Goal: Task Accomplishment & Management: Use online tool/utility

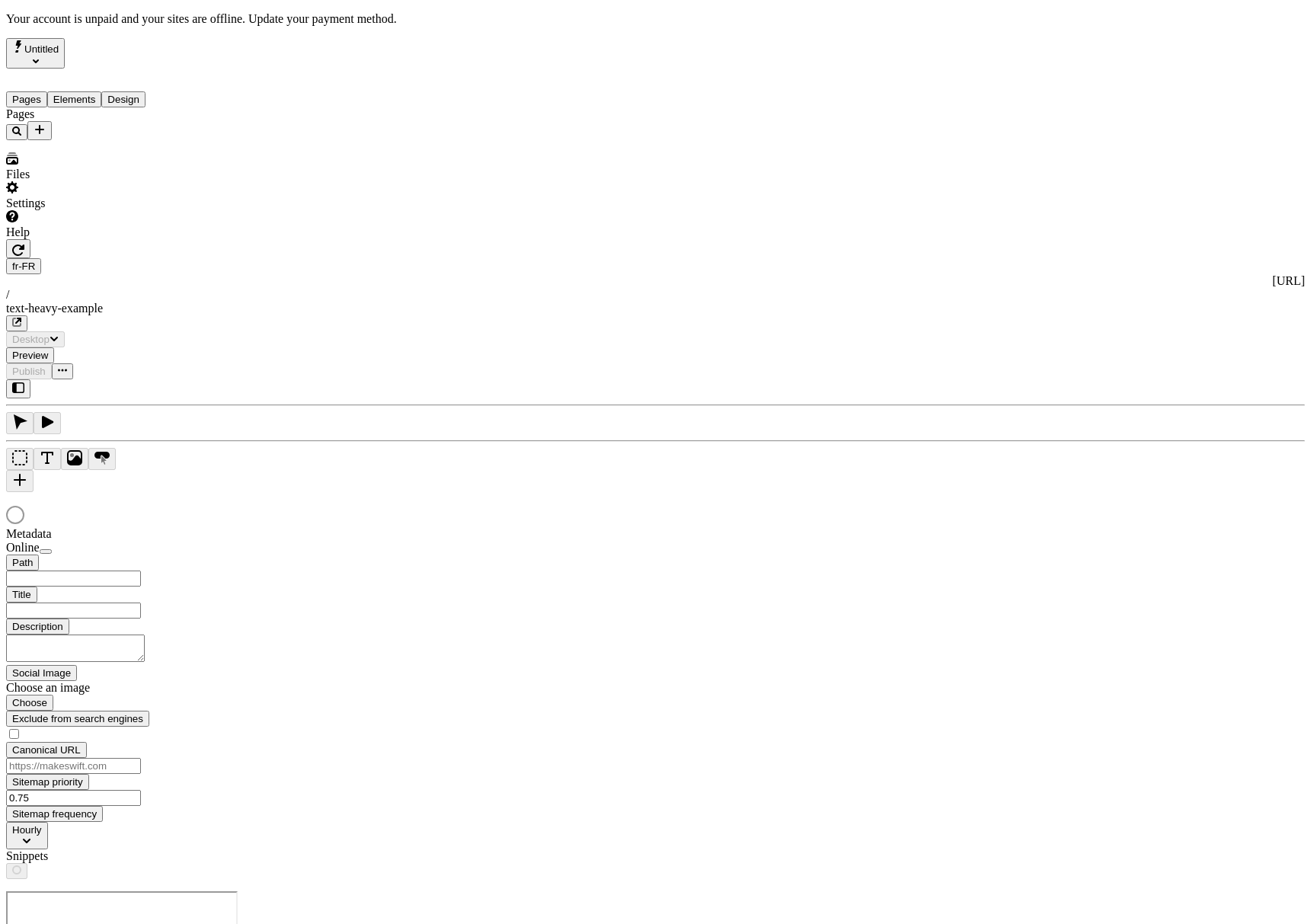
type input "/text-heavy-example"
type input "This is my wonderful title and I'm proud of it."
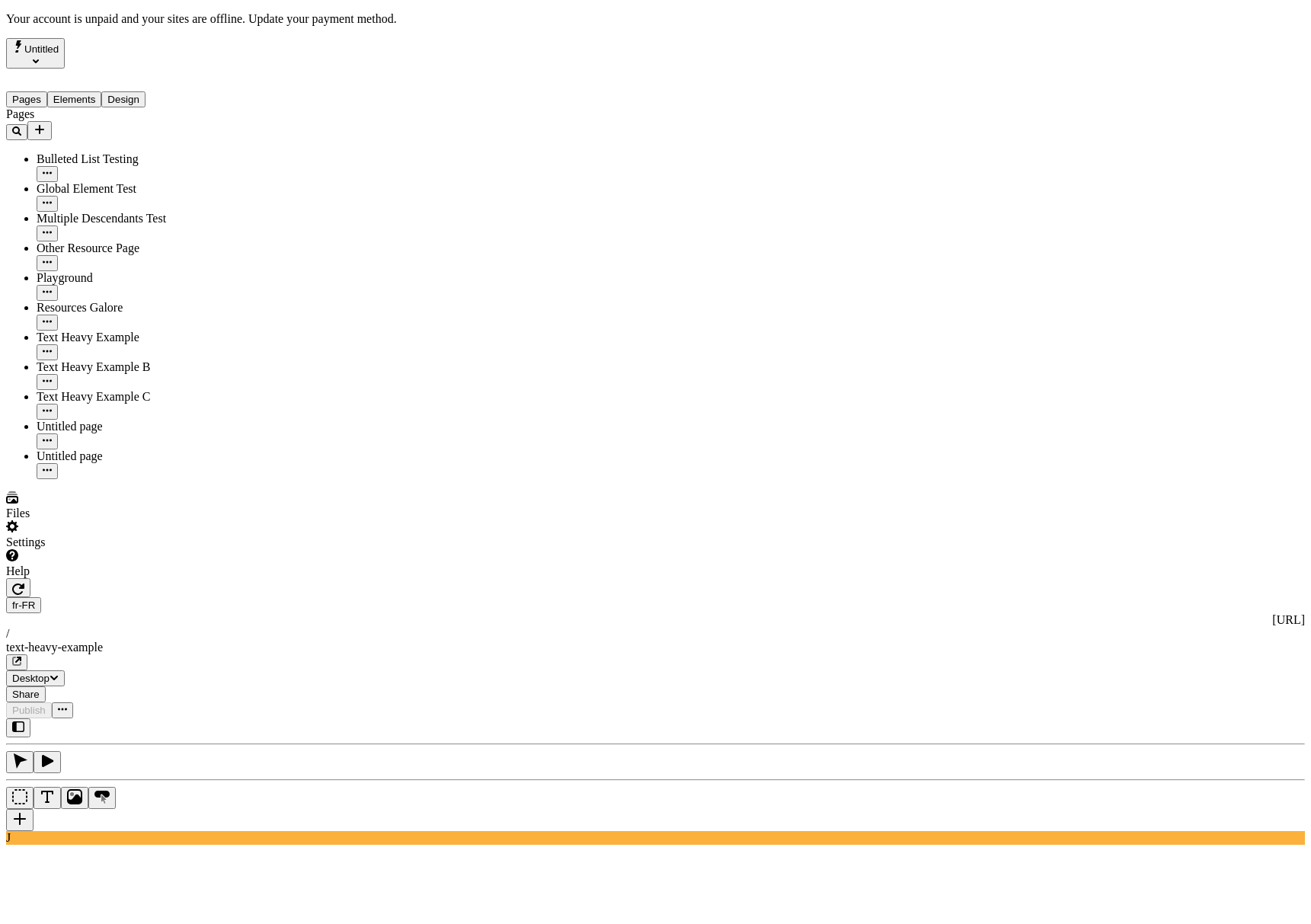
click at [132, 549] on div "Settings" at bounding box center [97, 534] width 183 height 29
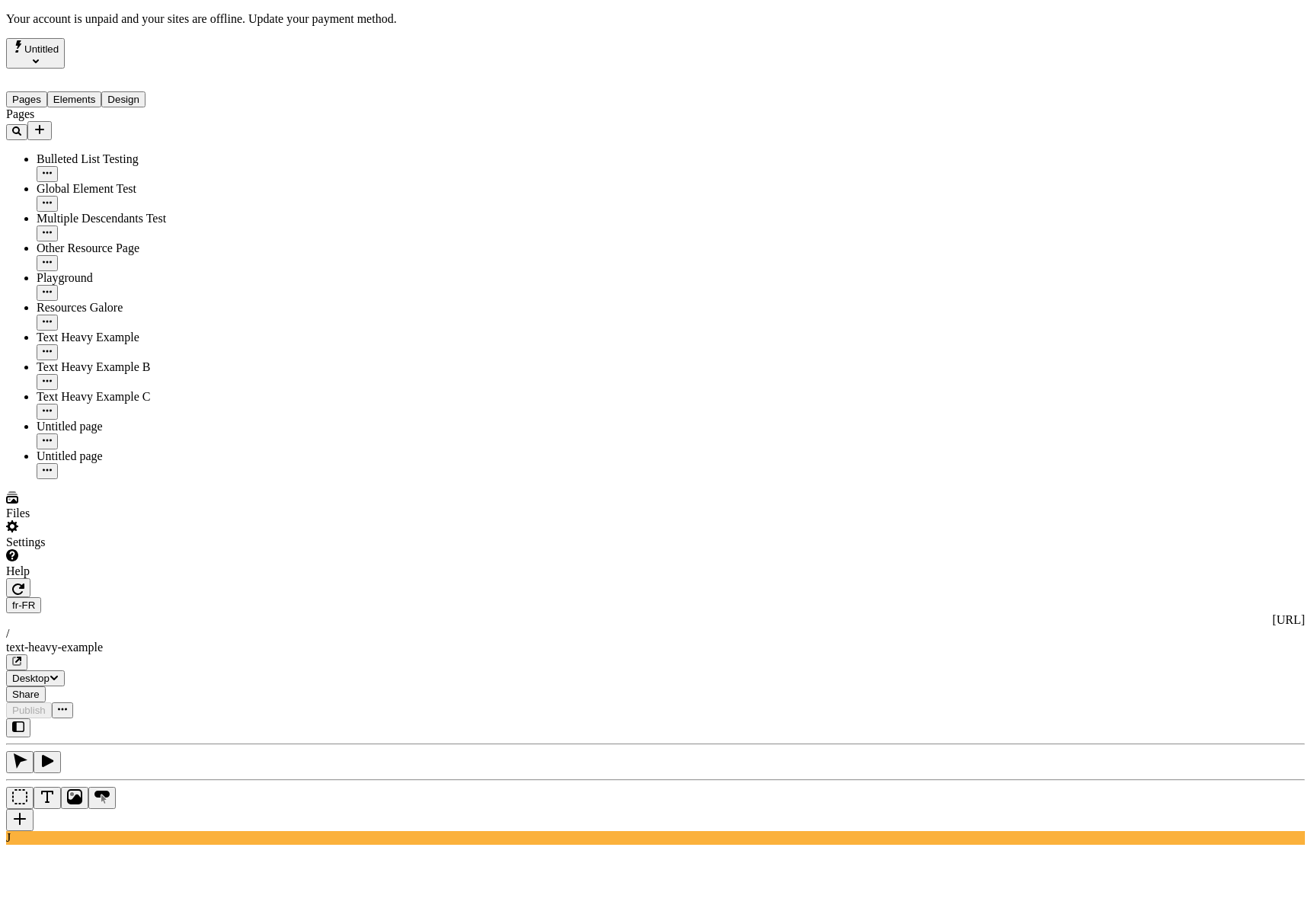
click at [104, 521] on div "Files" at bounding box center [97, 505] width 183 height 29
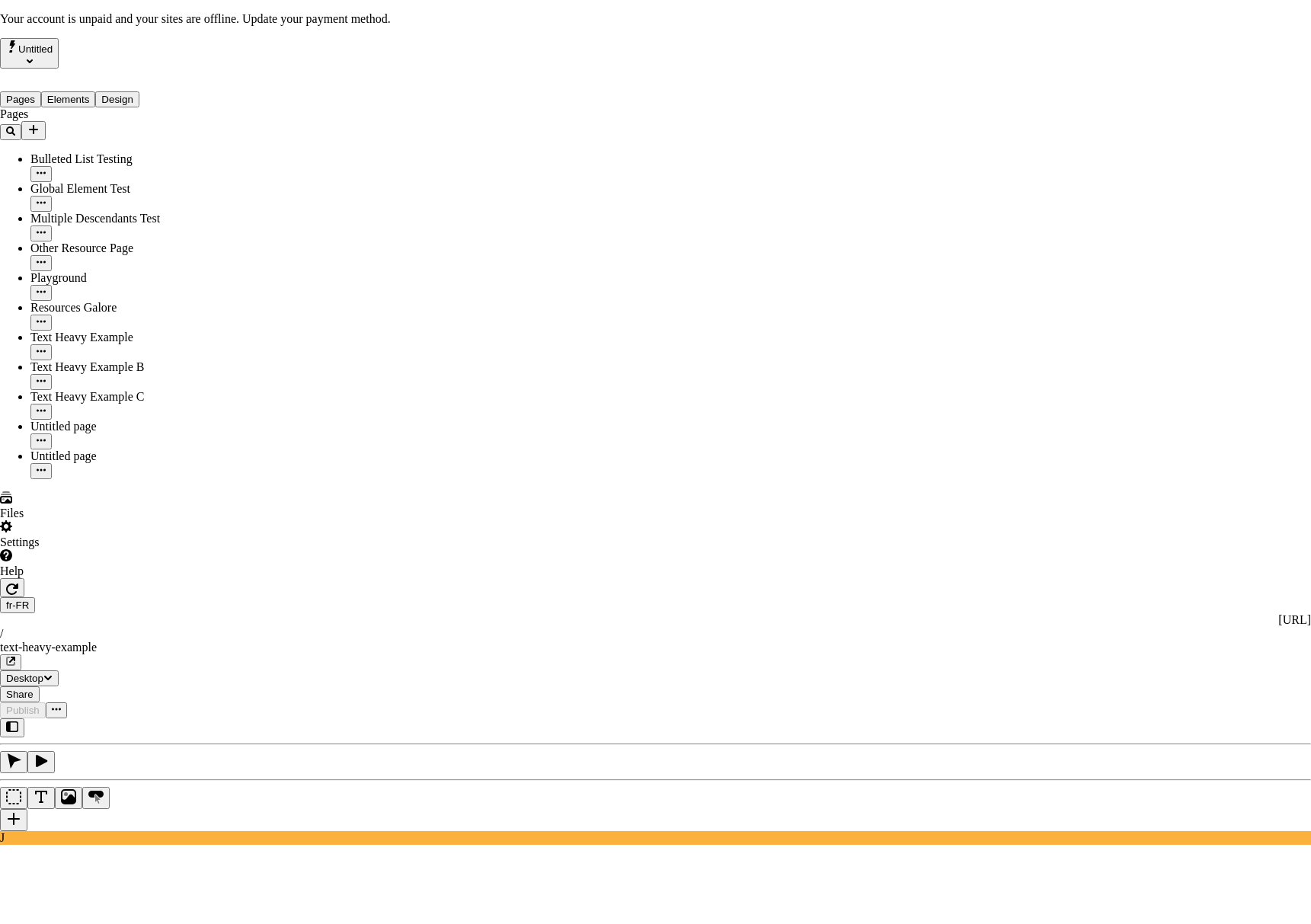
drag, startPoint x: 889, startPoint y: 300, endPoint x: 665, endPoint y: 301, distance: 224.0
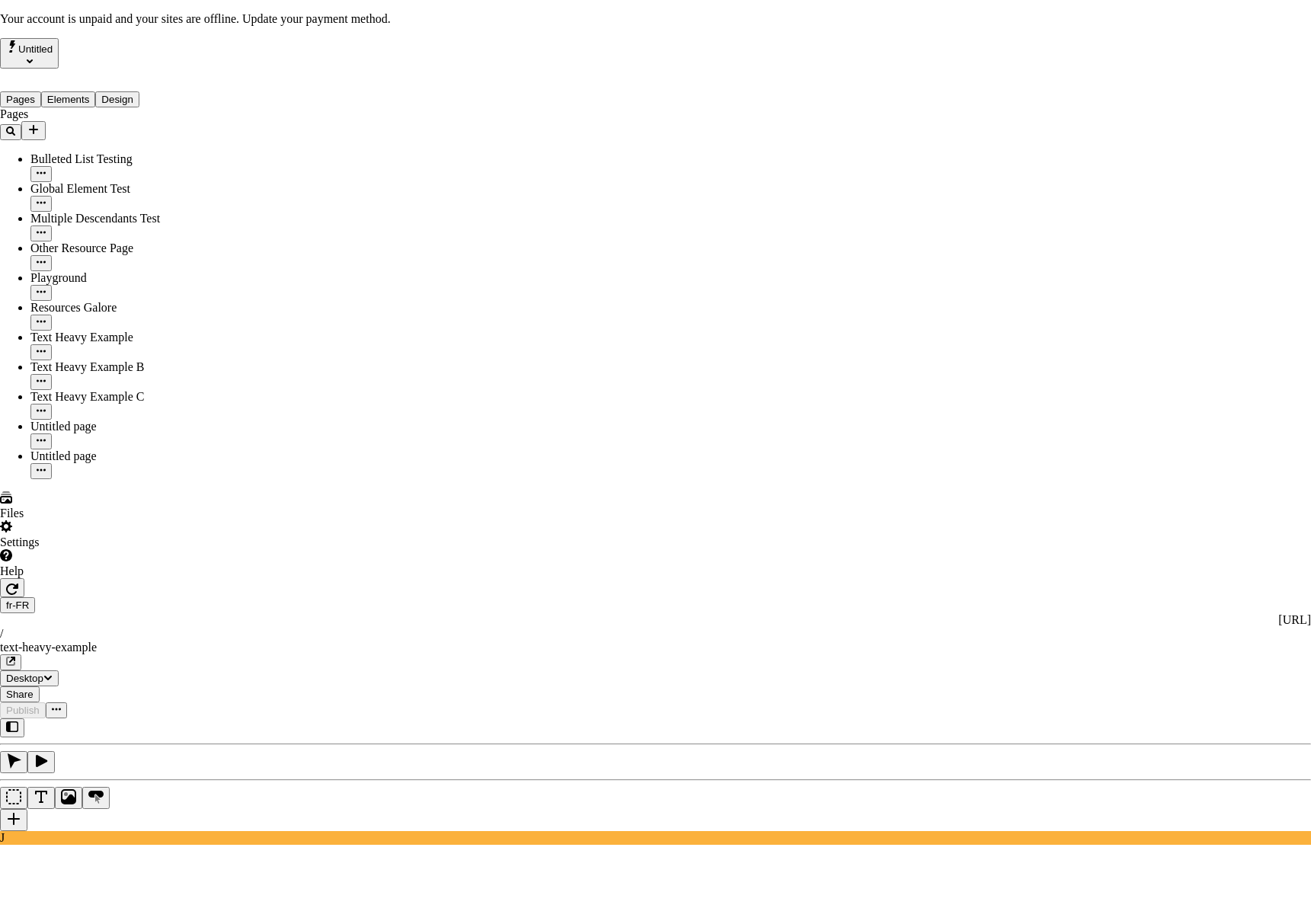
type input "Site files"
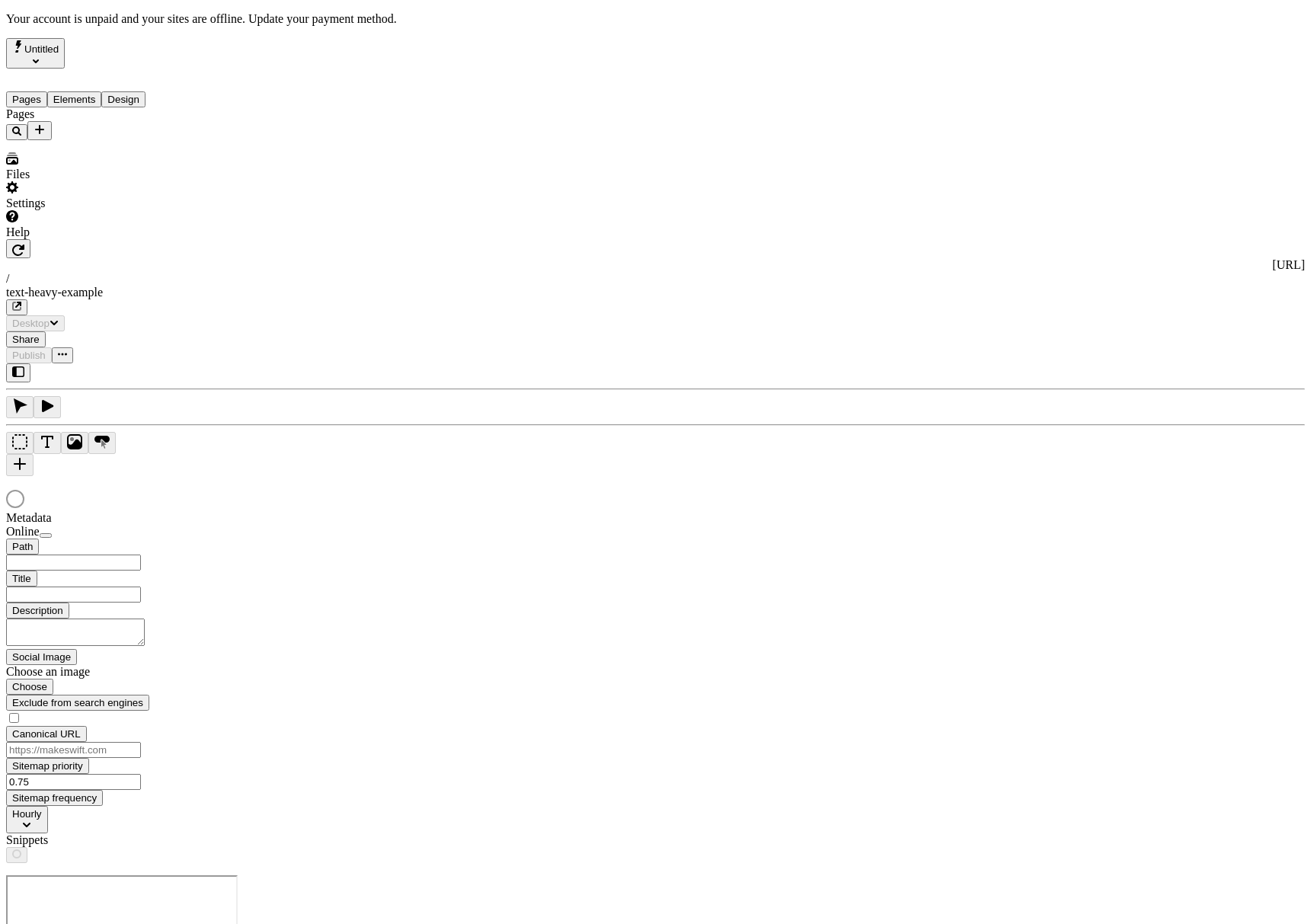
type input "/text-heavy-example"
type input "This is my wonderful title and I'm proud of it."
type input "/text-heavy-example"
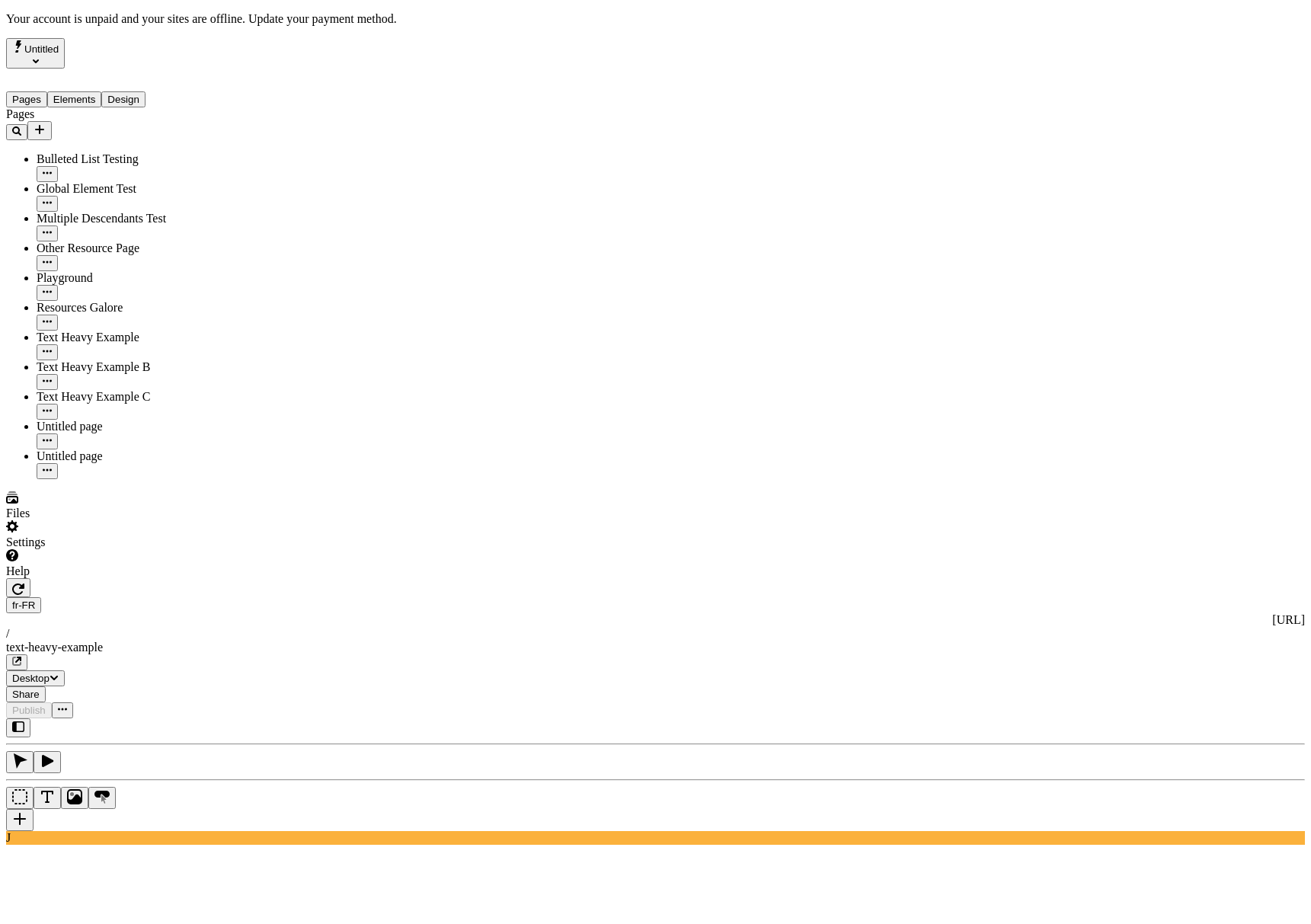
click at [178, 479] on div "Pages Bulleted List Testing Global Element Test Multiple Descendants Test Other…" at bounding box center [97, 293] width 183 height 372
click at [126, 521] on div "Files" at bounding box center [97, 505] width 183 height 29
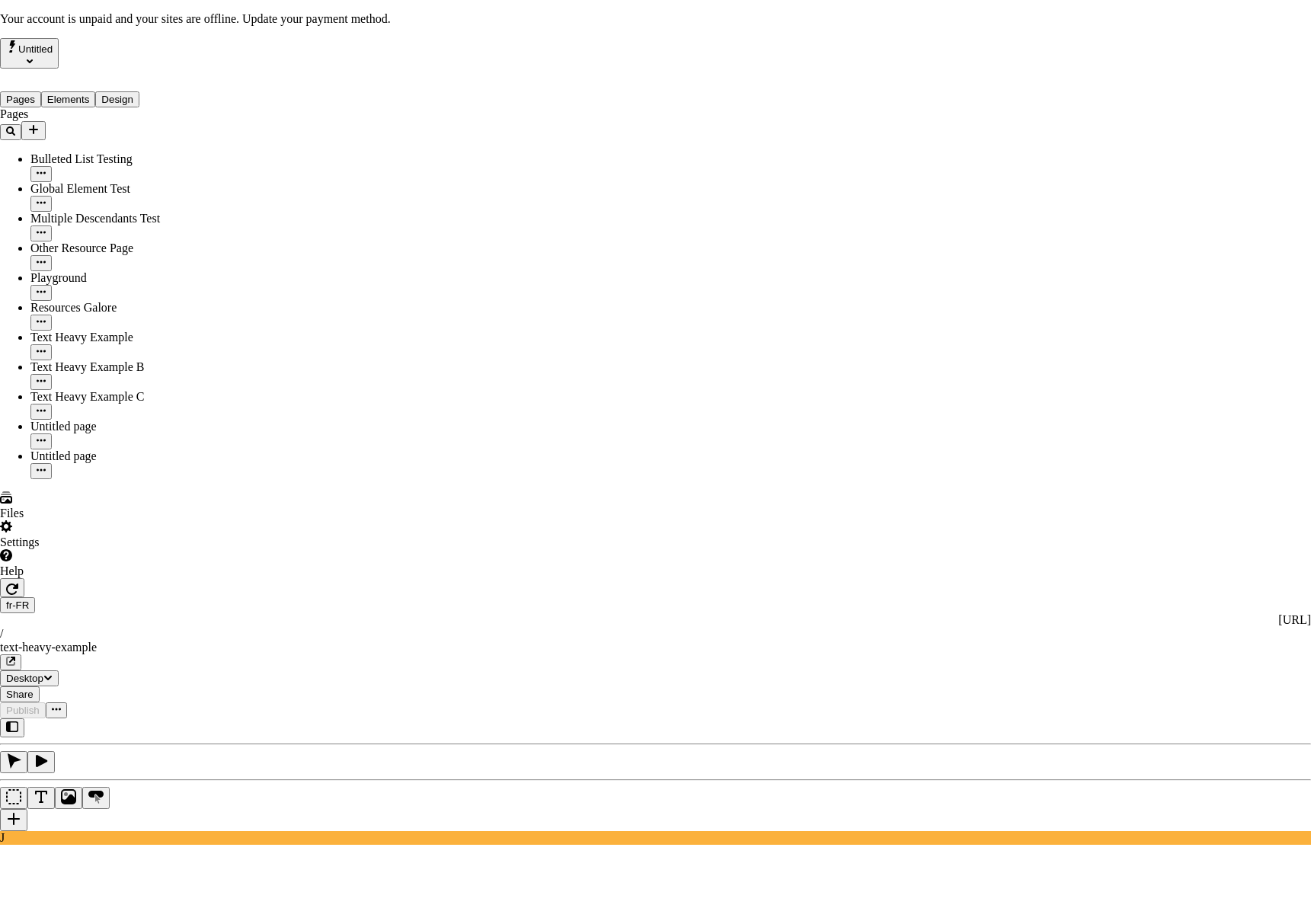
type input "Site files"
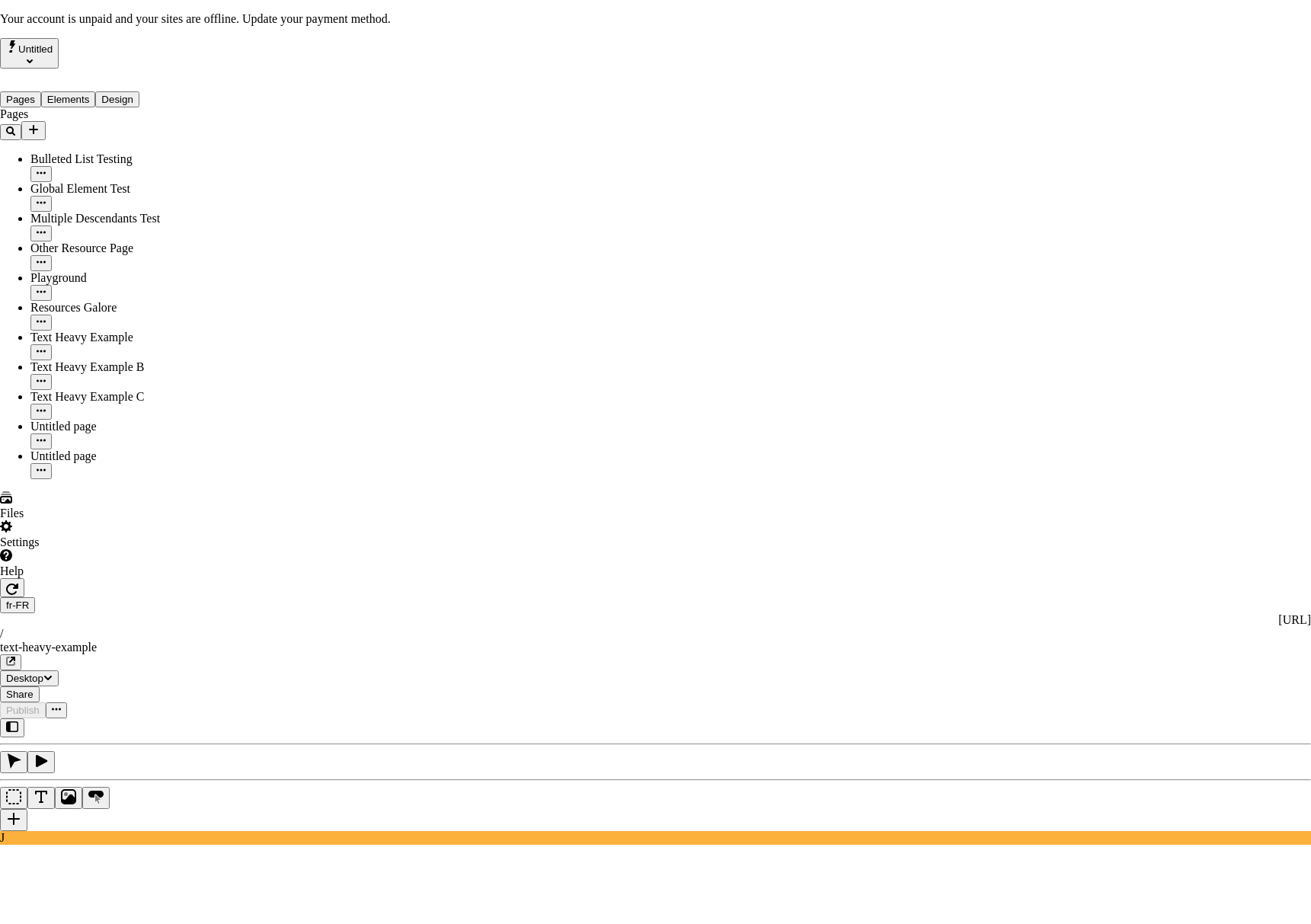
drag, startPoint x: 199, startPoint y: 605, endPoint x: 177, endPoint y: 622, distance: 27.8
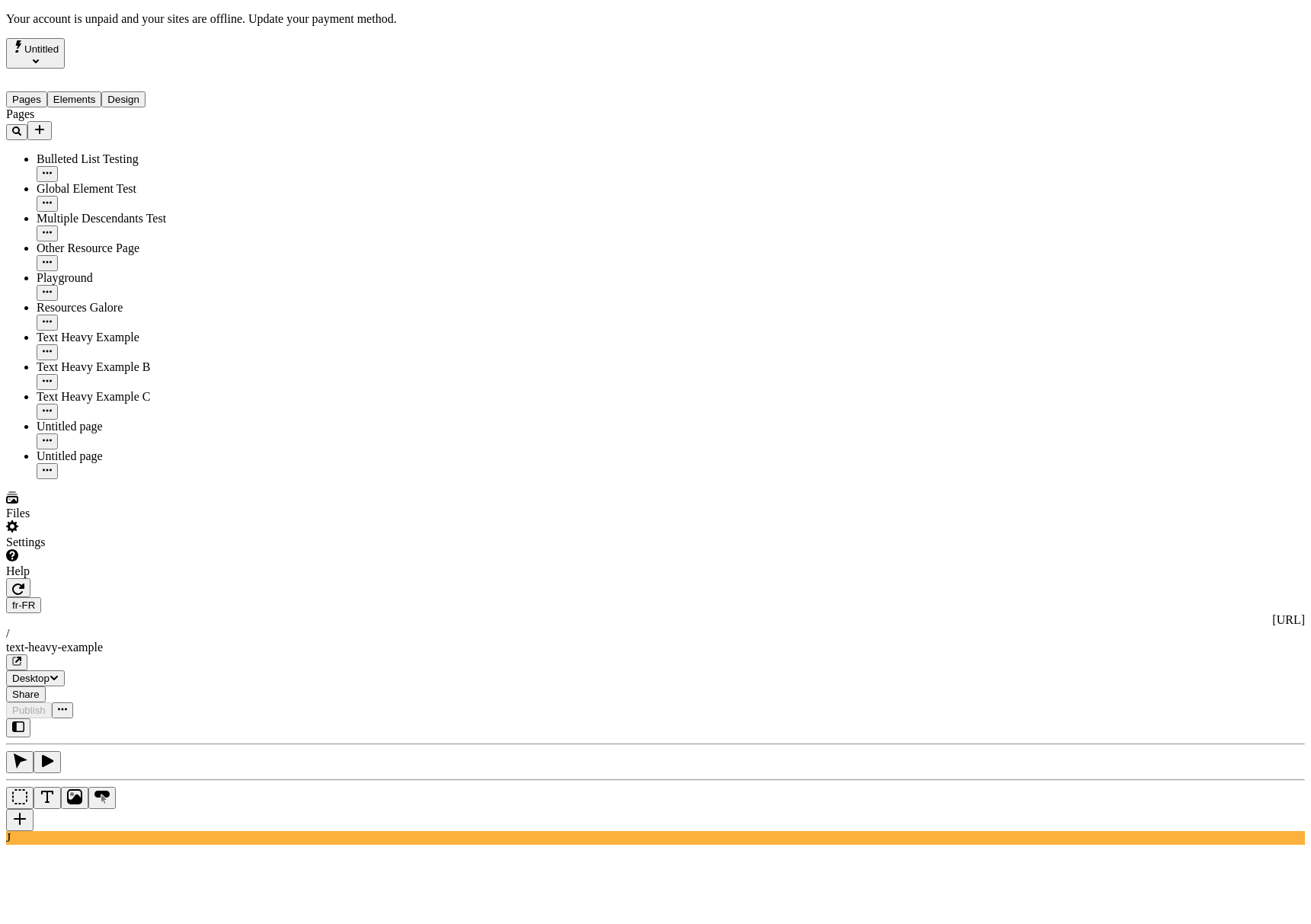
click at [131, 549] on div "Settings" at bounding box center [97, 534] width 183 height 29
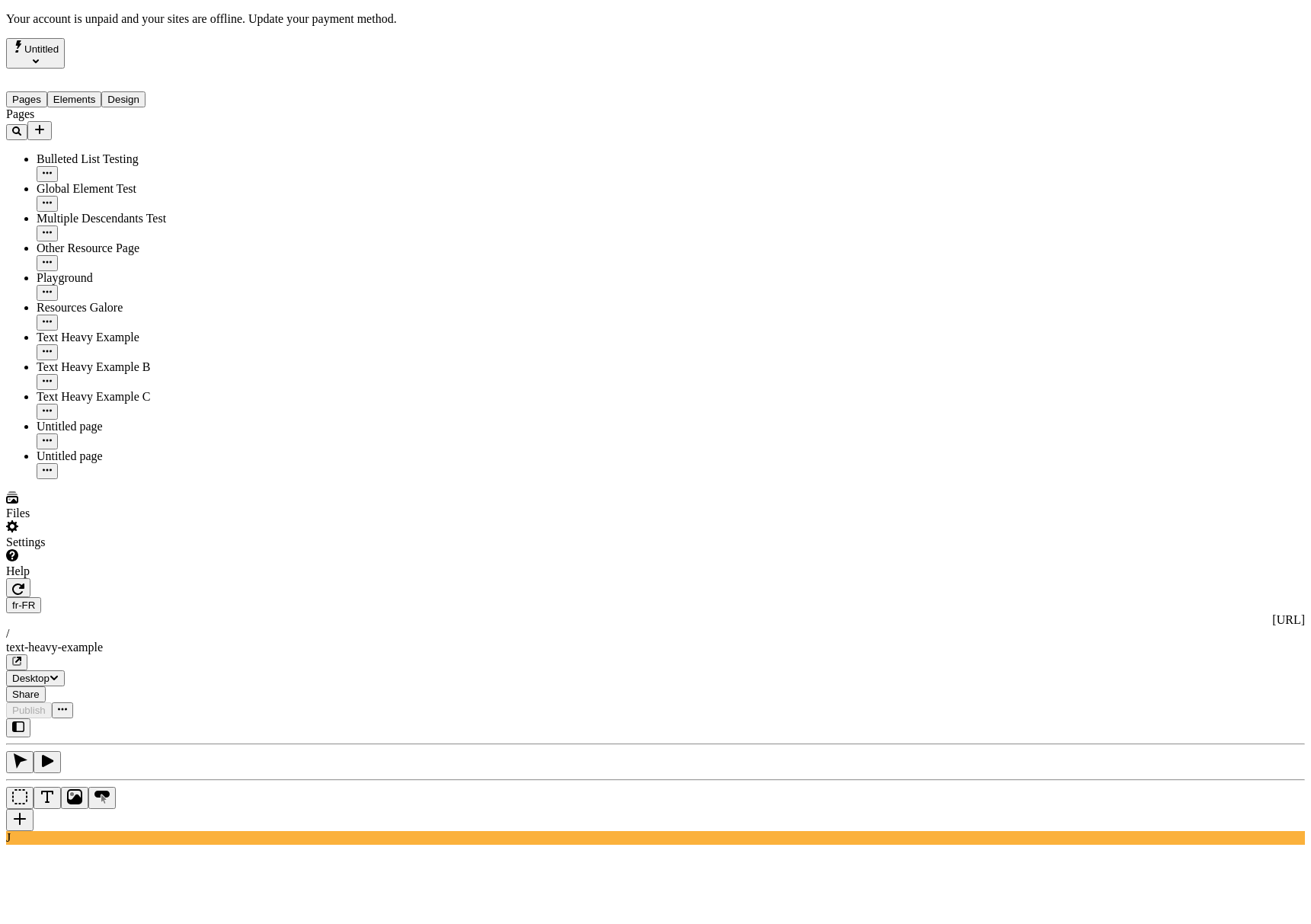
click at [136, 521] on div "Files" at bounding box center [97, 505] width 183 height 29
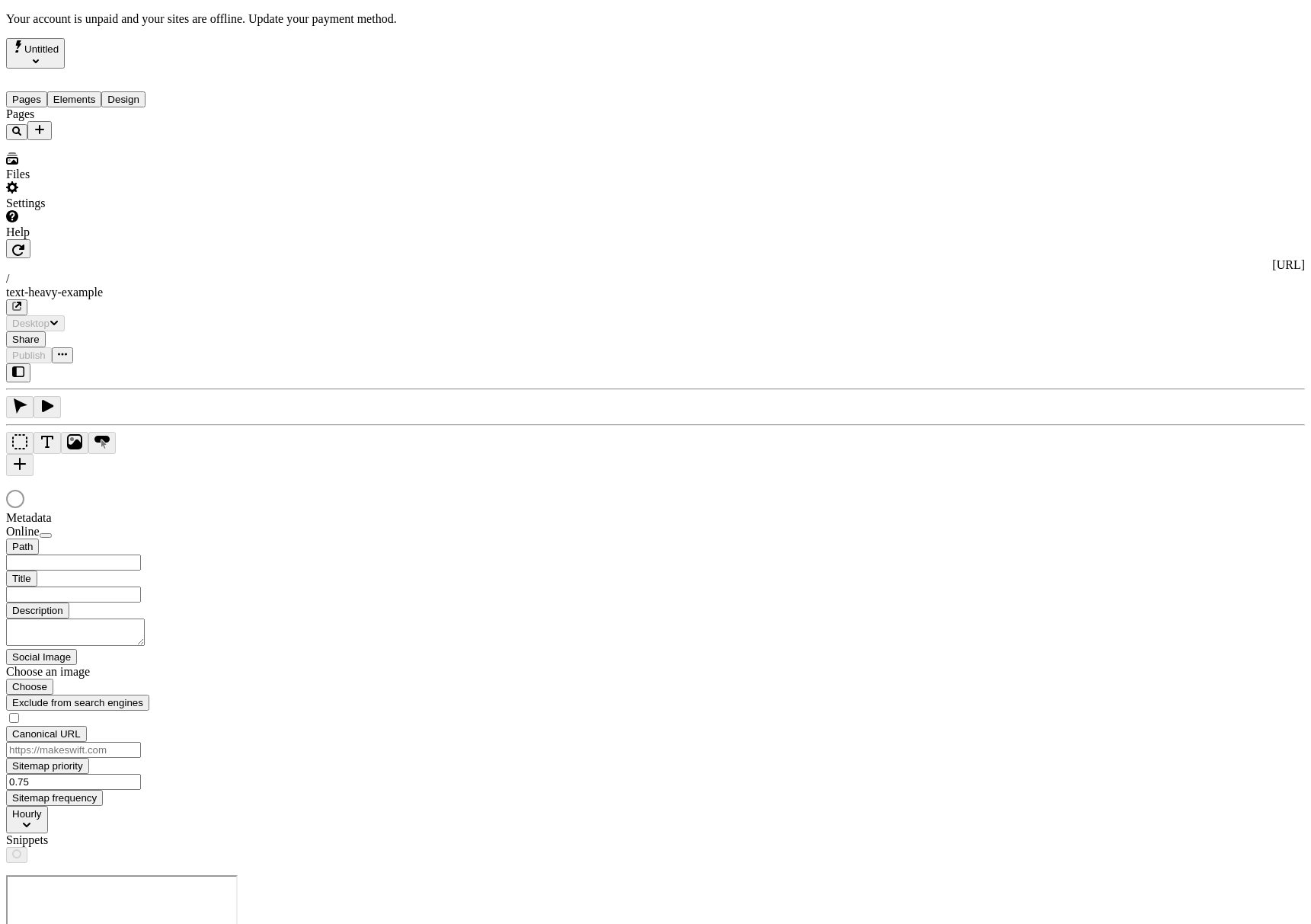
type input "/text-heavy-example"
type input "This is my wonderful title and I'm proud of it."
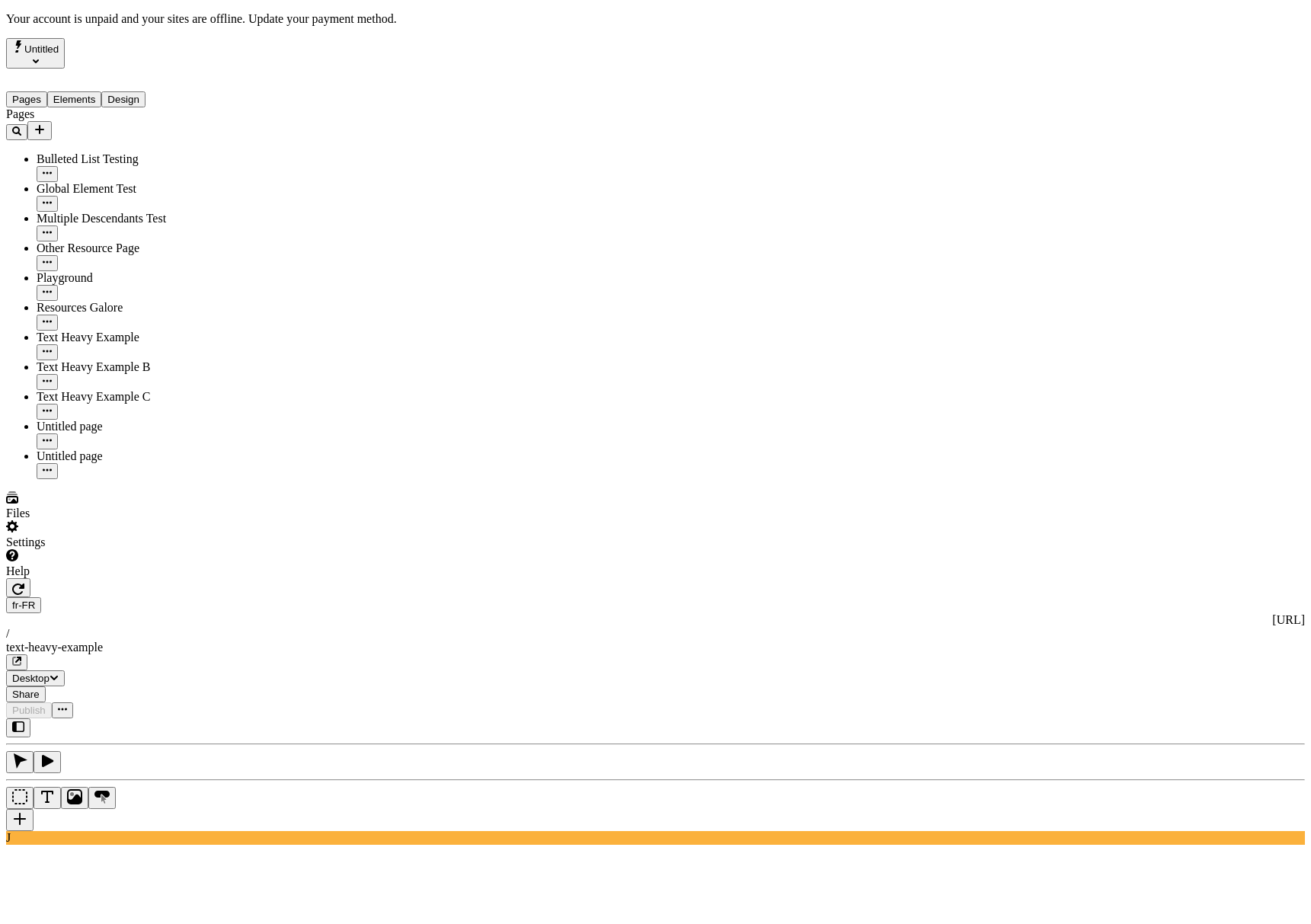
click at [212, 718] on div "J" at bounding box center [656, 781] width 1299 height 126
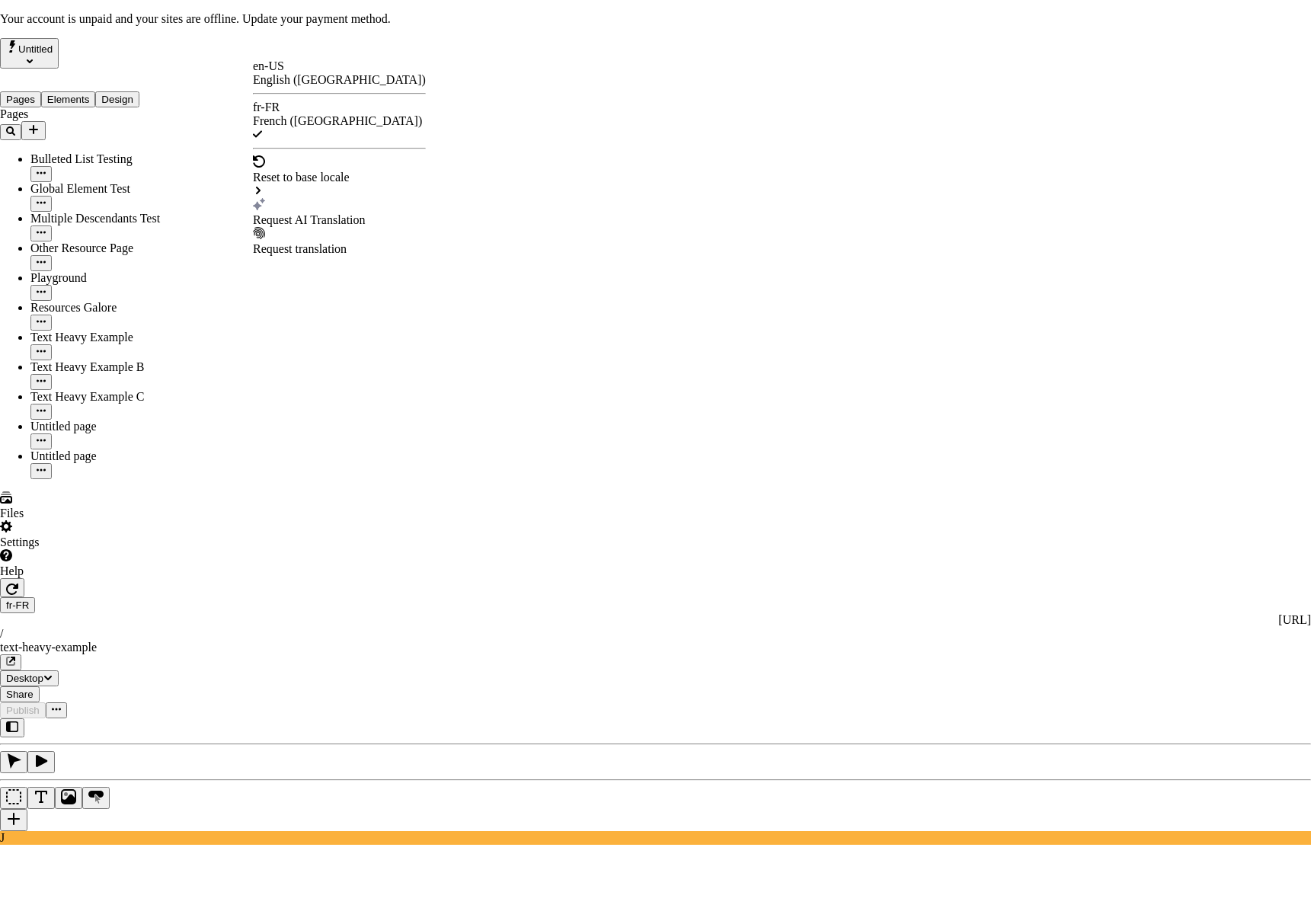
click at [348, 214] on div "Request AI Translation" at bounding box center [340, 220] width 173 height 14
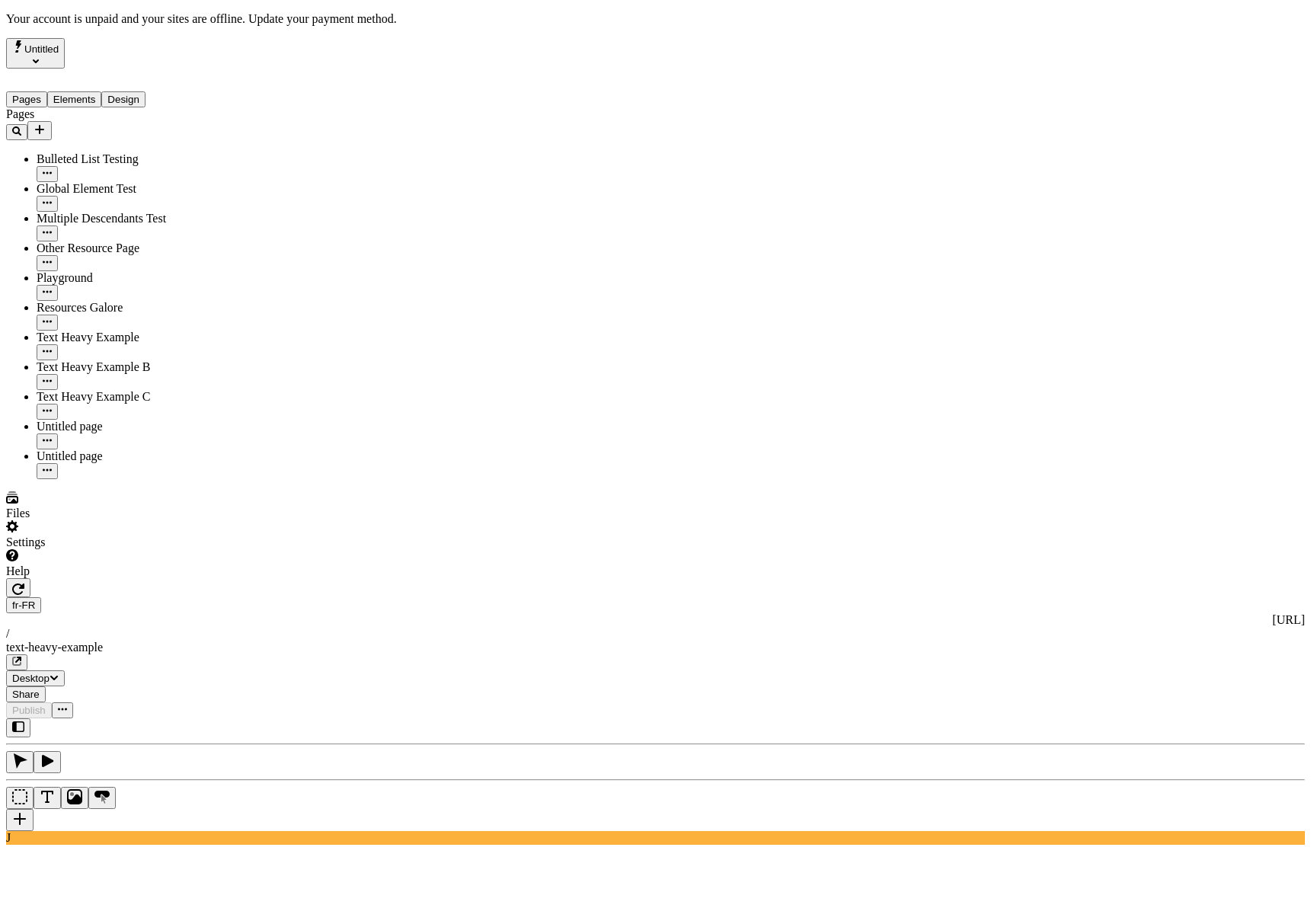
click at [194, 718] on div "J" at bounding box center [656, 781] width 1299 height 126
click at [210, 718] on div "J" at bounding box center [656, 781] width 1299 height 126
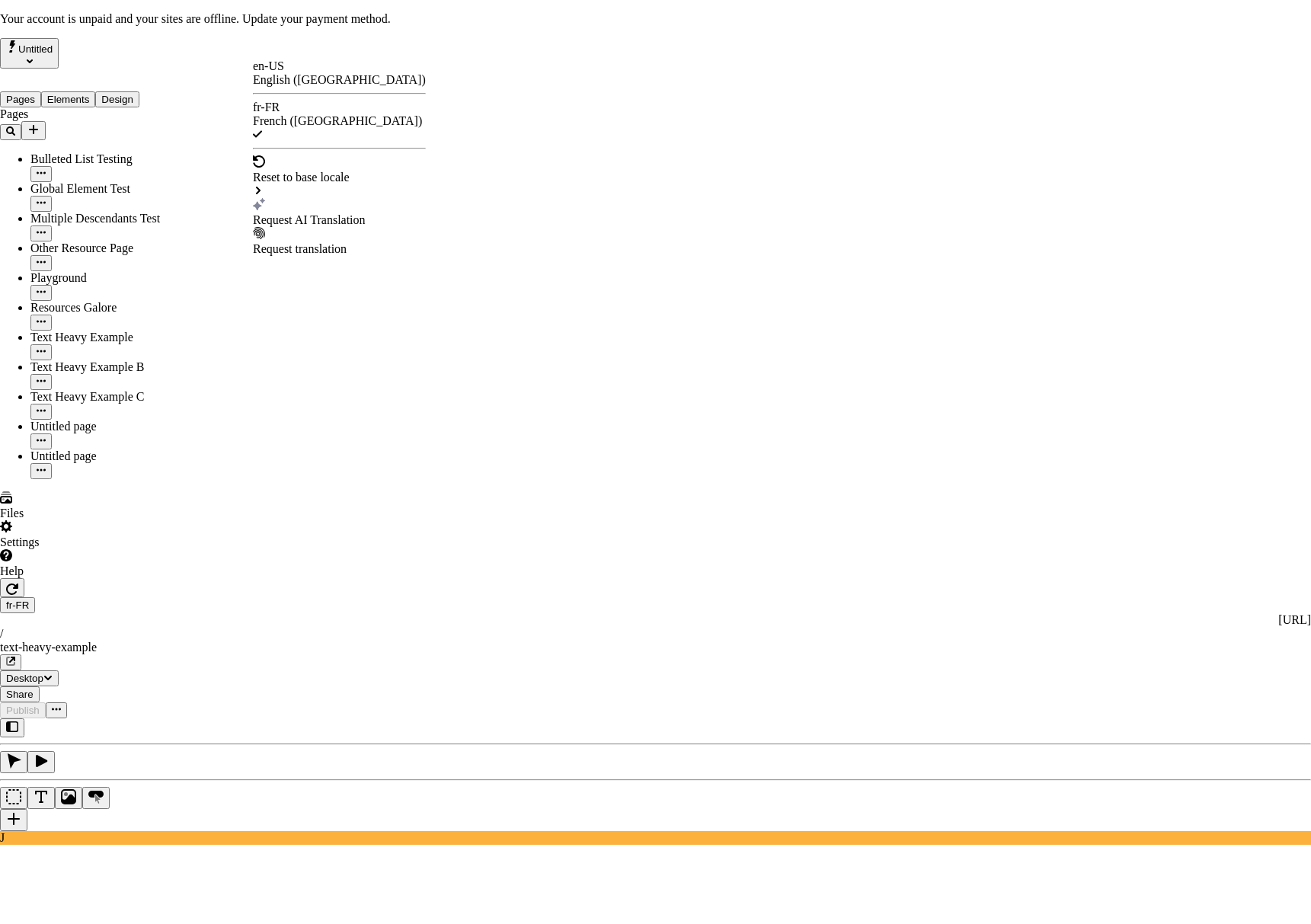
click at [346, 214] on div "Request AI Translation" at bounding box center [340, 220] width 173 height 14
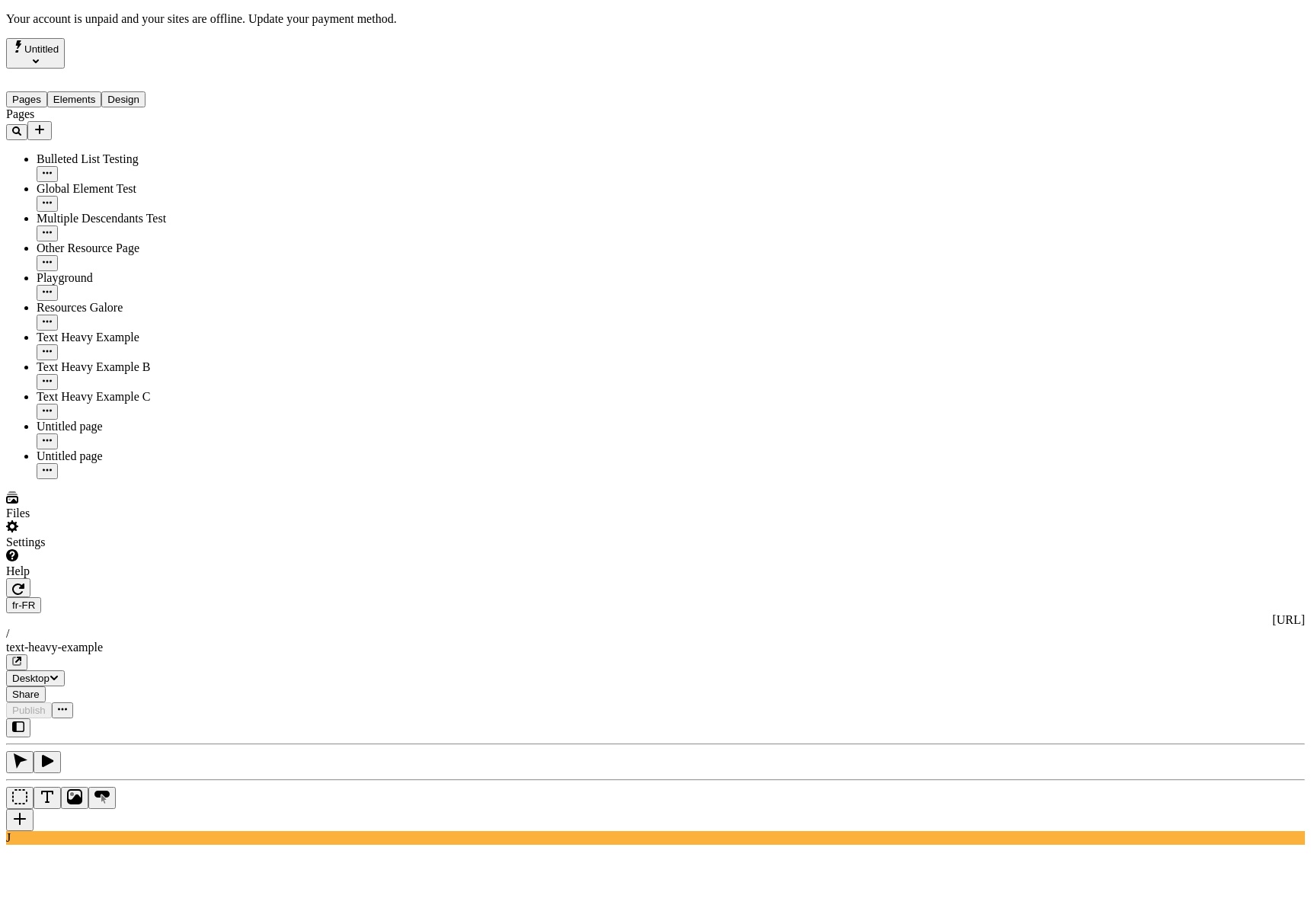
click at [105, 360] on div "Text Heavy Example B" at bounding box center [112, 367] width 153 height 14
type input "/text-heavy-b"
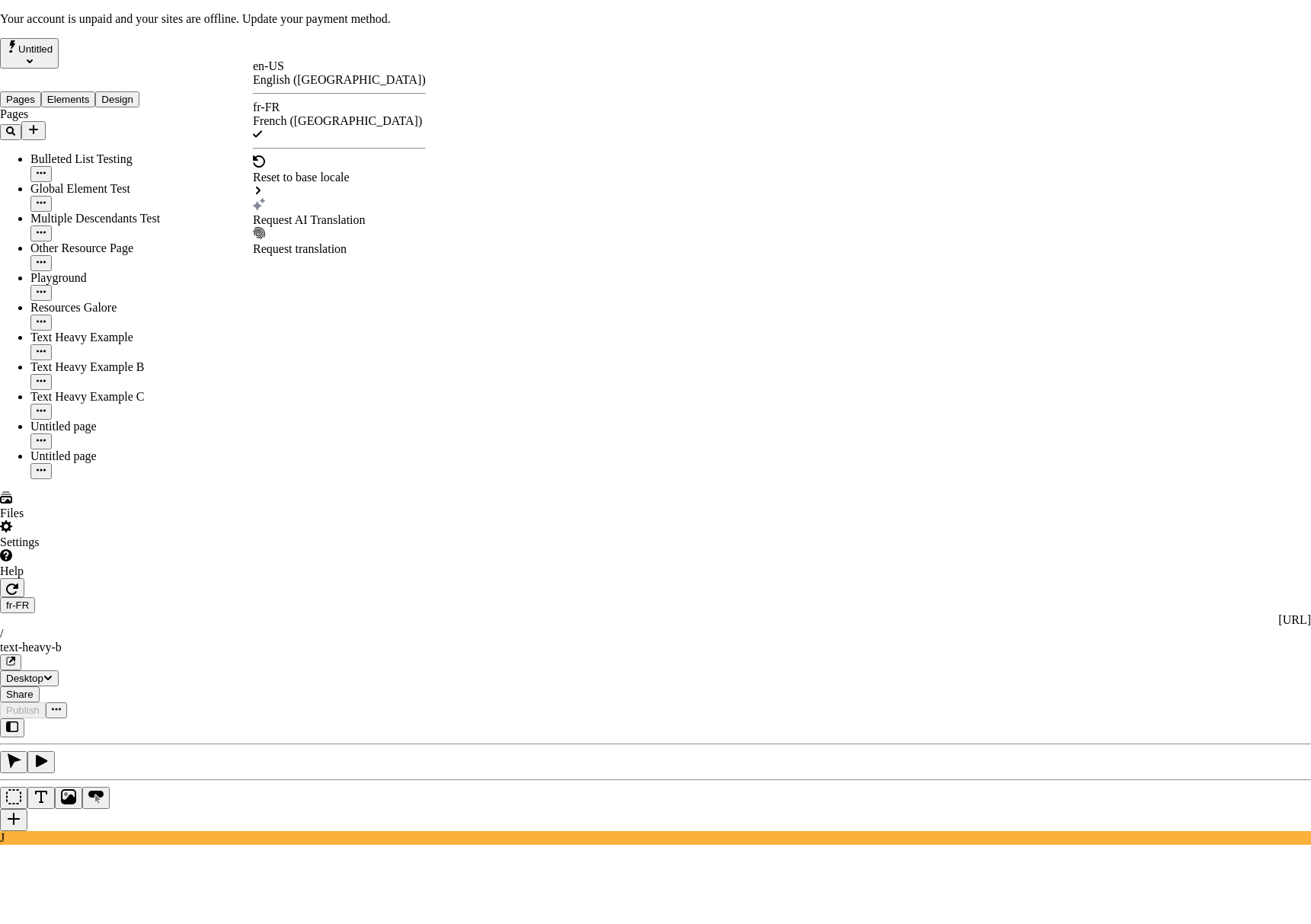
click at [308, 214] on div "Request AI Translation" at bounding box center [340, 220] width 173 height 14
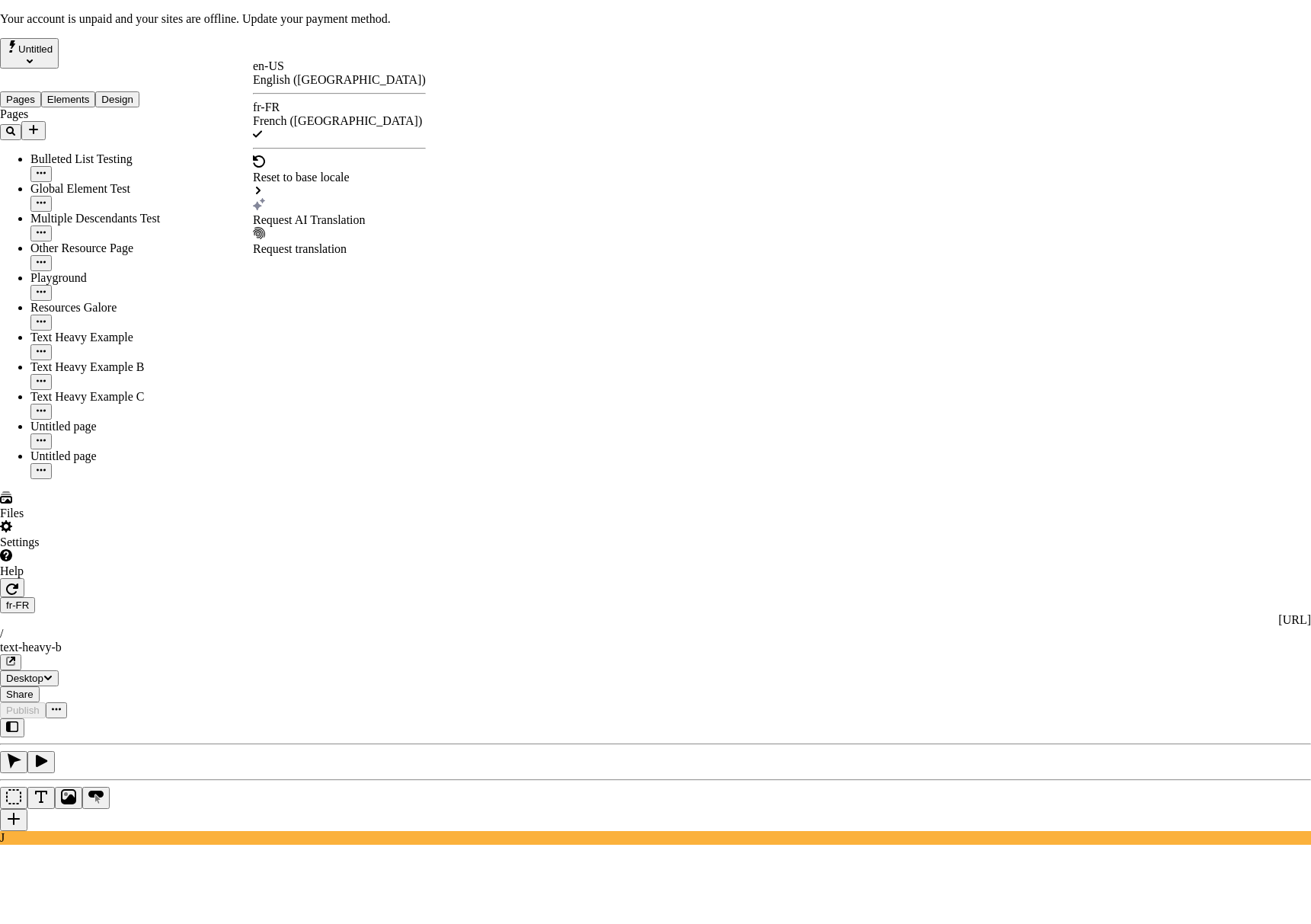
click at [331, 214] on div "Request AI Translation" at bounding box center [340, 220] width 173 height 14
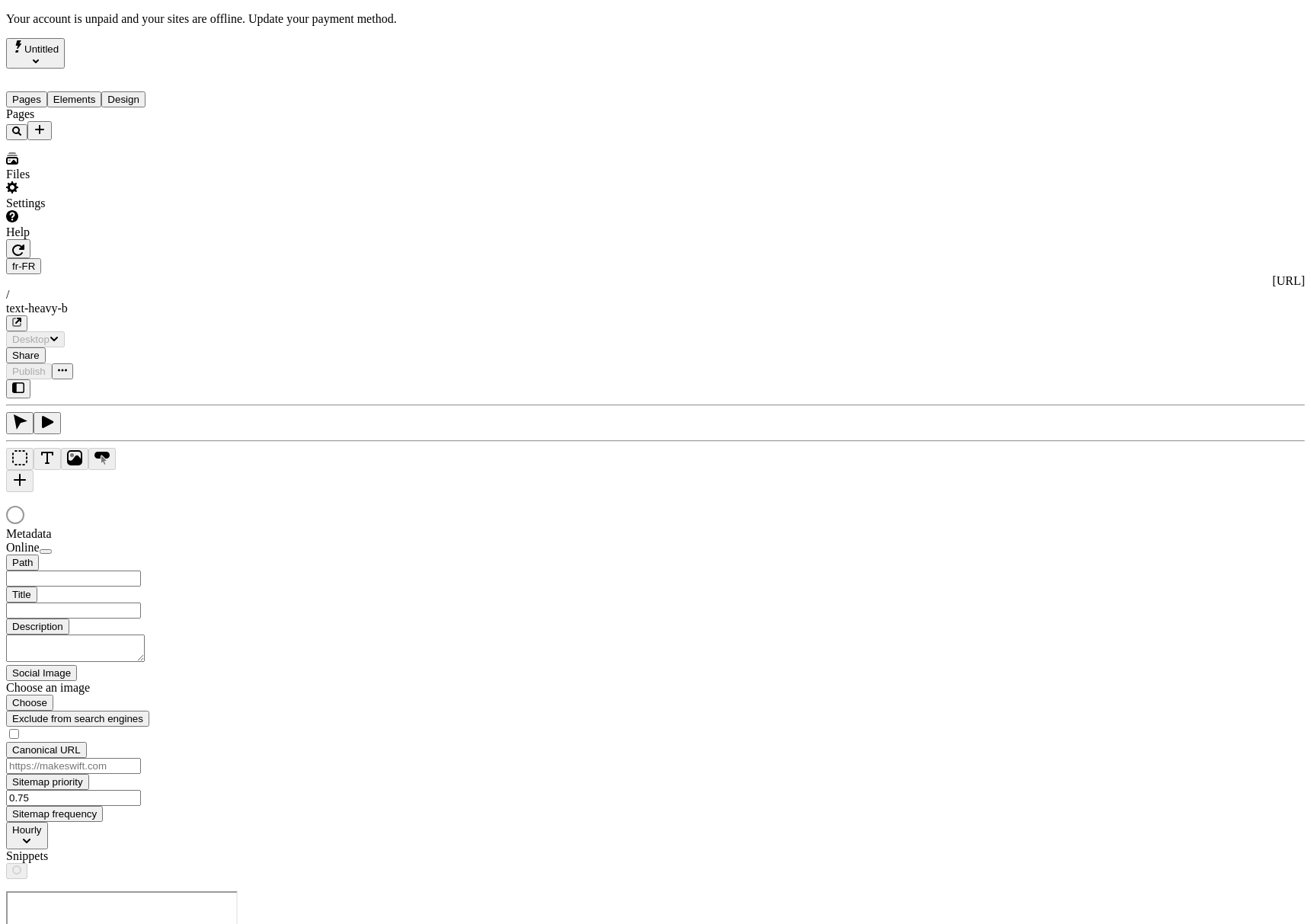
type input "/text-heavy-b"
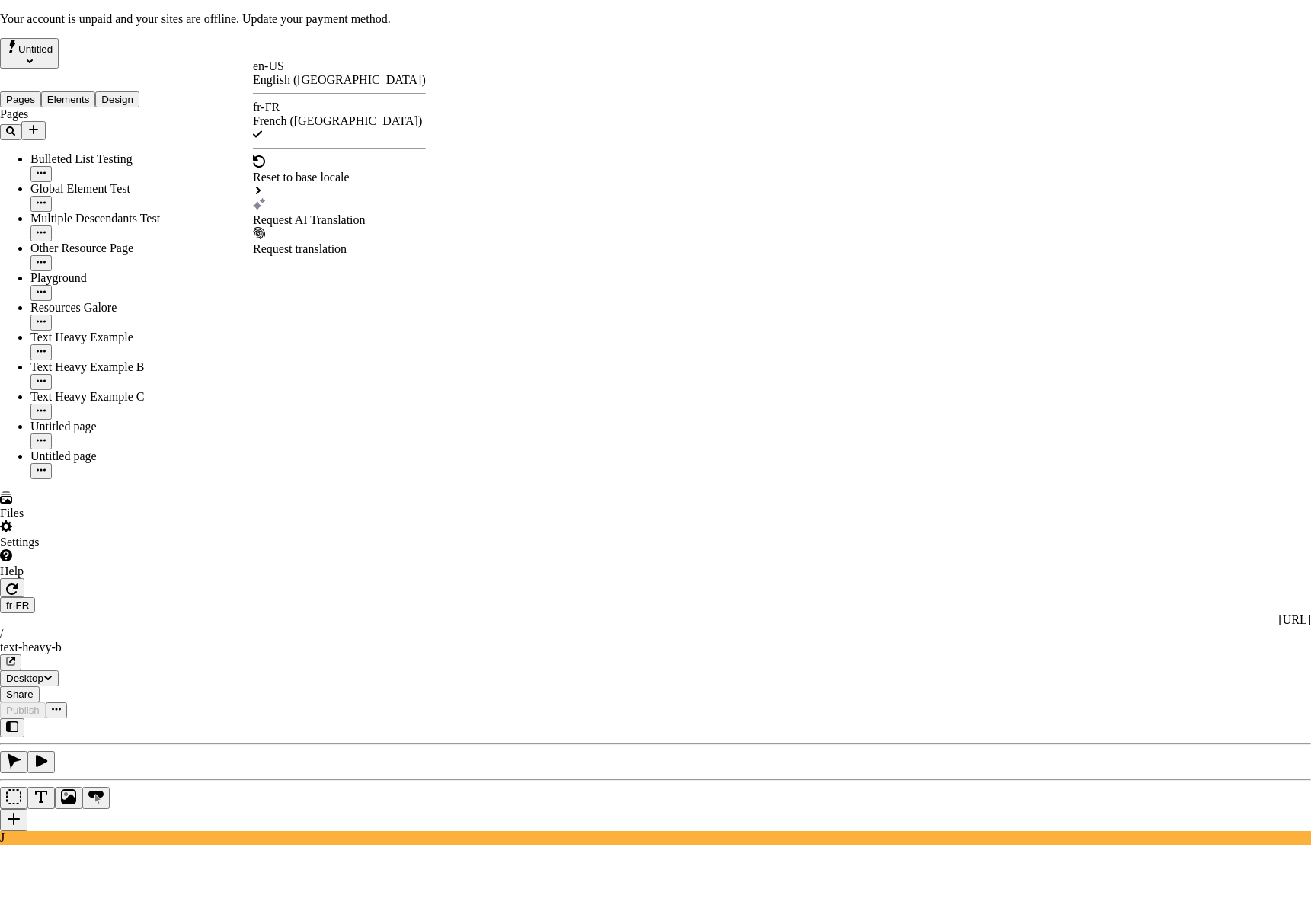
click at [321, 214] on div "Request AI Translation" at bounding box center [340, 220] width 173 height 14
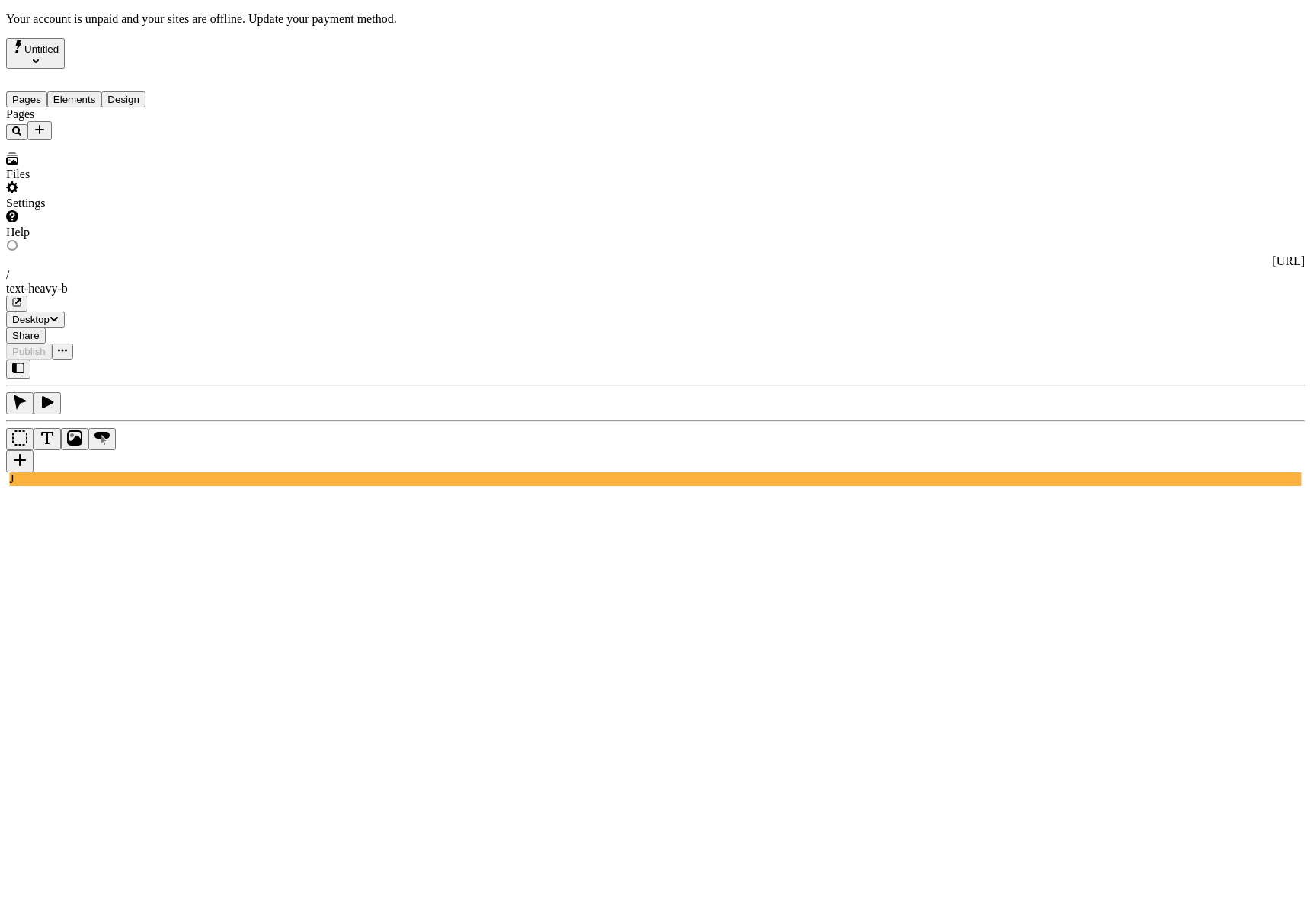
type input "/text-heavy-b"
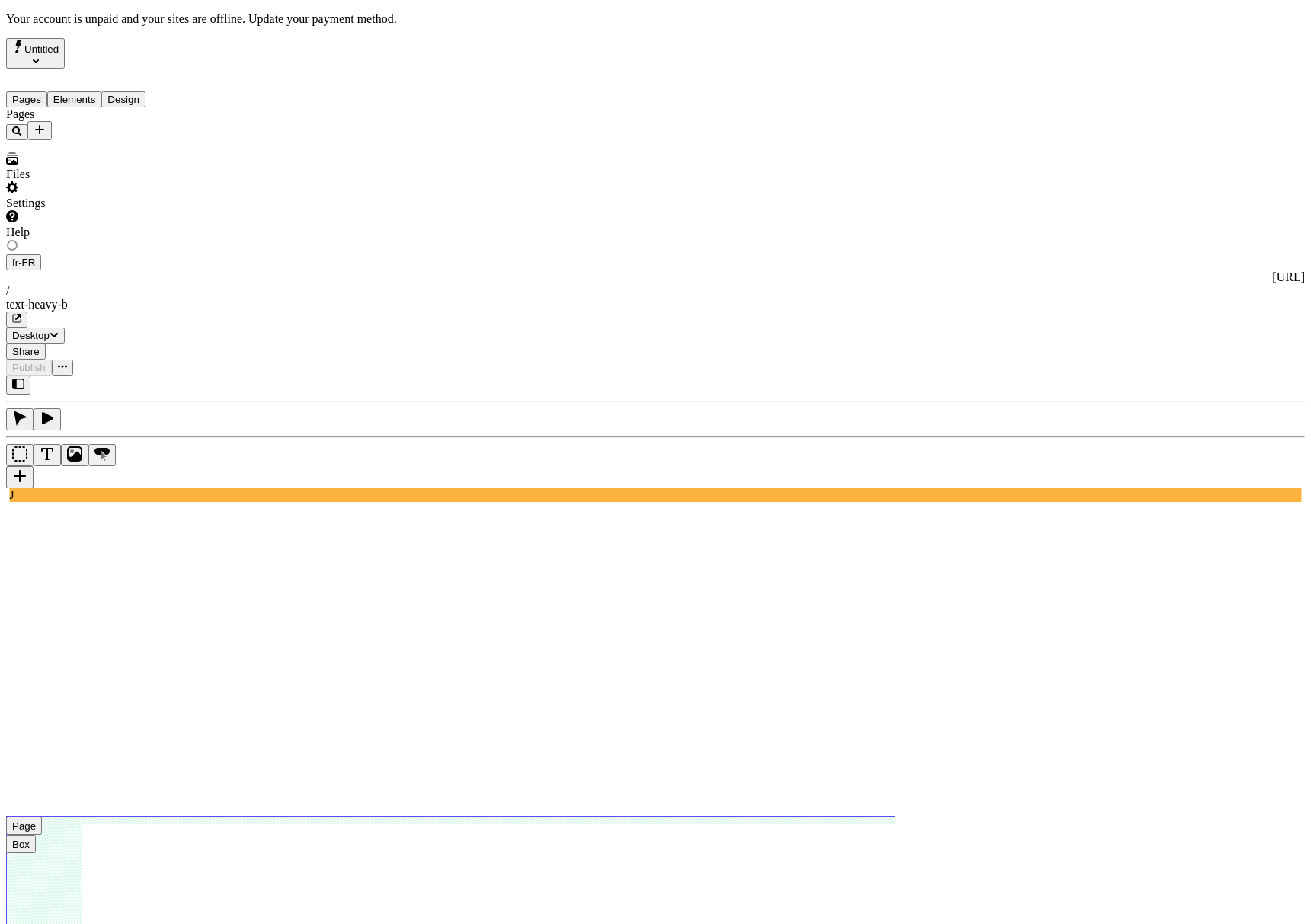
click at [194, 479] on div "J" at bounding box center [656, 439] width 1299 height 126
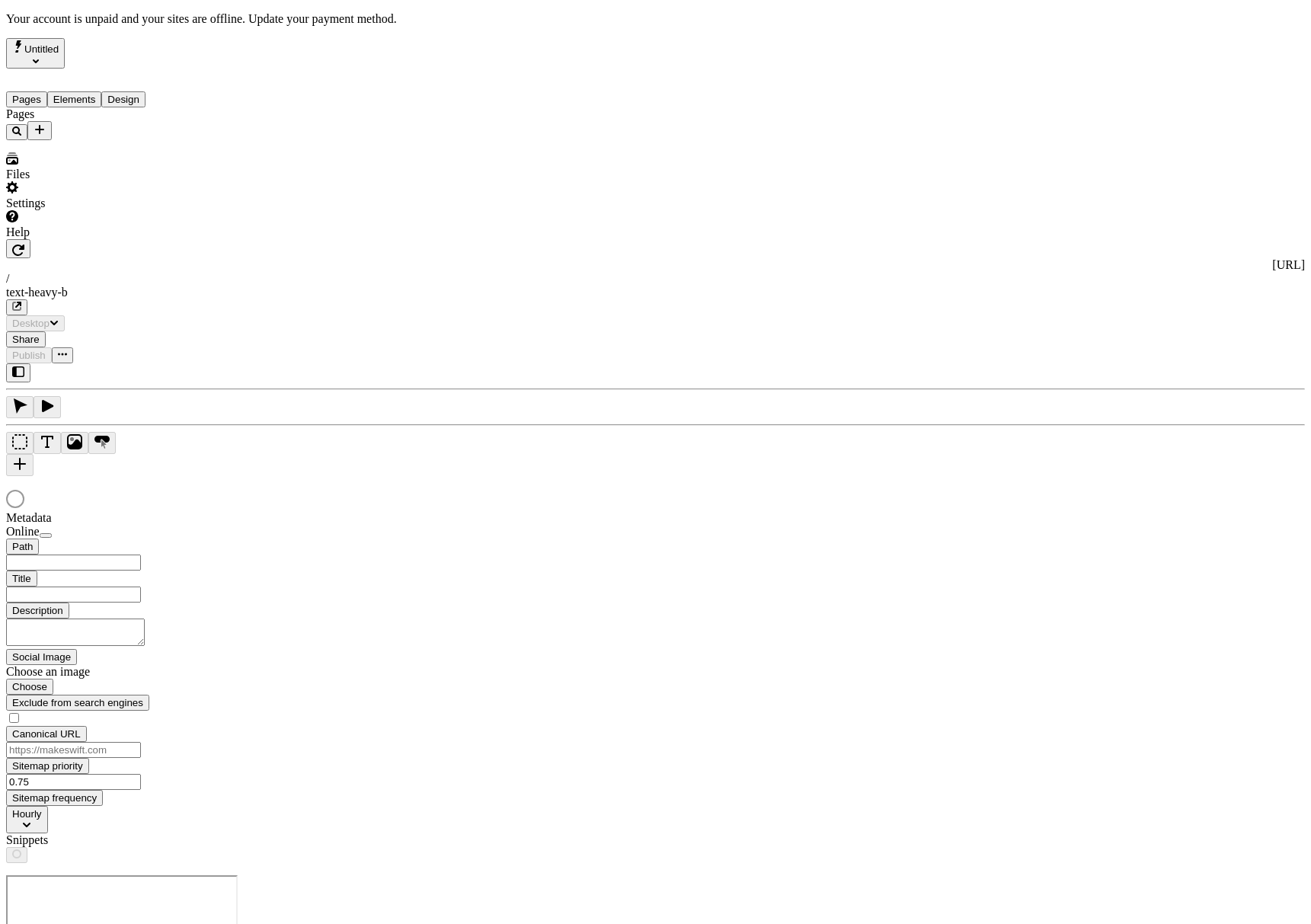
type input "/text-heavy-b"
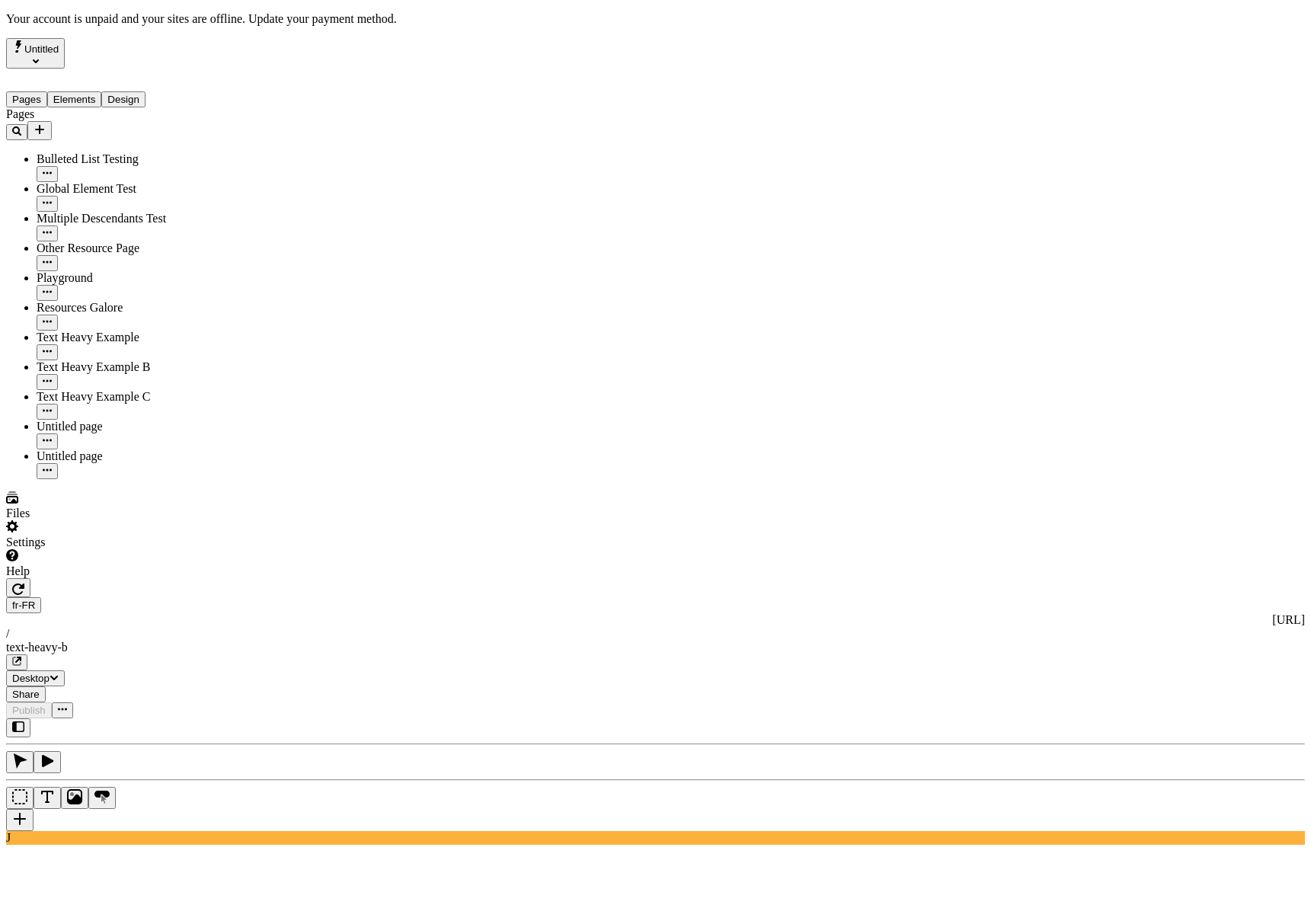
click at [294, 613] on div "[URL]" at bounding box center [656, 620] width 1299 height 14
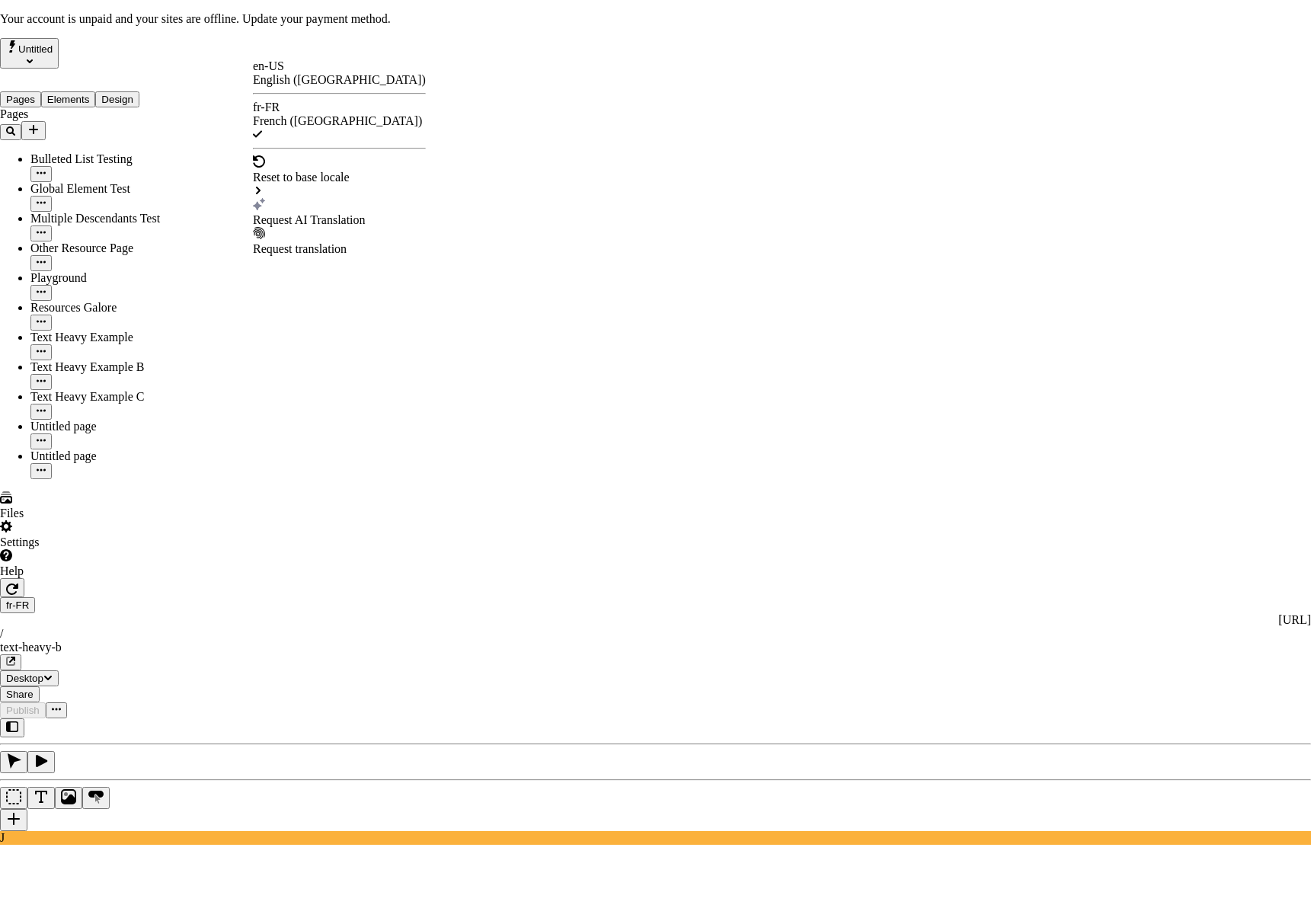
click at [309, 214] on div "Request AI Translation" at bounding box center [340, 220] width 173 height 14
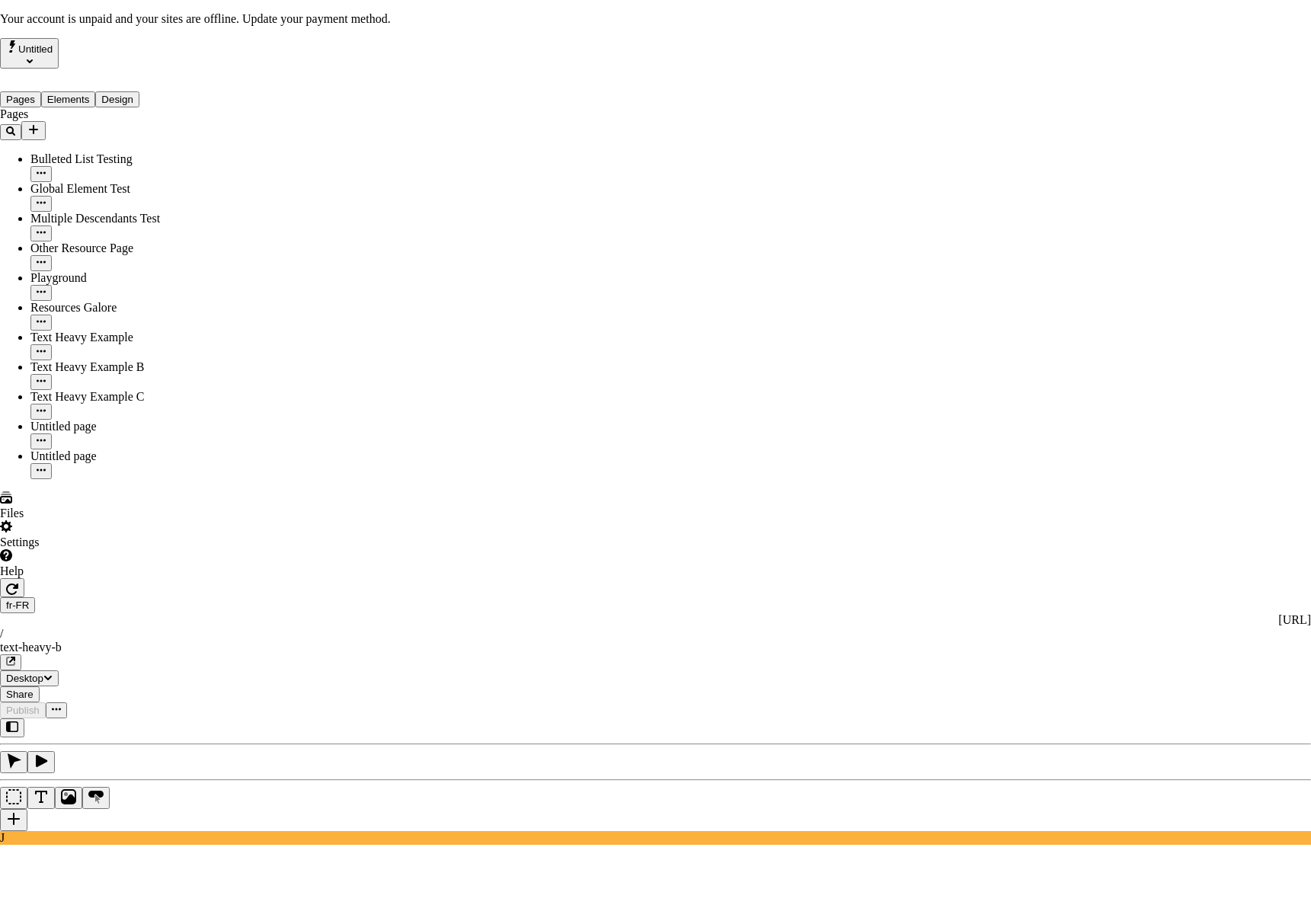
scroll to position [59, 0]
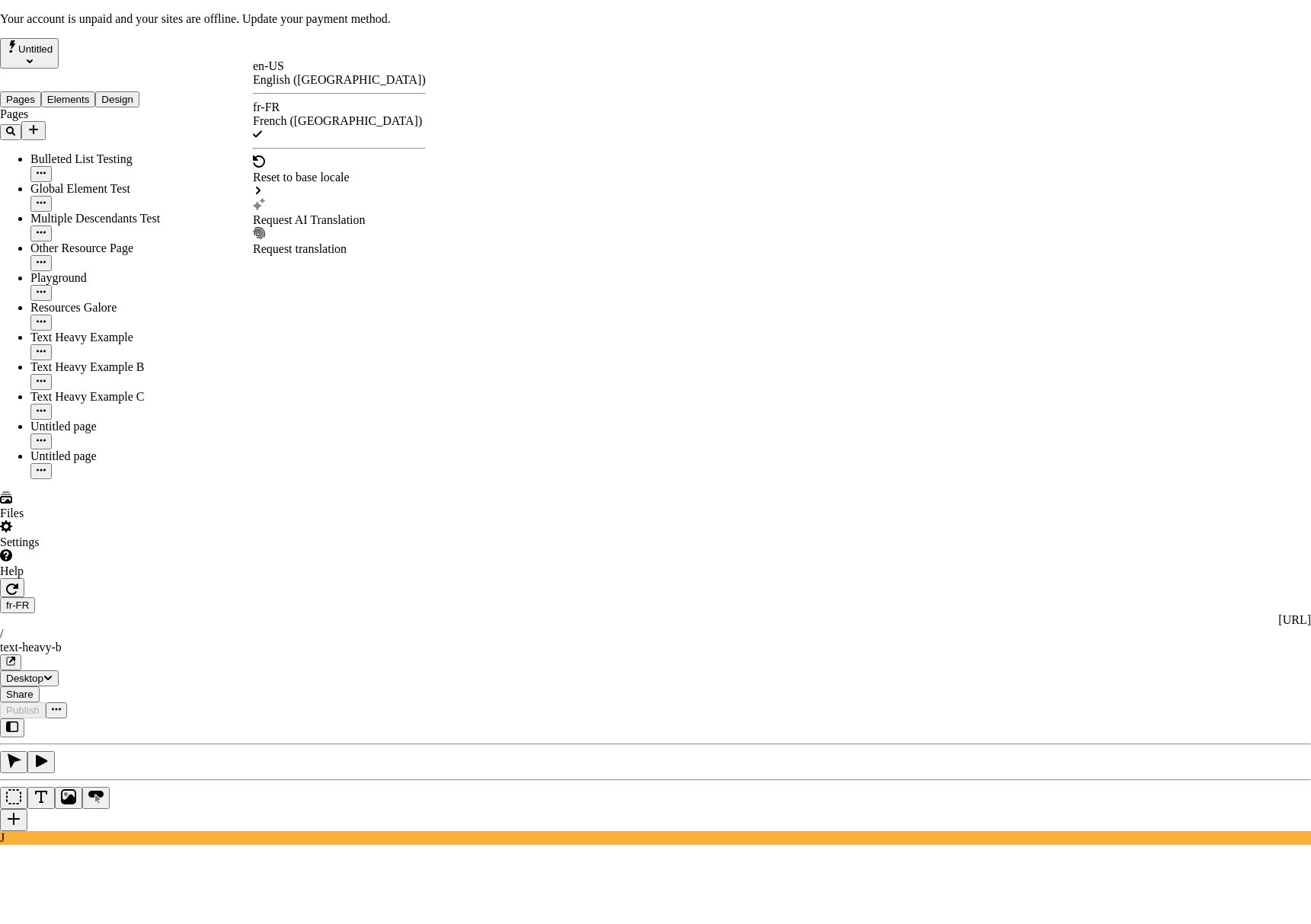
click at [286, 198] on div "Request AI Translation" at bounding box center [340, 212] width 173 height 29
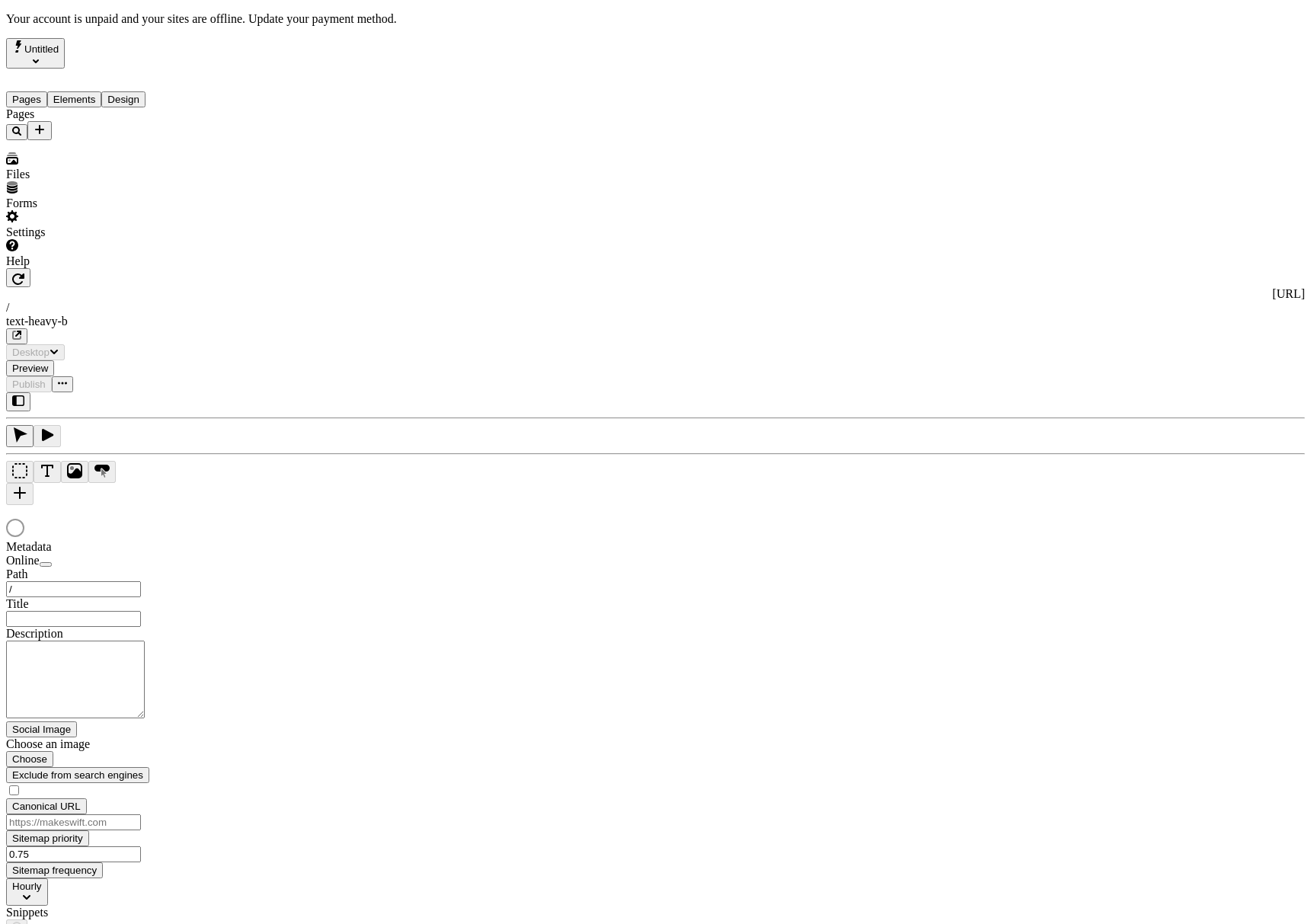
type input "/text-heavy-b"
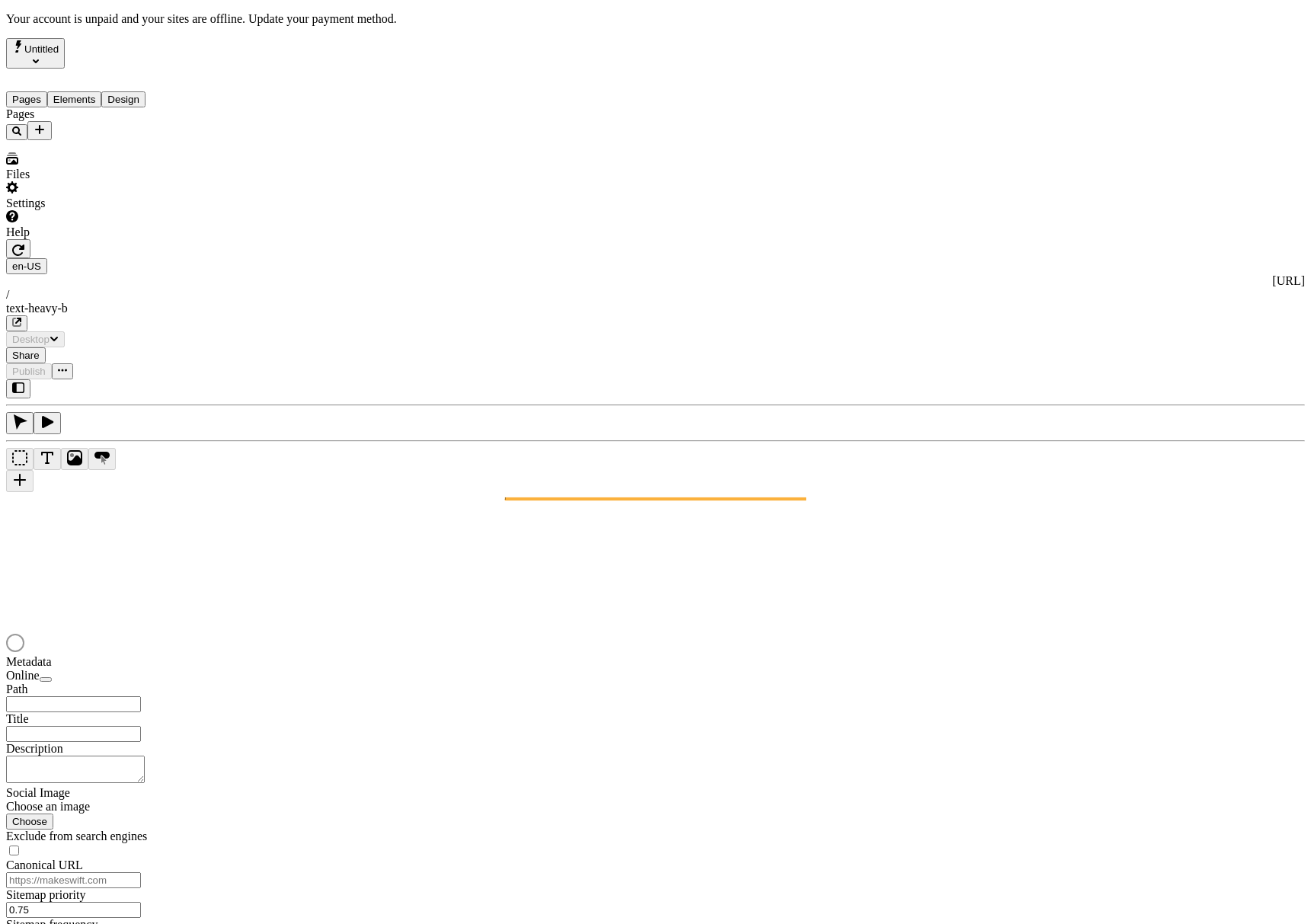
type input "/text-heavy-b"
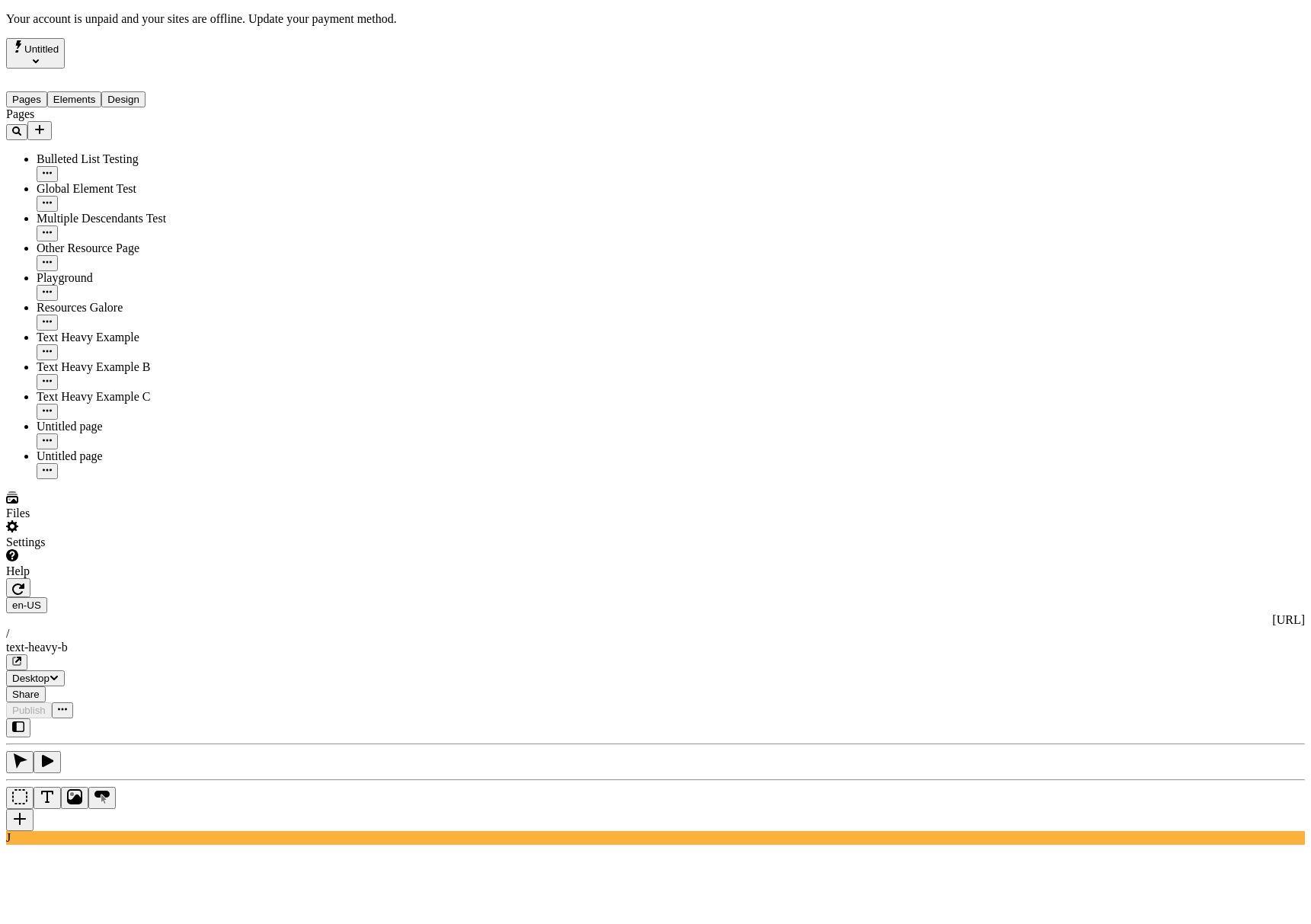
click at [201, 718] on div "J" at bounding box center [656, 781] width 1299 height 126
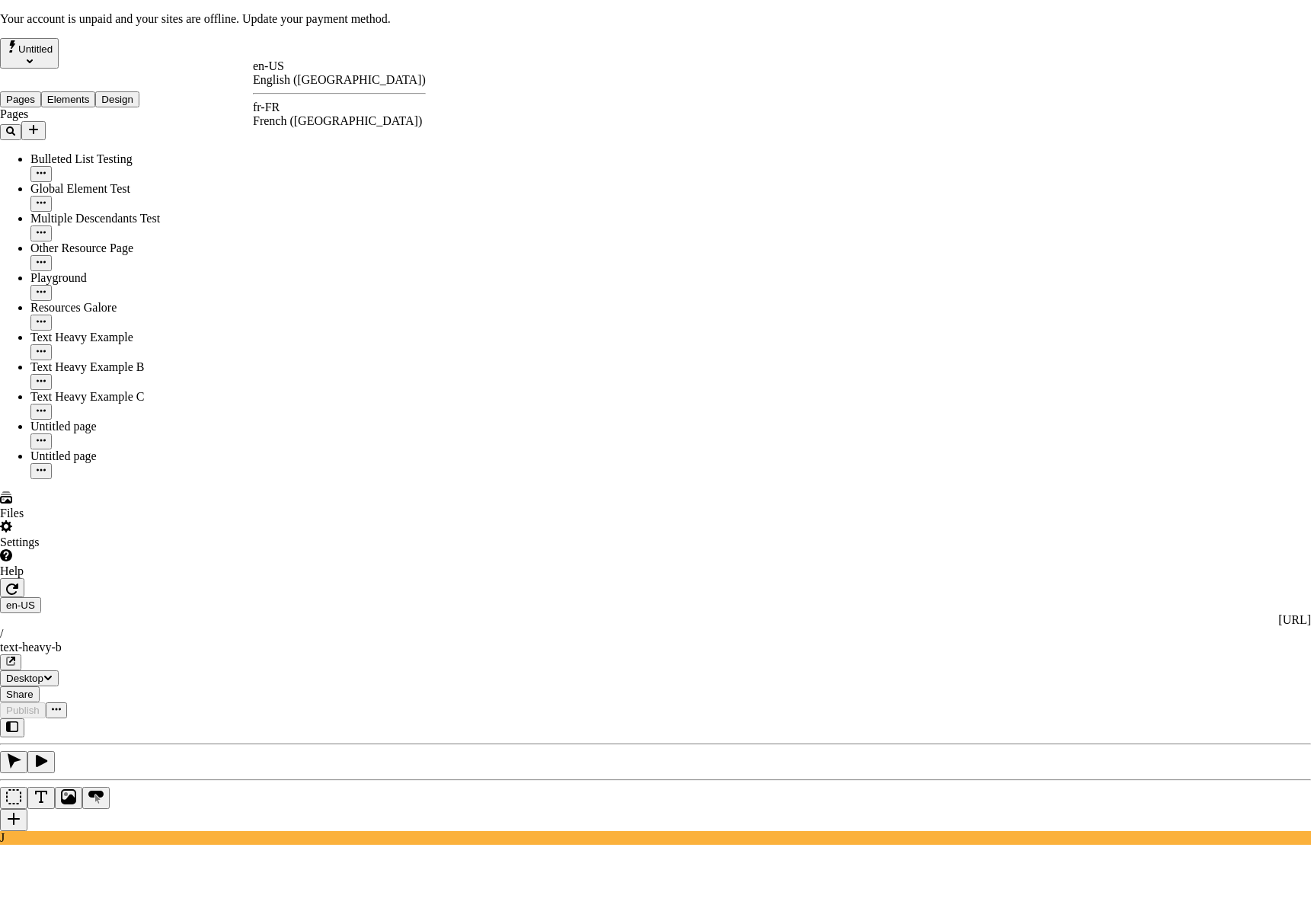
click at [297, 113] on div "fr-FR" at bounding box center [340, 107] width 173 height 14
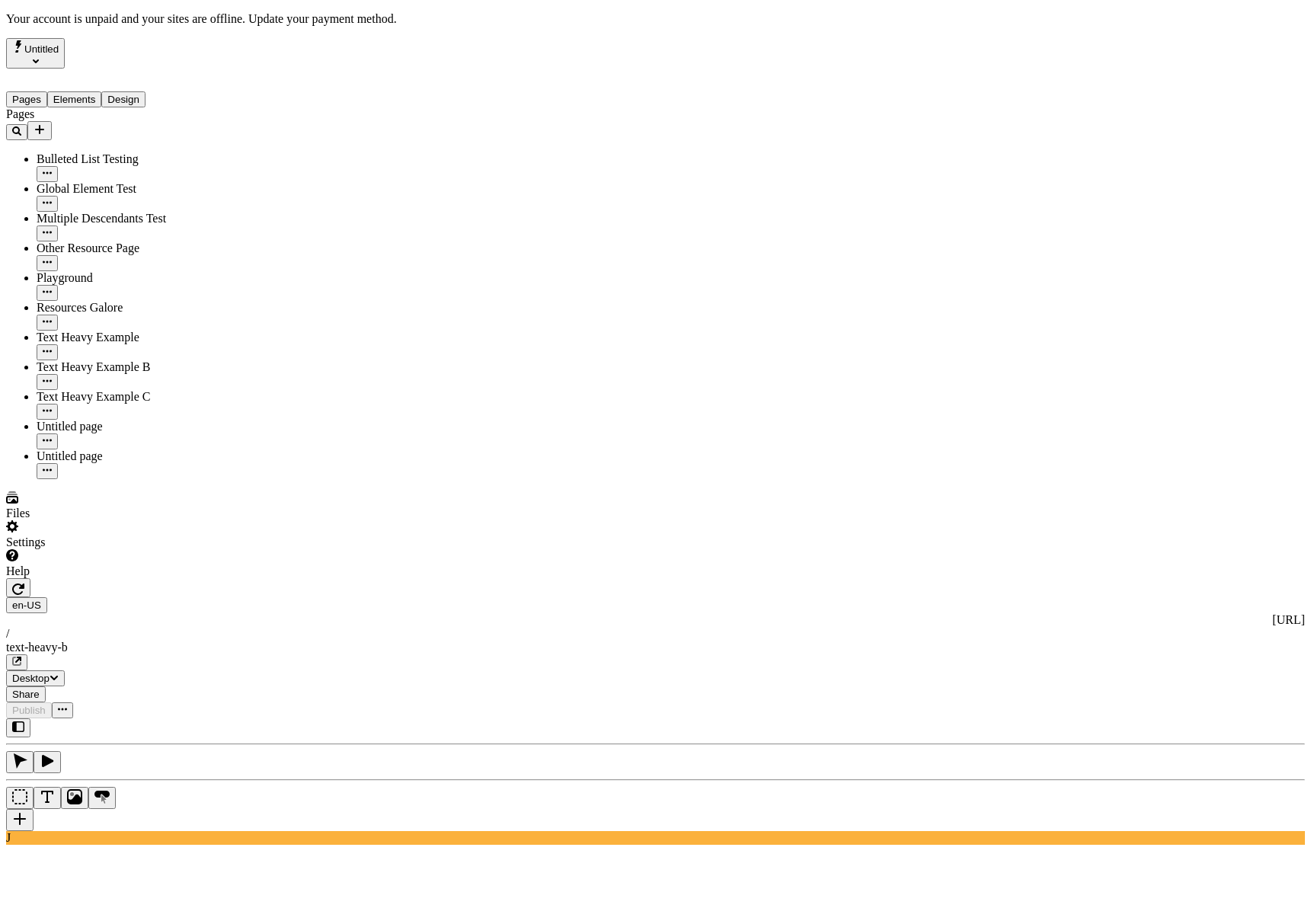
type input "/text-heavy-b"
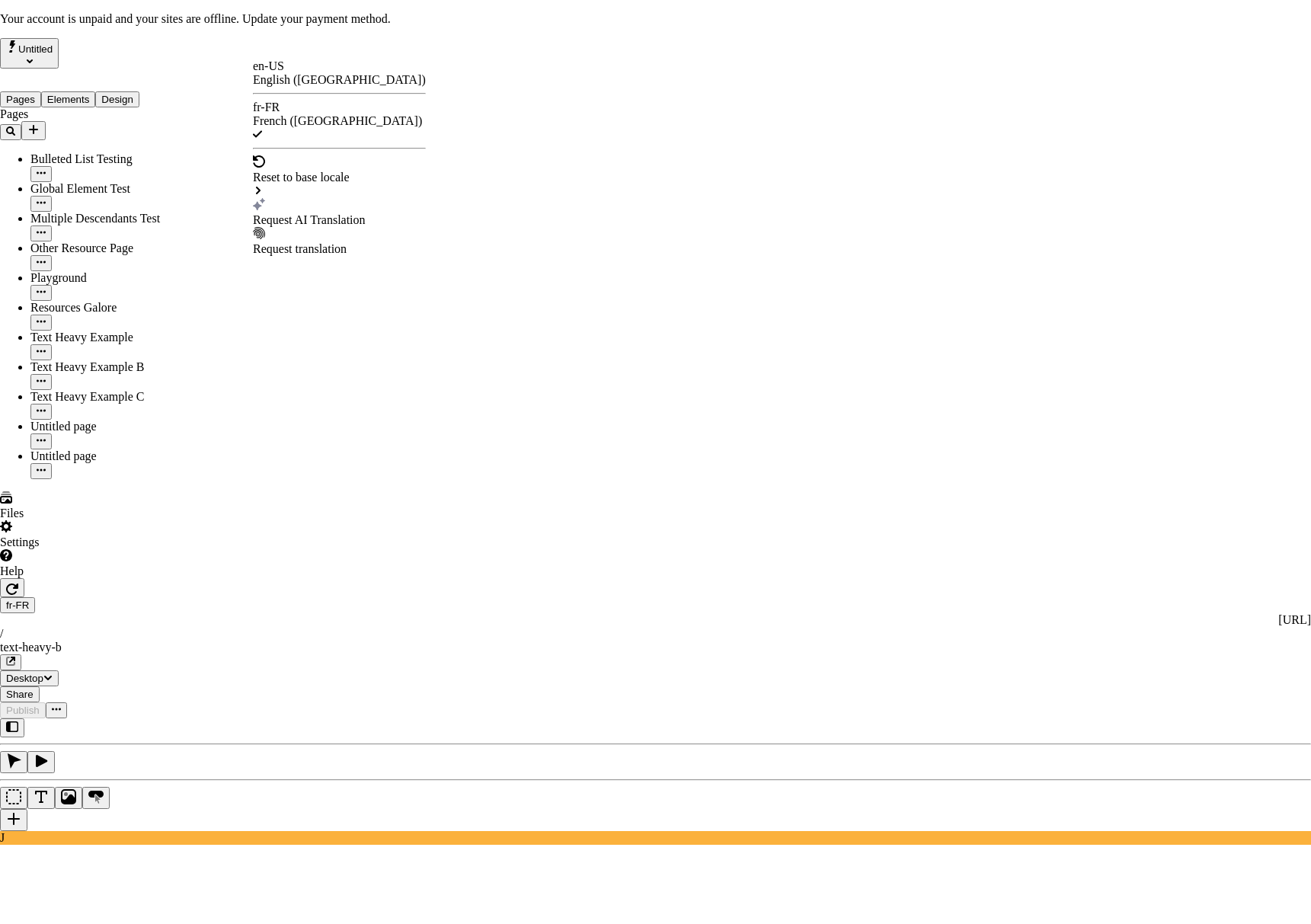
click at [304, 214] on div "Request AI Translation" at bounding box center [340, 220] width 173 height 14
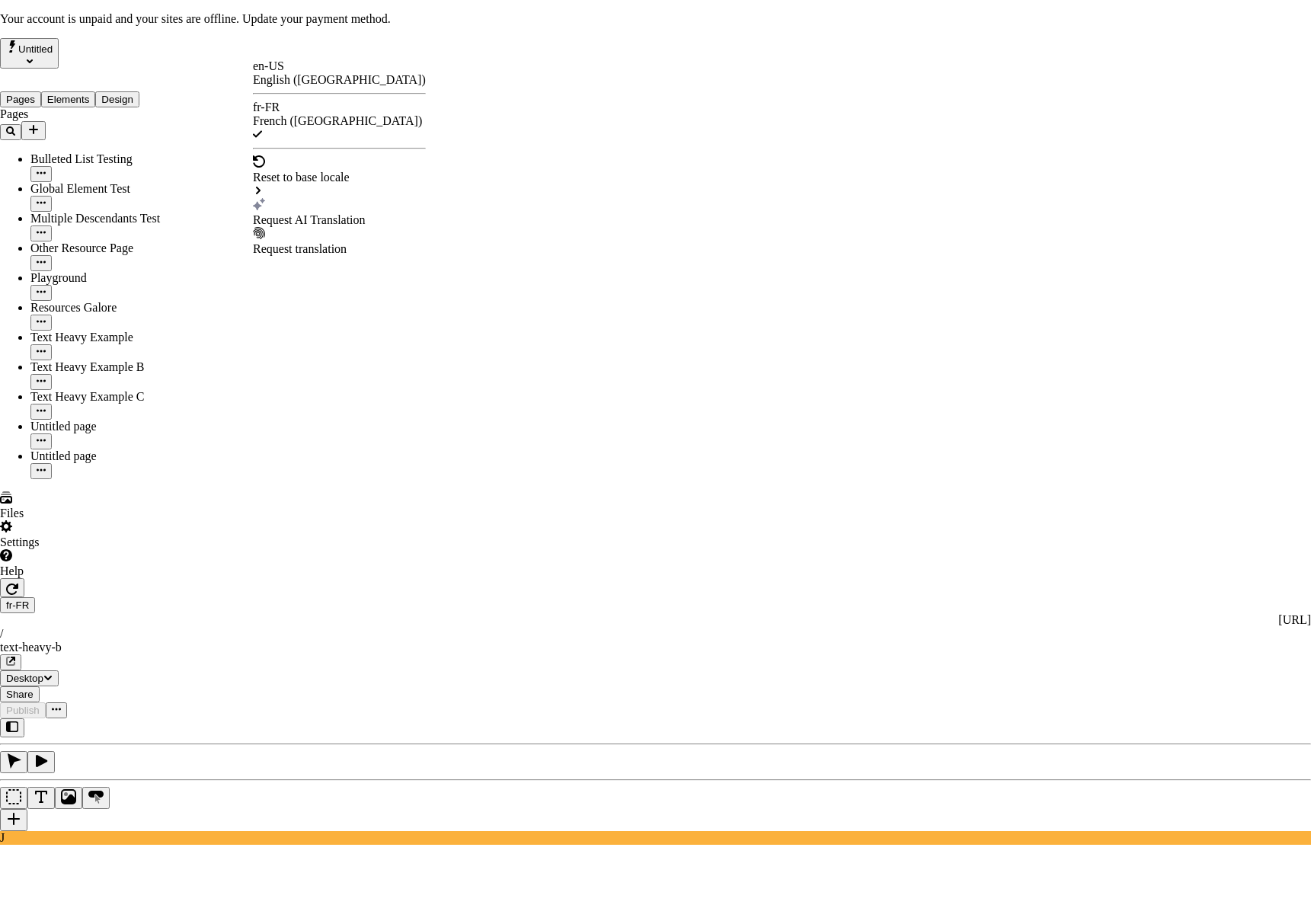
click at [293, 214] on div "Request AI Translation" at bounding box center [340, 220] width 173 height 14
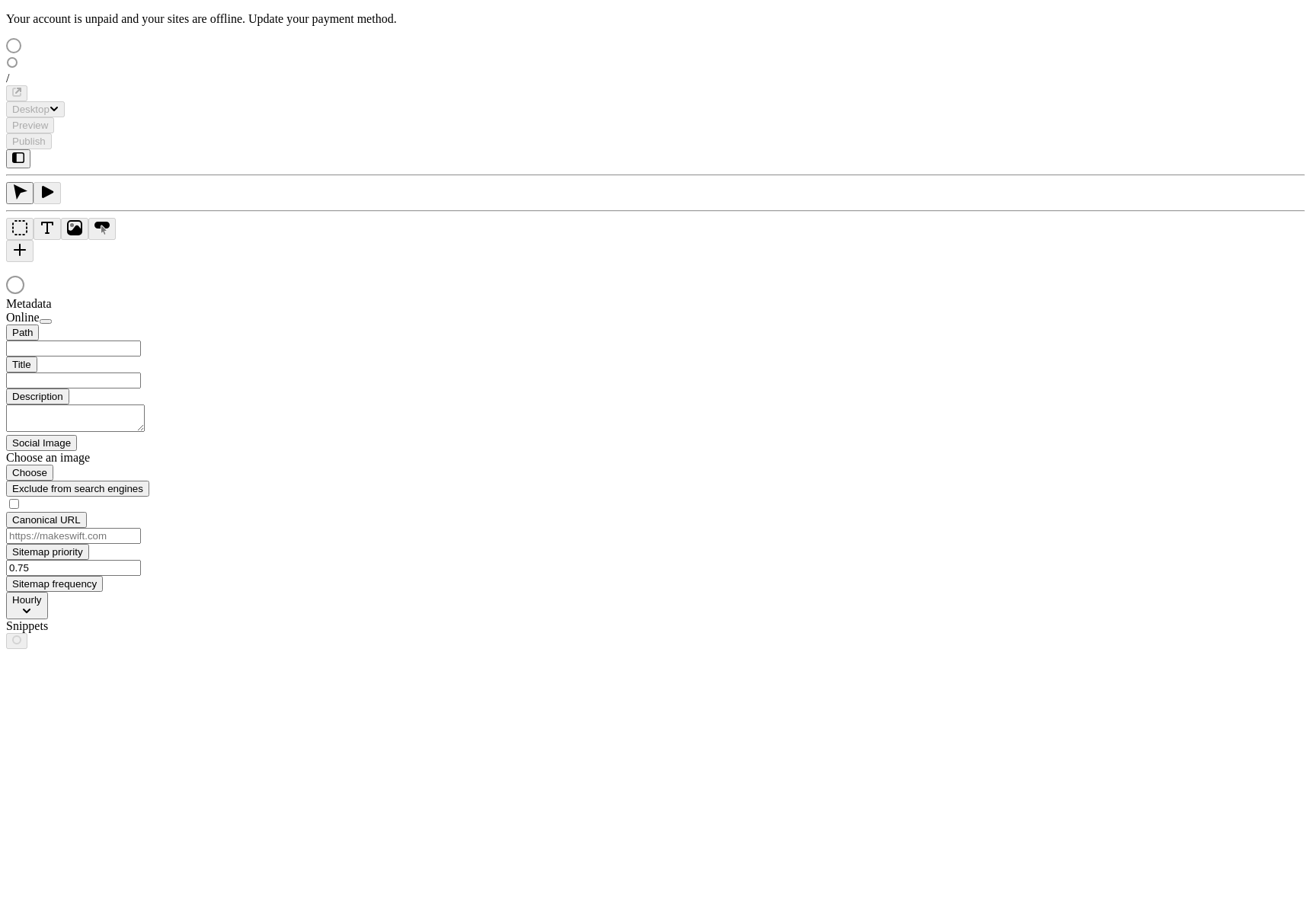
click at [349, 276] on div at bounding box center [656, 286] width 1299 height 22
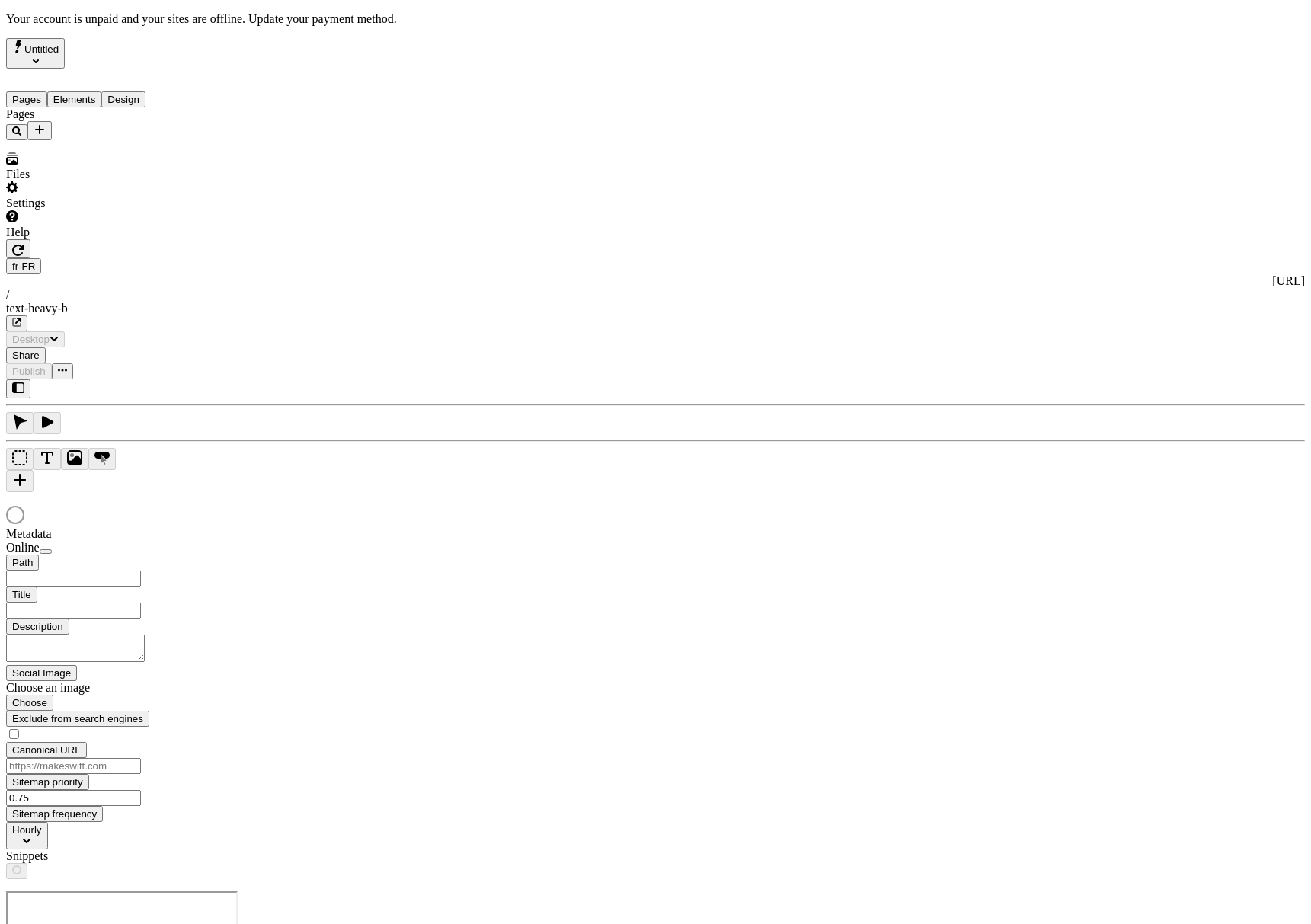
type input "/text-heavy-b"
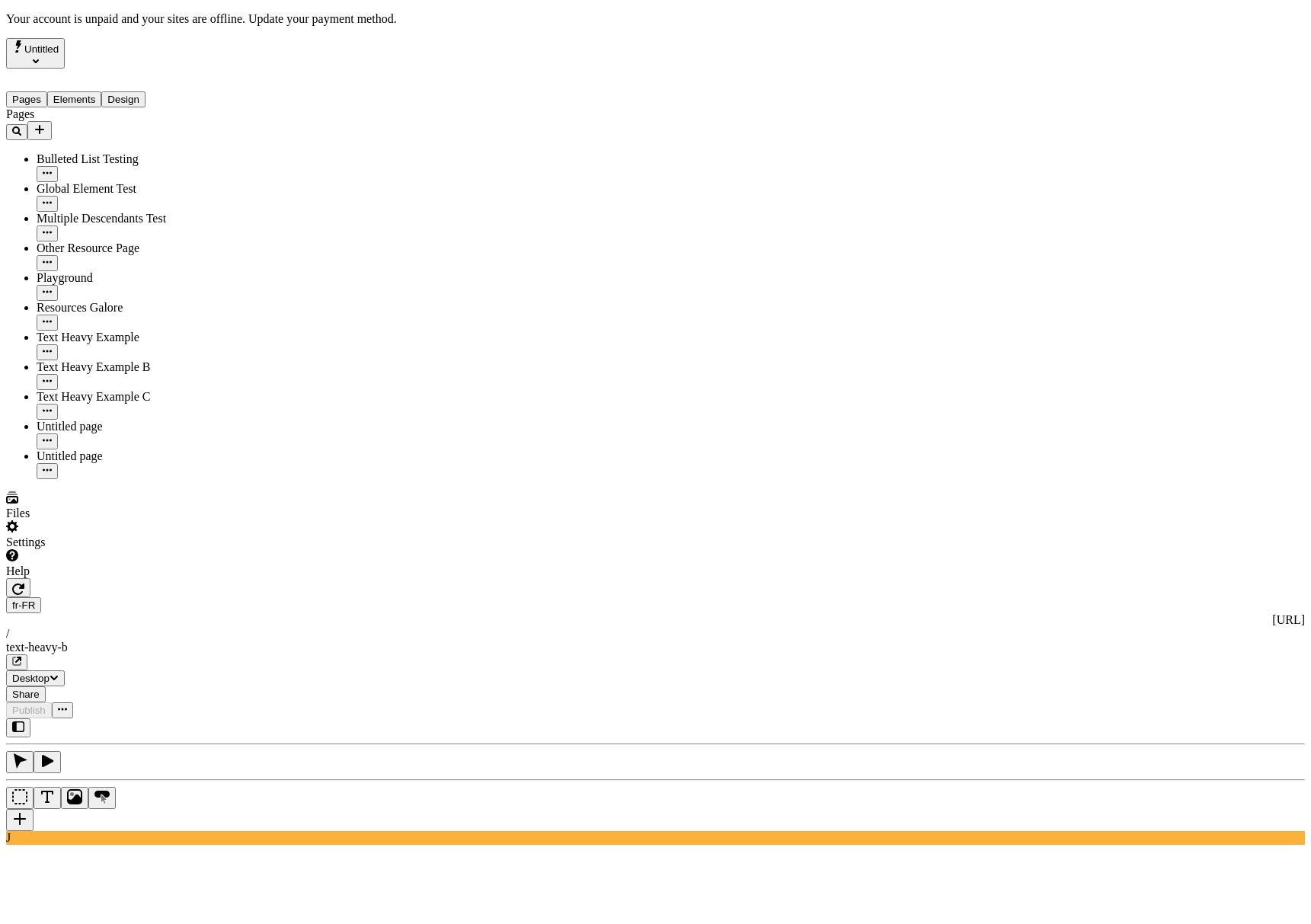
click at [209, 718] on div "J" at bounding box center [656, 781] width 1299 height 126
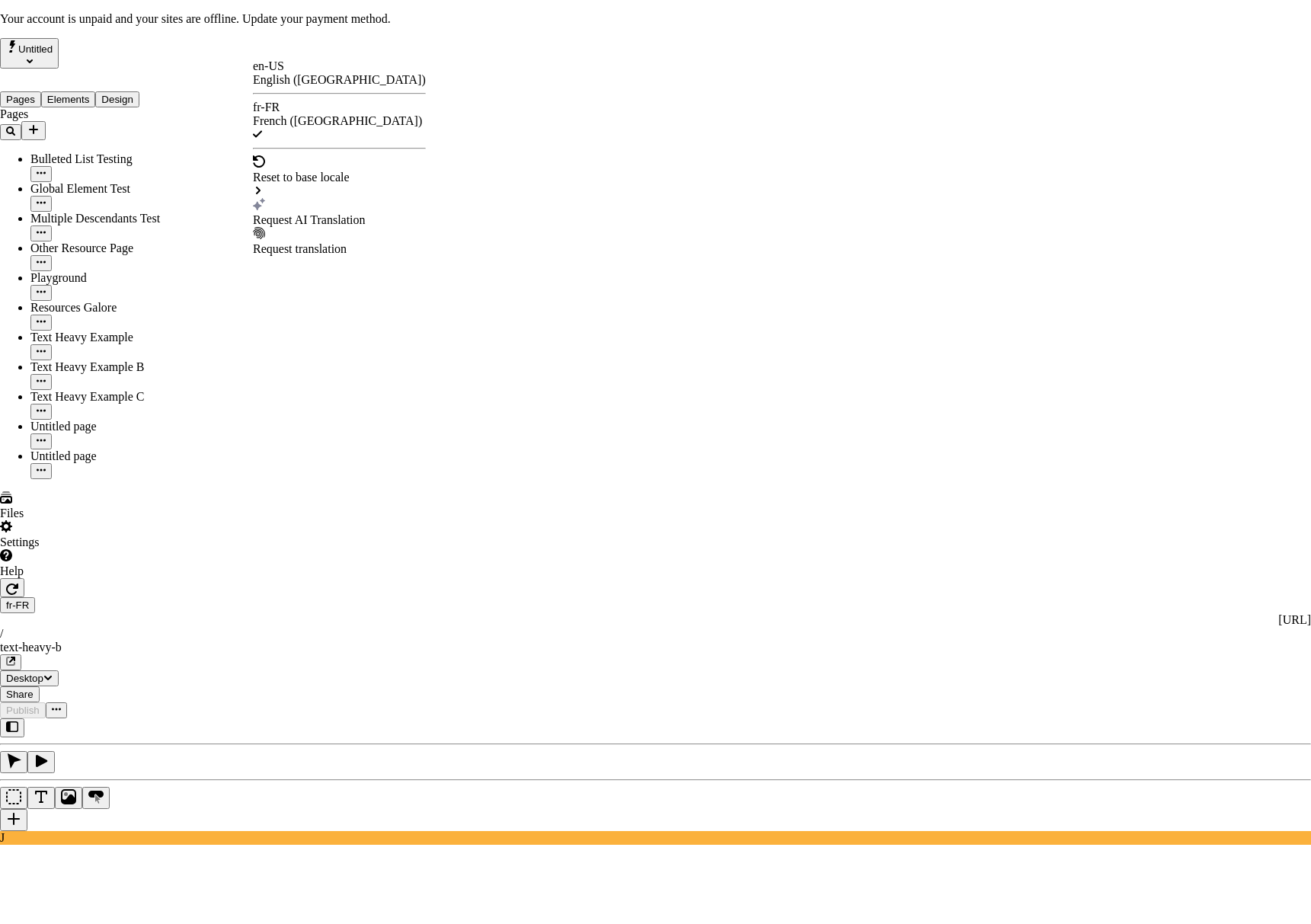
click at [297, 214] on div "Request AI Translation" at bounding box center [340, 220] width 173 height 14
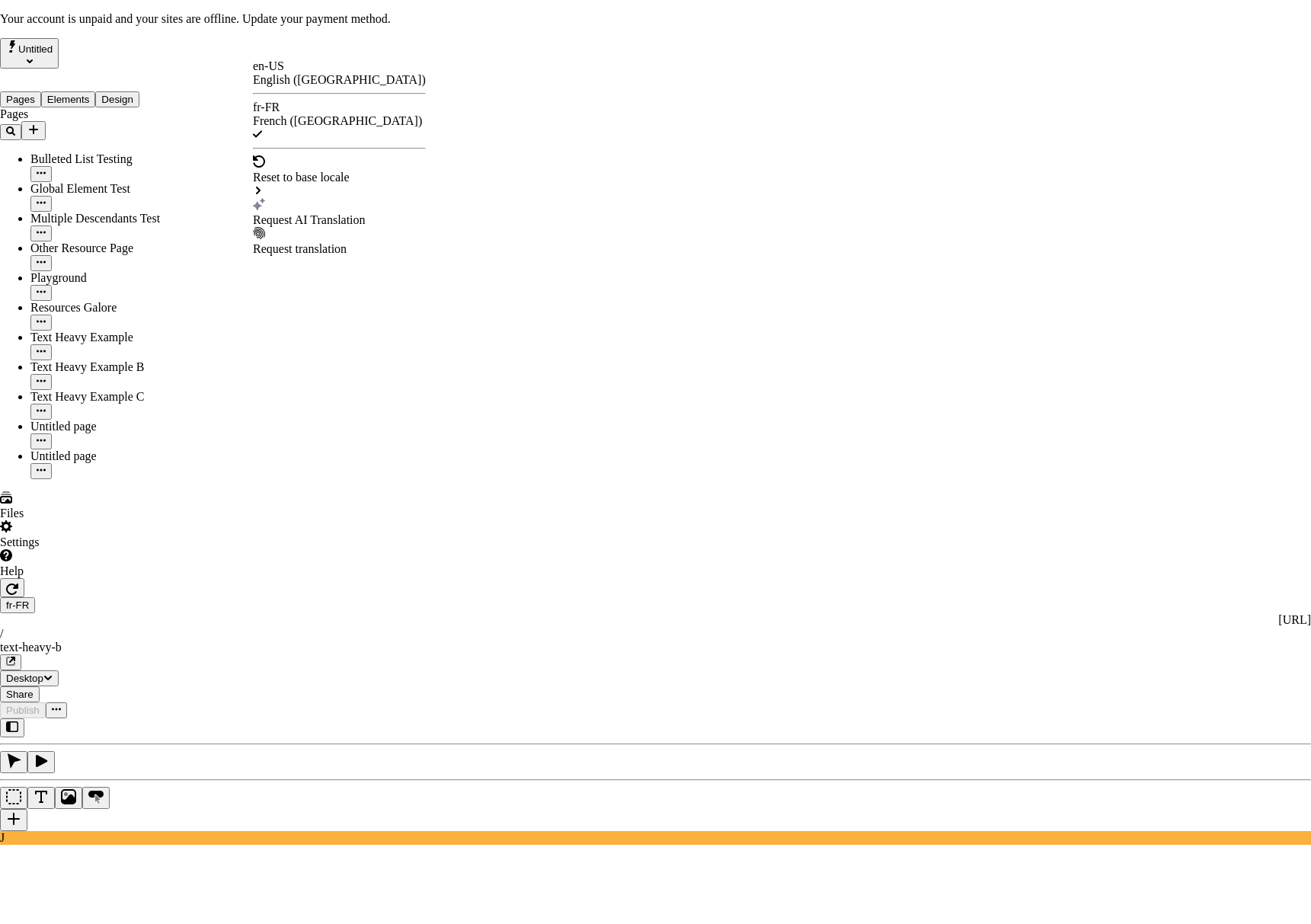
click at [292, 214] on div "Request AI Translation" at bounding box center [340, 220] width 173 height 14
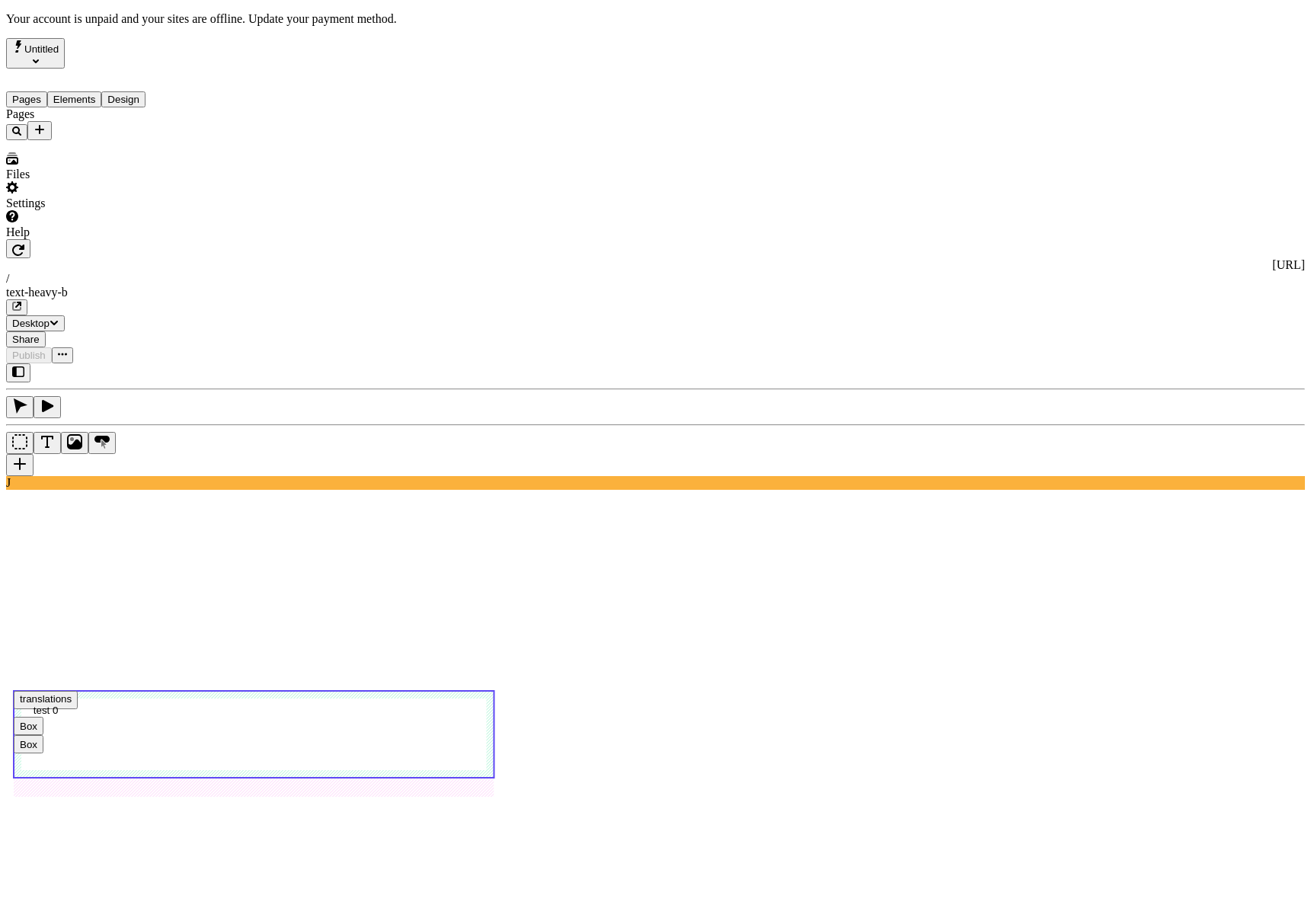
type input "/text-heavy-b"
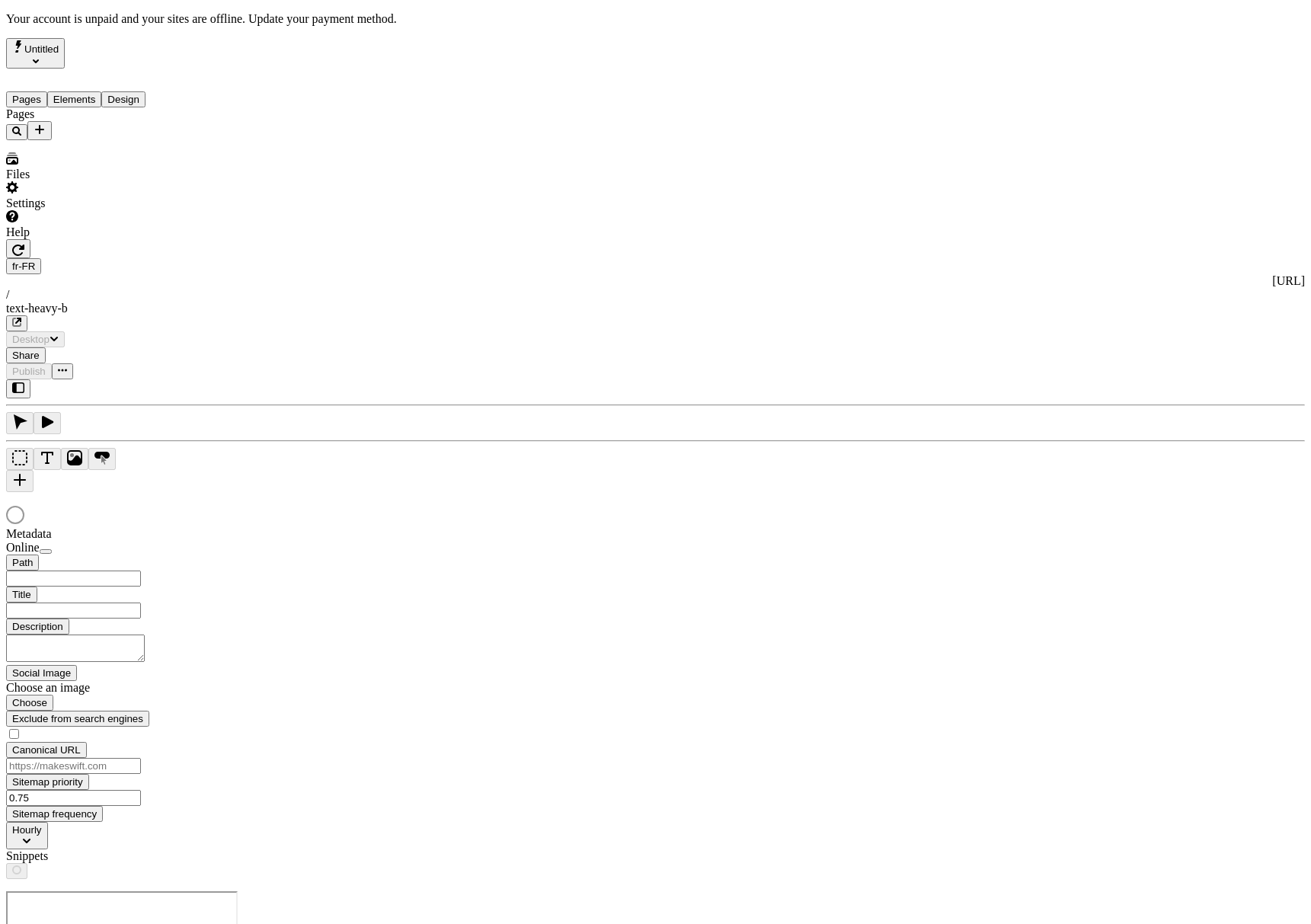
type input "/text-heavy-b"
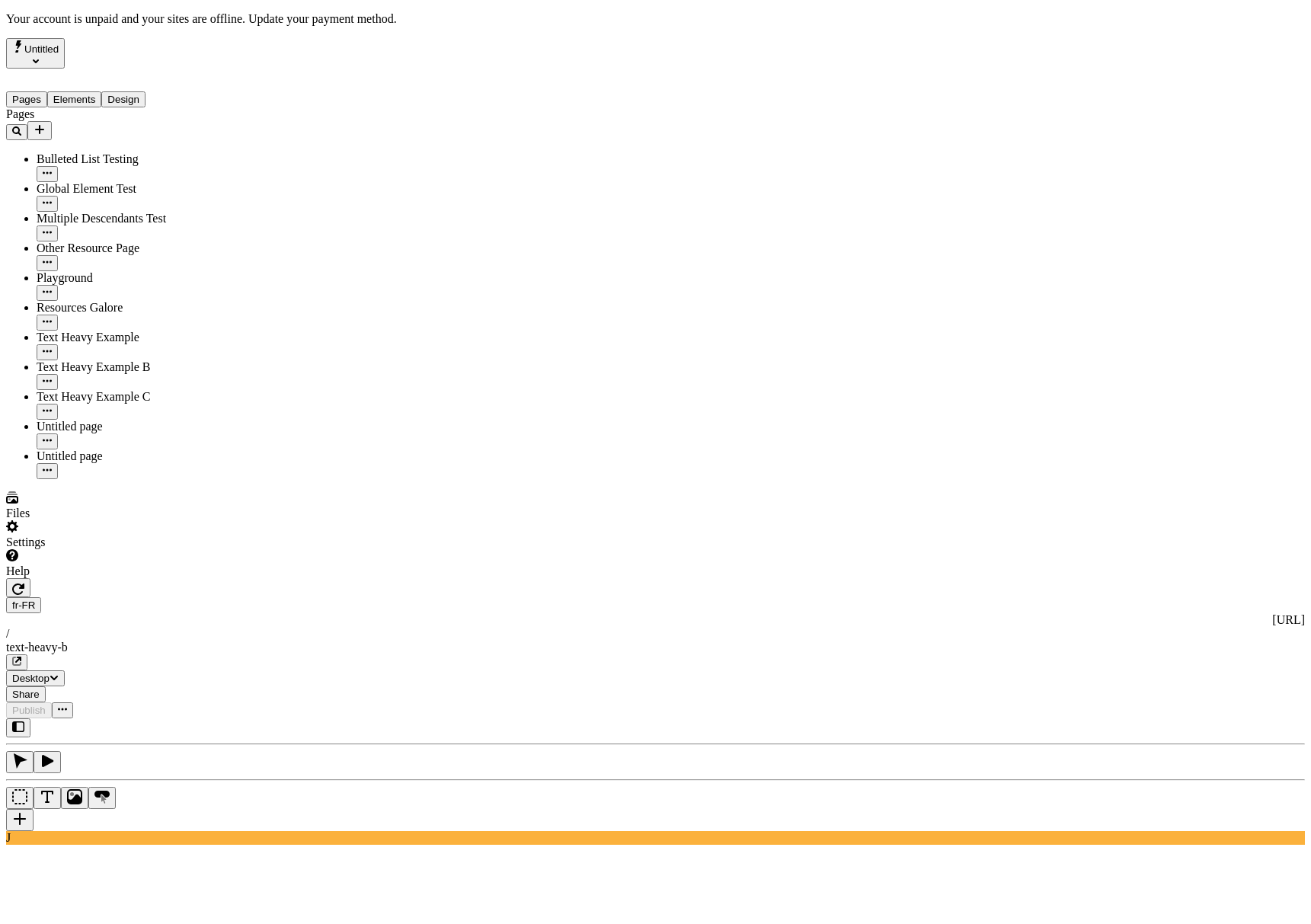
click at [188, 718] on div "J" at bounding box center [656, 781] width 1299 height 126
click at [201, 718] on div "J" at bounding box center [656, 781] width 1299 height 126
click at [210, 718] on div "J" at bounding box center [656, 781] width 1299 height 126
click at [195, 718] on div "J" at bounding box center [656, 781] width 1299 height 126
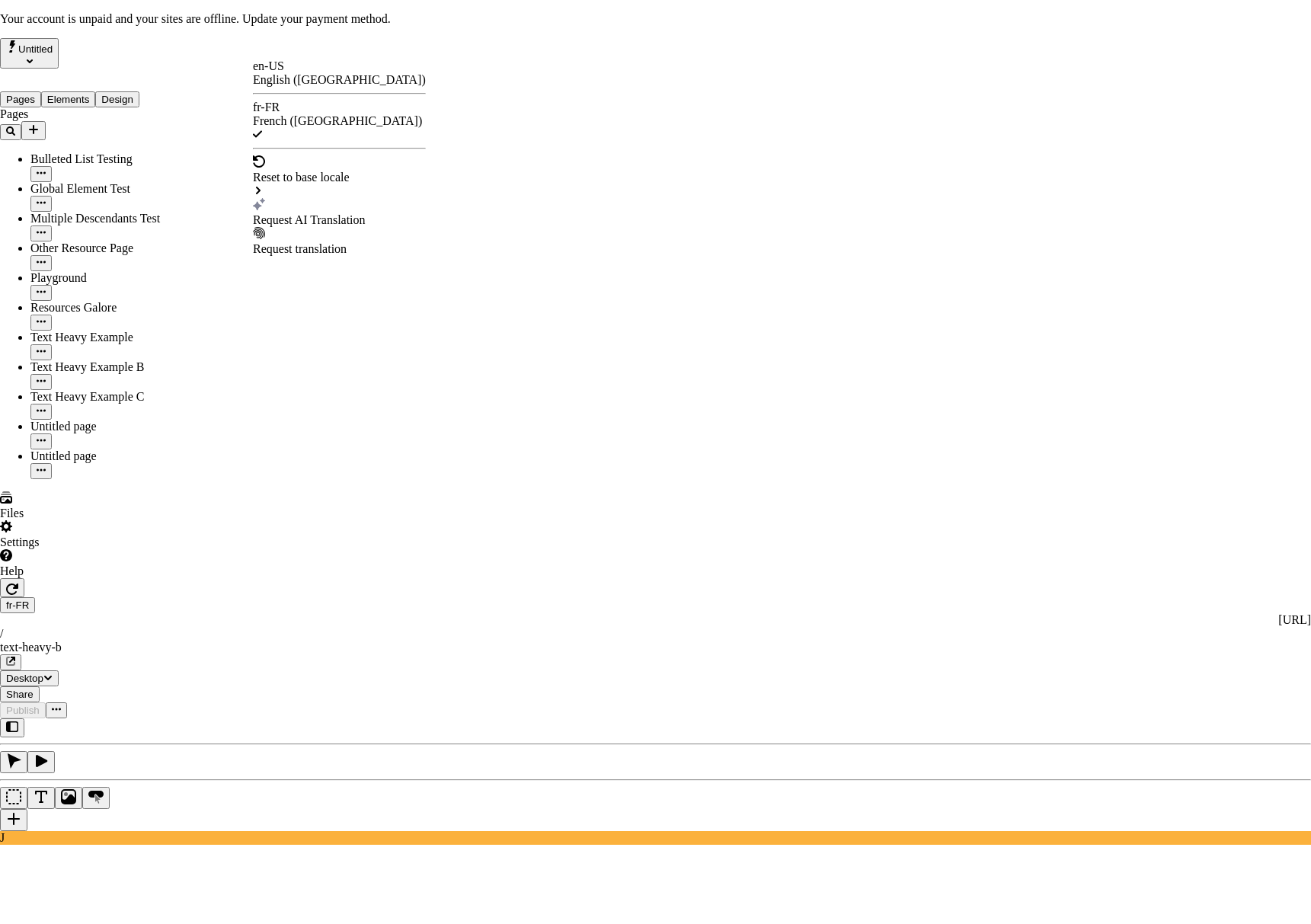
click at [306, 214] on div "Request AI Translation" at bounding box center [340, 220] width 173 height 14
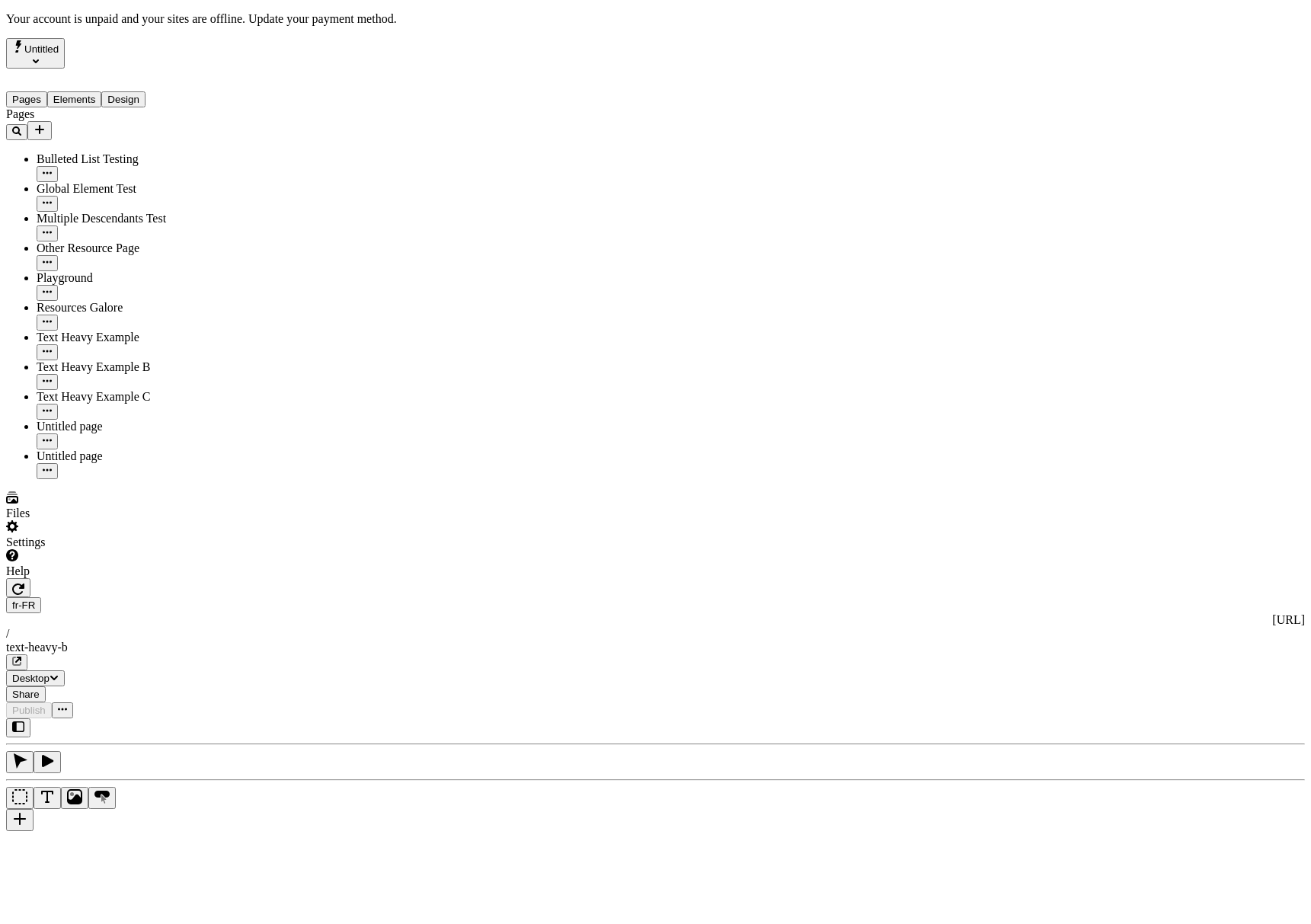
click at [211, 718] on div "J" at bounding box center [656, 781] width 1299 height 126
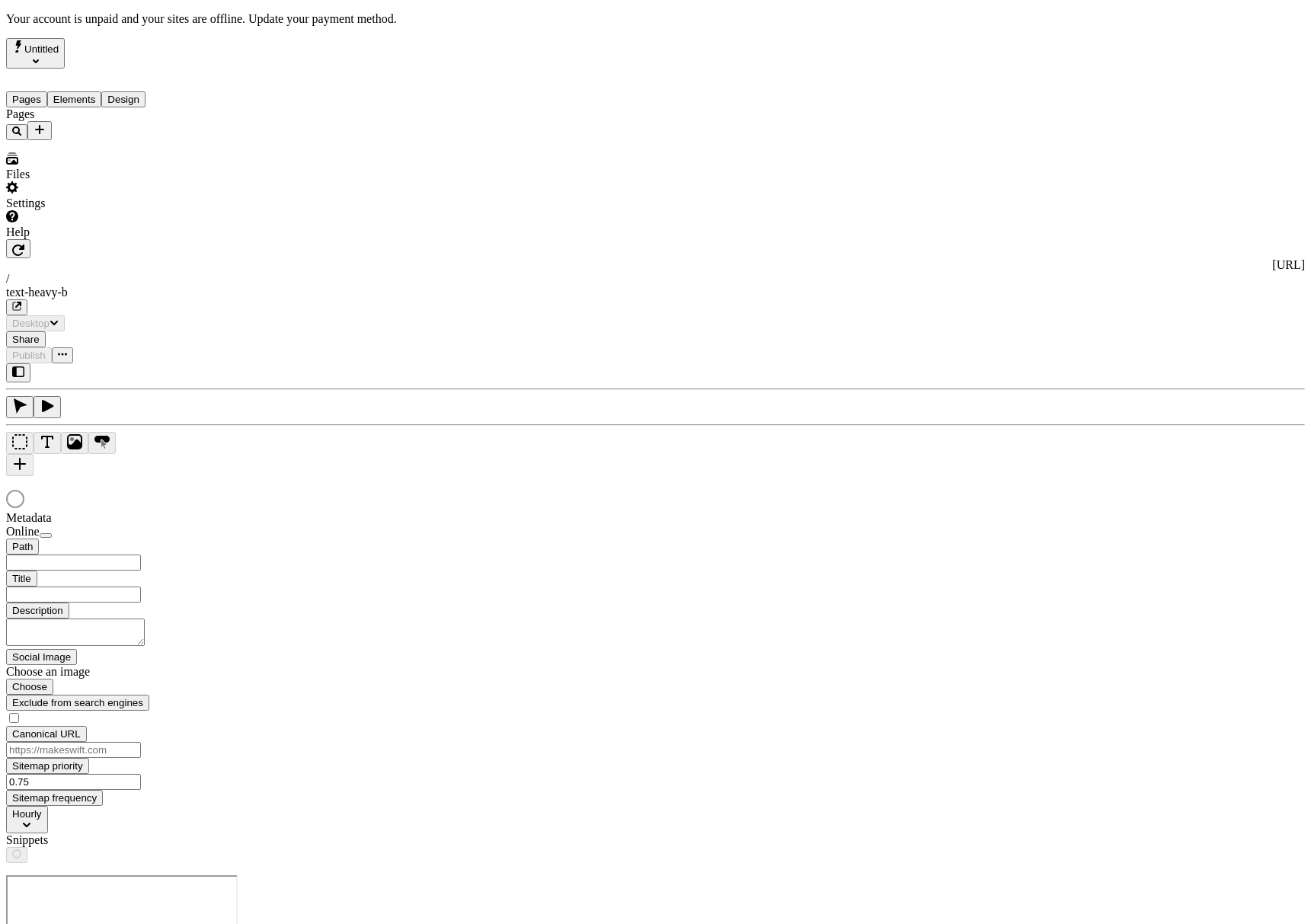
type input "/text-heavy-b"
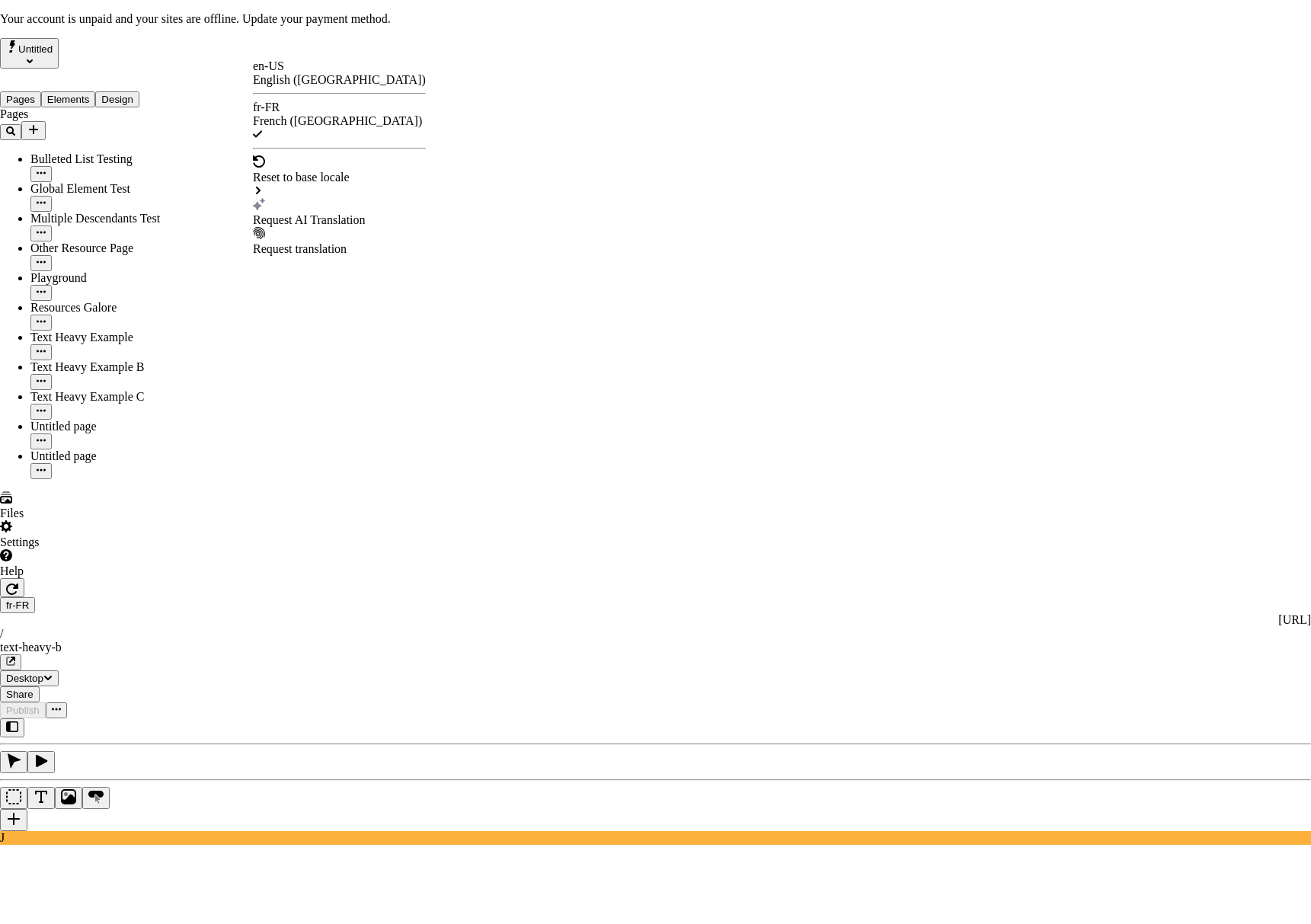
click at [265, 198] on icon at bounding box center [259, 204] width 12 height 12
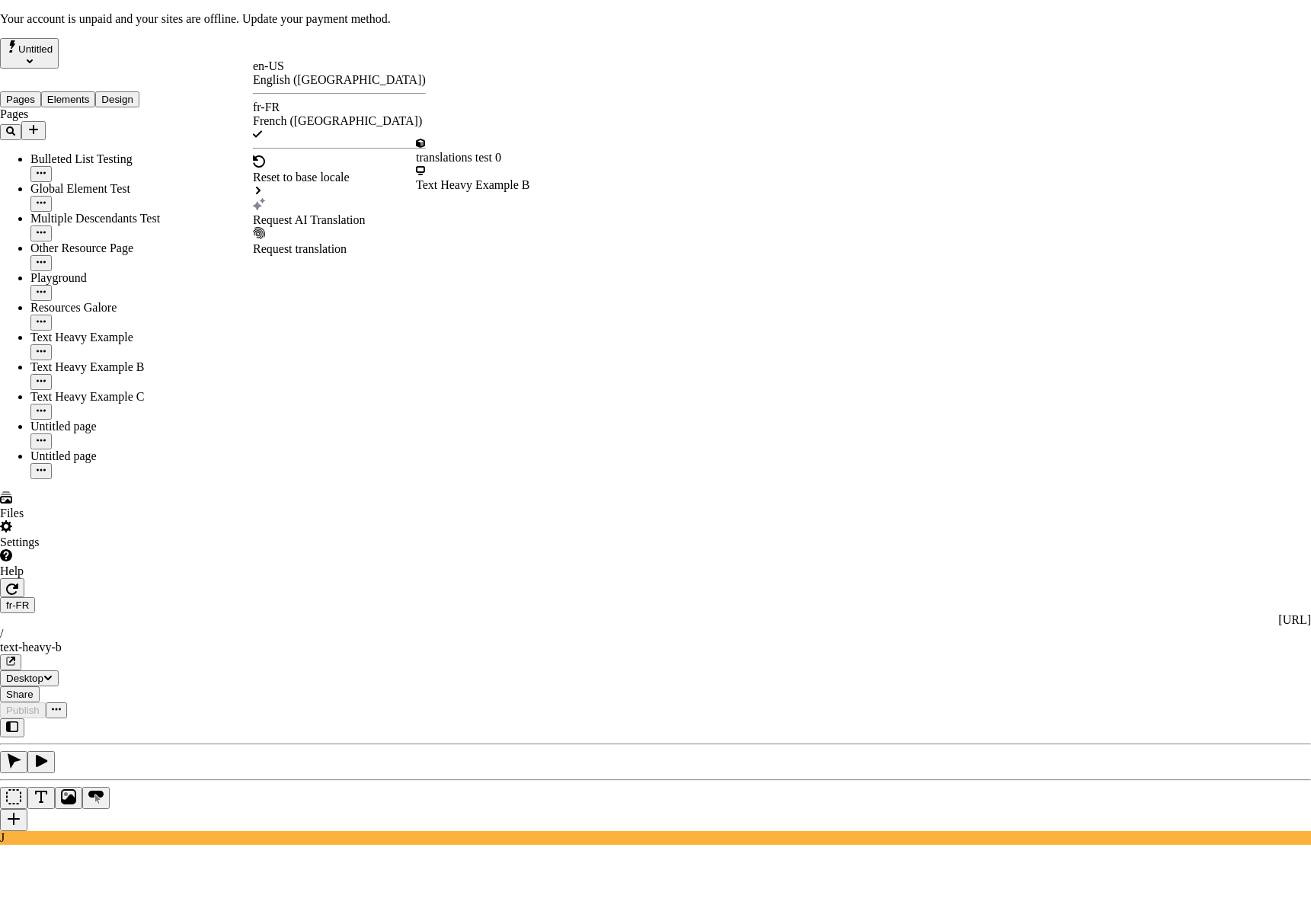
click at [297, 214] on div "Request AI Translation" at bounding box center [340, 220] width 173 height 14
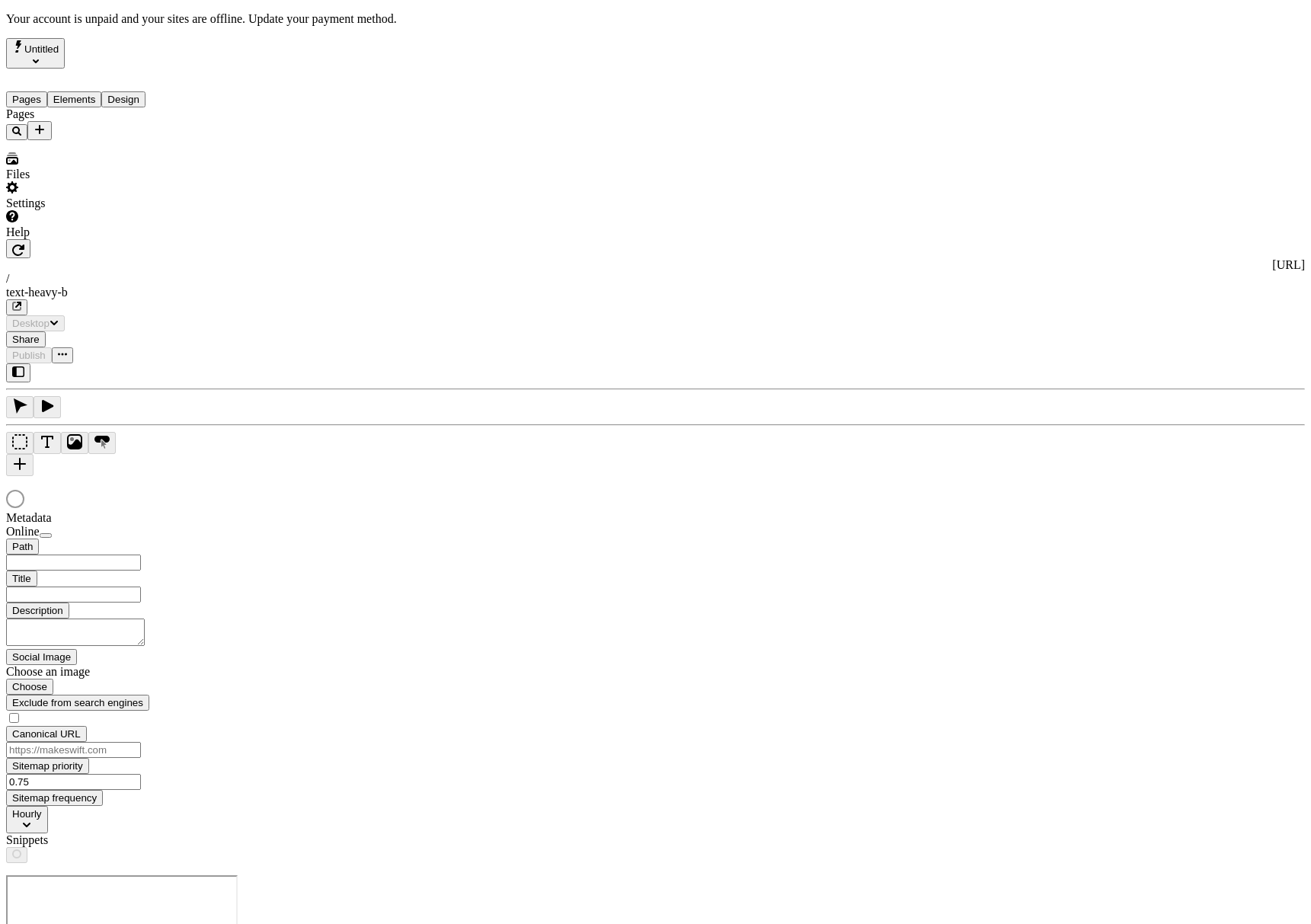
type input "/text-heavy-b"
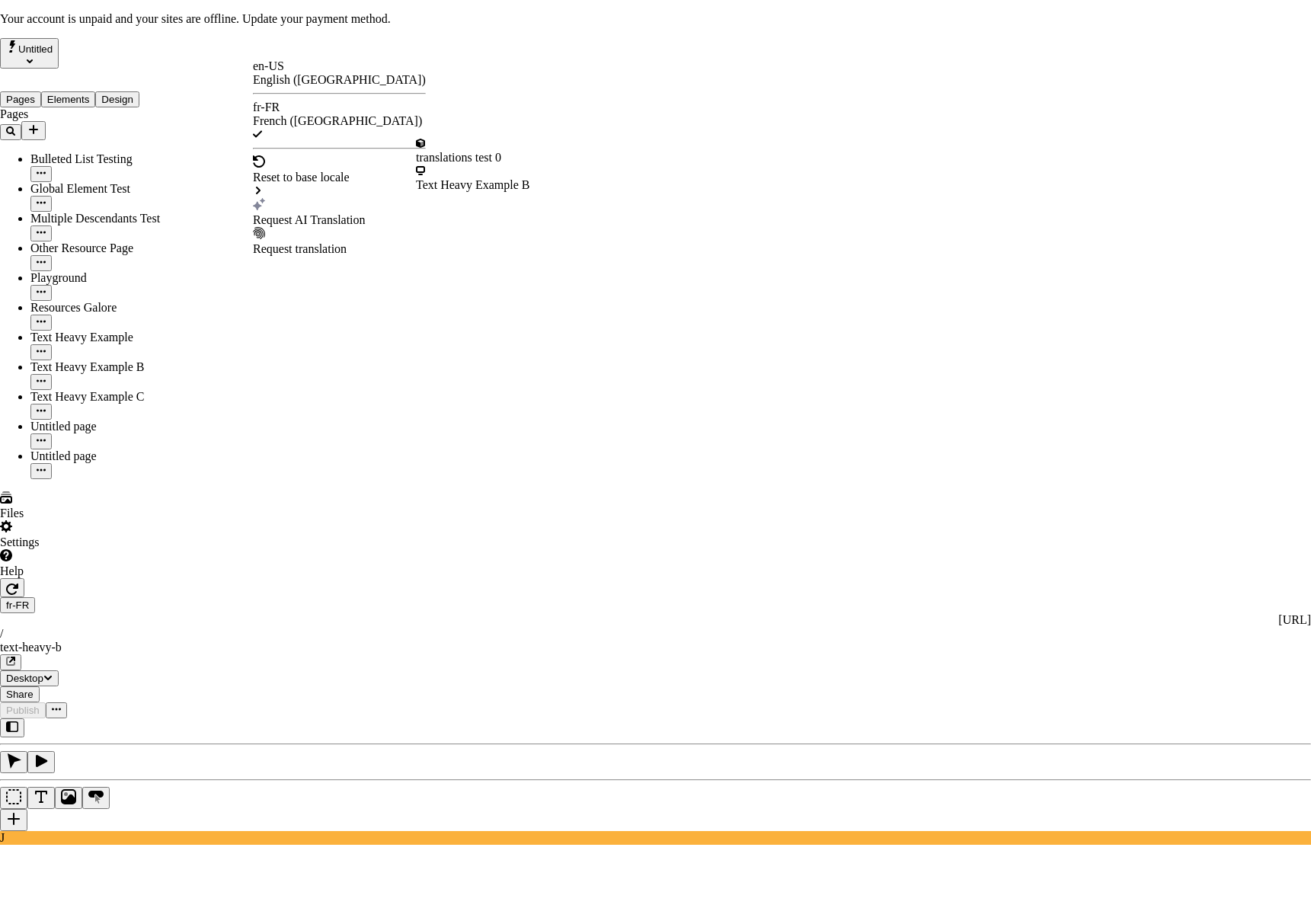
click at [309, 214] on div "Request AI Translation" at bounding box center [340, 220] width 173 height 14
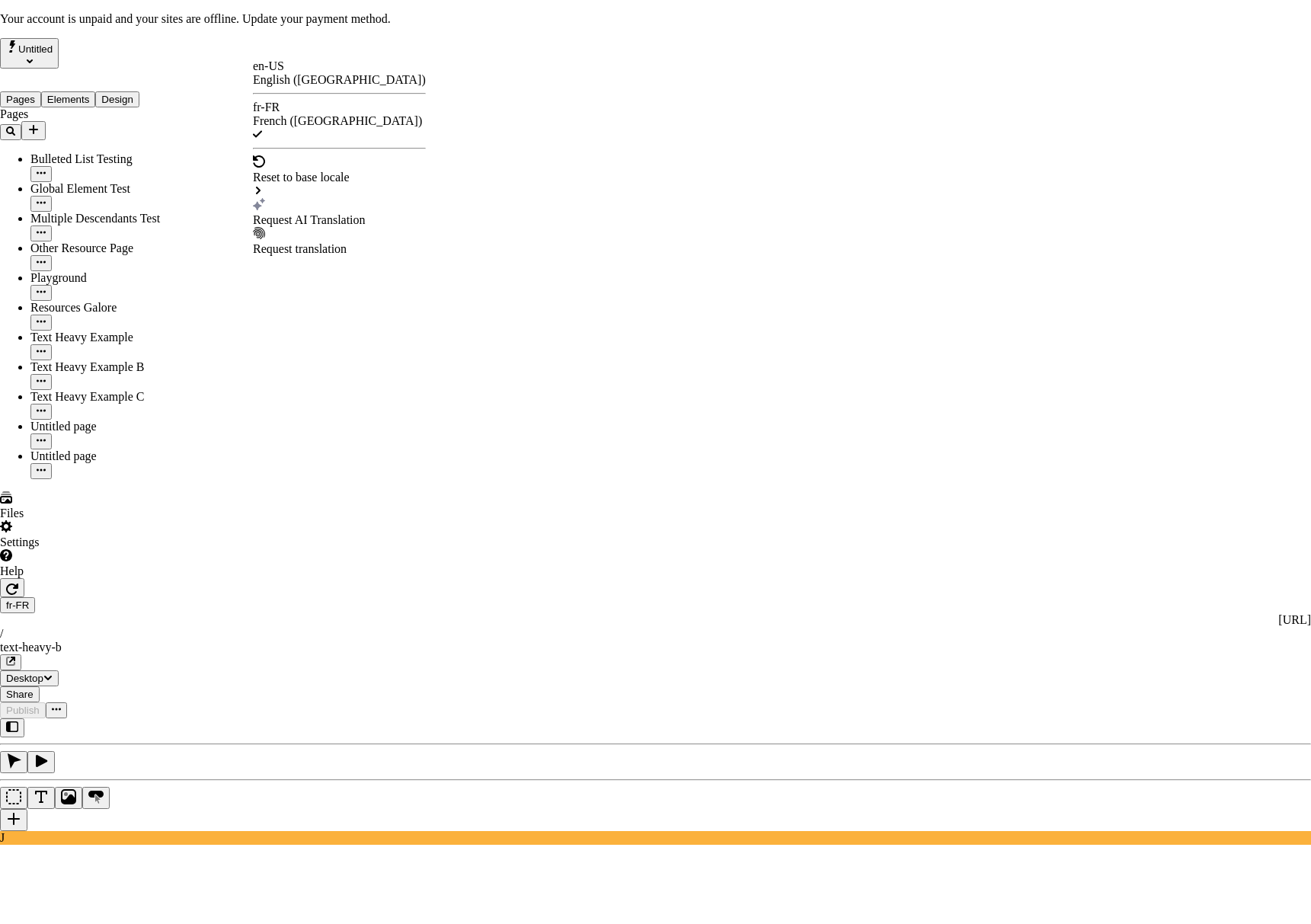
click at [315, 214] on div "Request AI Translation" at bounding box center [340, 220] width 173 height 14
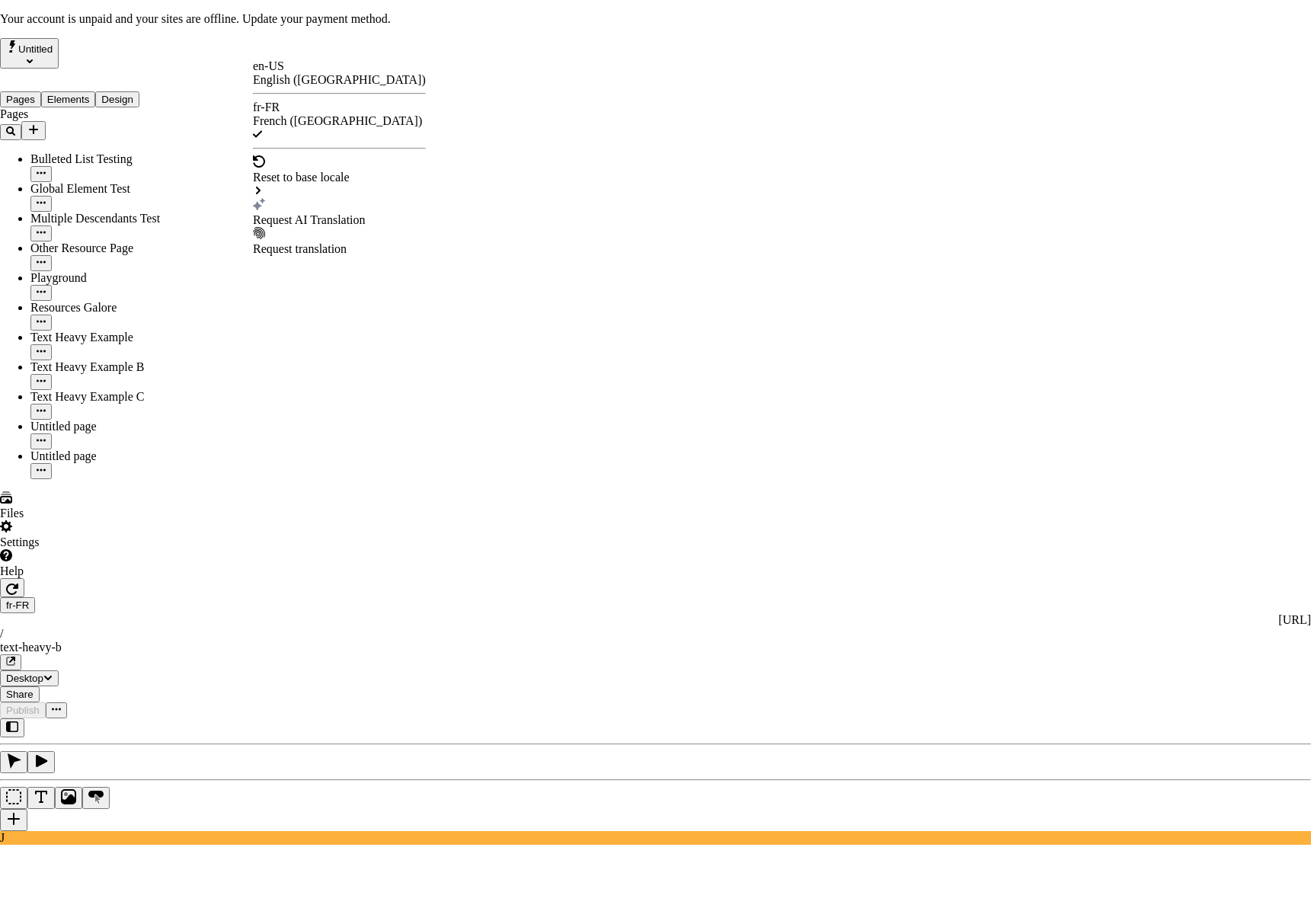
click at [309, 214] on div "Request AI Translation" at bounding box center [340, 220] width 173 height 14
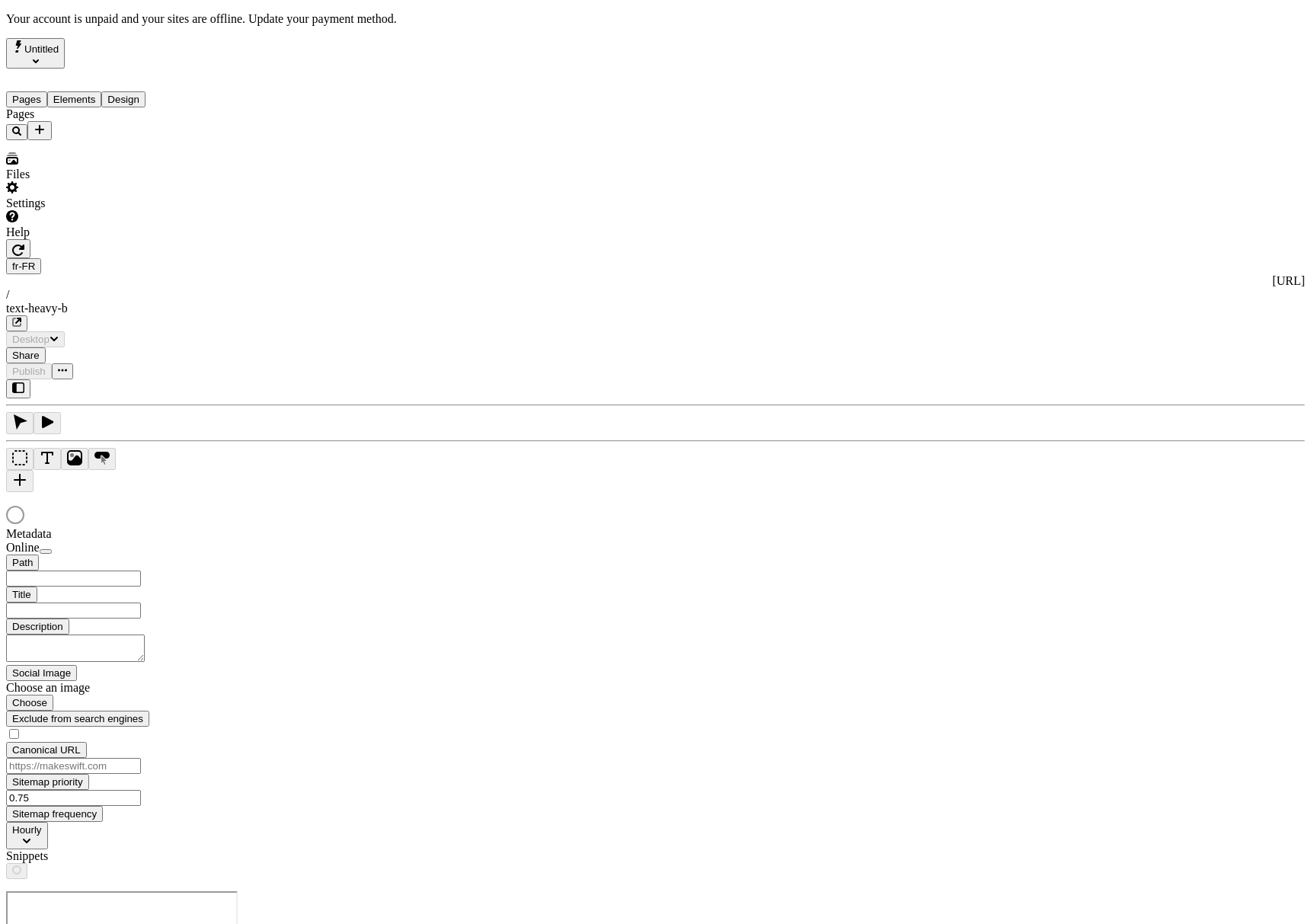
type input "/text-heavy-b"
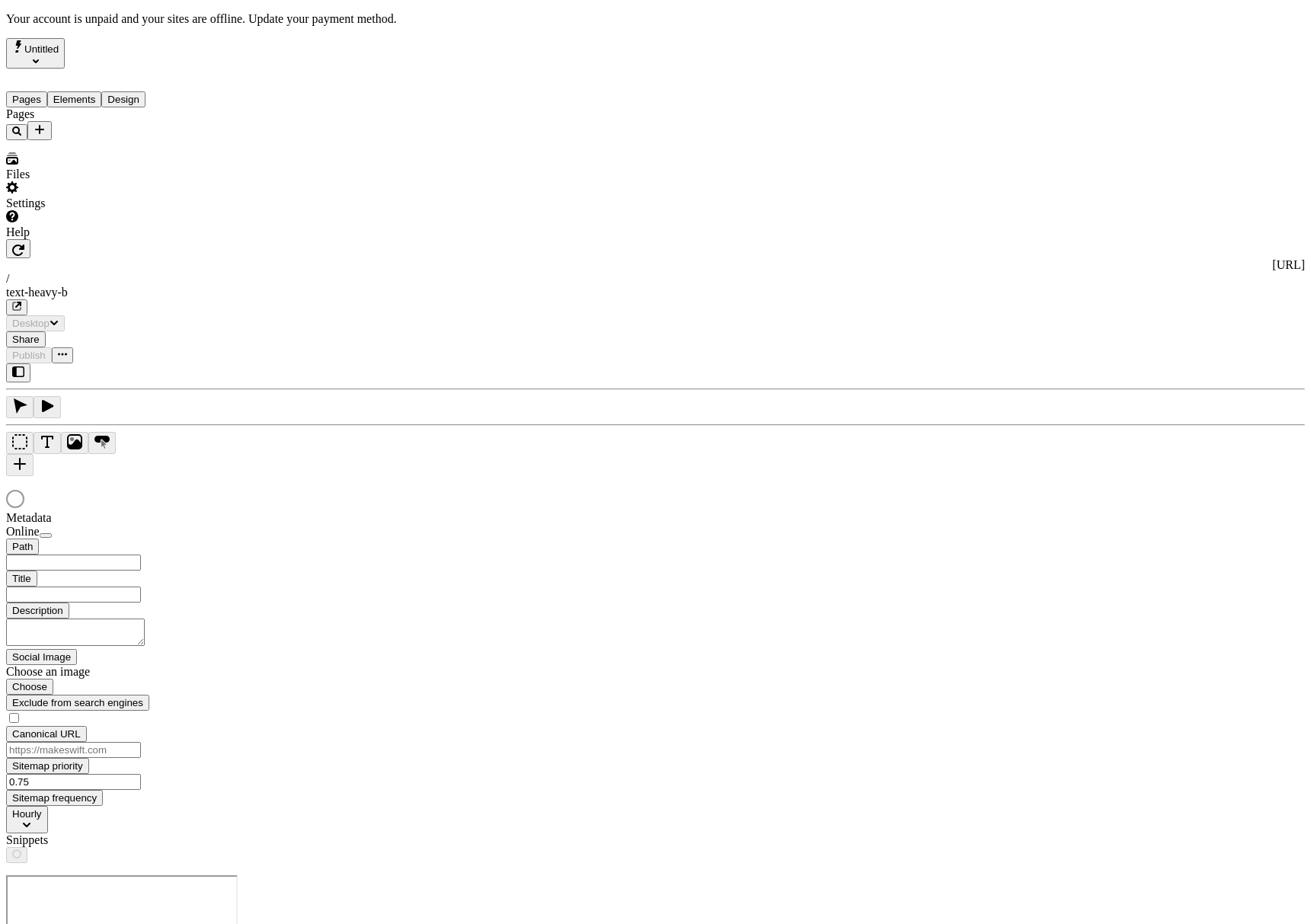
type input "/text-heavy-b"
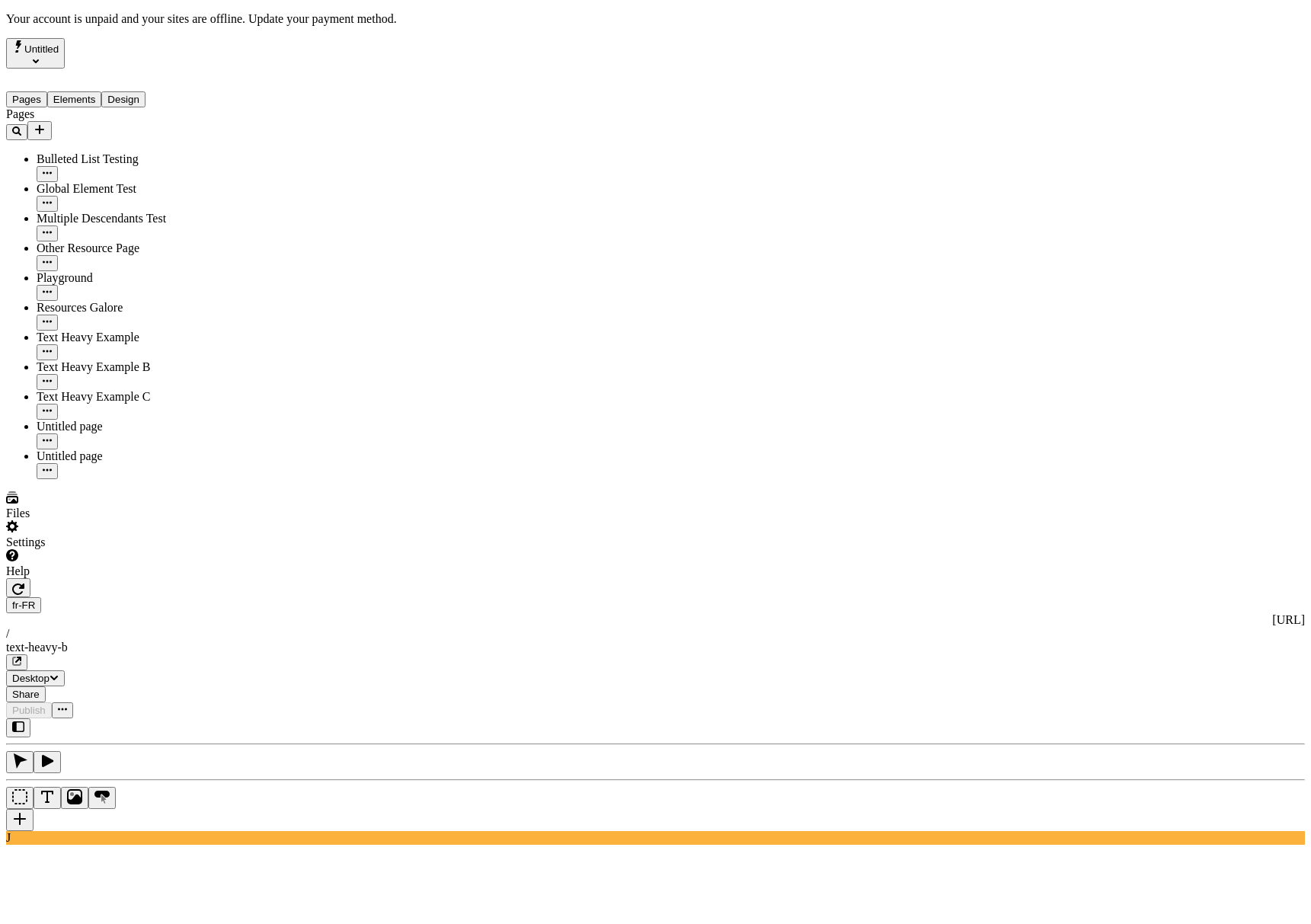
click at [193, 718] on div "J" at bounding box center [656, 781] width 1299 height 126
click at [197, 718] on div "J" at bounding box center [656, 781] width 1299 height 126
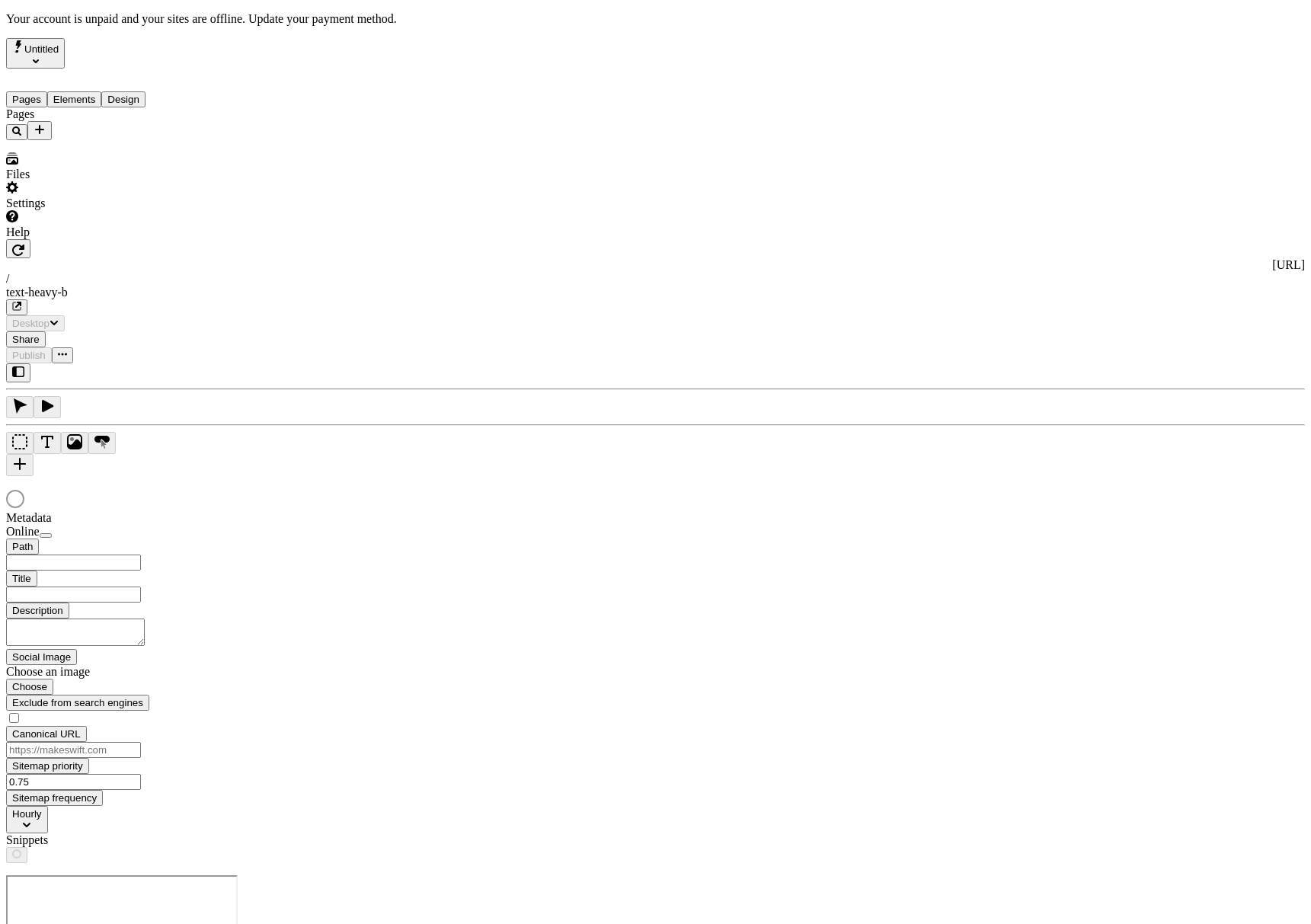
type input "/text-heavy-b"
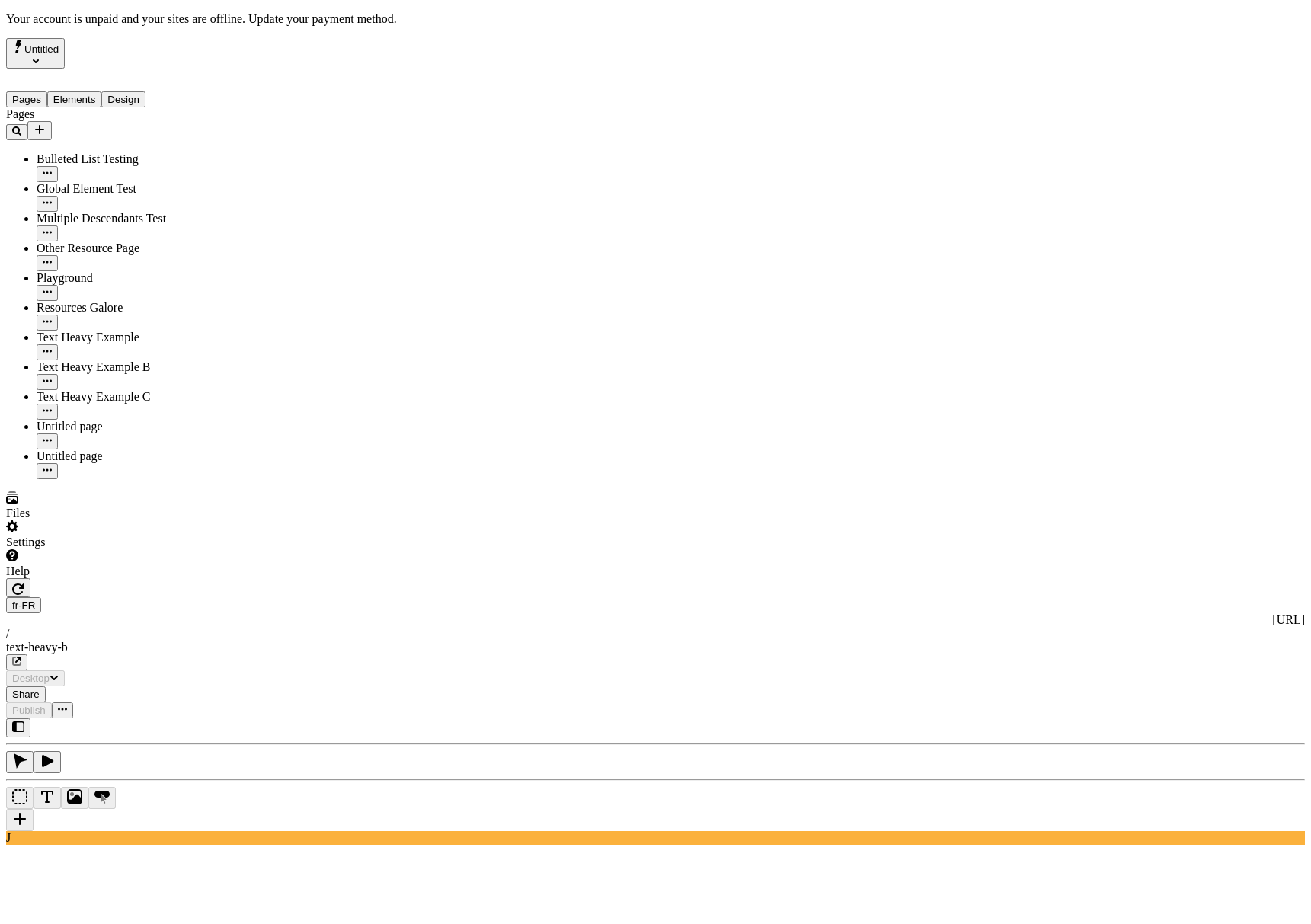
click at [171, 479] on div "Pages Bulleted List Testing Global Element Test Multiple Descendants Test Other…" at bounding box center [97, 293] width 183 height 372
click at [52, 468] on icon "button" at bounding box center [46, 469] width 9 height 2
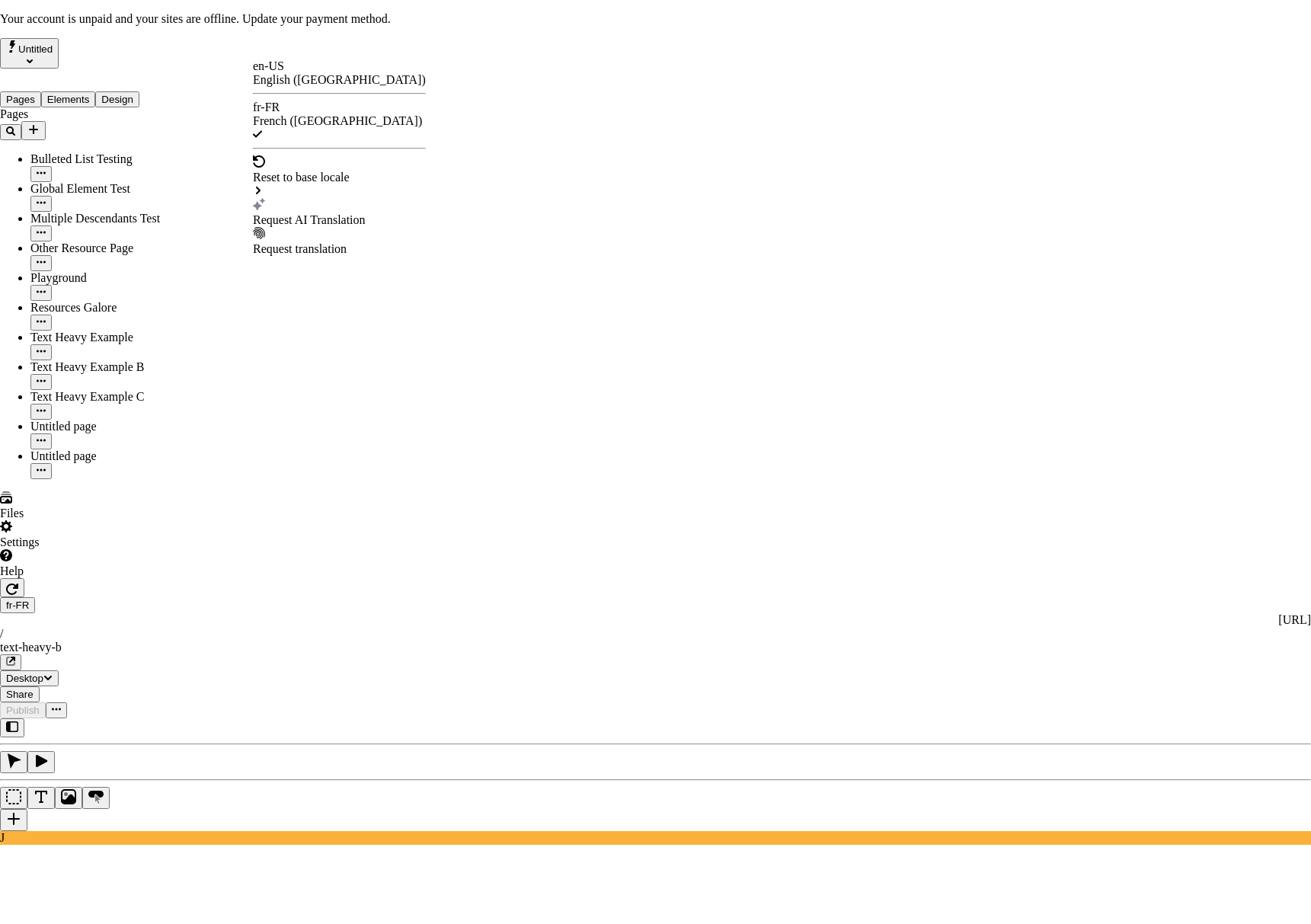
click at [320, 214] on div "Request AI Translation" at bounding box center [340, 220] width 173 height 14
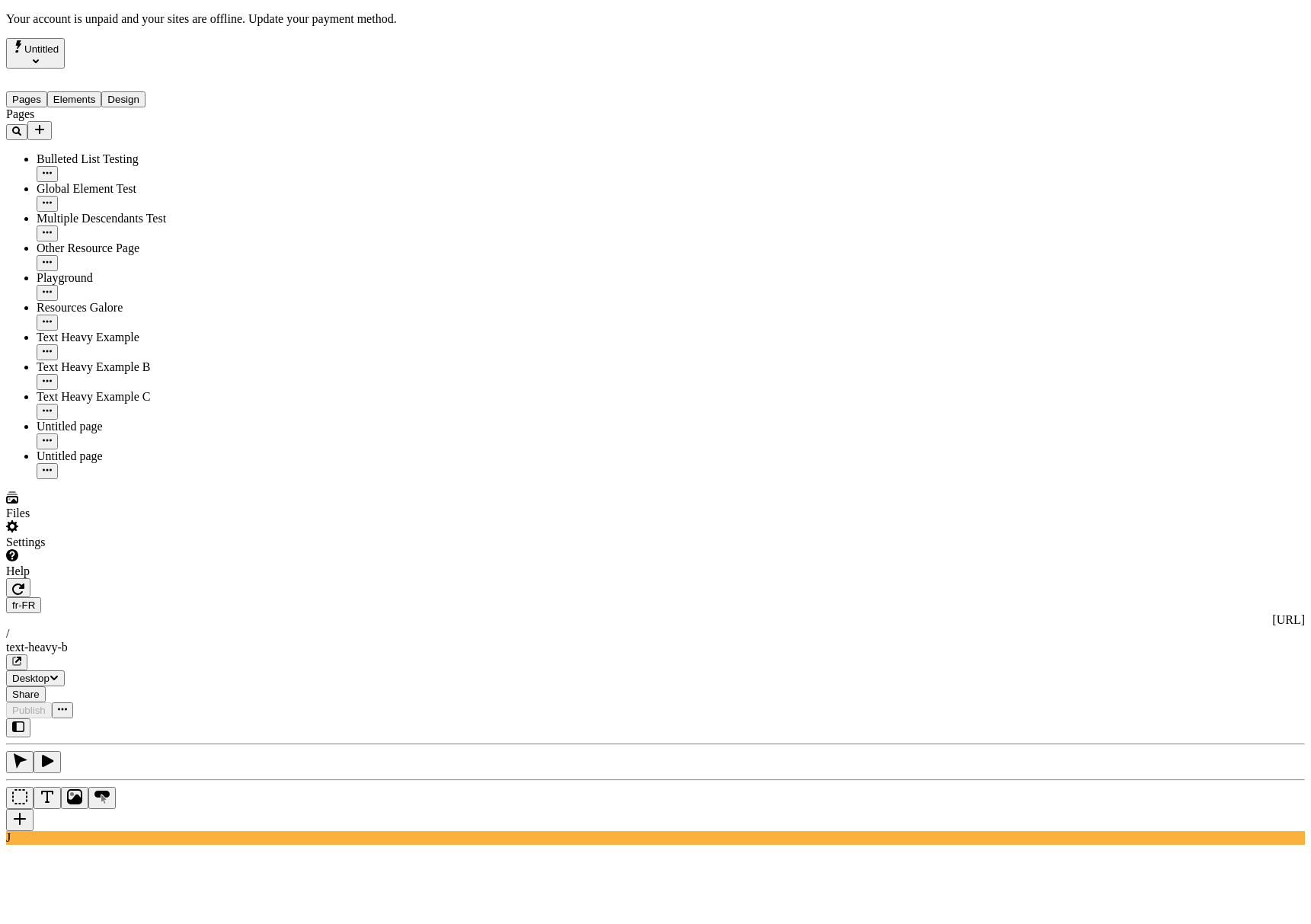
click at [215, 718] on div "J" at bounding box center [656, 781] width 1299 height 126
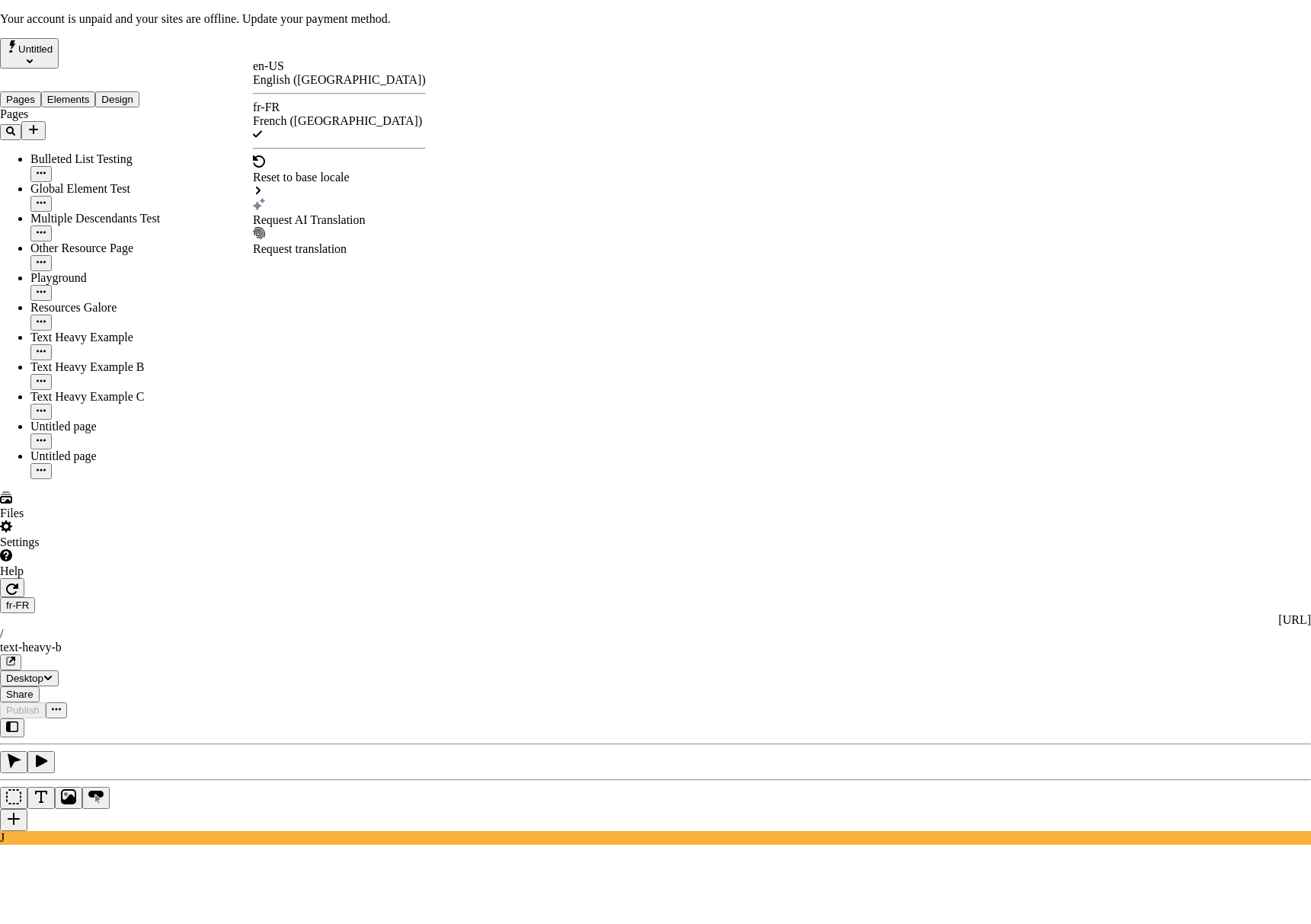
click at [343, 242] on div "Request translation" at bounding box center [340, 249] width 173 height 14
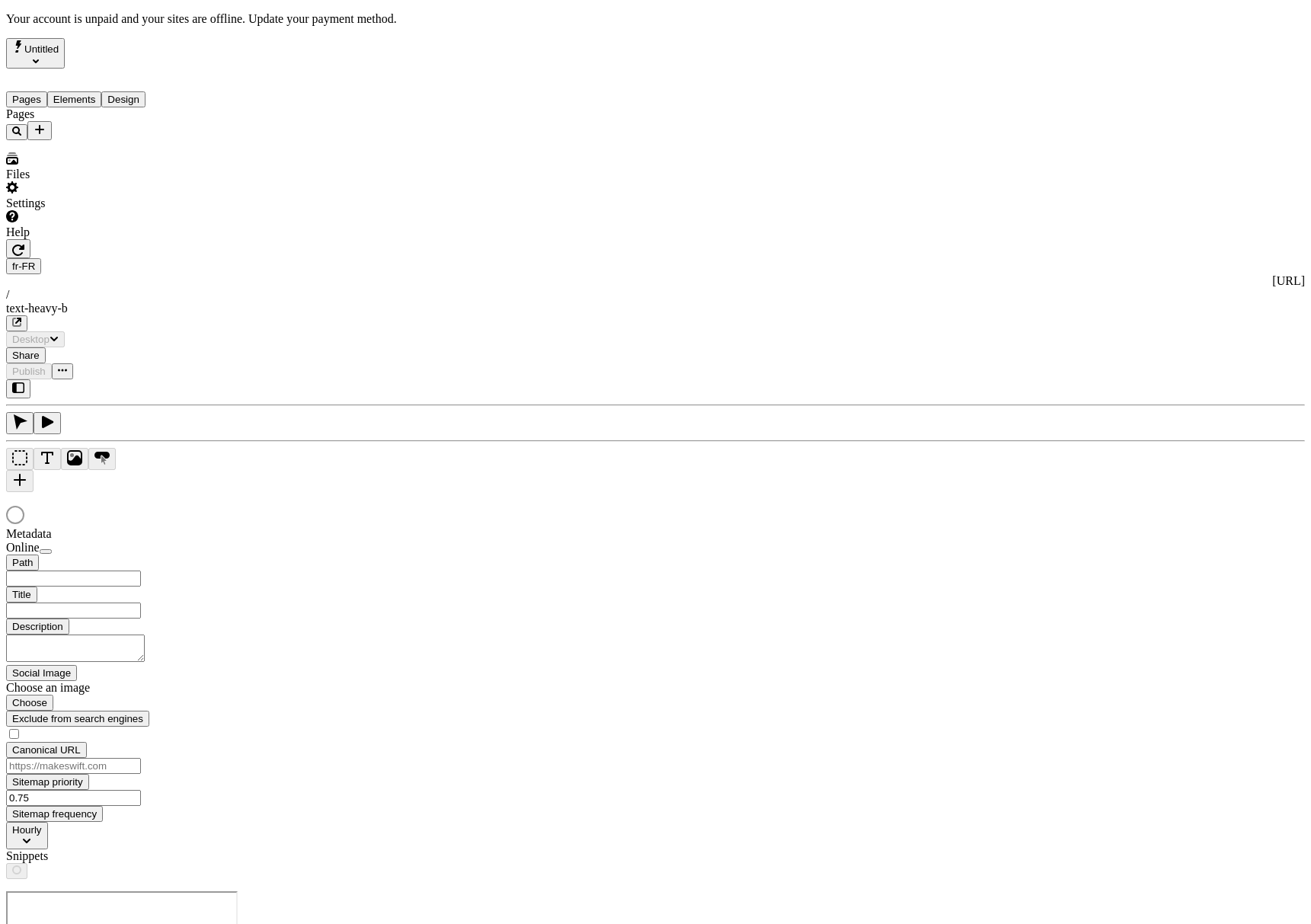
type input "/text-heavy-b"
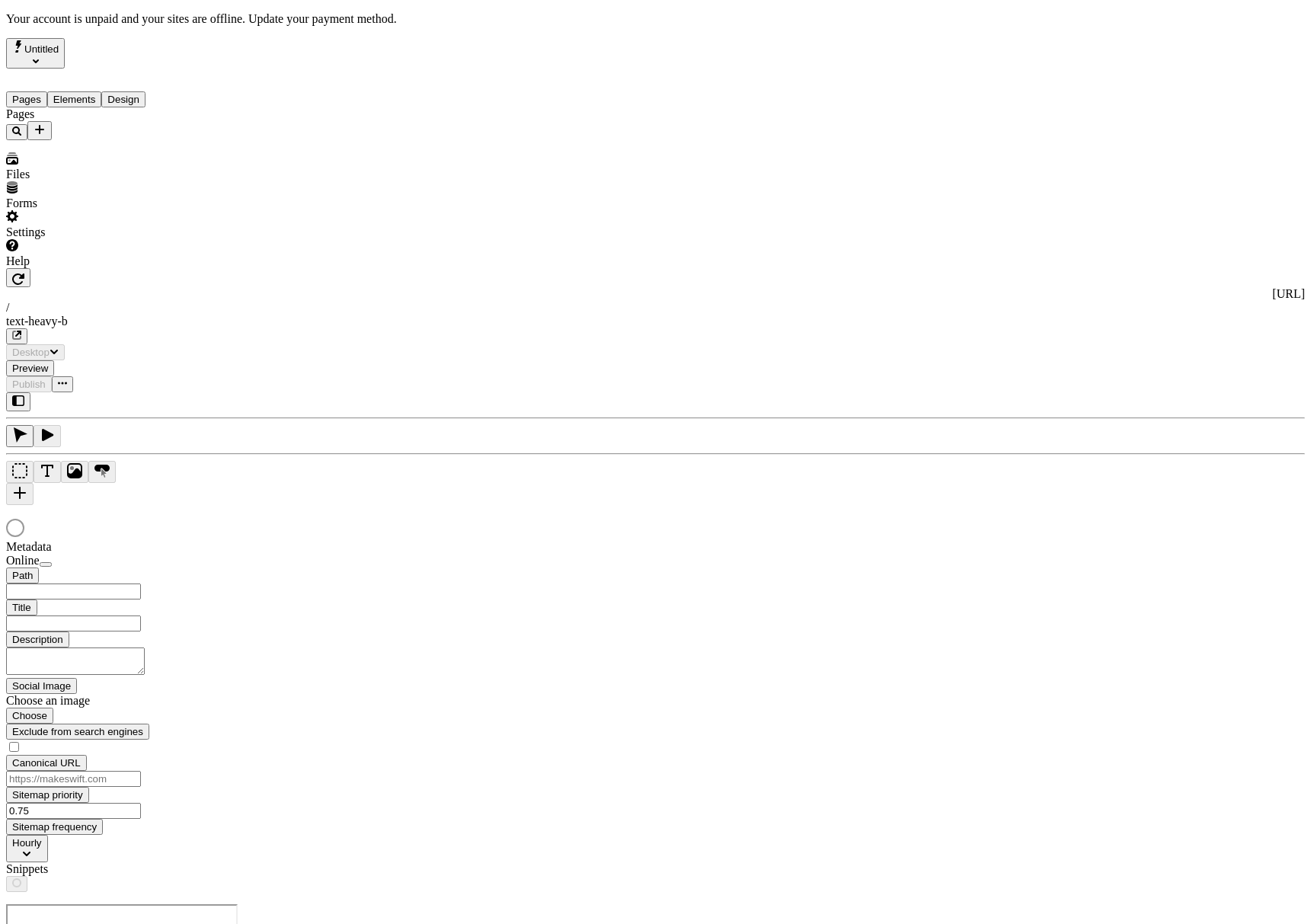
type input "/text-heavy-b"
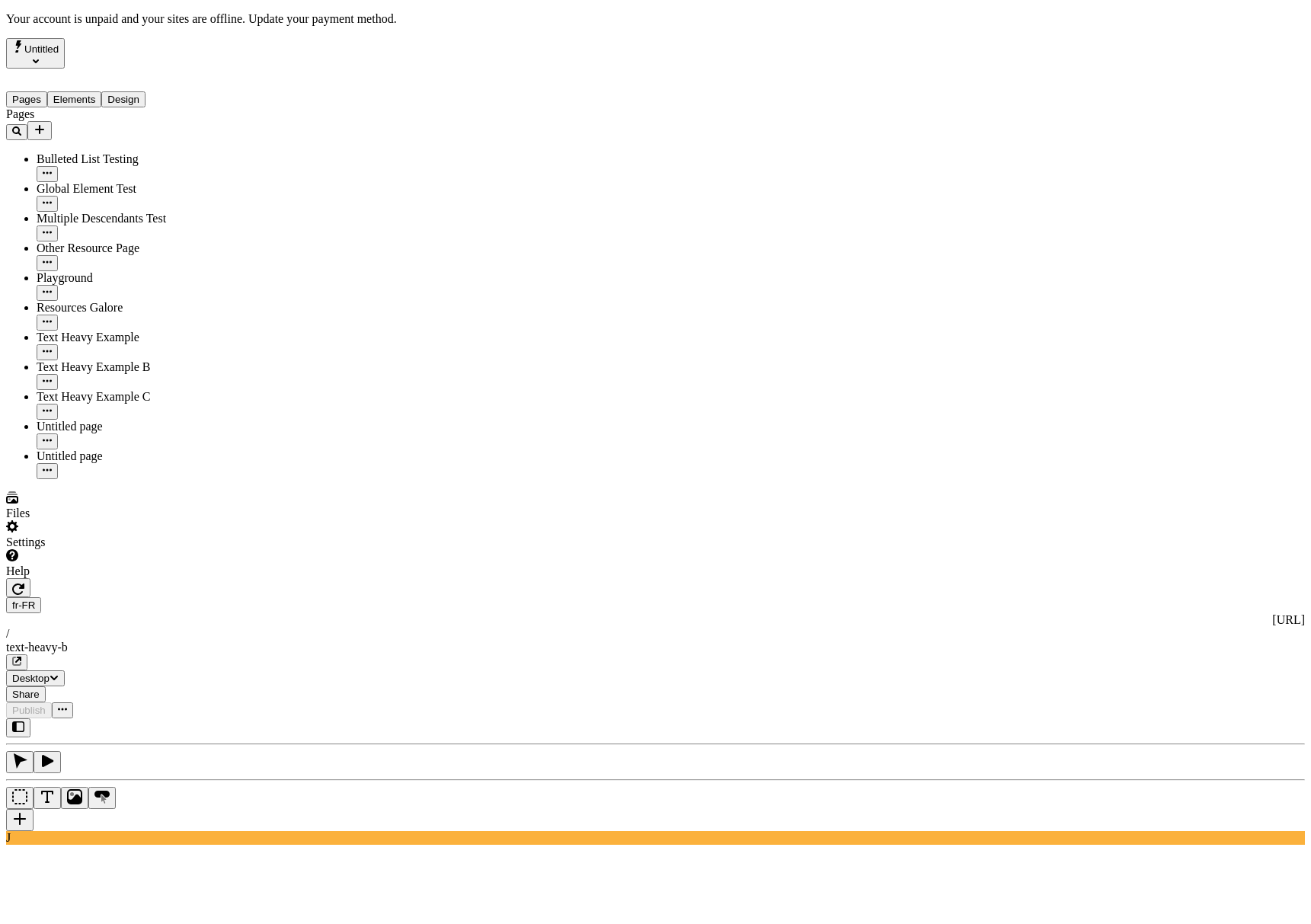
click at [211, 718] on div "J" at bounding box center [656, 781] width 1299 height 126
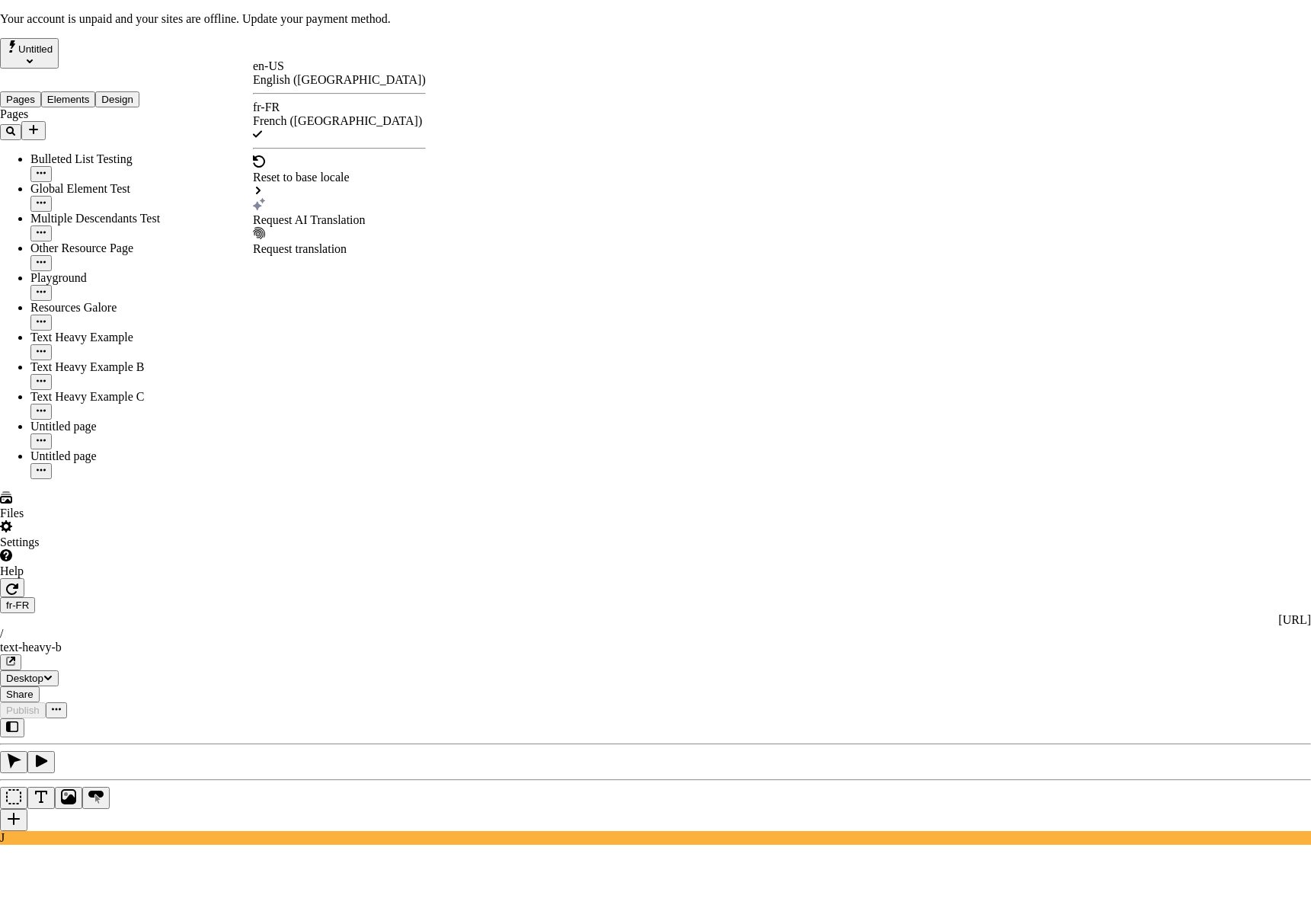
click at [339, 214] on div "Request AI Translation" at bounding box center [340, 220] width 173 height 14
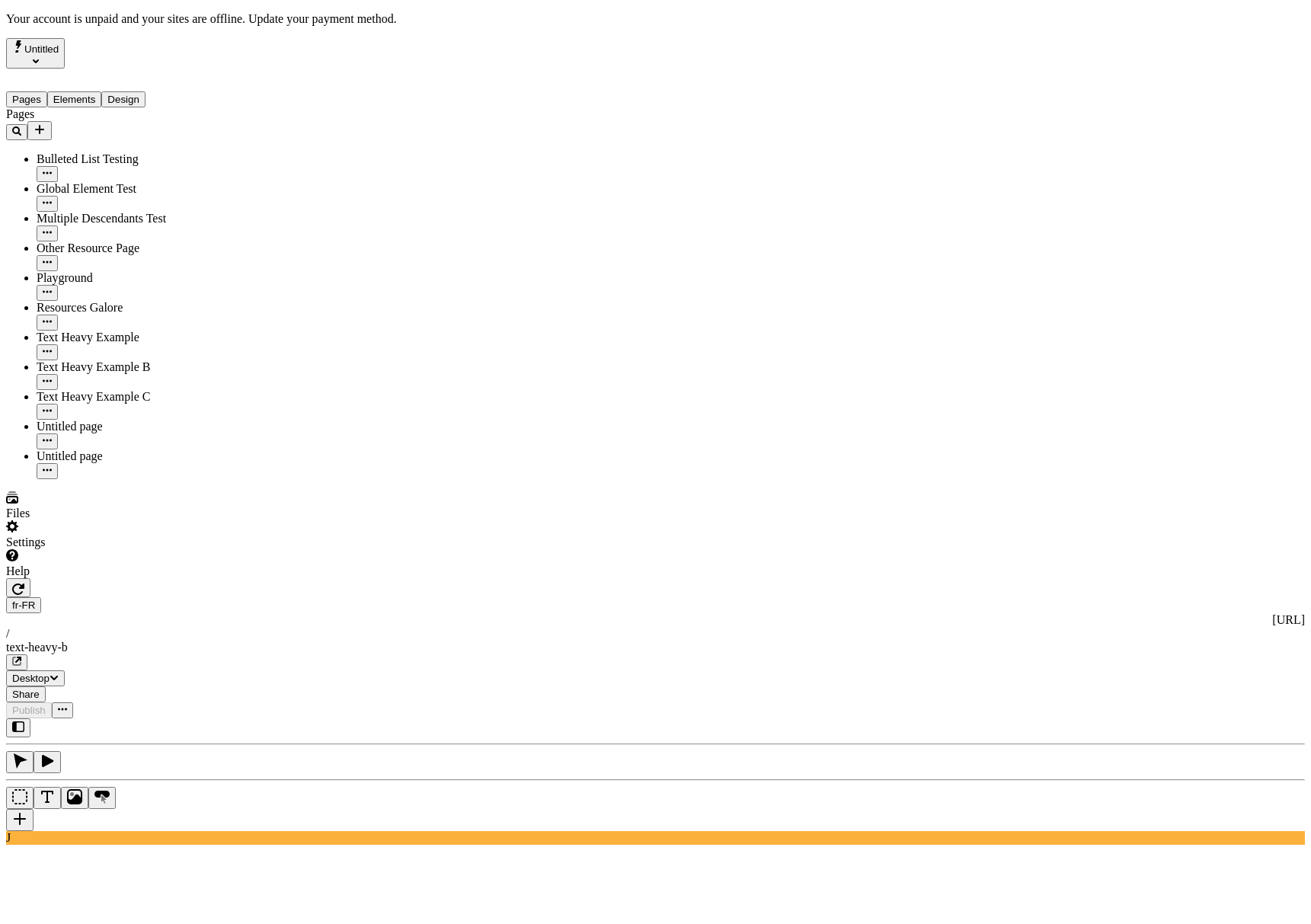
click at [104, 390] on div "Text Heavy Example C" at bounding box center [112, 404] width 153 height 30
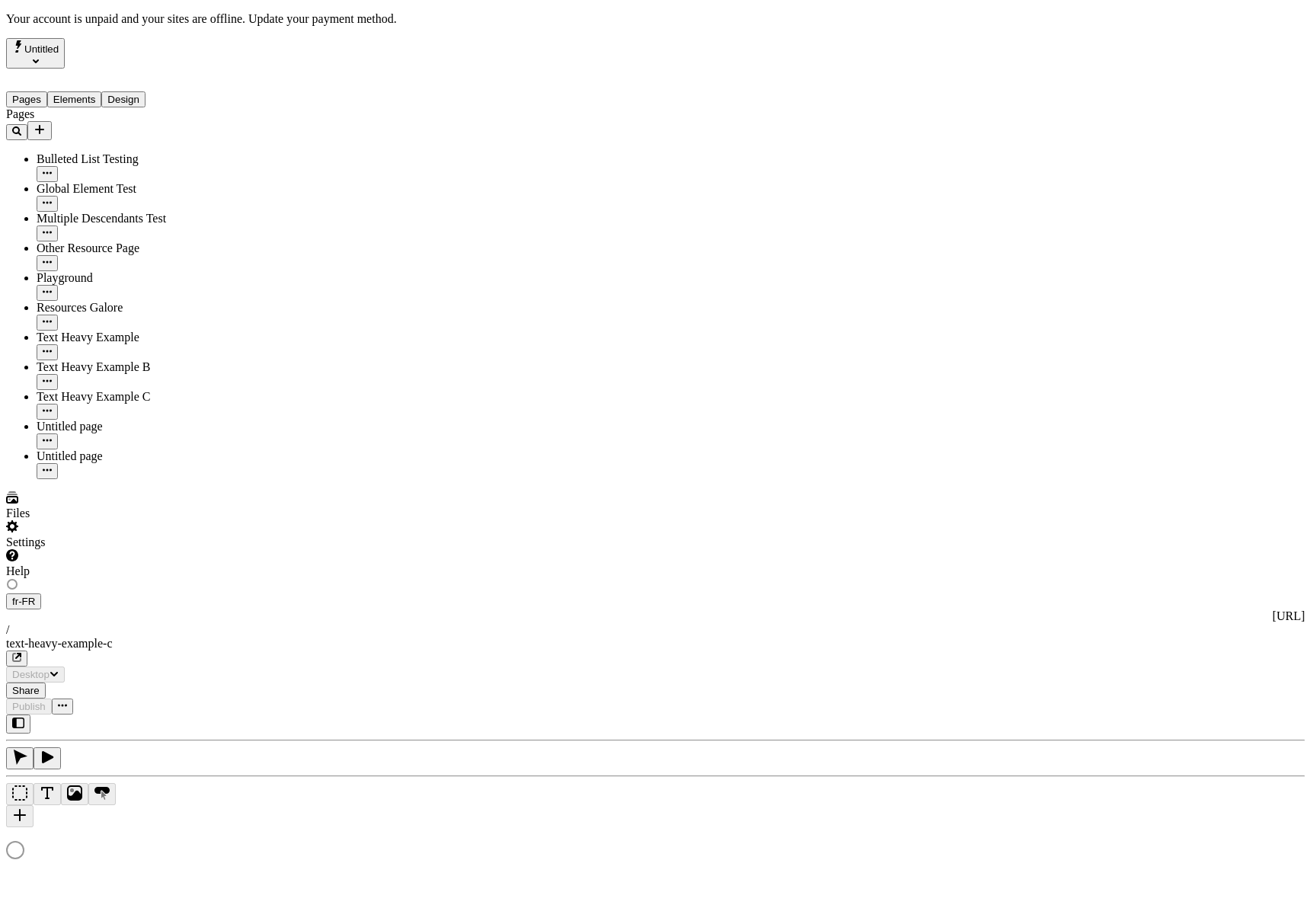
type input "Text Heavy Example C"
type textarea "This is the description for a text-heavy example page."
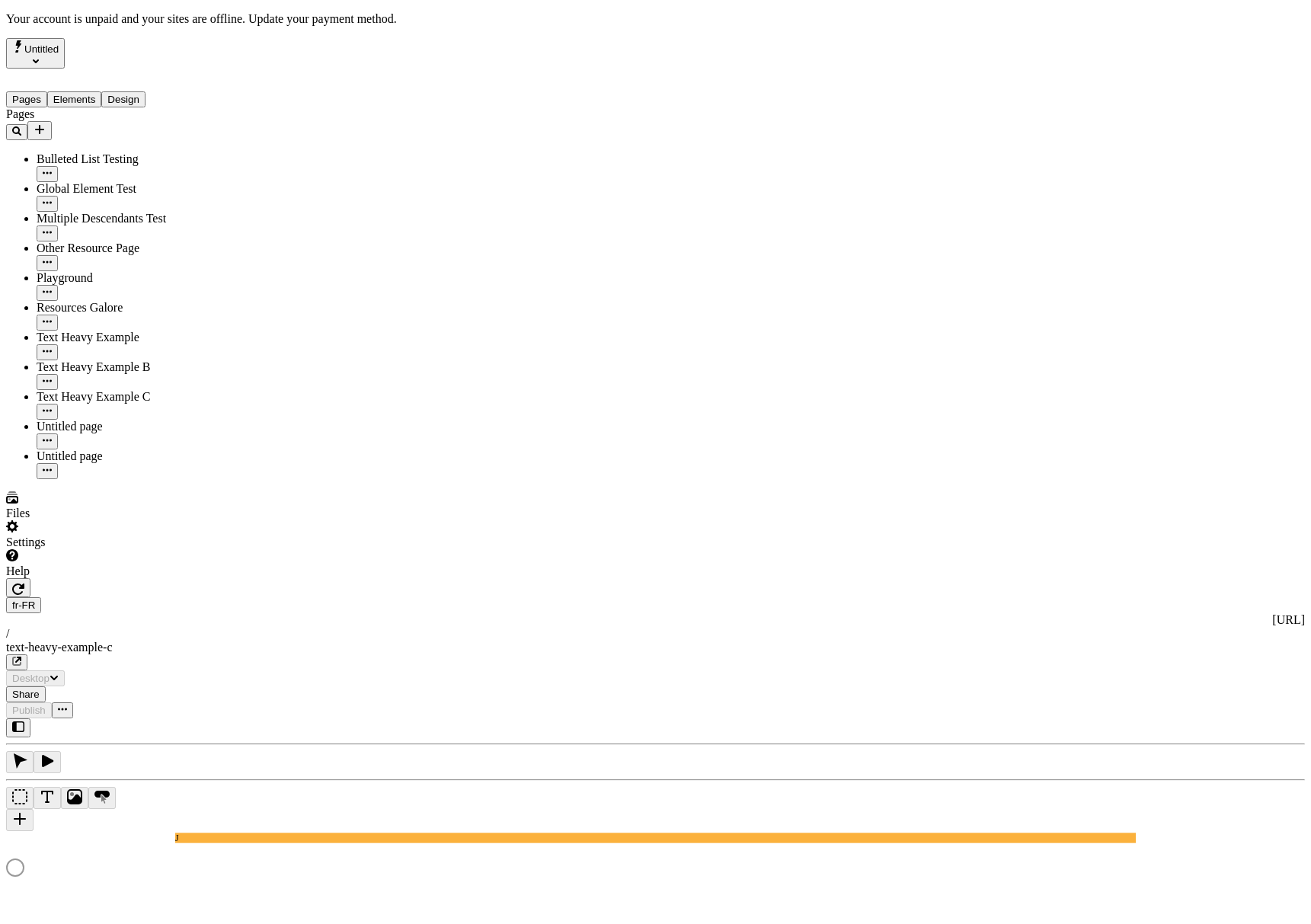
type input "/text-heavy-example-c"
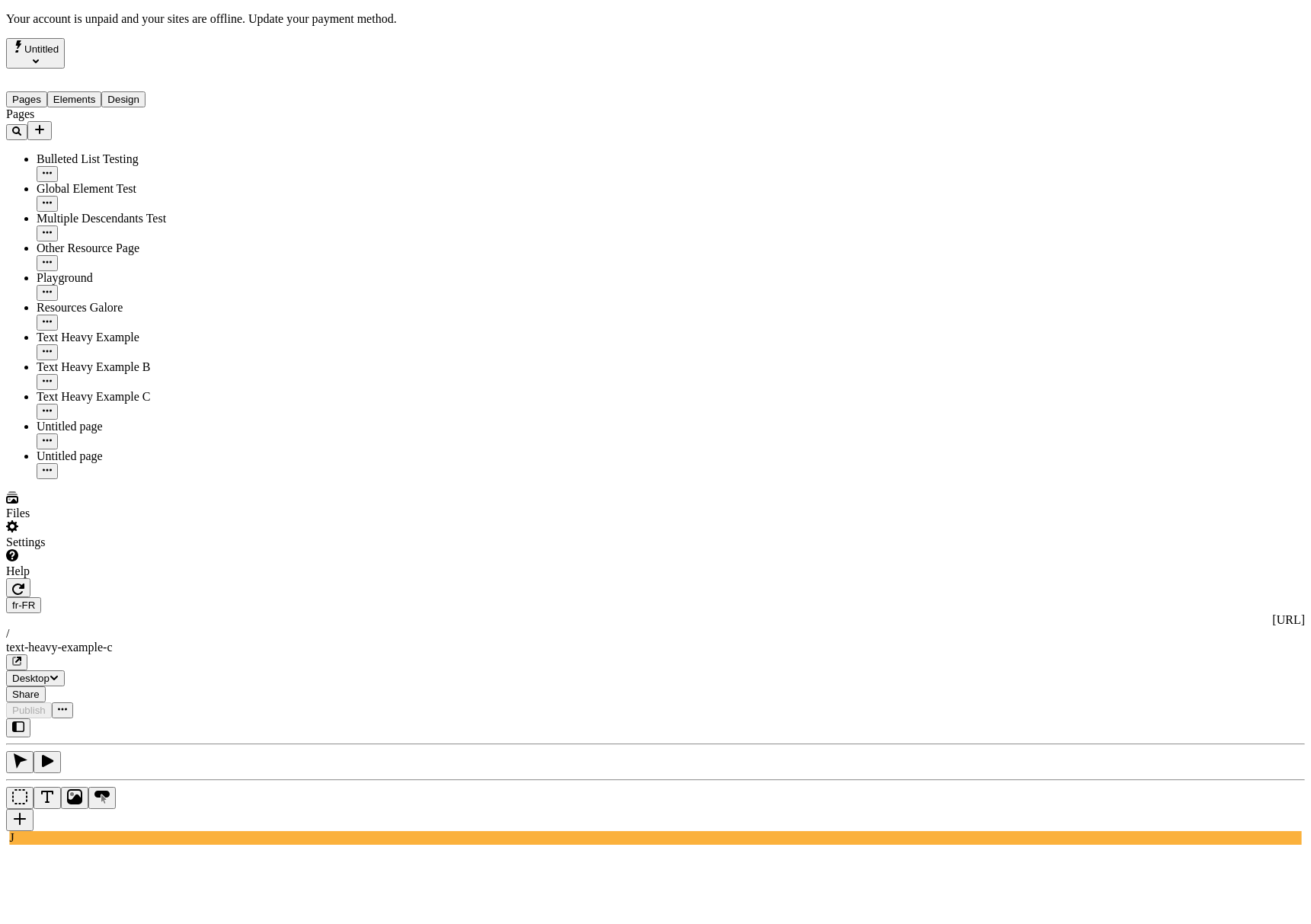
click at [259, 597] on div "fr-FR [URL] / text-heavy-example-c" at bounding box center [656, 634] width 1299 height 73
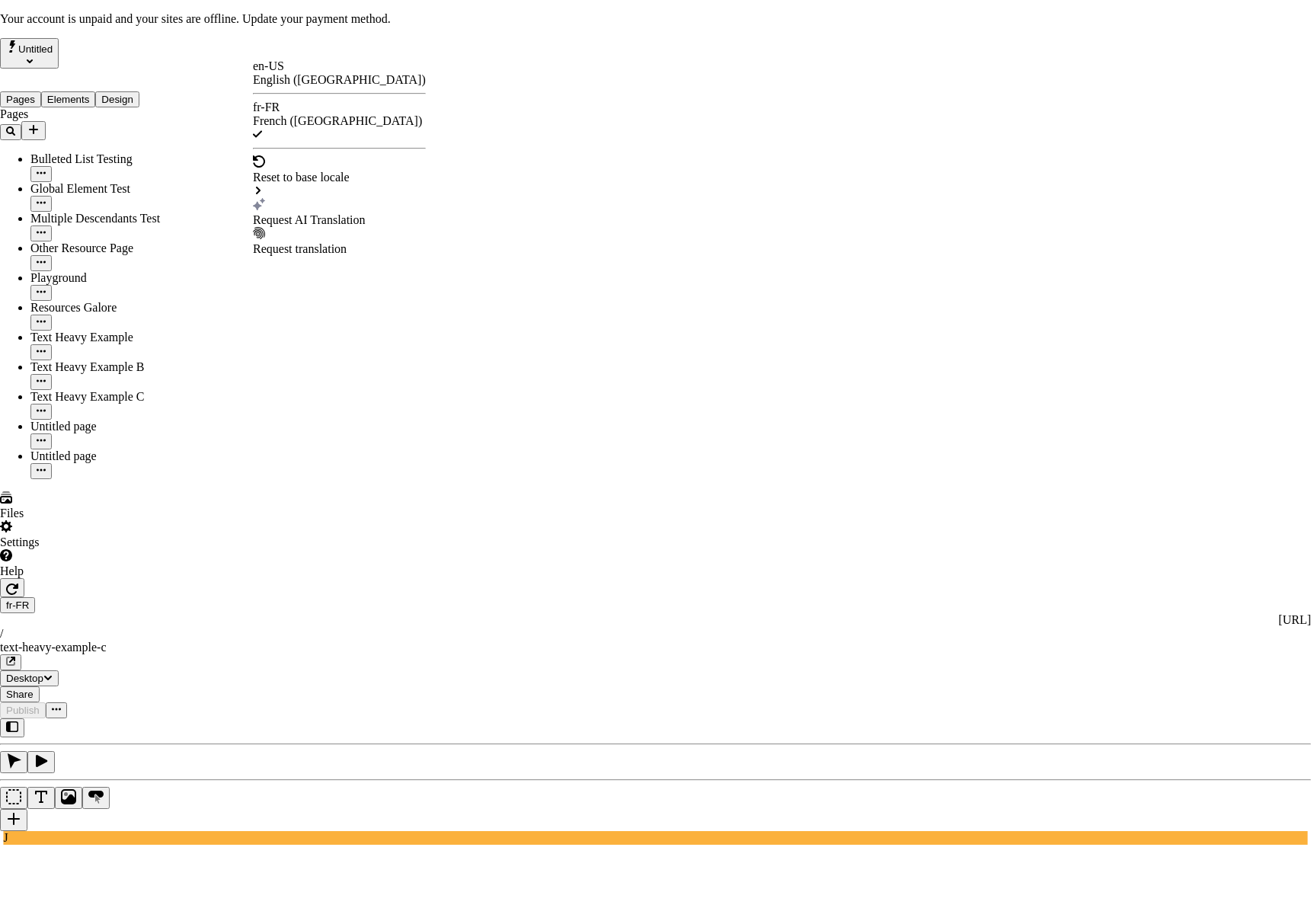
click at [304, 214] on div "Request AI Translation" at bounding box center [340, 220] width 173 height 14
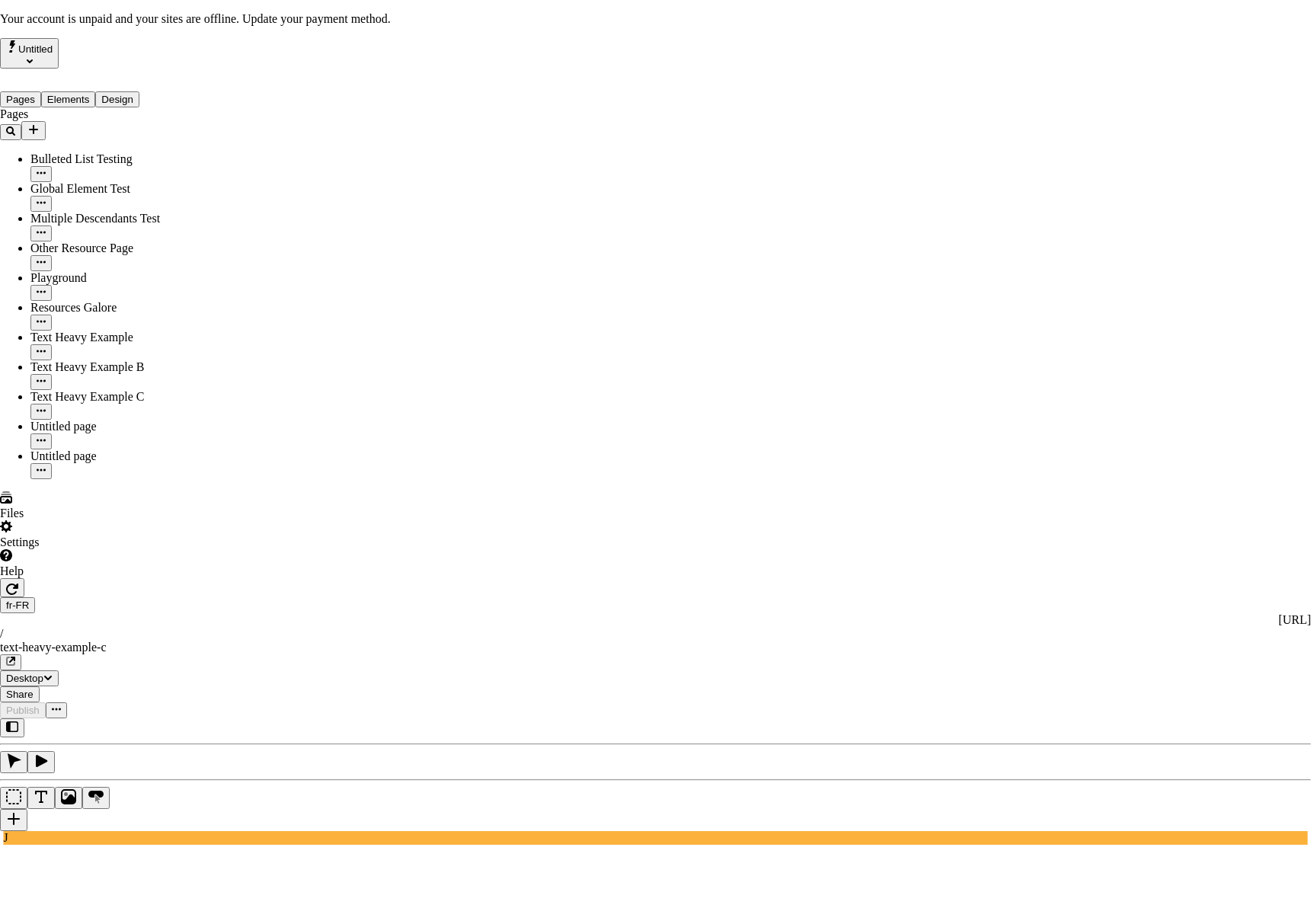
checkbox input "true"
drag, startPoint x: 494, startPoint y: 321, endPoint x: 500, endPoint y: 418, distance: 97.2
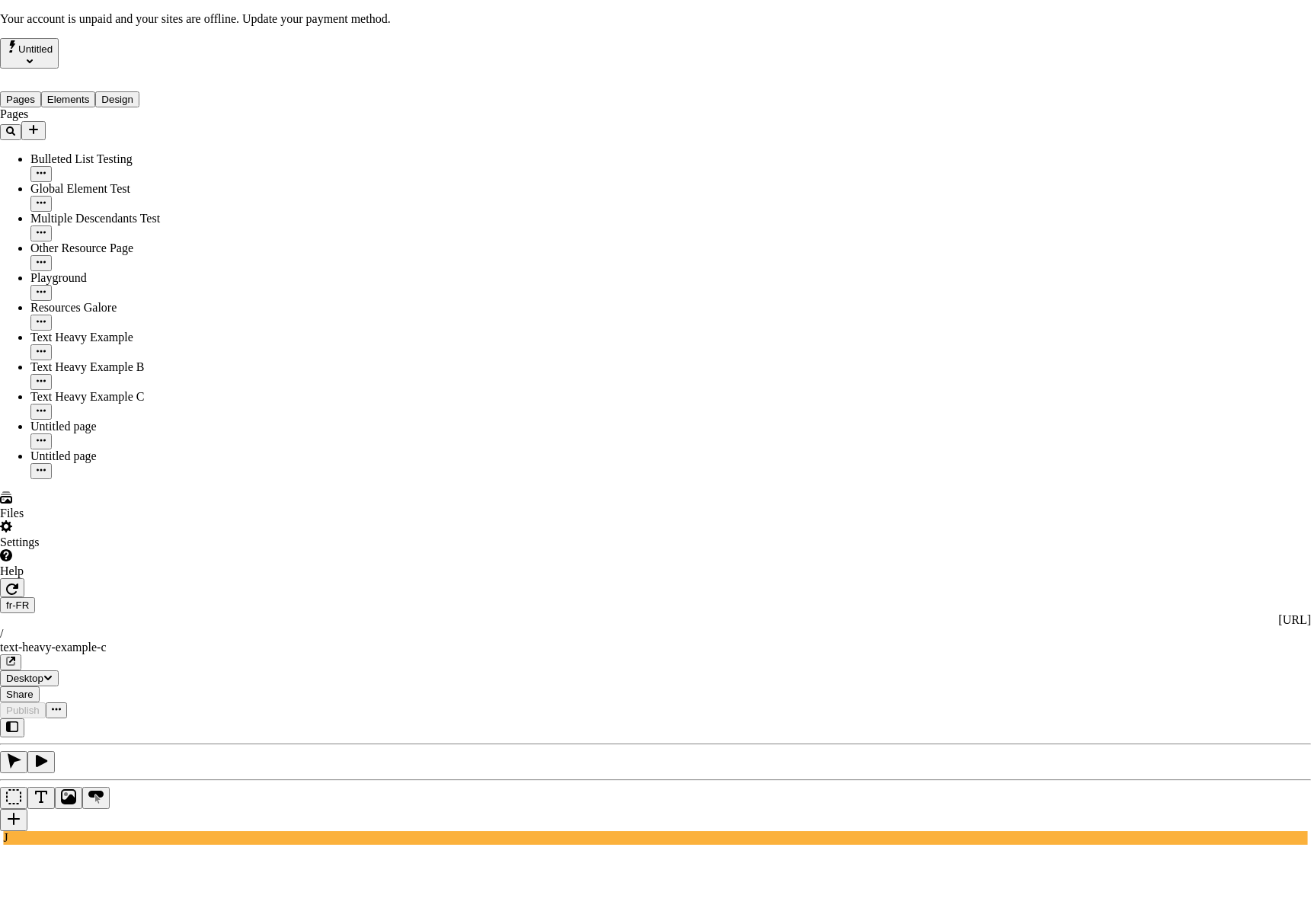
checkbox input "true"
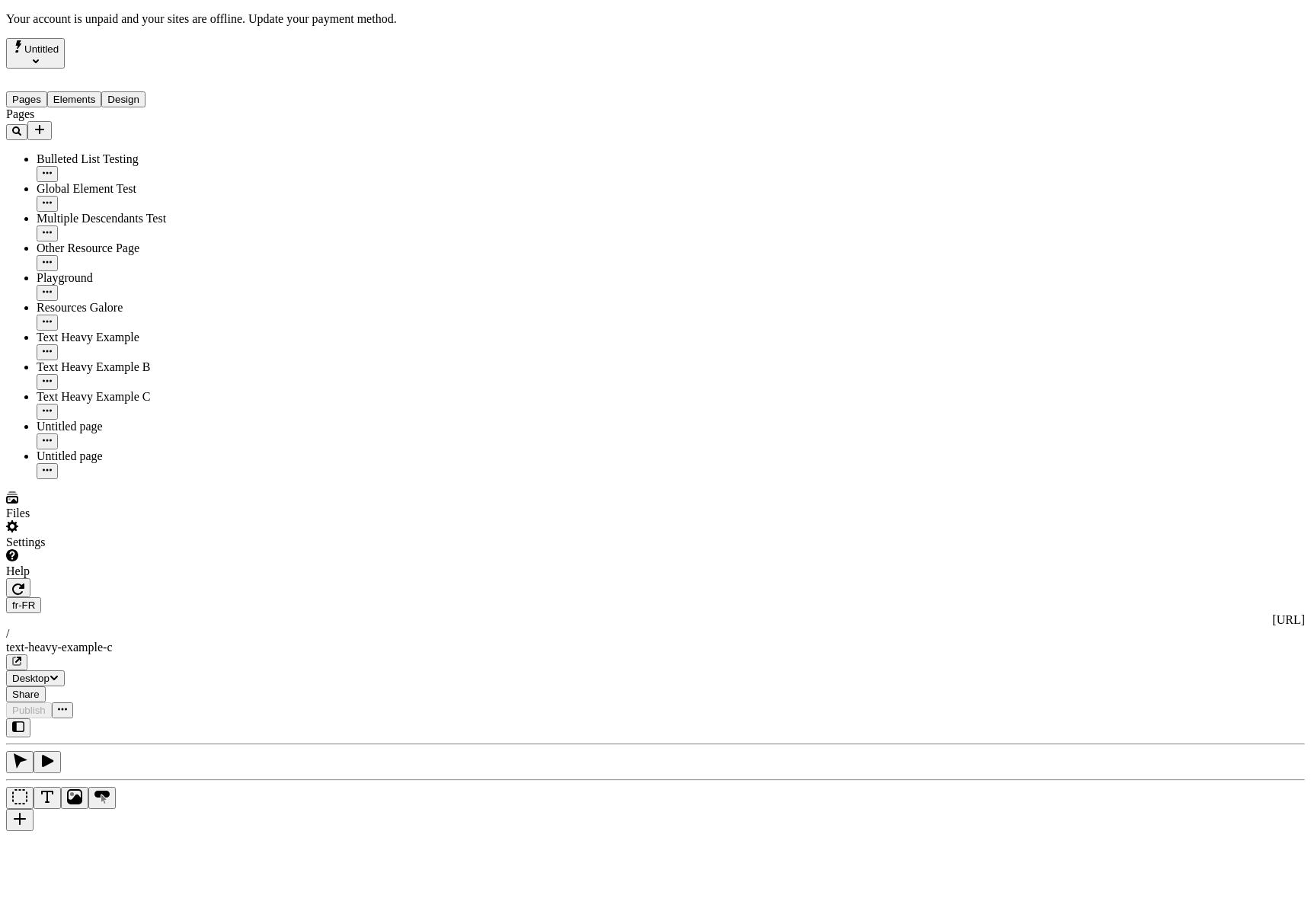
click at [201, 718] on div "J" at bounding box center [656, 781] width 1299 height 126
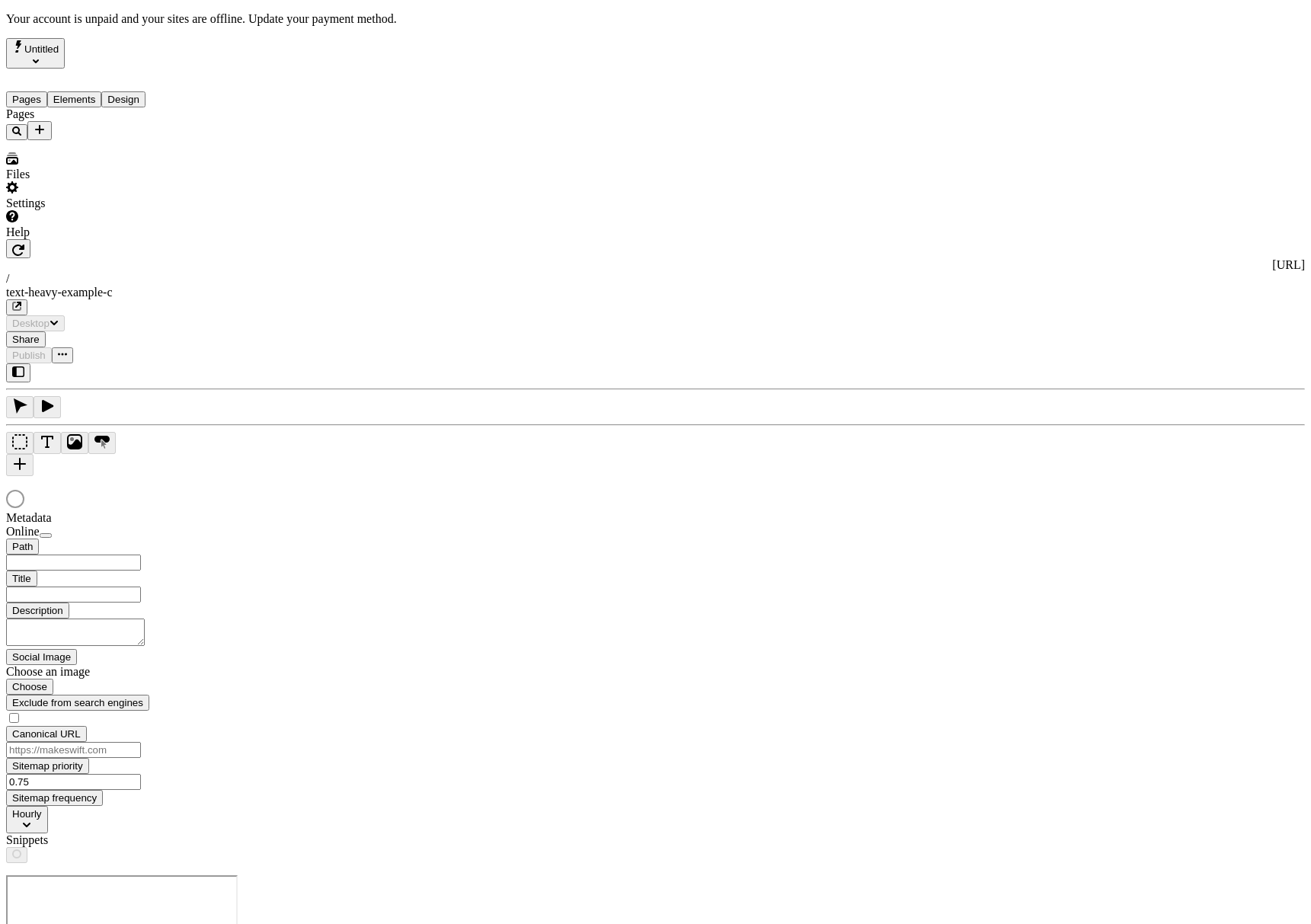
type input "/text-heavy-example-c"
type input "Text Heavy Example C"
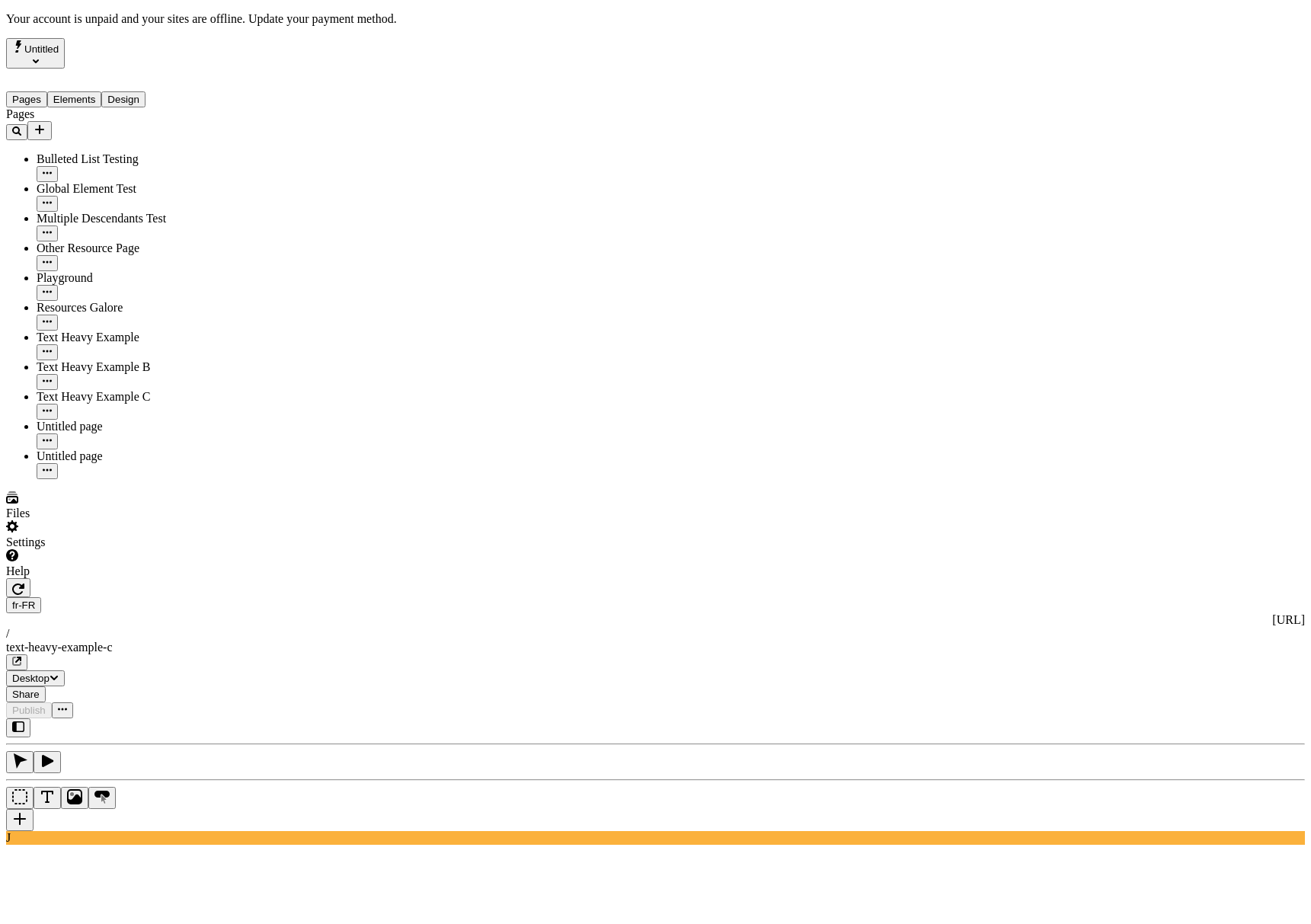
click at [160, 549] on div "Settings" at bounding box center [97, 534] width 183 height 29
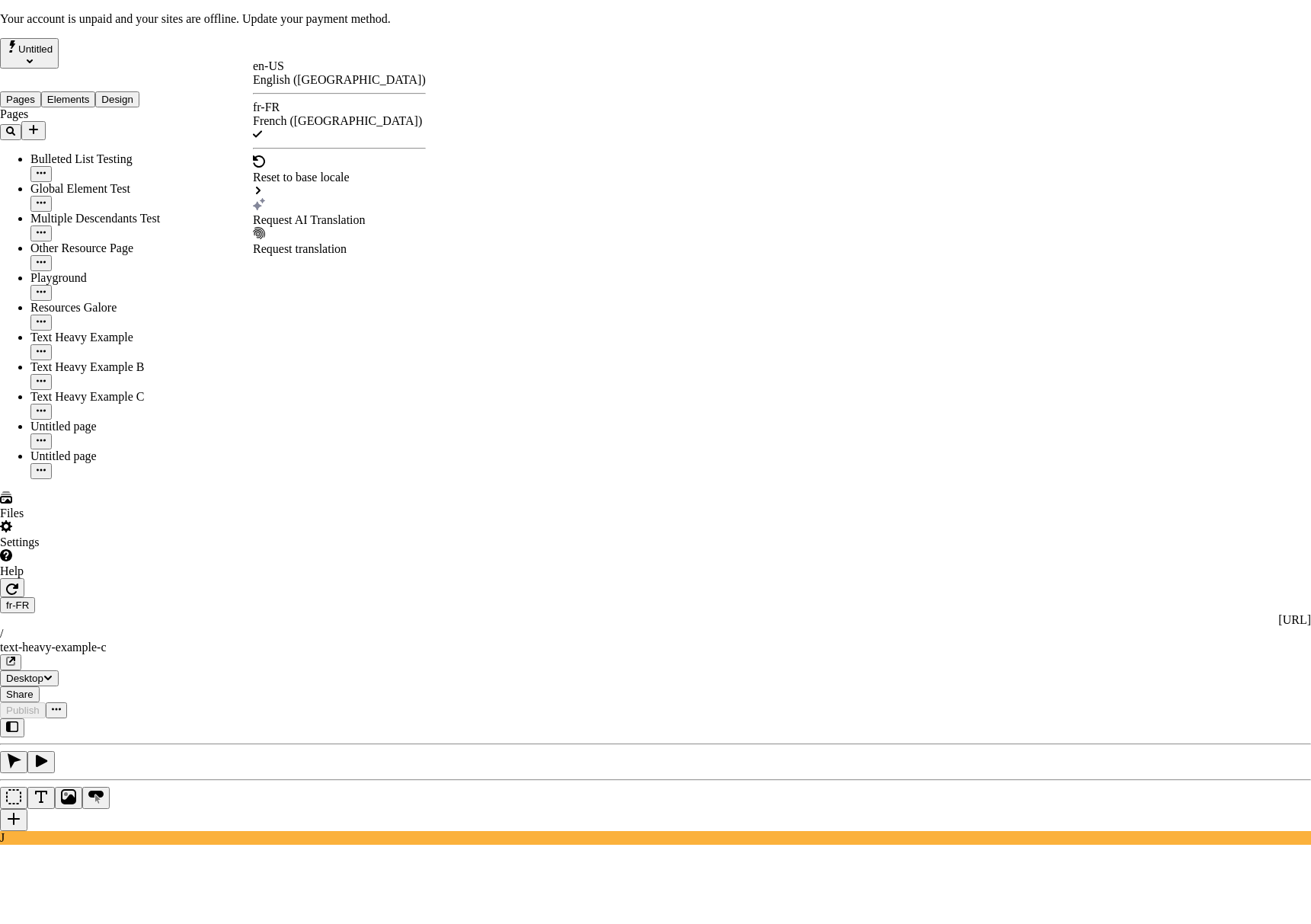
click at [312, 198] on div "Request AI Translation" at bounding box center [340, 212] width 173 height 29
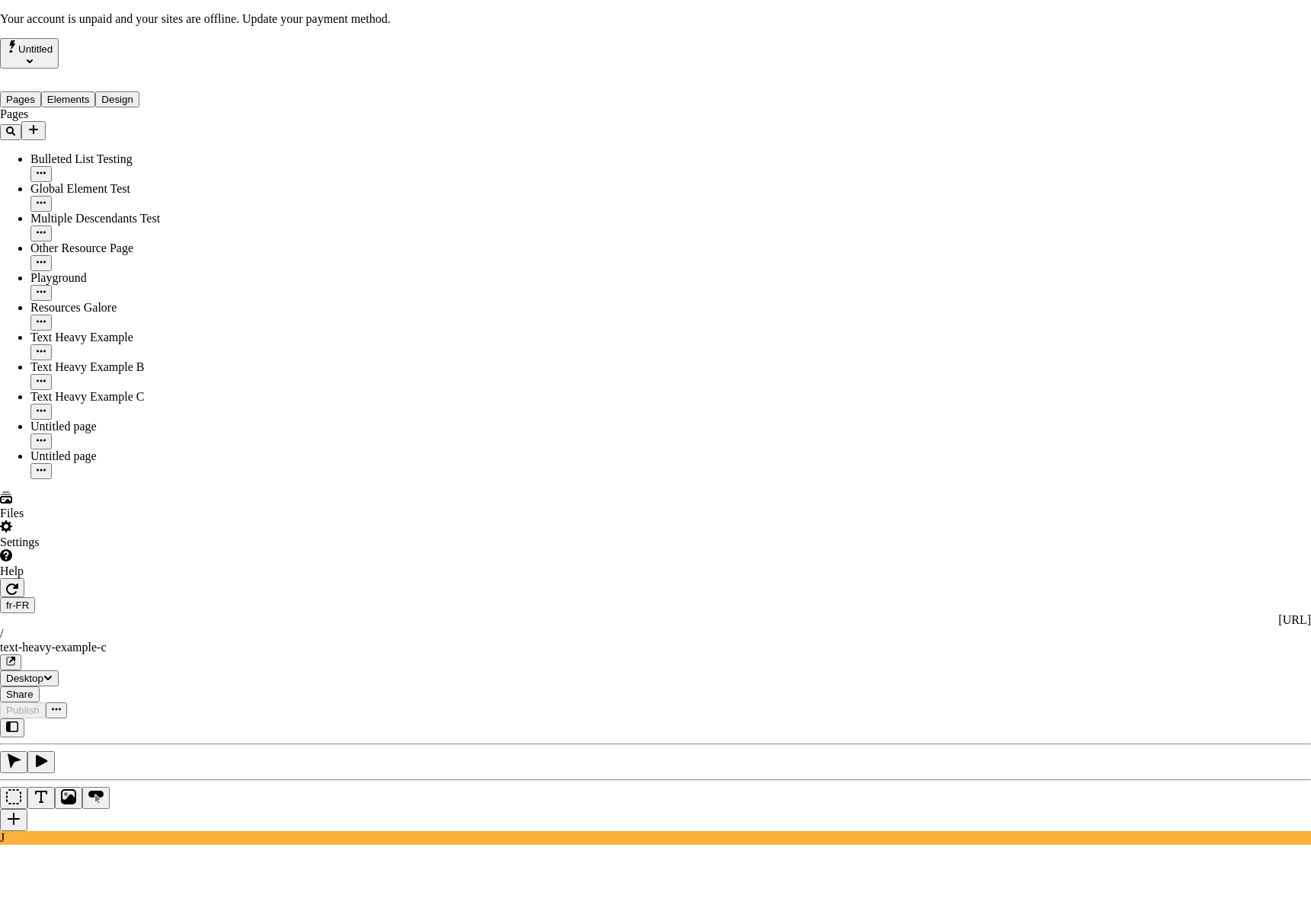
checkbox input "true"
drag, startPoint x: 820, startPoint y: 226, endPoint x: 558, endPoint y: 144, distance: 274.5
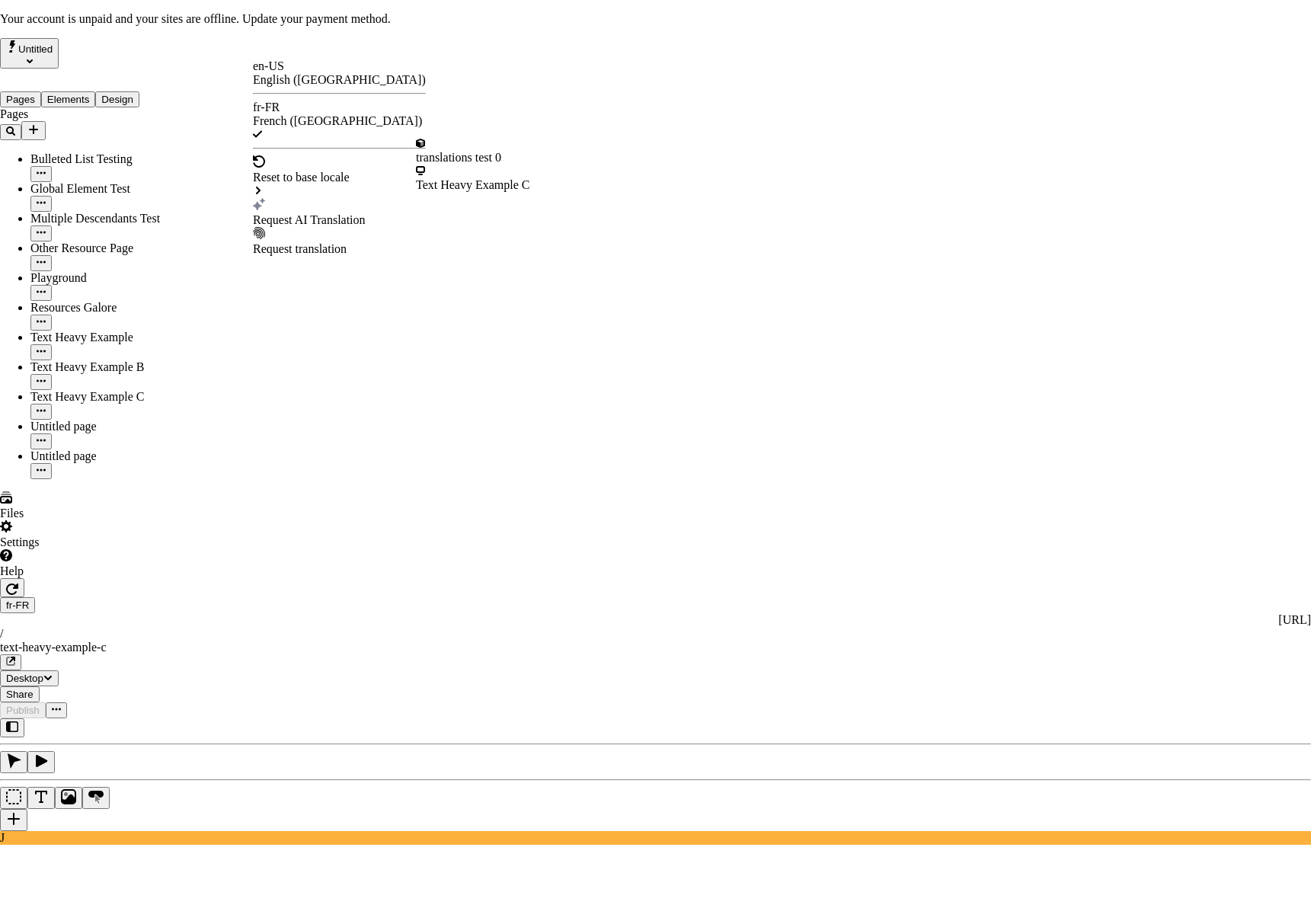
click at [457, 153] on div "translations test 0" at bounding box center [473, 157] width 114 height 14
click at [302, 198] on div "Request AI Translation" at bounding box center [340, 212] width 173 height 29
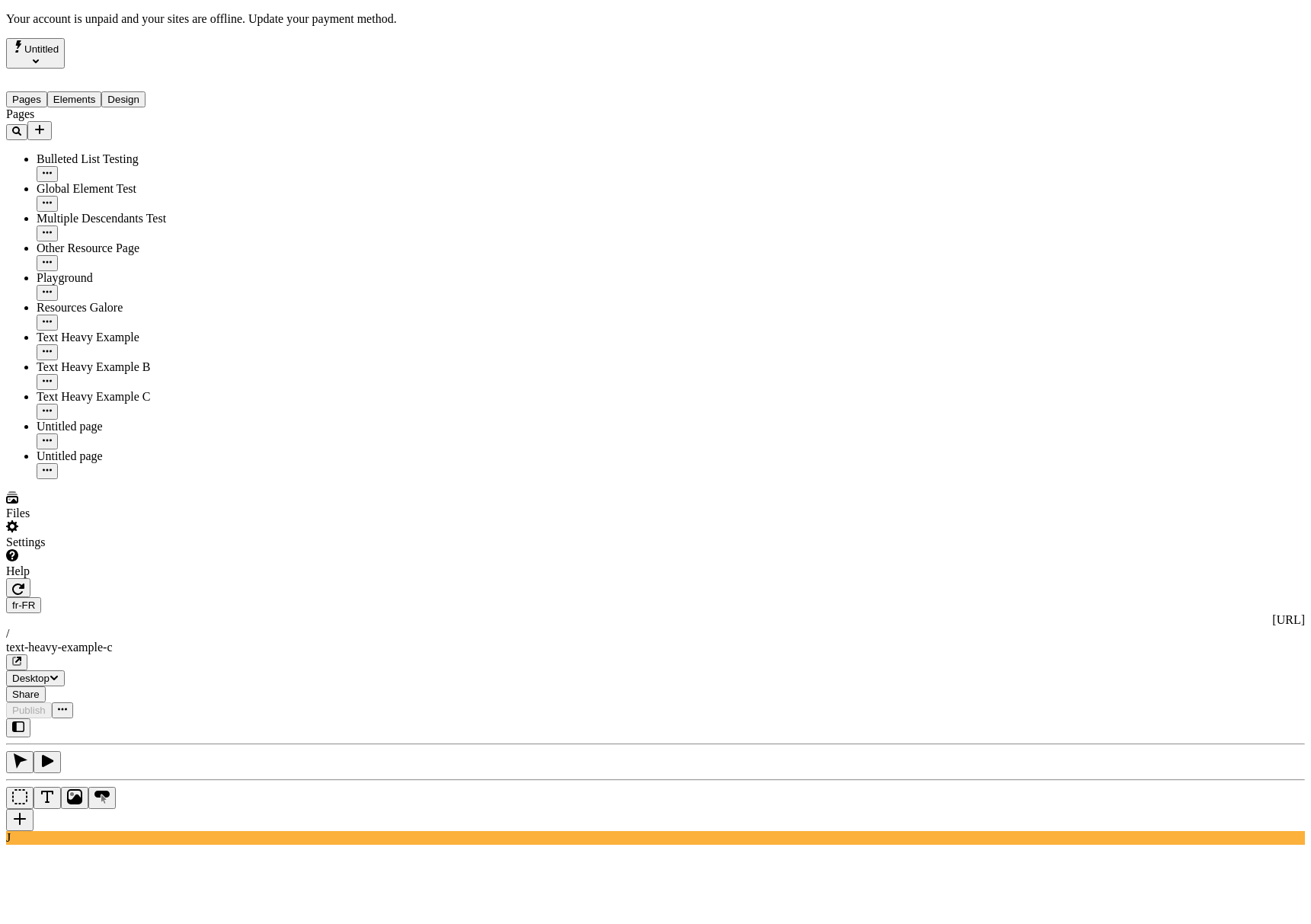
click at [47, 92] on button "Pages" at bounding box center [27, 99] width 41 height 16
click at [79, 92] on button "Elements" at bounding box center [75, 99] width 55 height 16
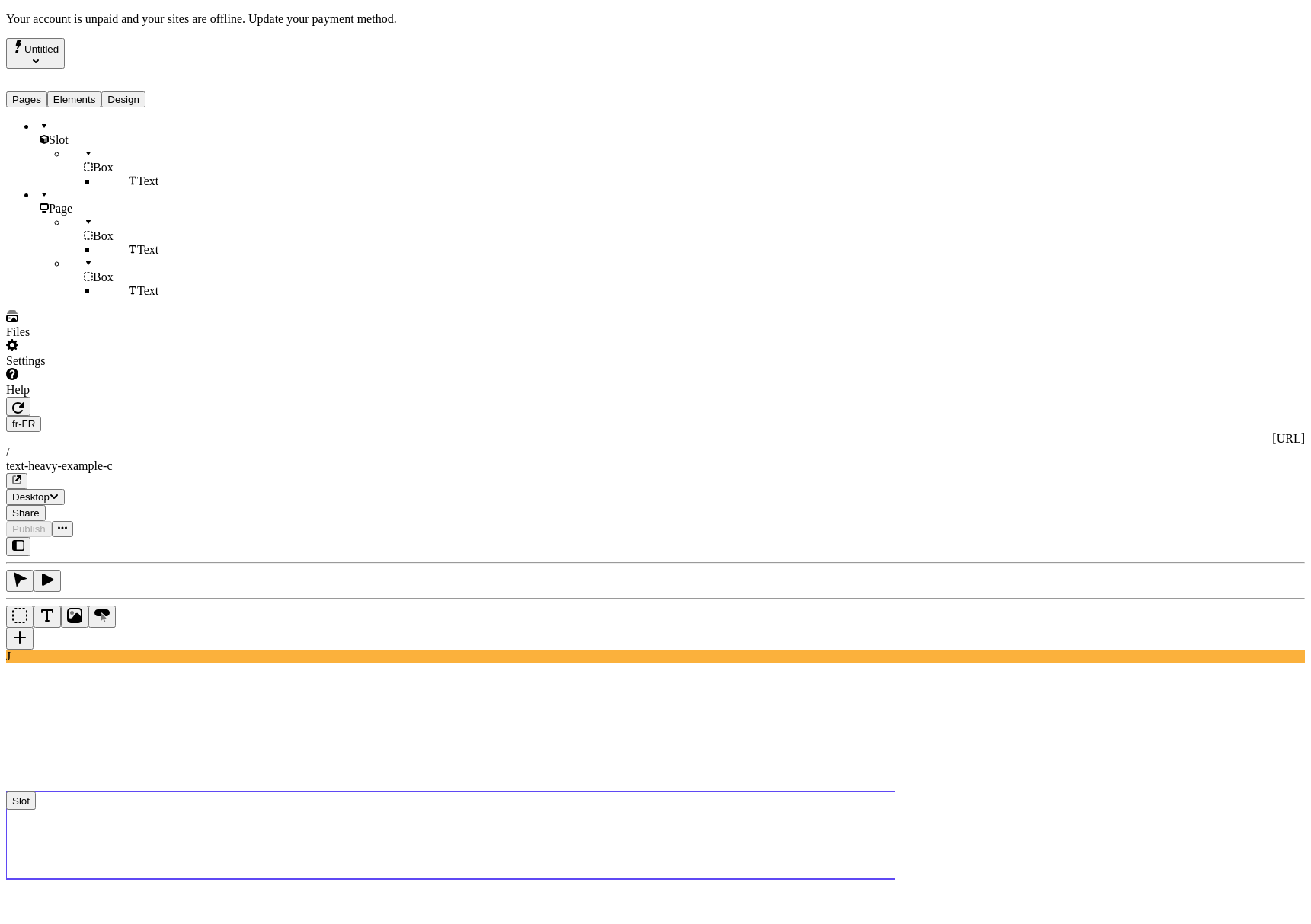
click at [79, 123] on div "Slot" at bounding box center [112, 134] width 153 height 28
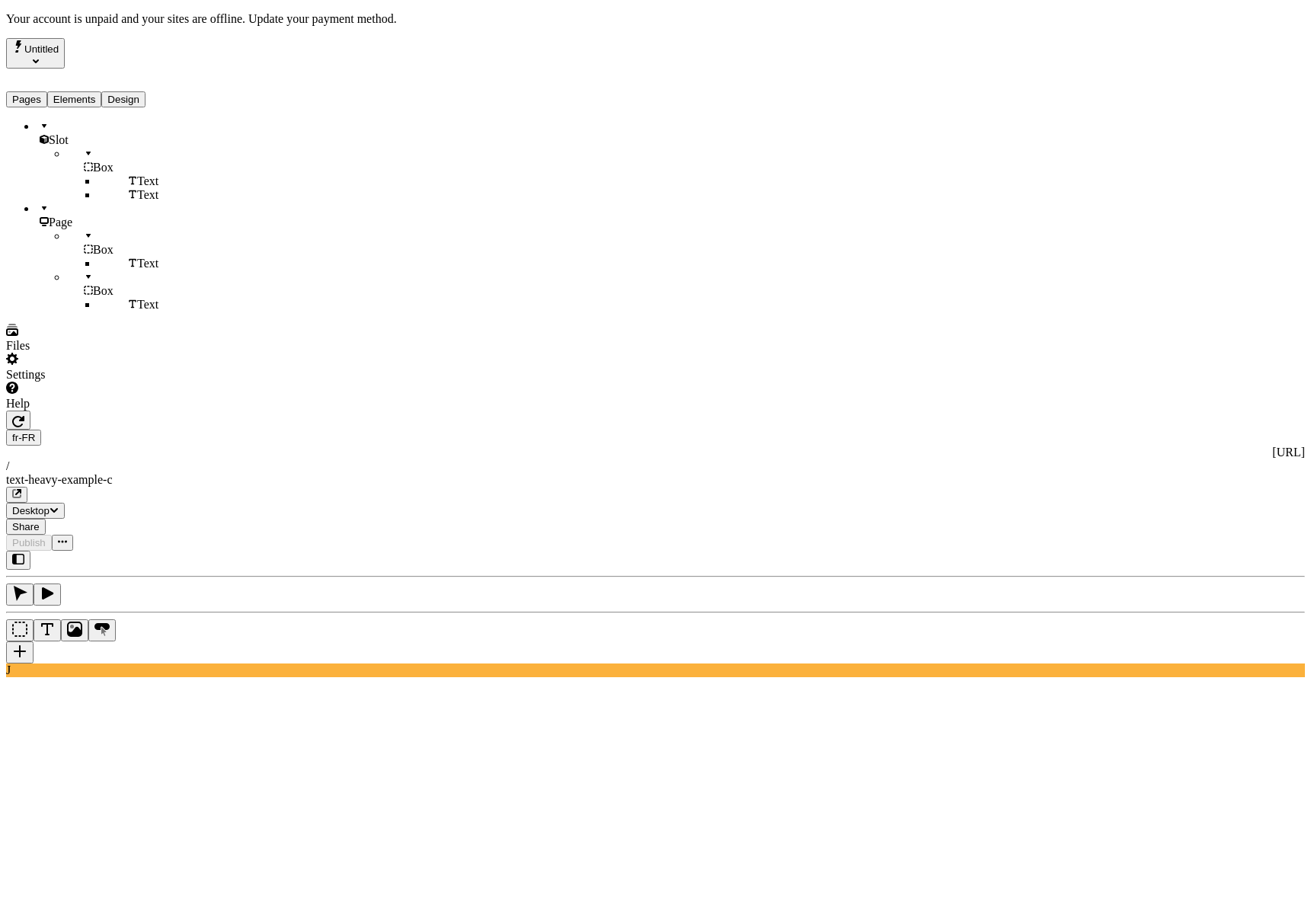
click at [210, 551] on div "J" at bounding box center [656, 614] width 1299 height 126
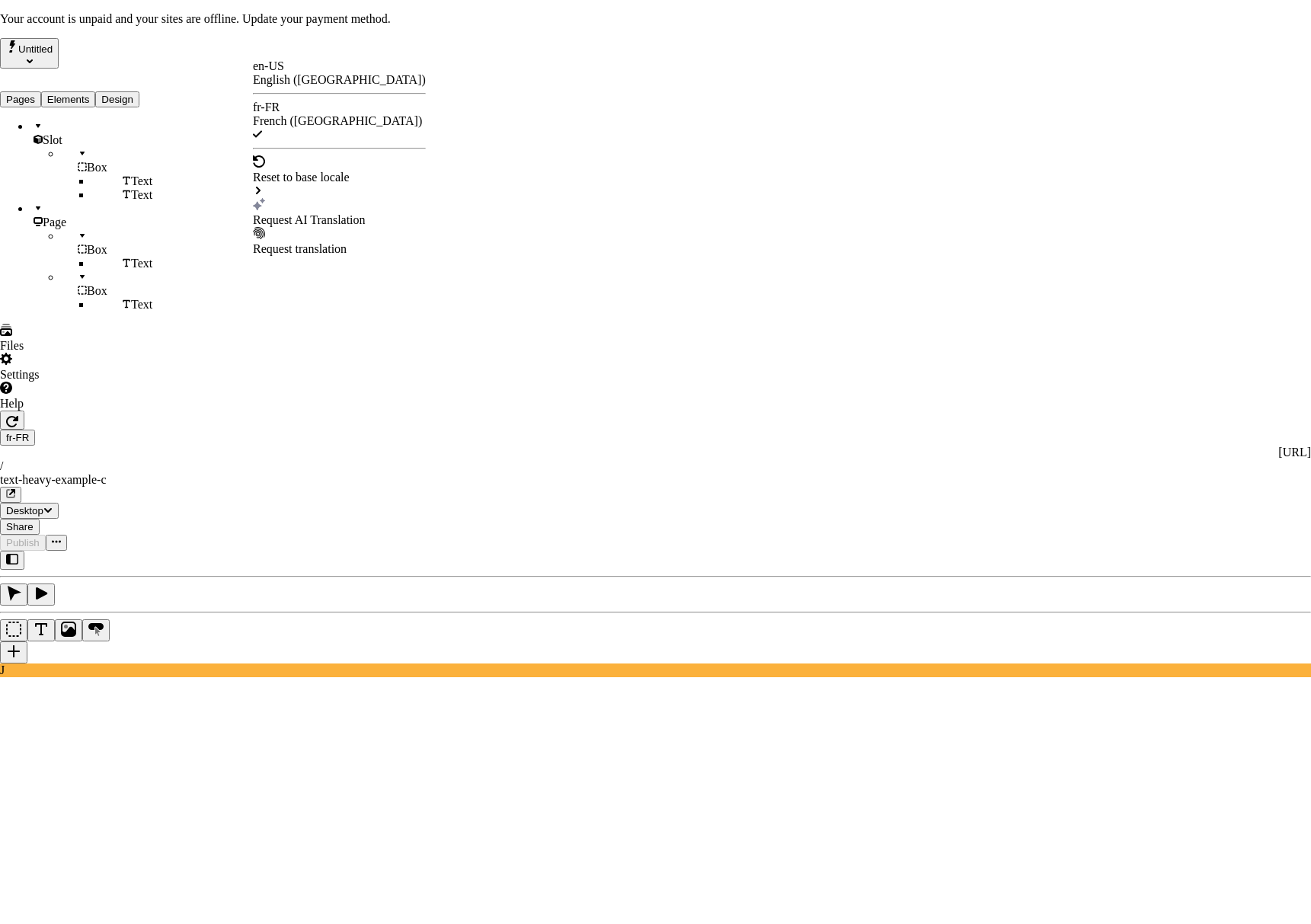
click at [303, 214] on div "Request AI Translation" at bounding box center [340, 220] width 173 height 14
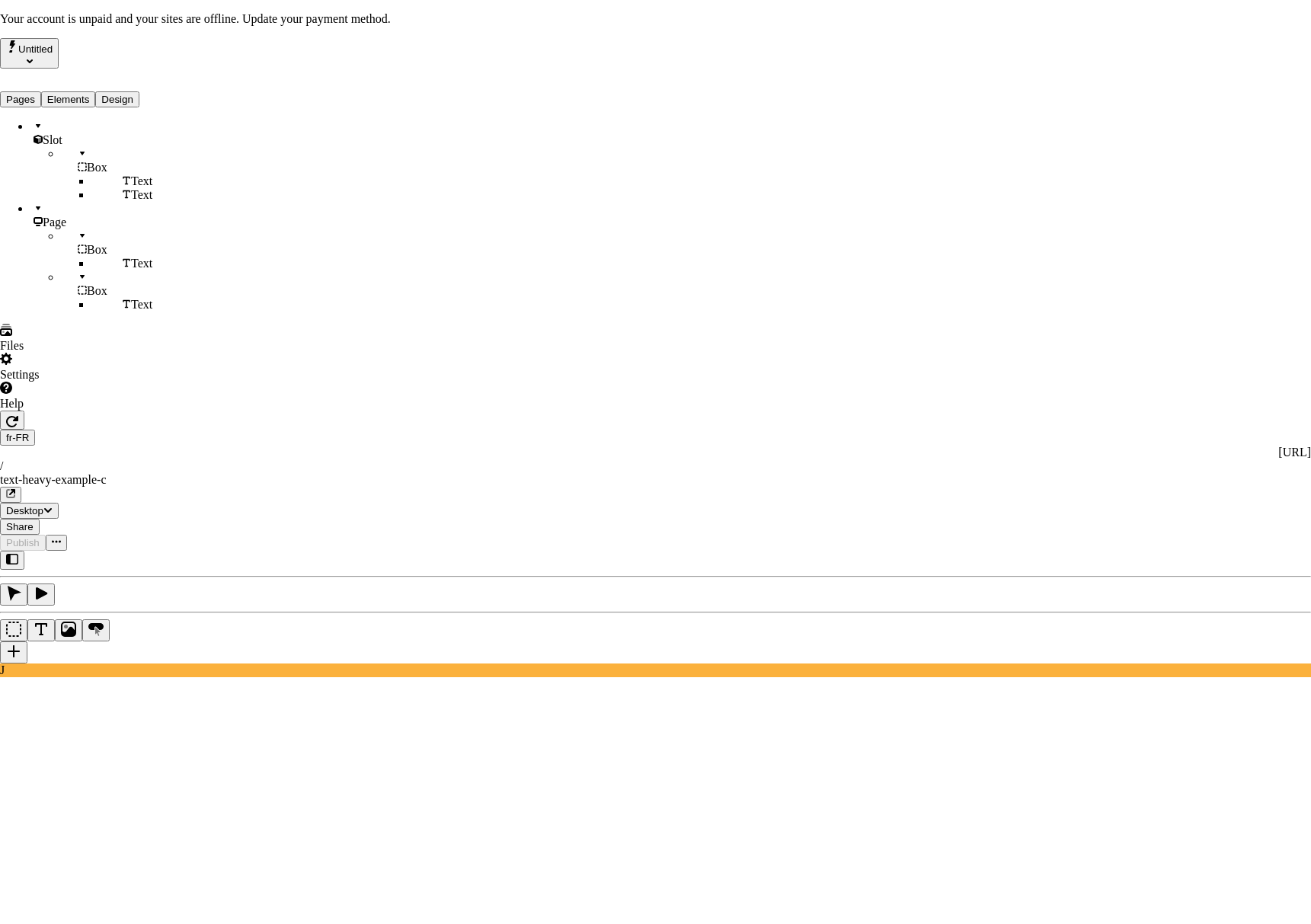
drag, startPoint x: 499, startPoint y: 451, endPoint x: 486, endPoint y: 451, distance: 13.0
checkbox input "true"
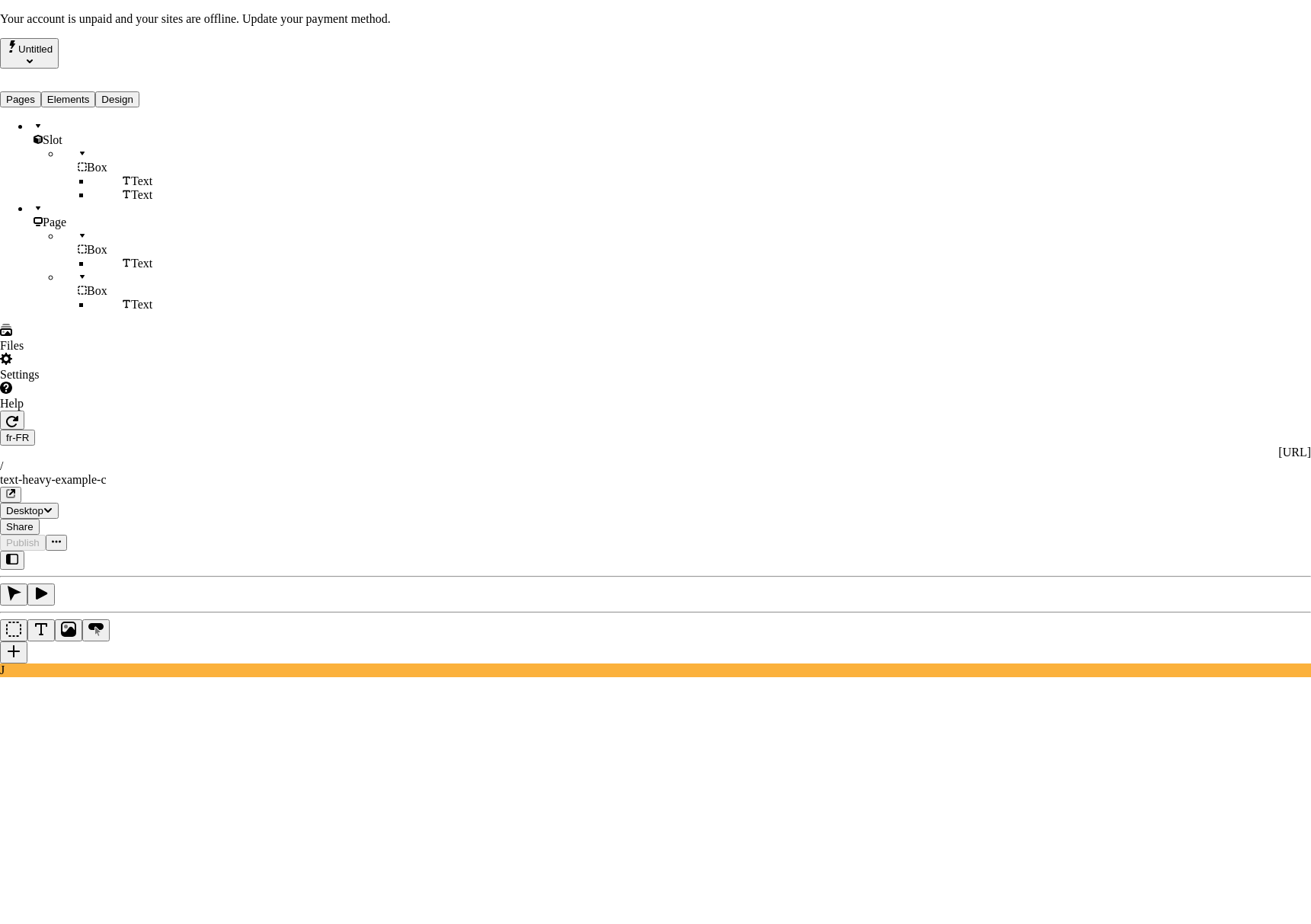
drag, startPoint x: 494, startPoint y: 329, endPoint x: 576, endPoint y: 450, distance: 146.2
checkbox input "true"
click at [203, 551] on div "J" at bounding box center [656, 614] width 1299 height 126
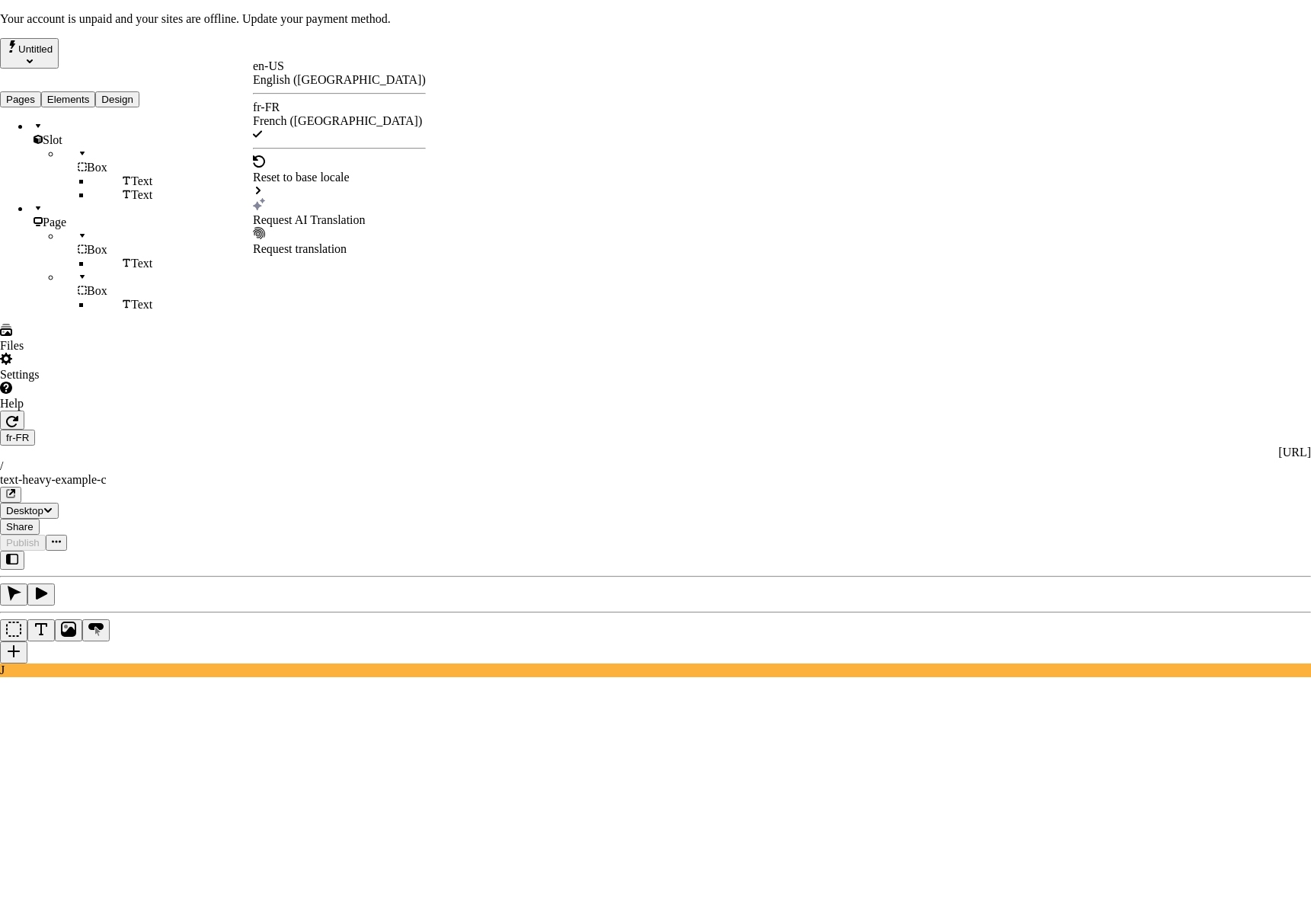
click at [286, 198] on div "Request AI Translation" at bounding box center [340, 212] width 173 height 29
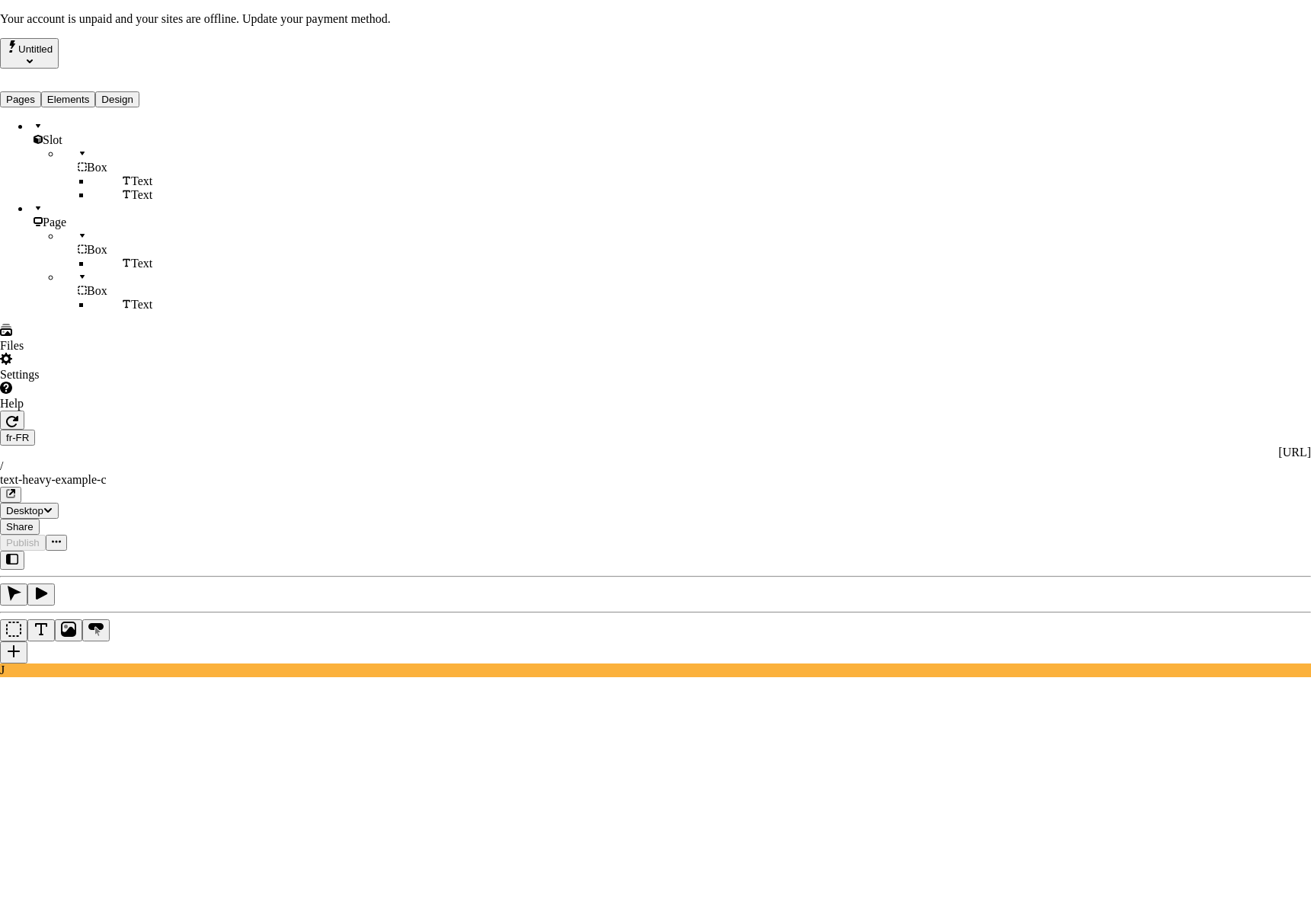
checkbox input "true"
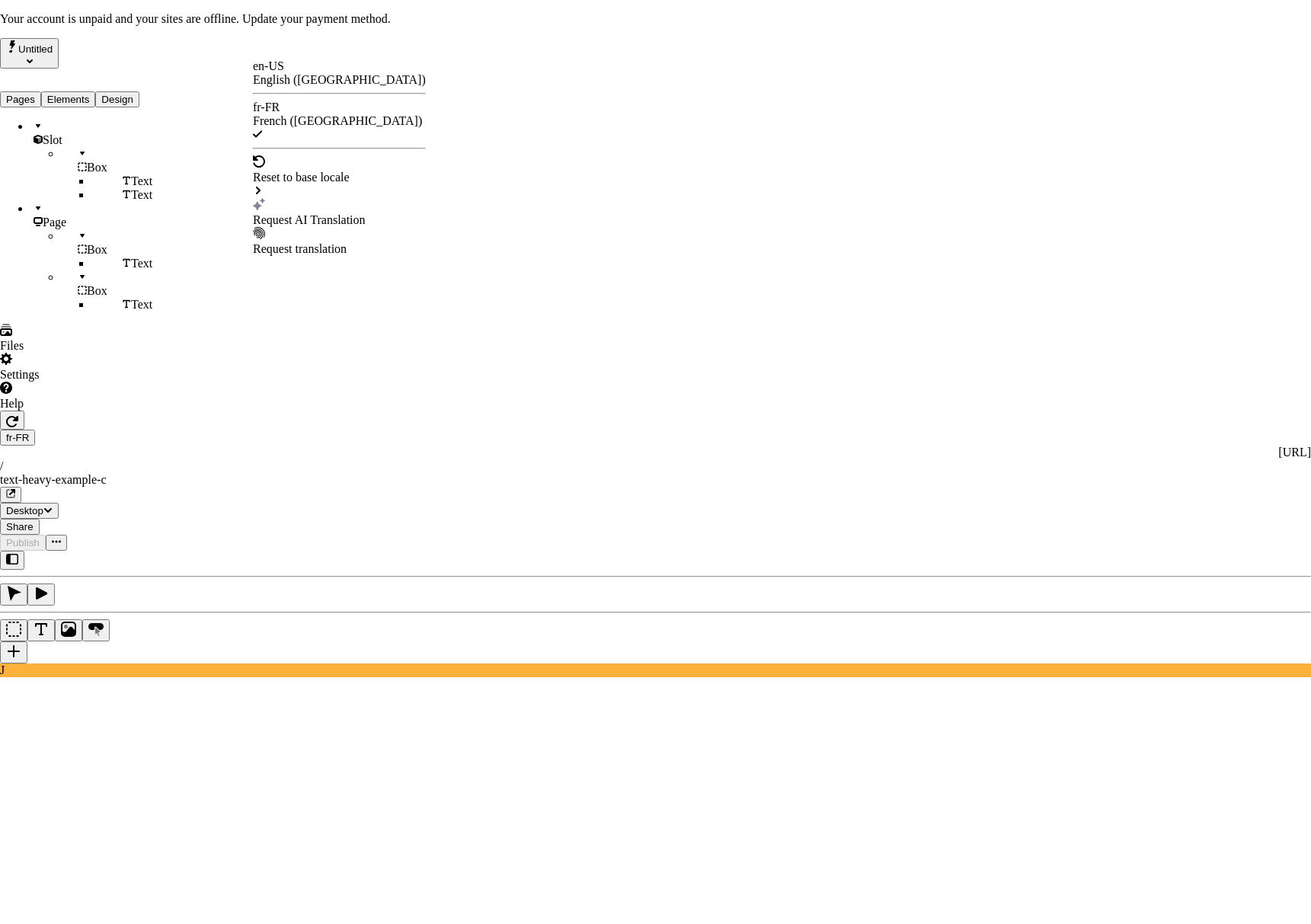
click at [352, 214] on div "Request AI Translation" at bounding box center [340, 220] width 173 height 14
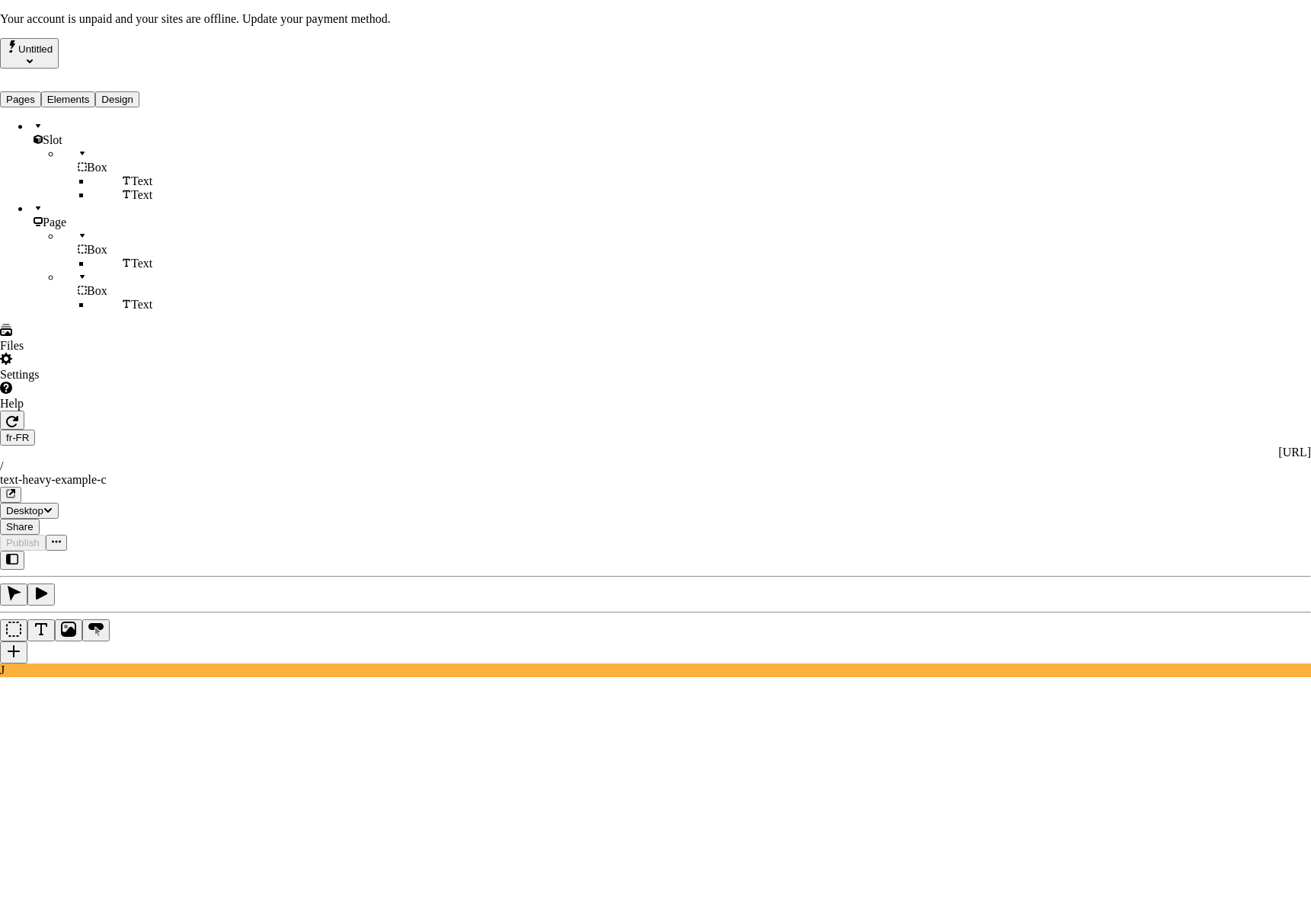
checkbox input "true"
click at [204, 551] on div "J" at bounding box center [656, 614] width 1299 height 126
type input "Text Heavy Example C"
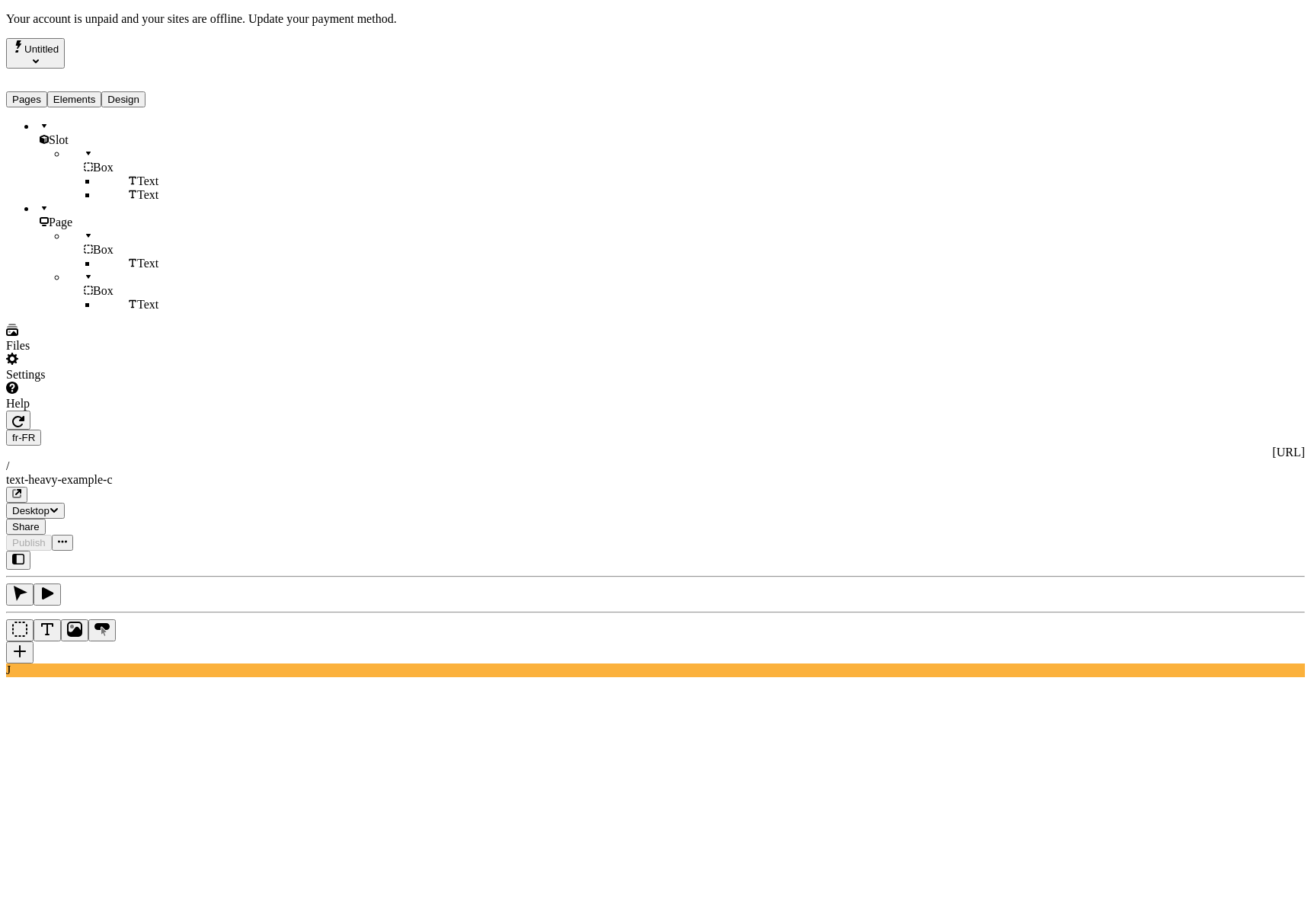
type textarea "Ceci est la description d'une page d'exemple riche en texte."
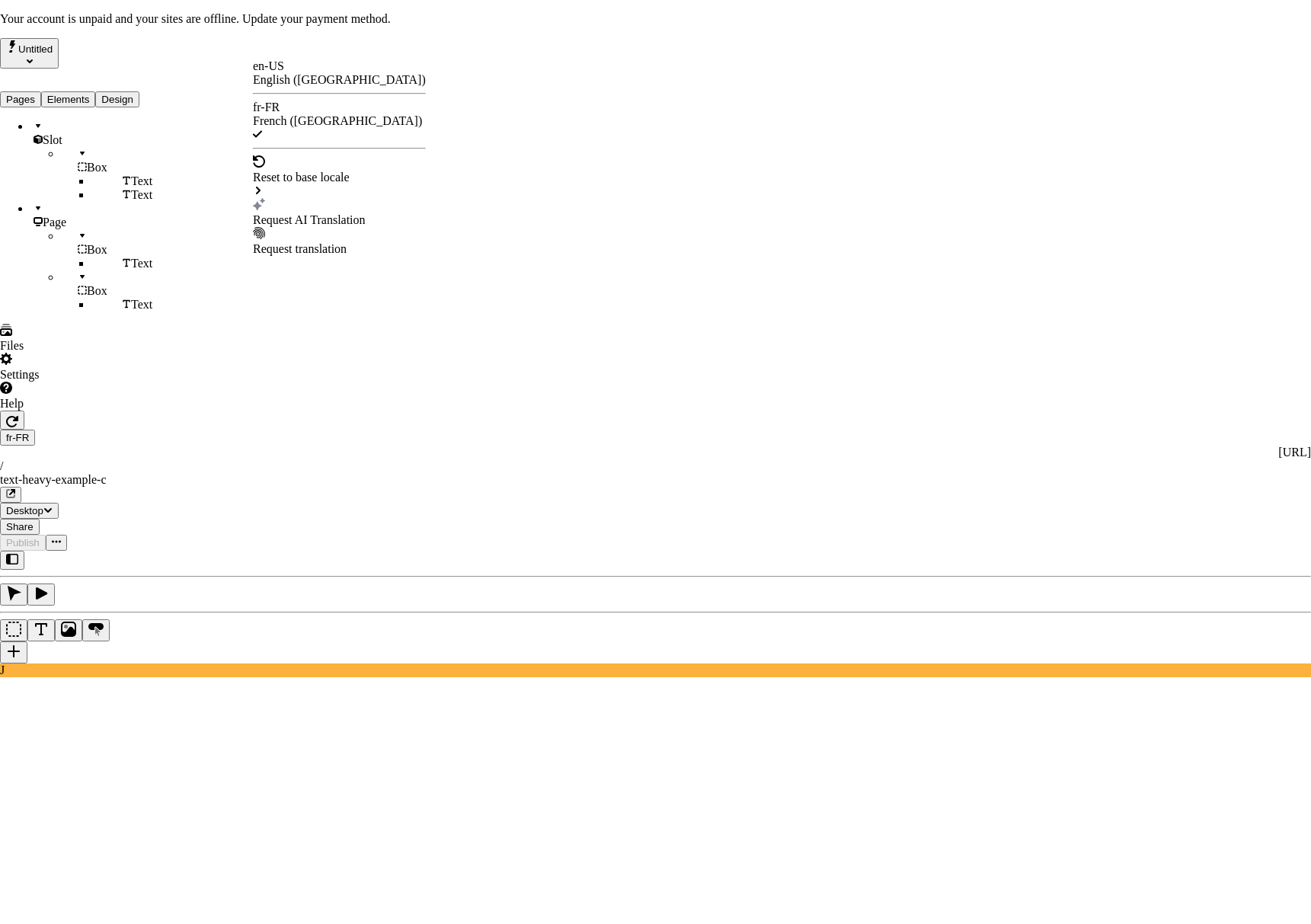
click at [322, 214] on div "Request AI Translation" at bounding box center [340, 220] width 173 height 14
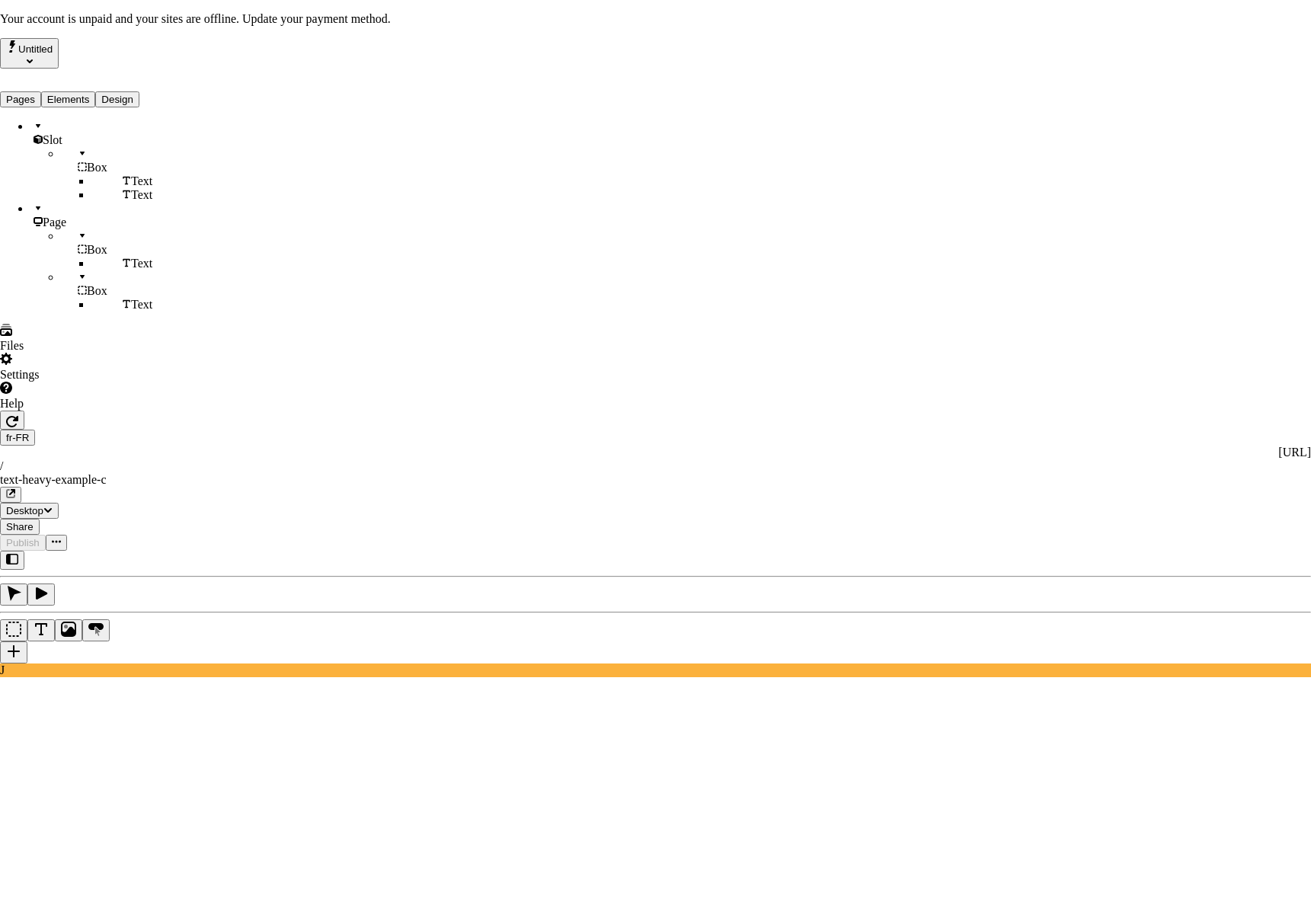
click at [194, 551] on div "J" at bounding box center [656, 614] width 1299 height 126
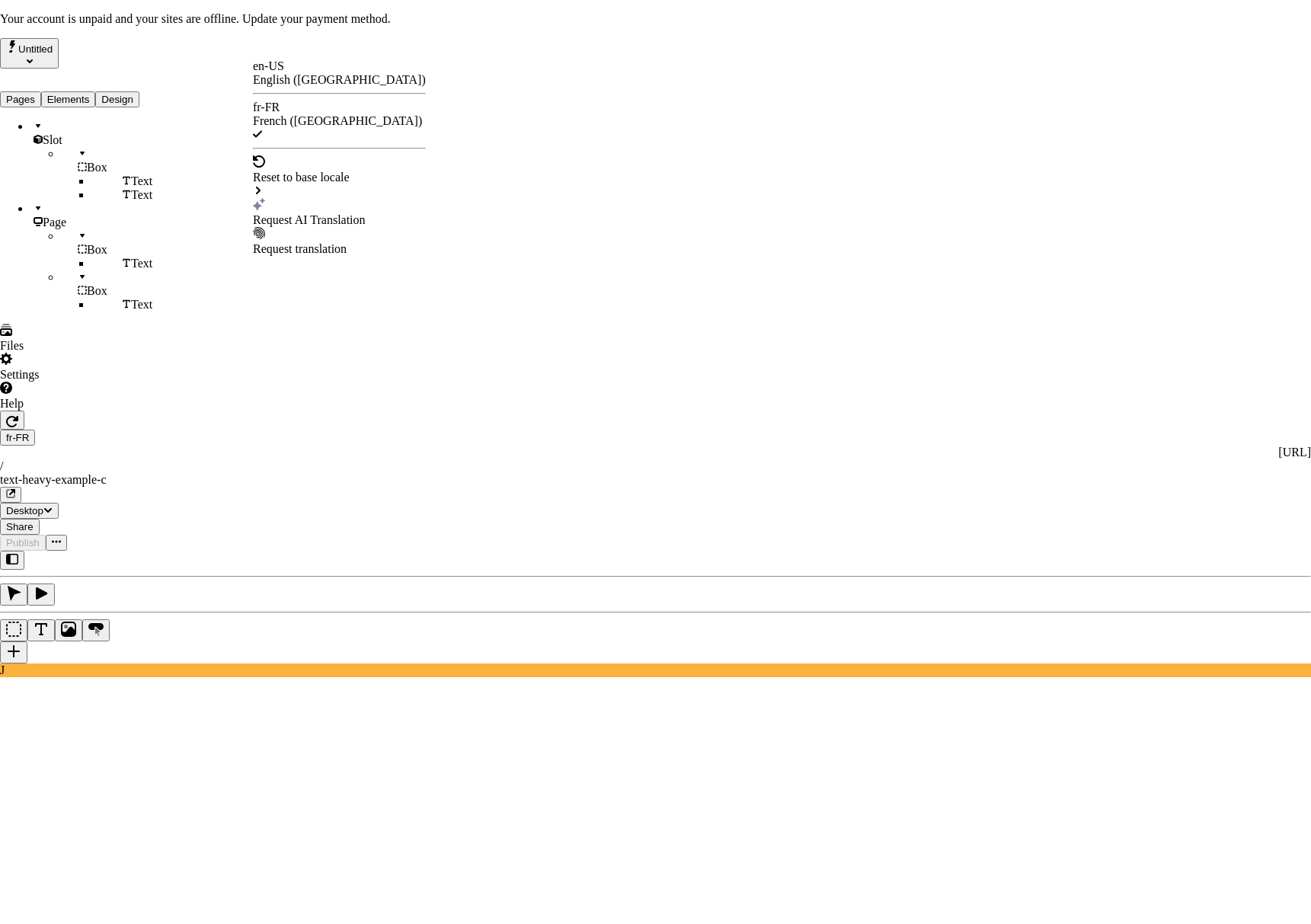
click at [313, 214] on div "Request AI Translation" at bounding box center [340, 220] width 173 height 14
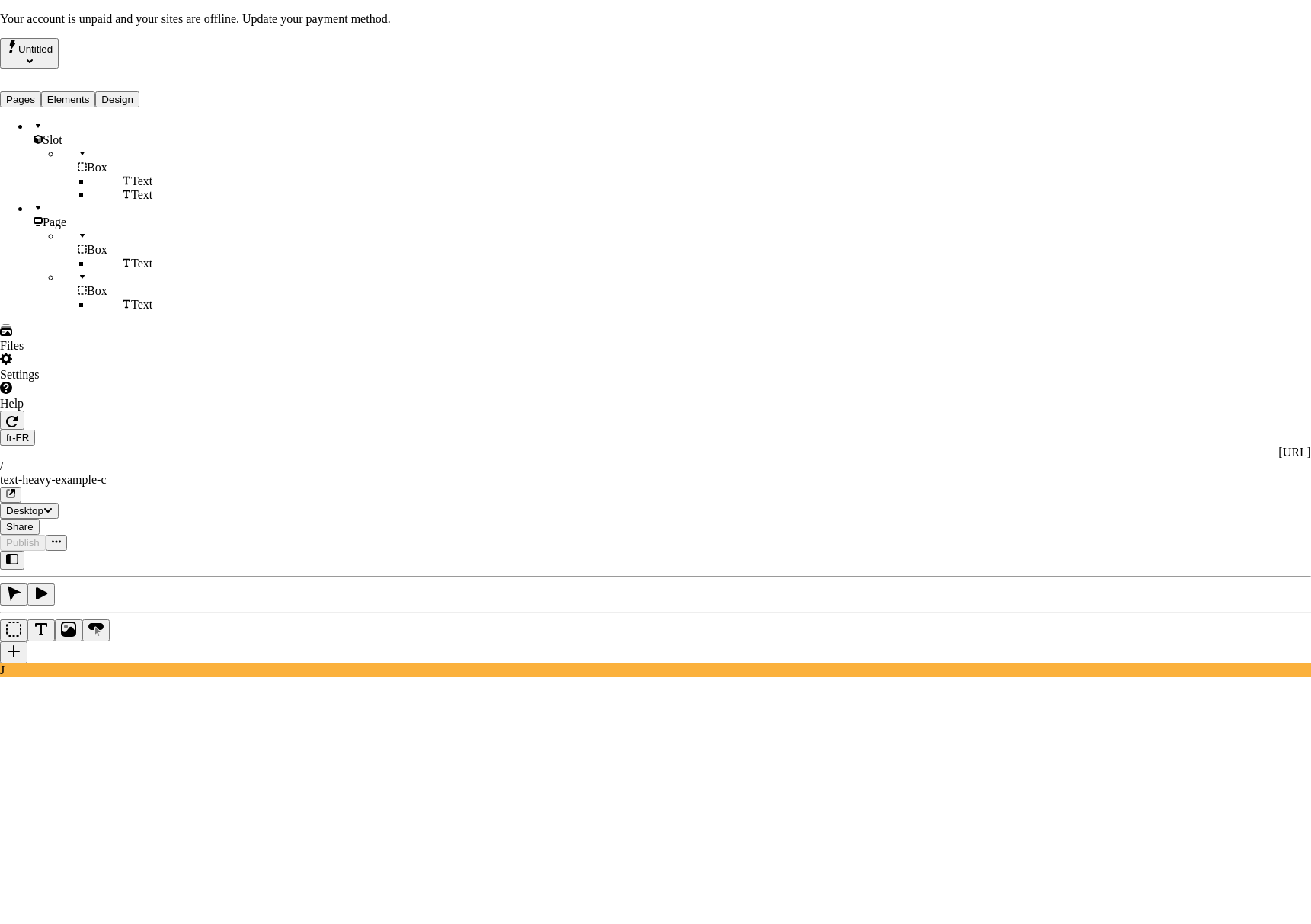
drag, startPoint x: 596, startPoint y: 348, endPoint x: 582, endPoint y: 285, distance: 64.5
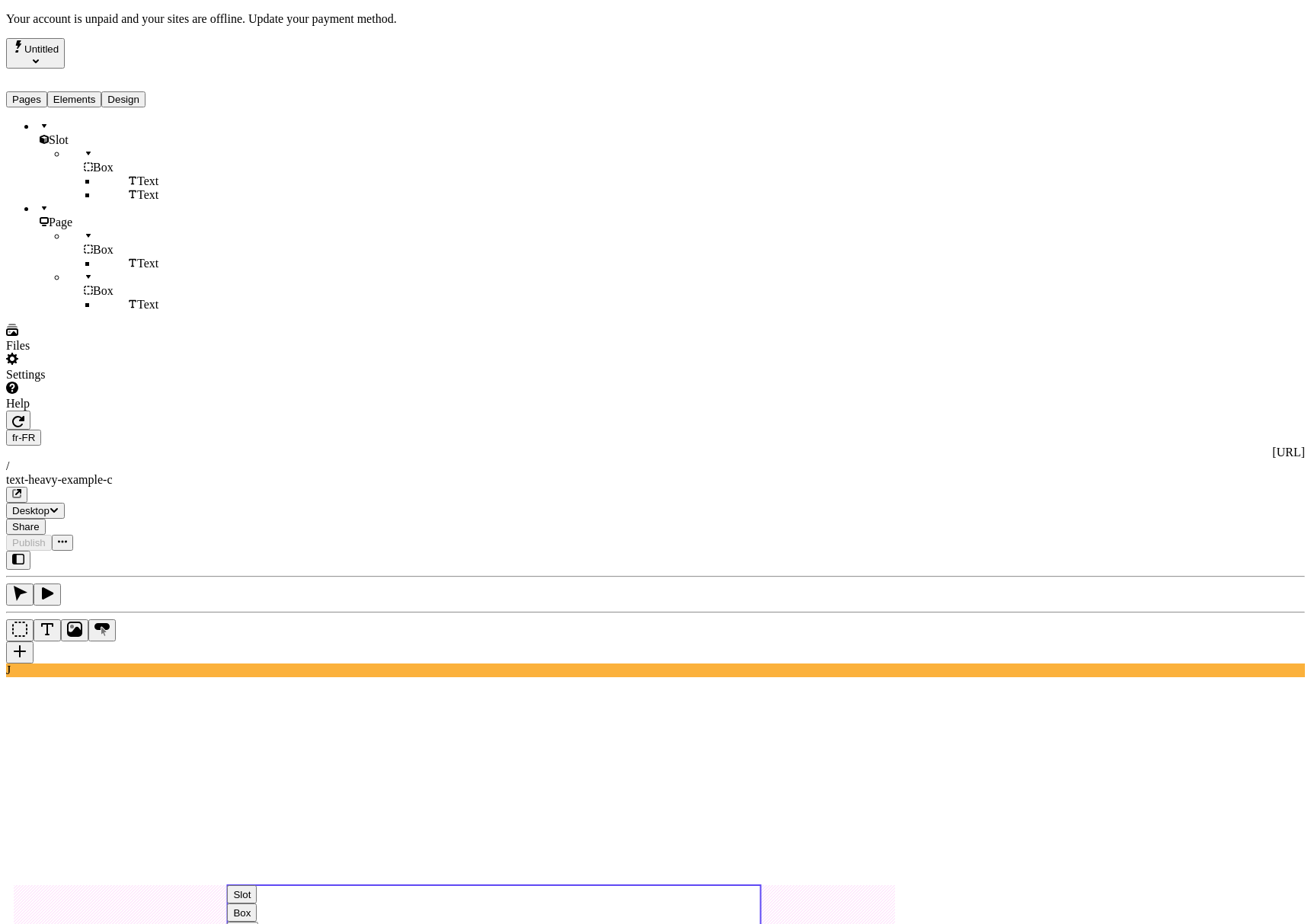
click at [544, 885] on use at bounding box center [494, 915] width 533 height 62
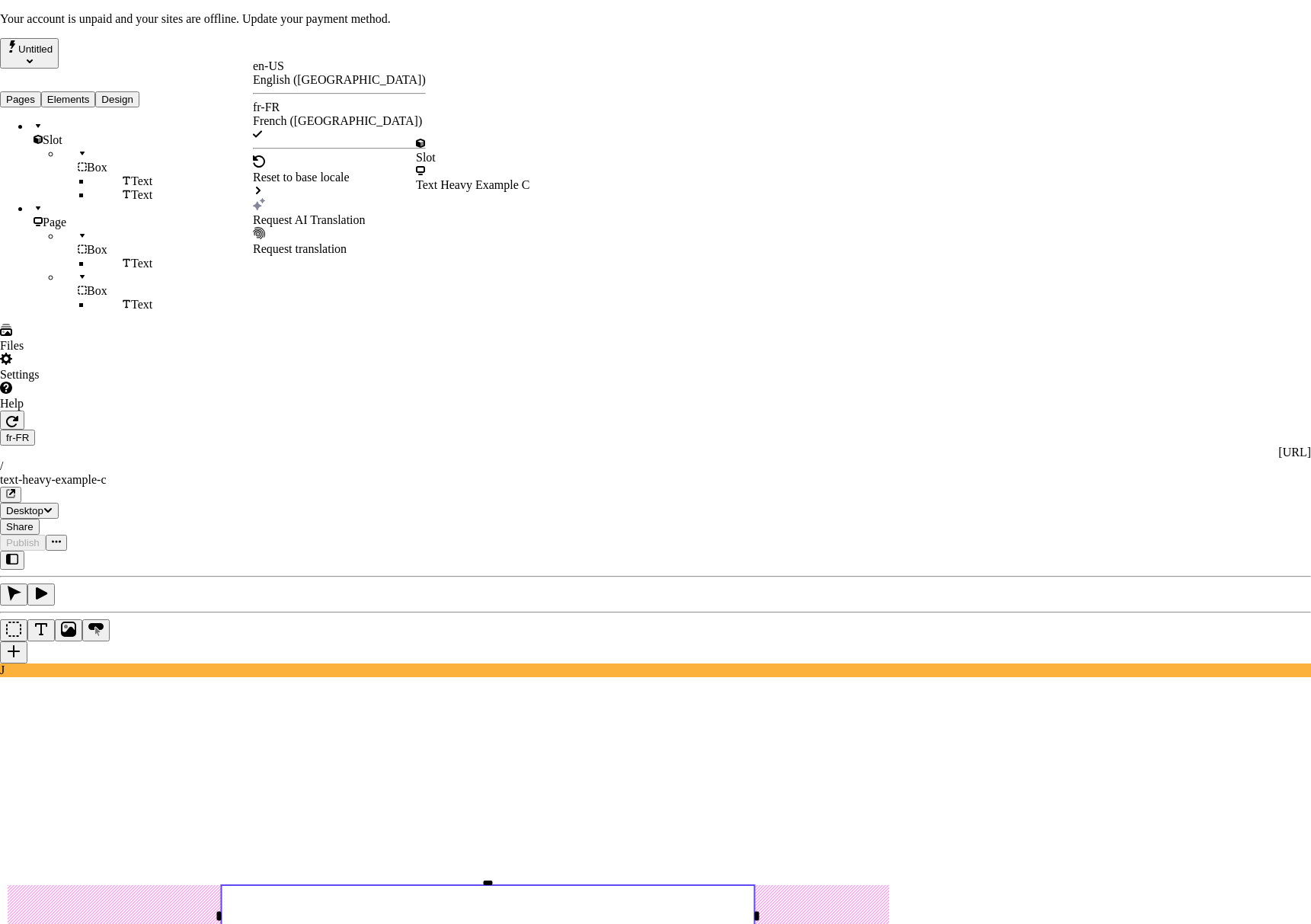
click at [488, 178] on div "Text Heavy Example C" at bounding box center [473, 185] width 114 height 14
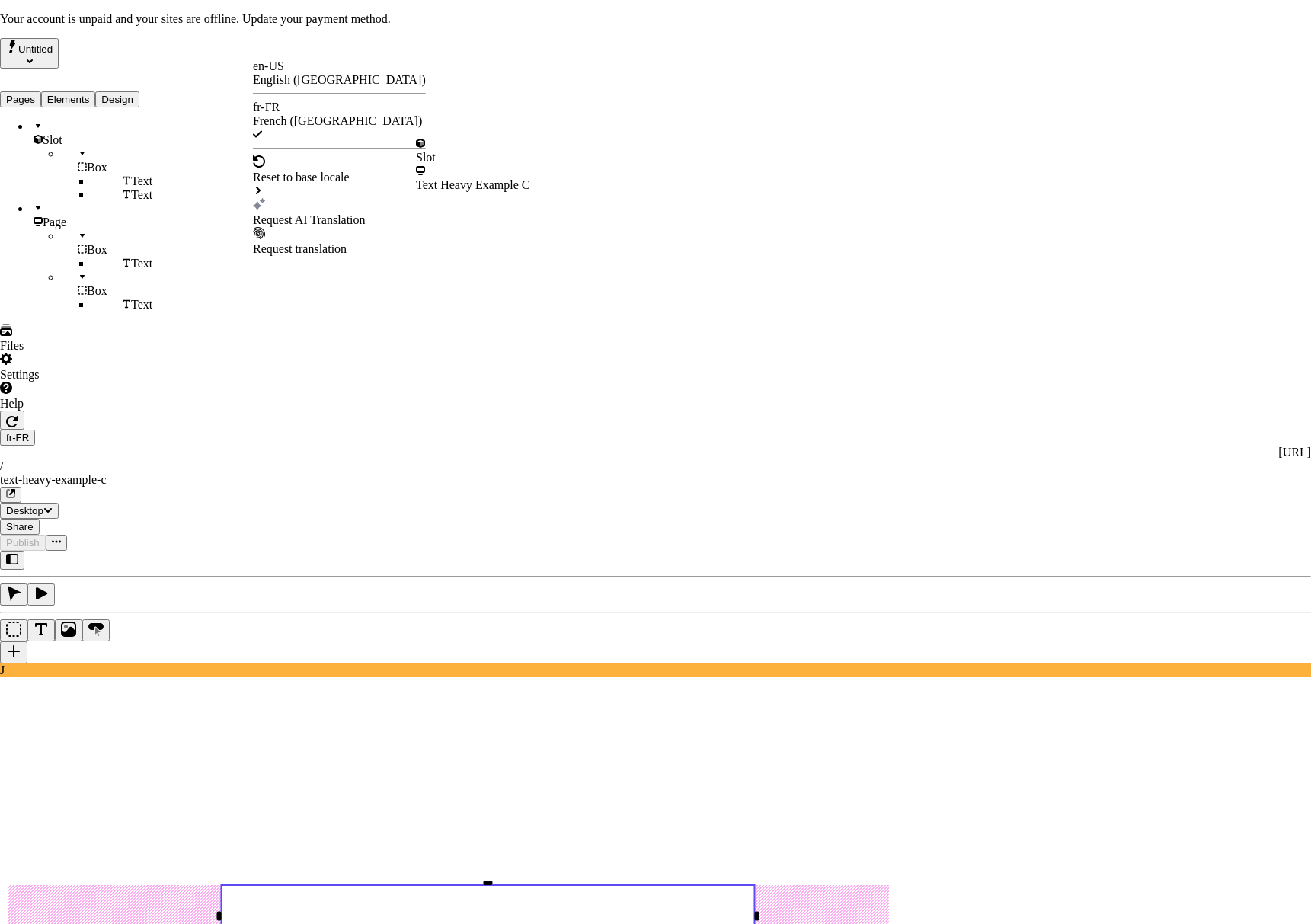
click at [437, 149] on div at bounding box center [473, 144] width 114 height 14
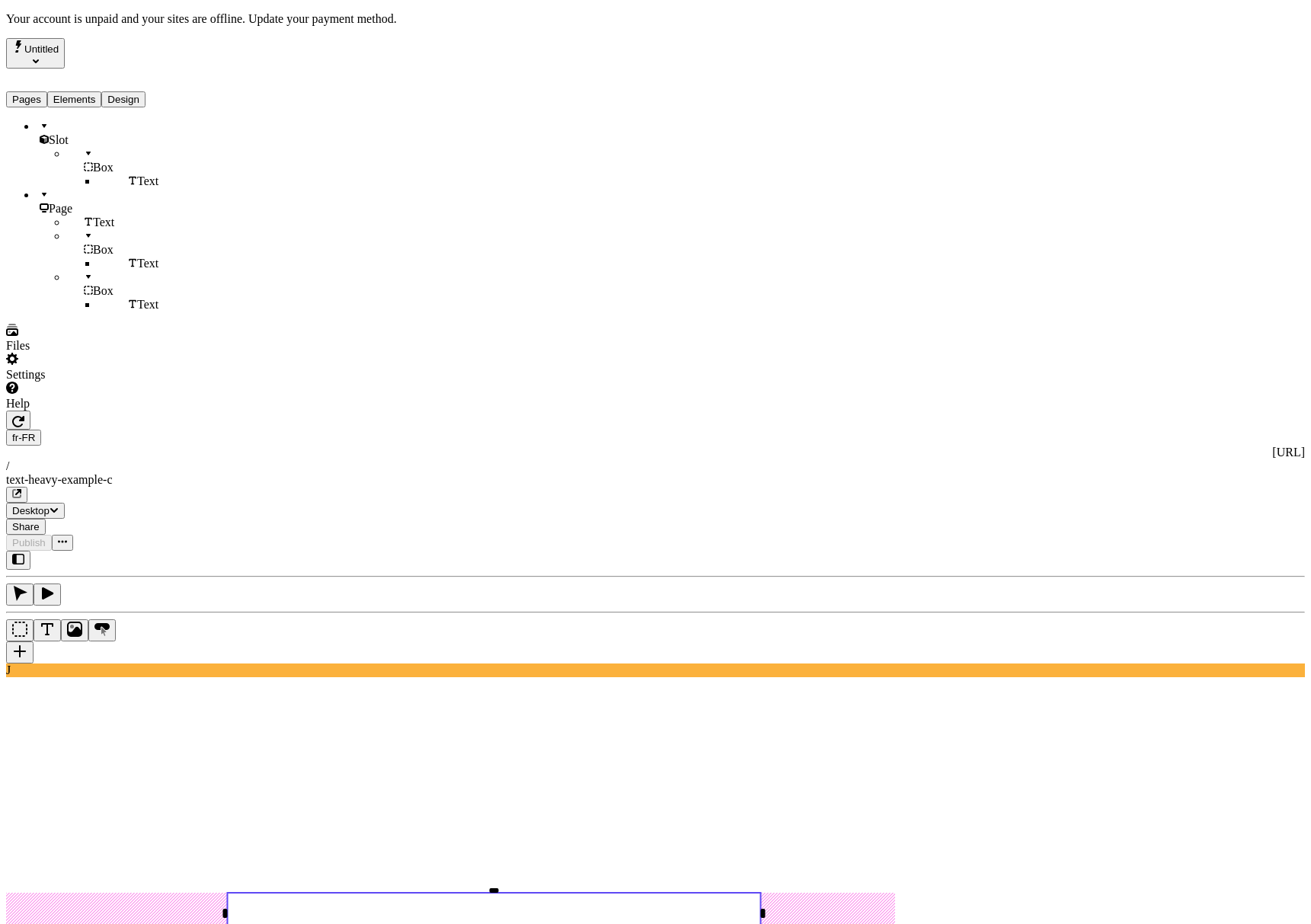
click at [598, 893] on use at bounding box center [494, 913] width 533 height 41
type input "275"
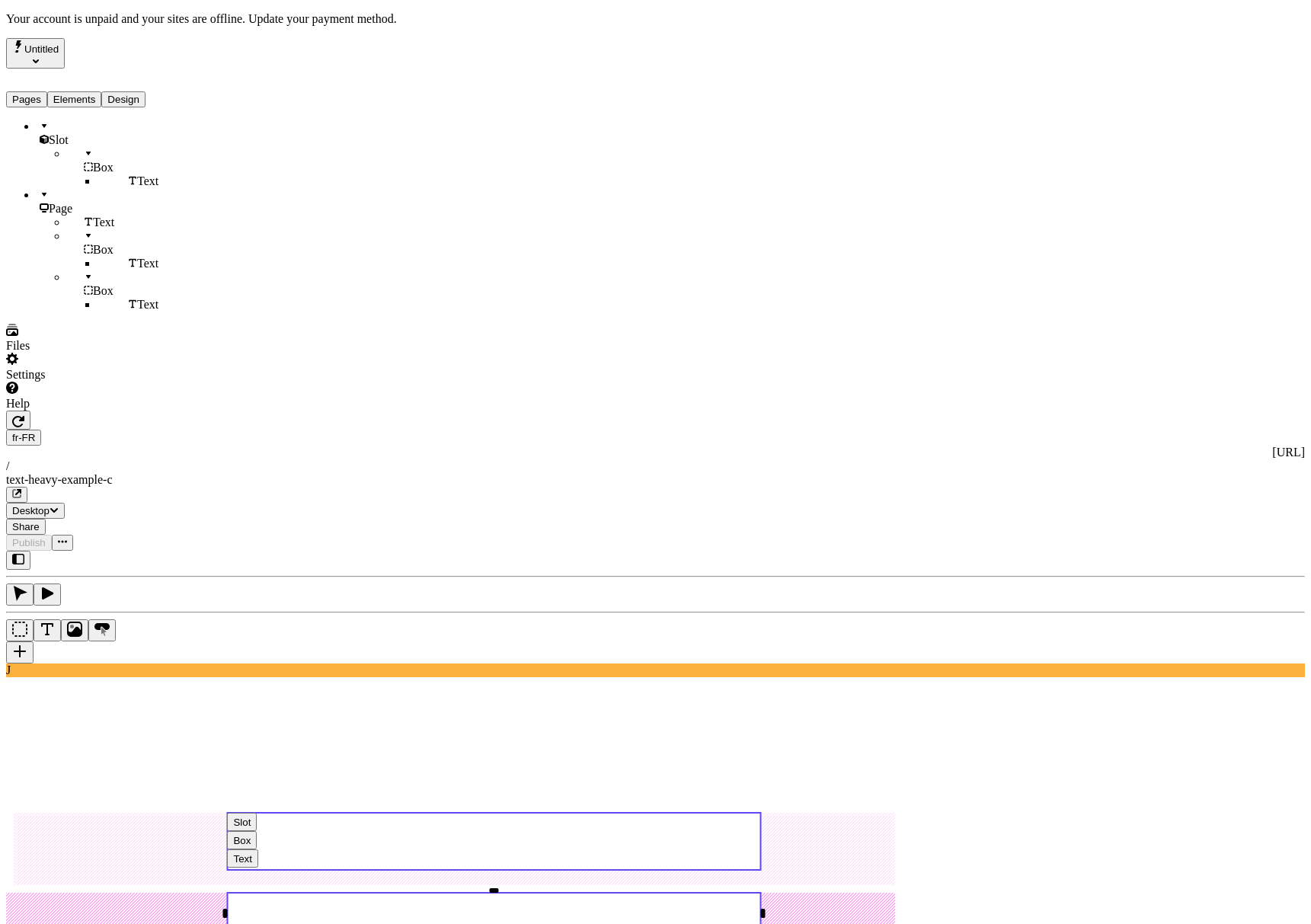
click at [683, 813] on use at bounding box center [494, 841] width 533 height 57
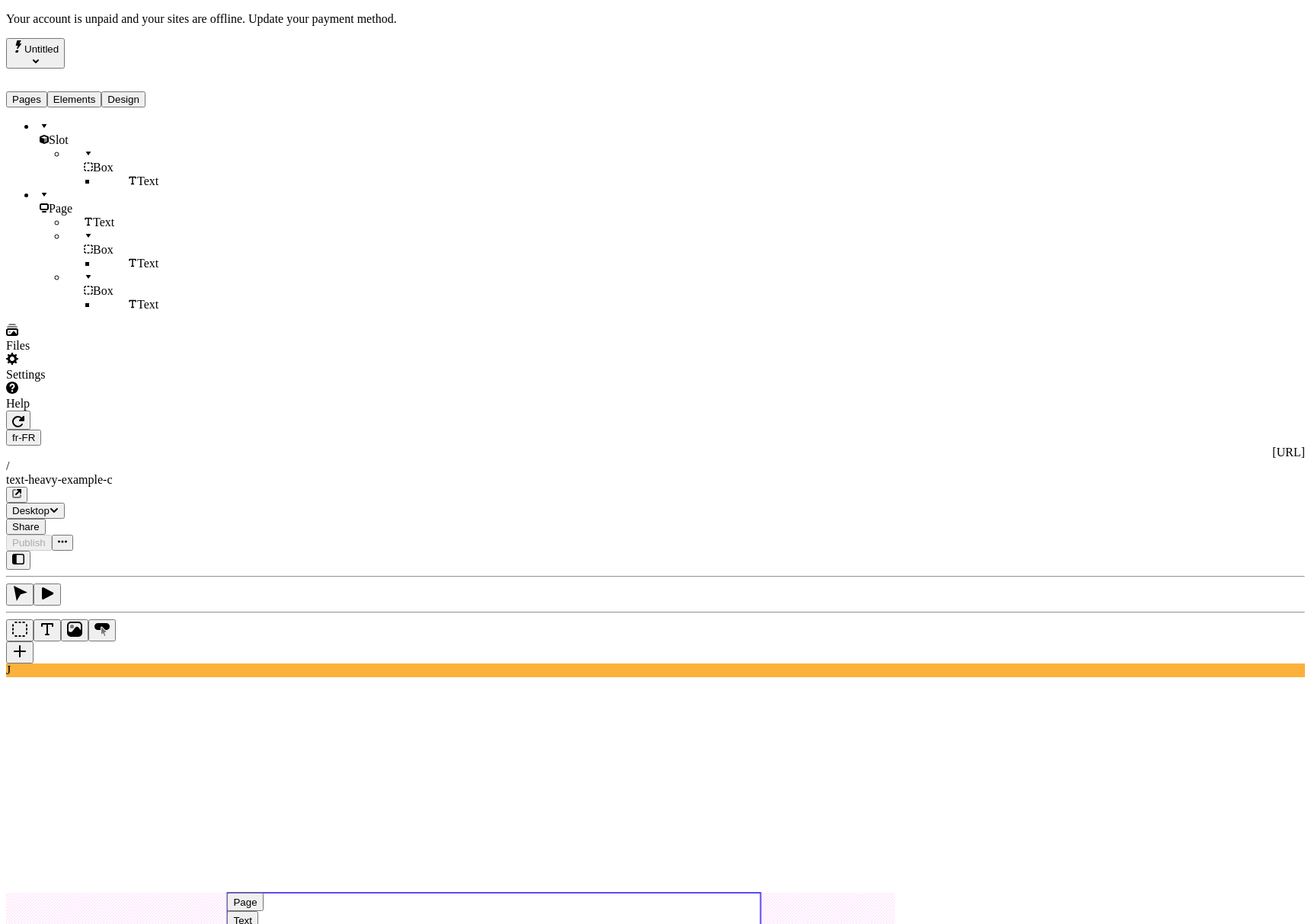
click at [597, 893] on use at bounding box center [494, 913] width 533 height 41
type input "255"
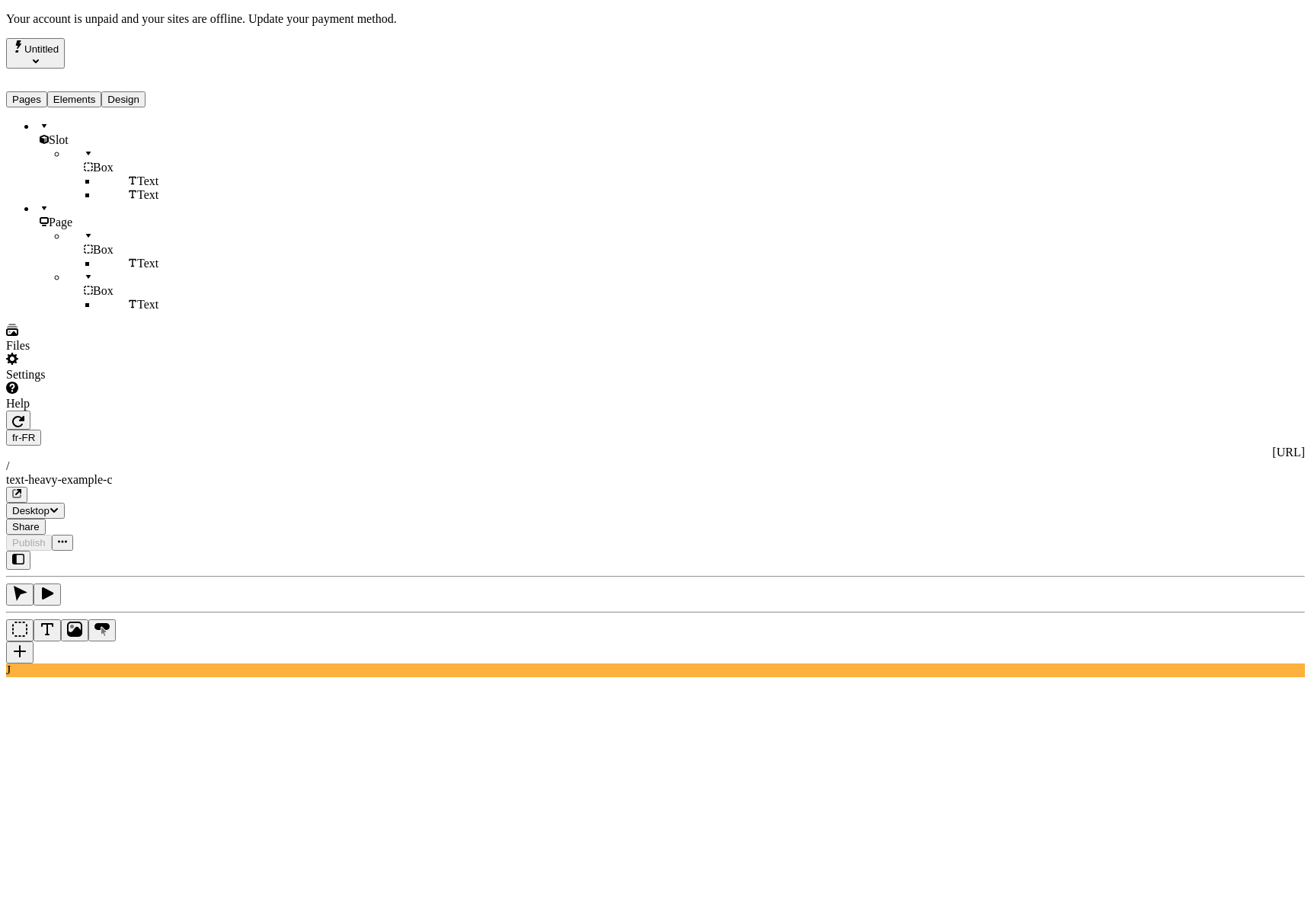
click at [509, 885] on use at bounding box center [494, 905] width 533 height 41
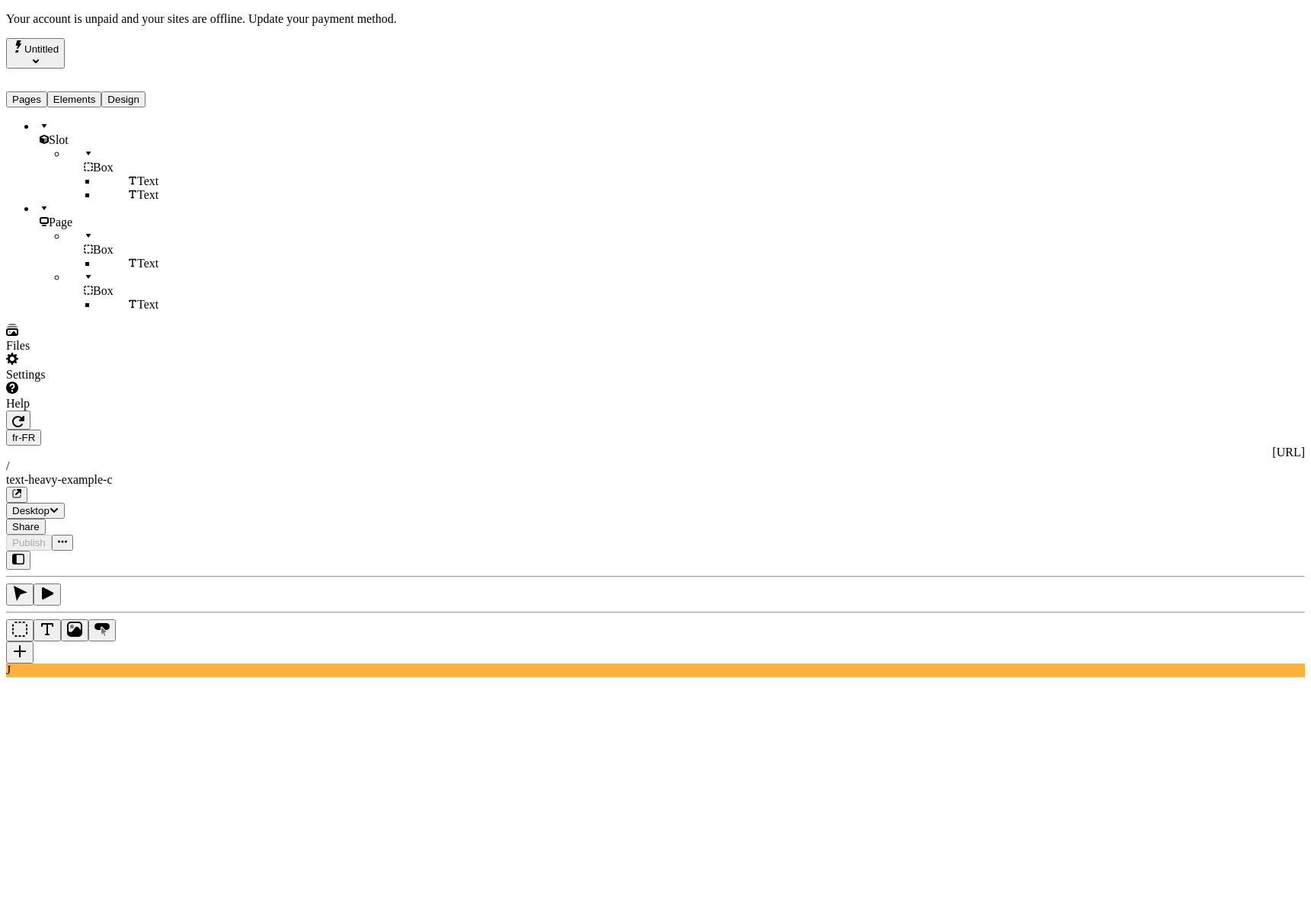
click at [181, 410] on div at bounding box center [97, 410] width 183 height 0
click at [193, 551] on div "J" at bounding box center [656, 614] width 1299 height 126
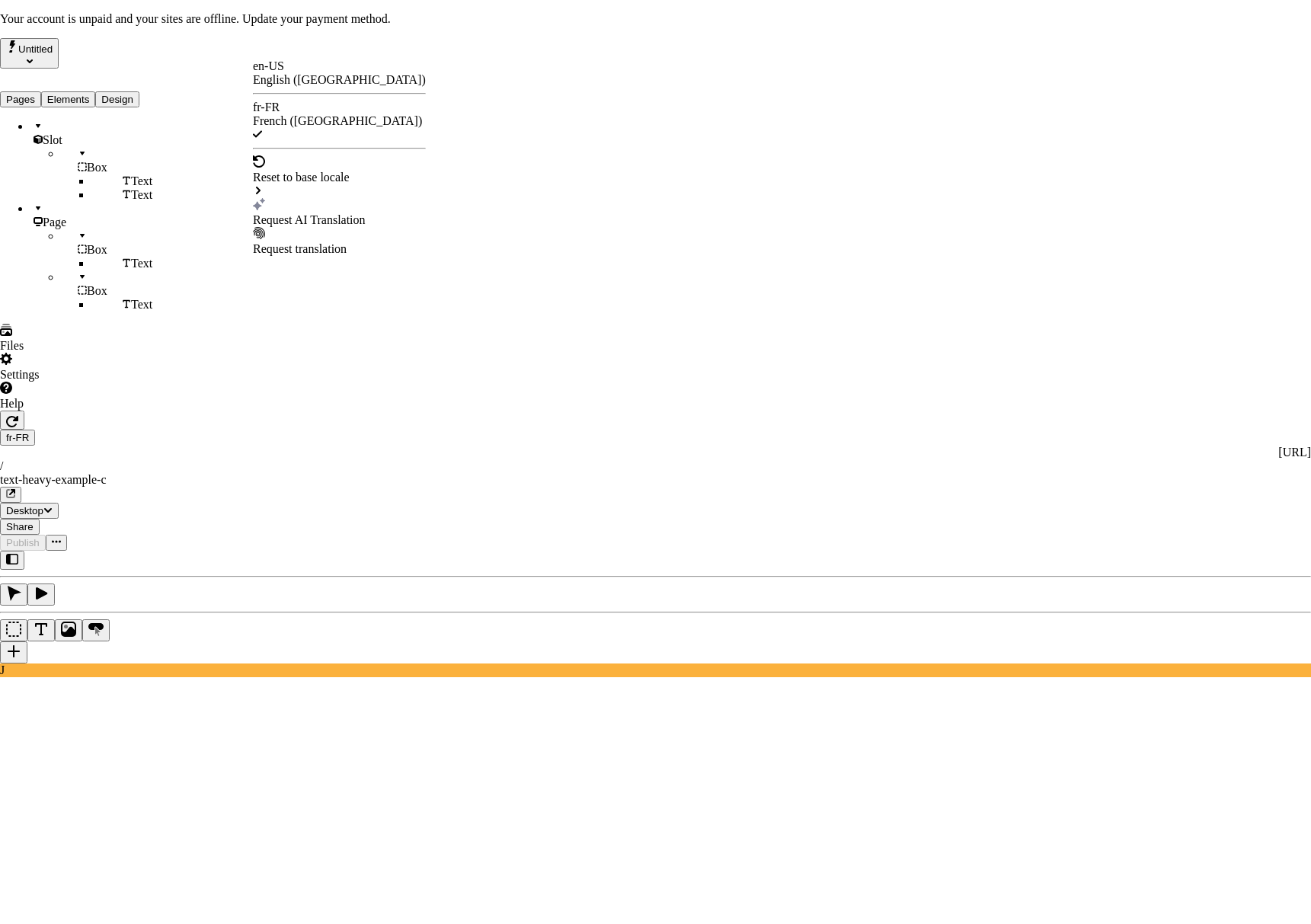
click at [310, 214] on div "Request AI Translation" at bounding box center [340, 220] width 173 height 14
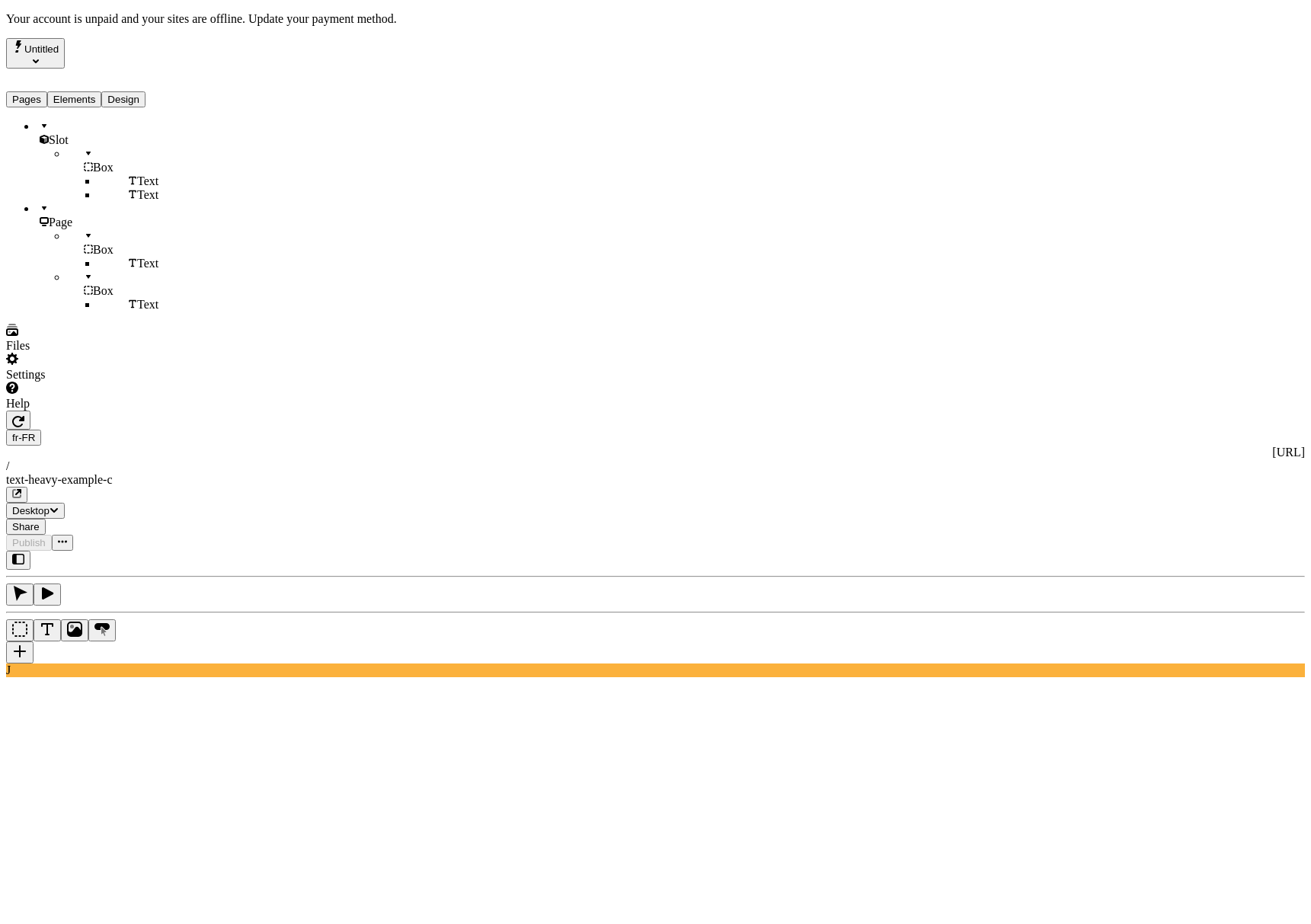
click at [1043, 239] on span "en-US" at bounding box center [1032, 243] width 31 height 13
type textarea "This is the description for a text-heavy example page."
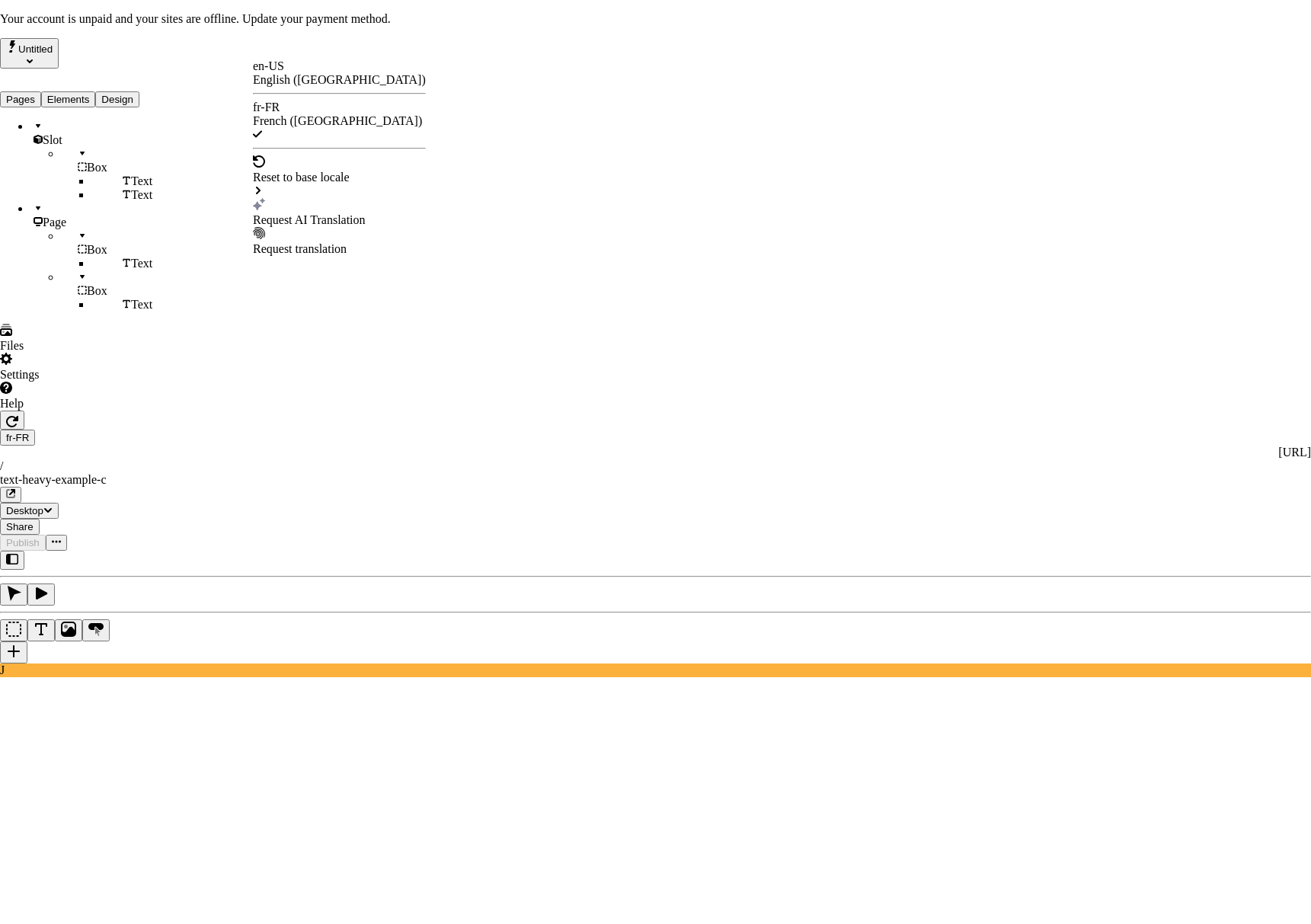
click at [312, 214] on div "Request AI Translation" at bounding box center [340, 220] width 173 height 14
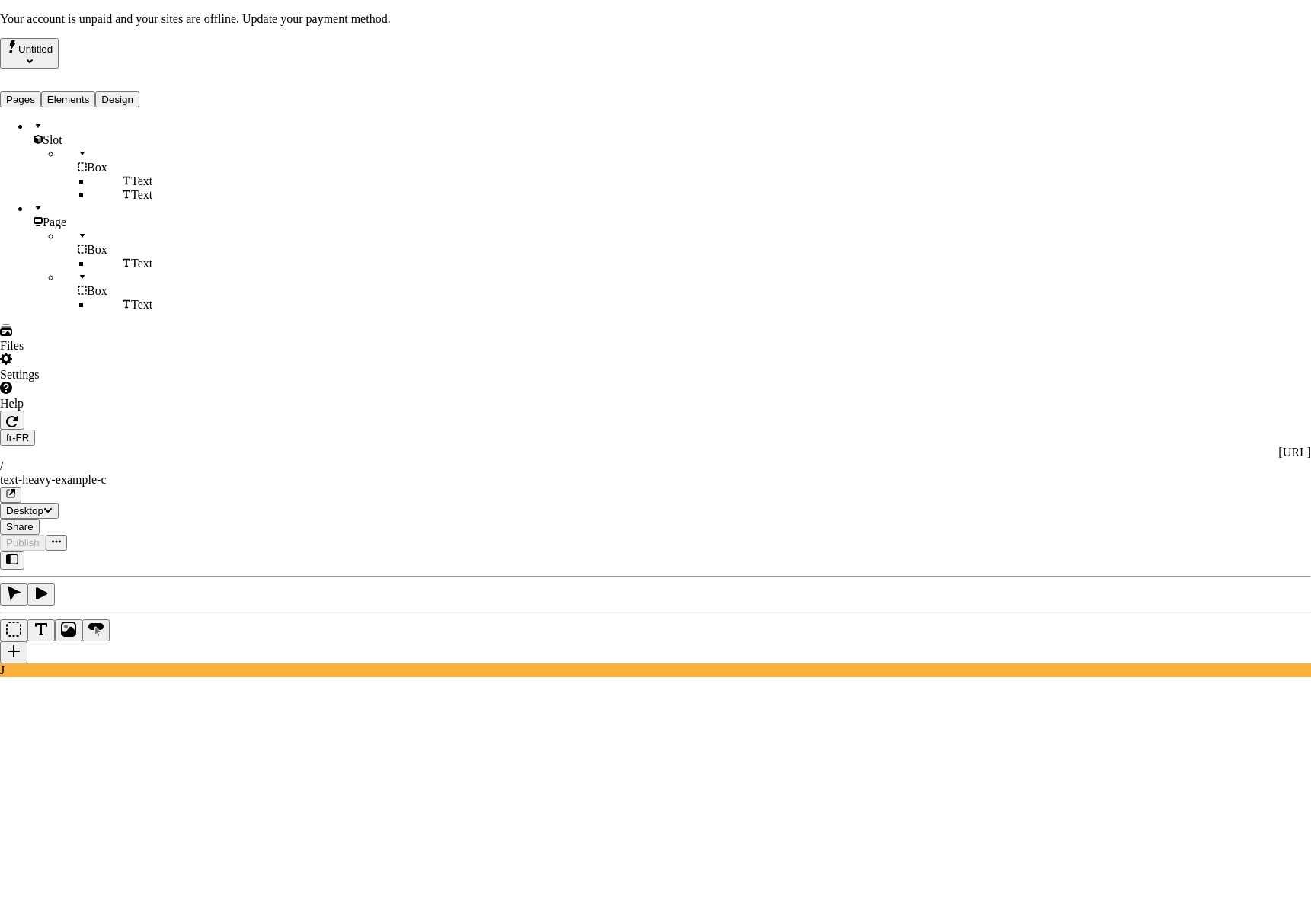
checkbox input "true"
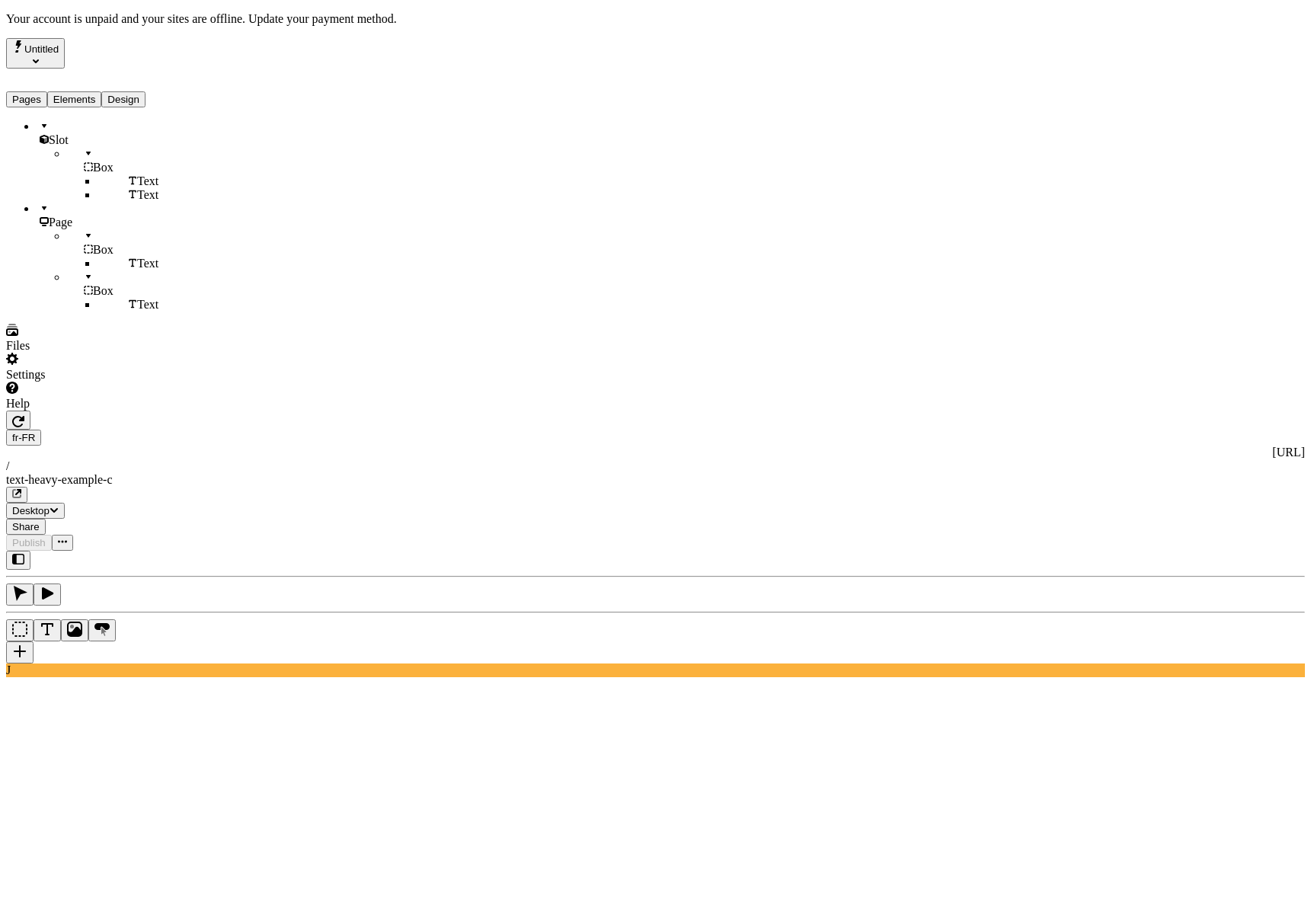
click at [205, 551] on div "J" at bounding box center [656, 614] width 1299 height 126
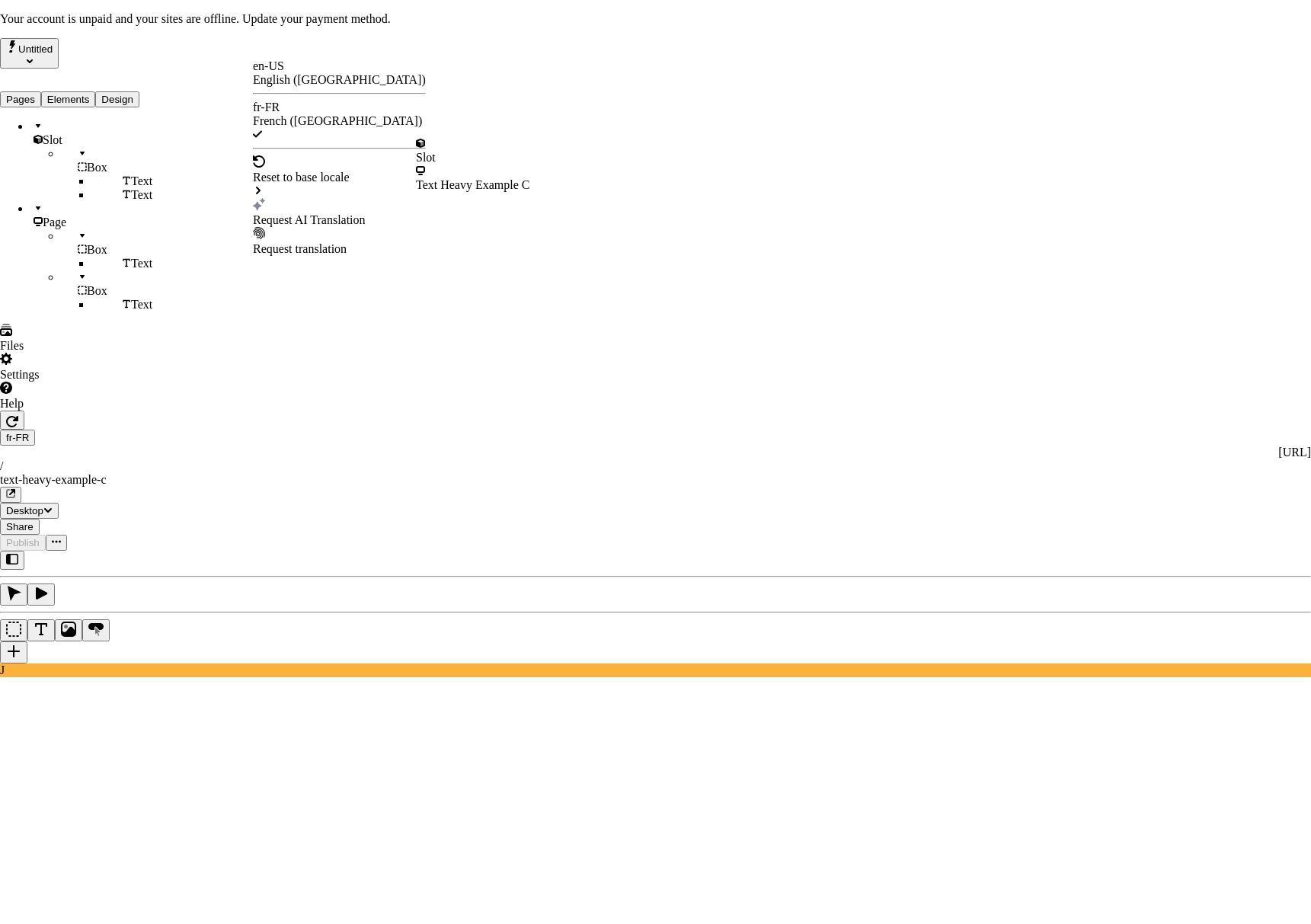
click at [479, 178] on div "Text Heavy Example C" at bounding box center [473, 185] width 114 height 14
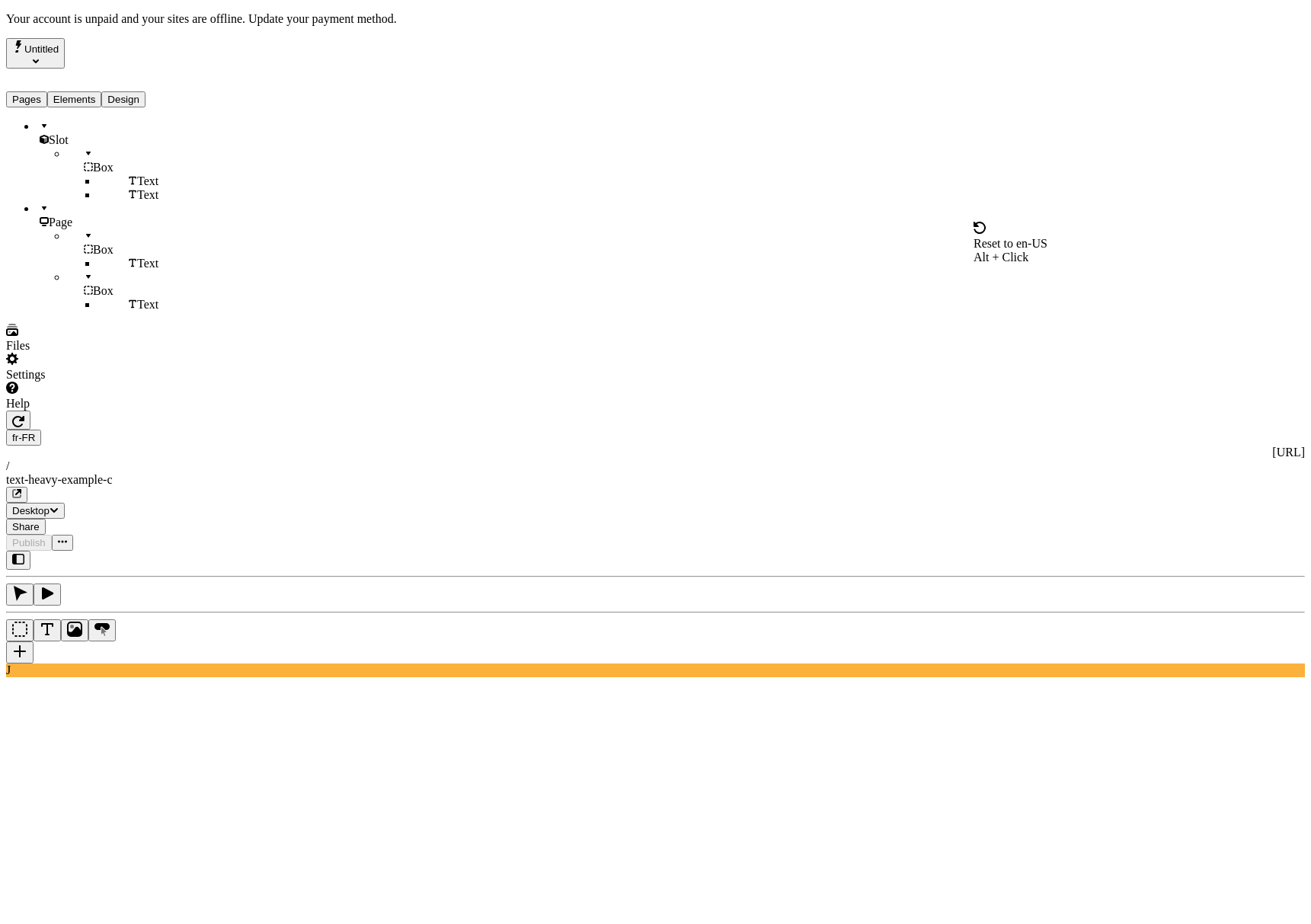
drag, startPoint x: 1087, startPoint y: 242, endPoint x: 1102, endPoint y: 248, distance: 16.2
click at [1029, 251] on span "Alt + Click" at bounding box center [1001, 257] width 55 height 13
type textarea "This is the description for a text-heavy example page."
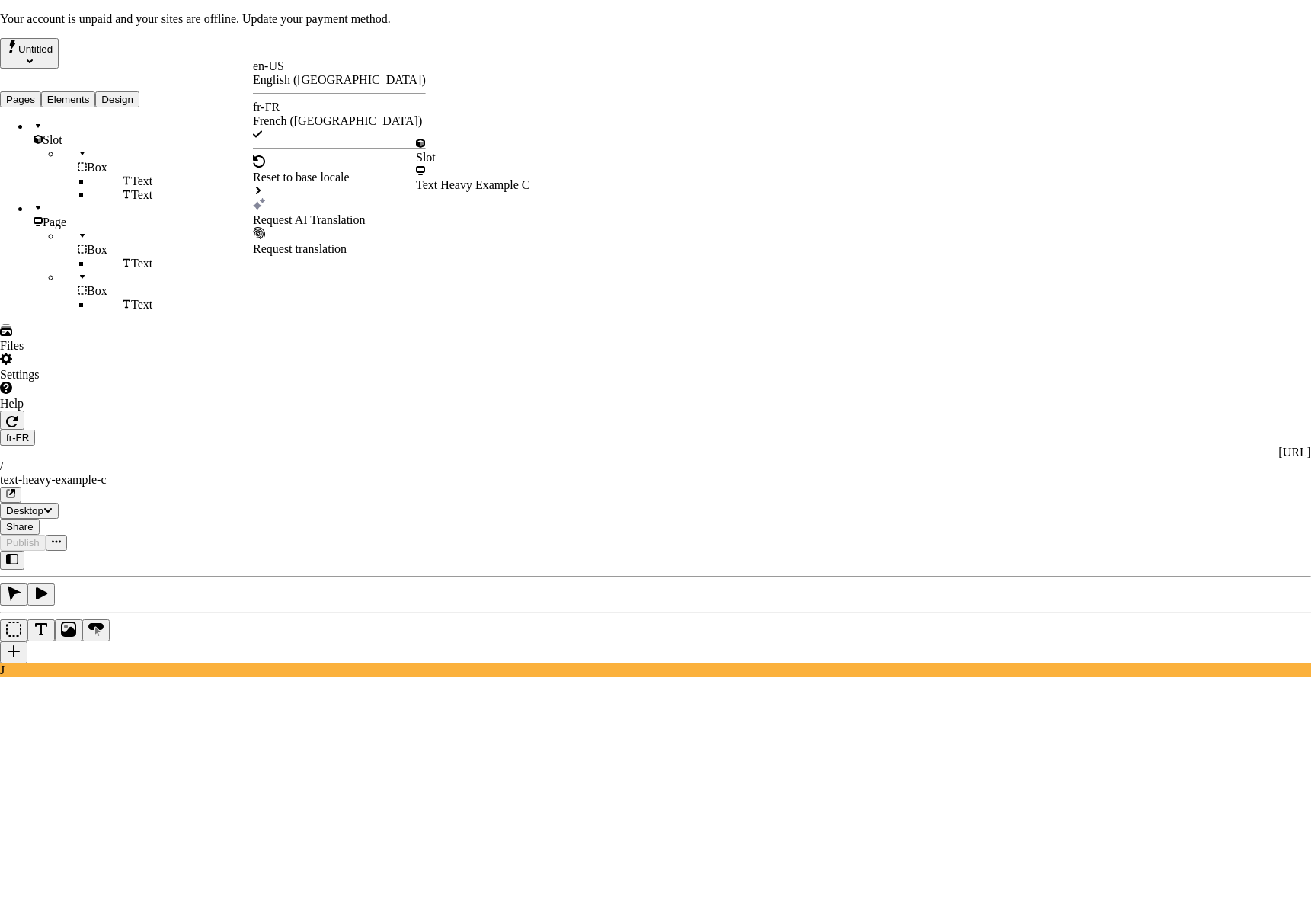
click at [304, 214] on div "Request AI Translation" at bounding box center [340, 220] width 173 height 14
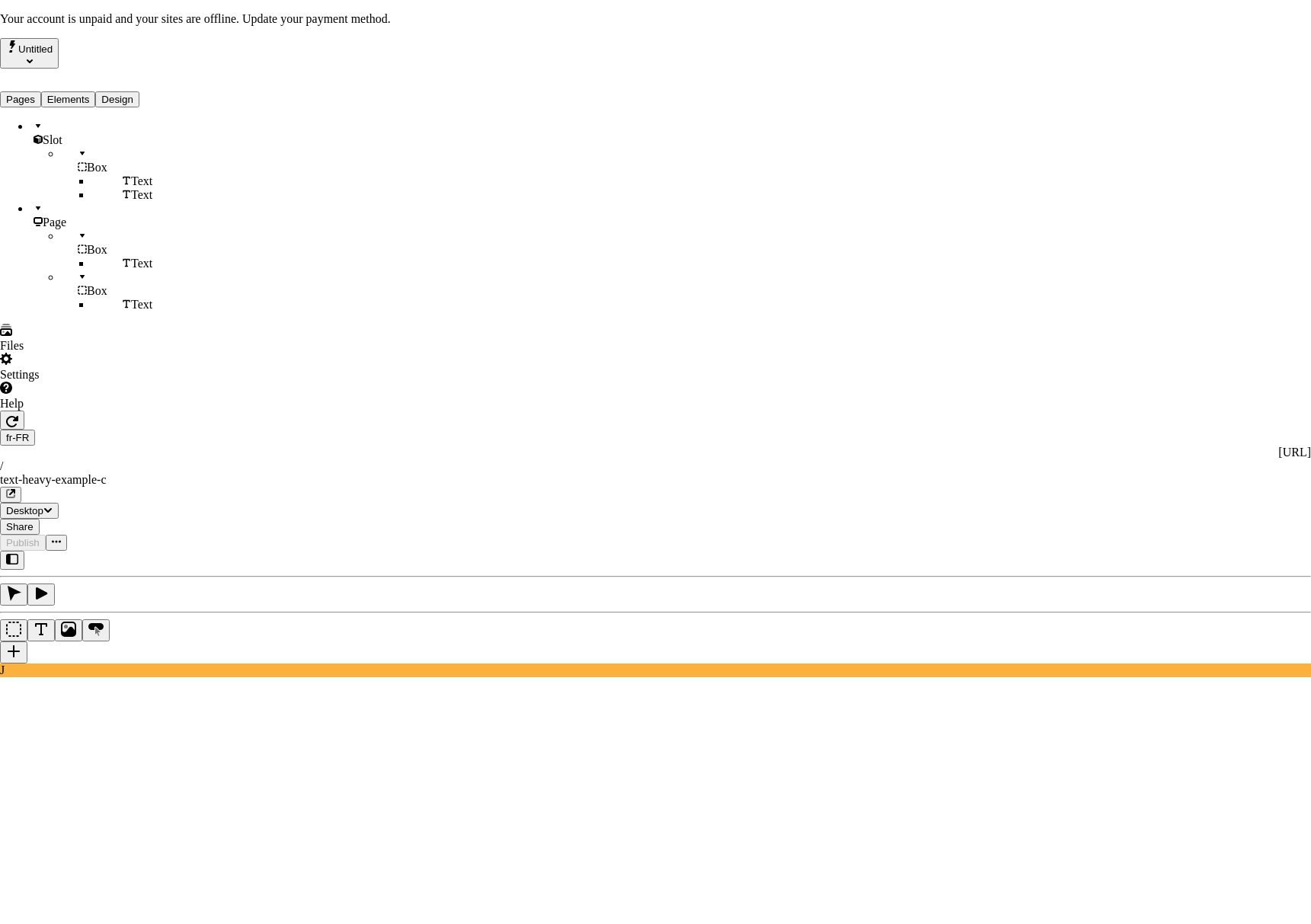
checkbox input "true"
drag, startPoint x: 480, startPoint y: 521, endPoint x: 490, endPoint y: 520, distance: 10.0
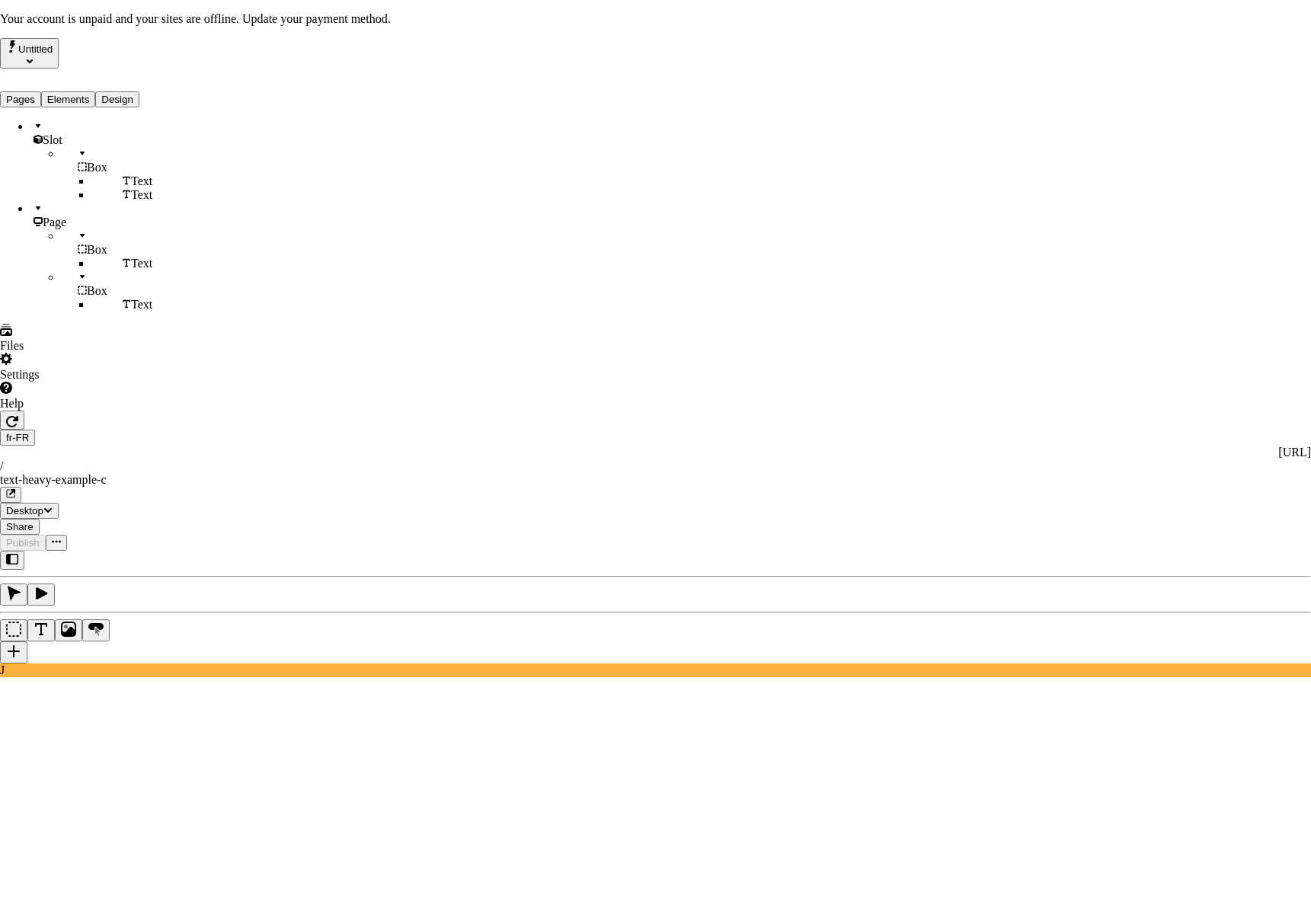
checkbox input "true"
type textarea "Ceci est la description d'une page d'exemple riche en texte."
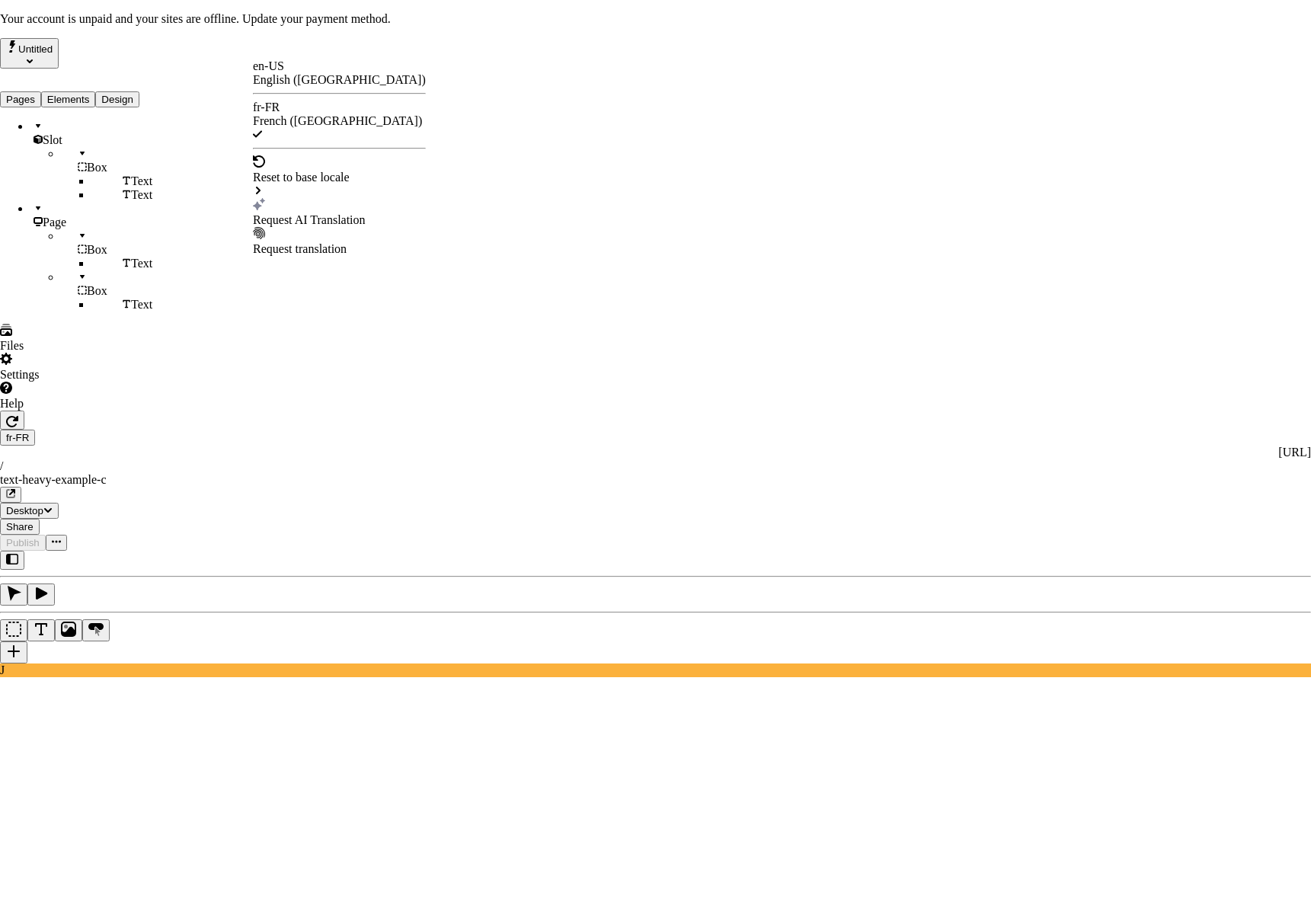
click at [295, 214] on div "Request AI Translation" at bounding box center [340, 220] width 173 height 14
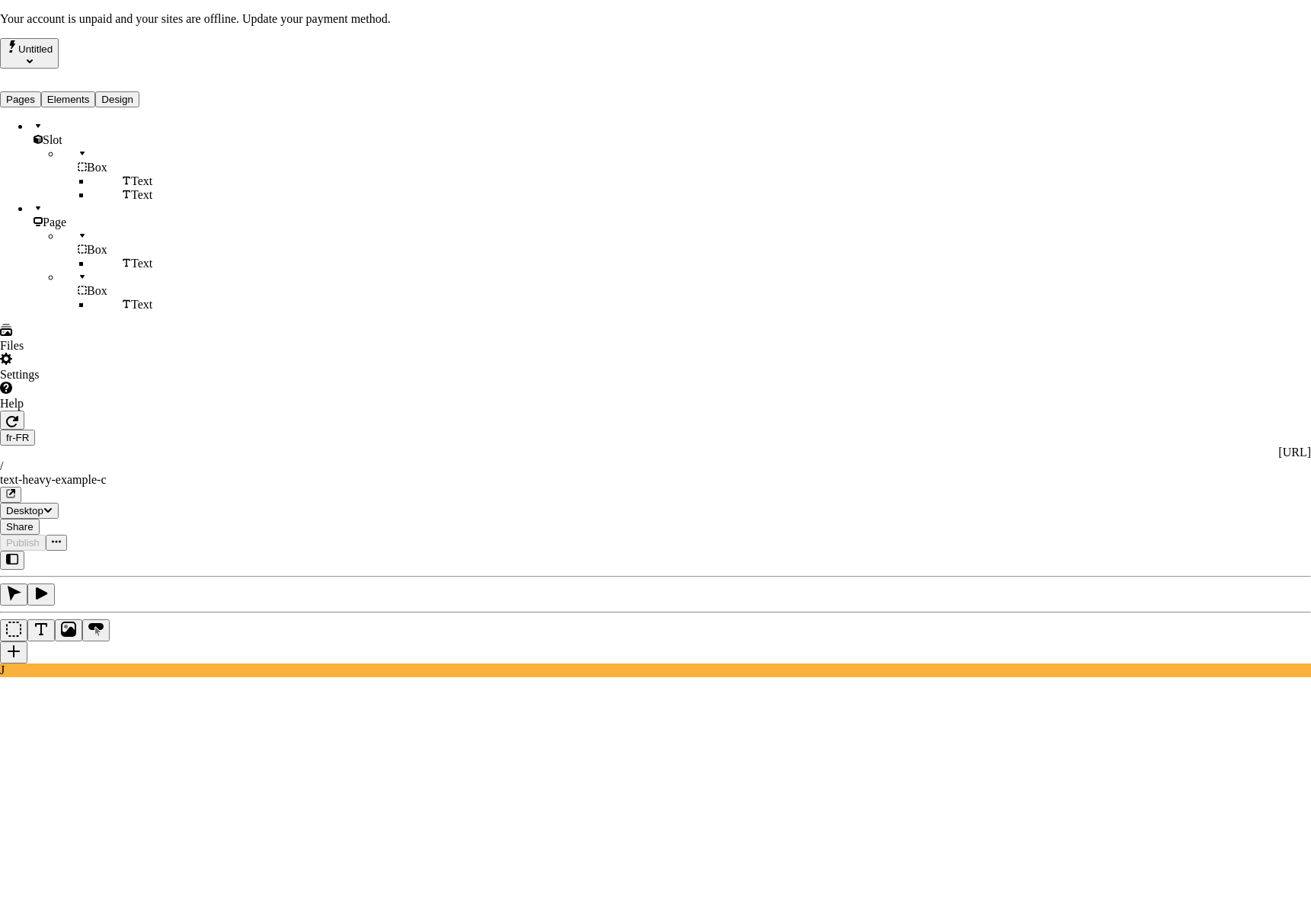
checkbox input "true"
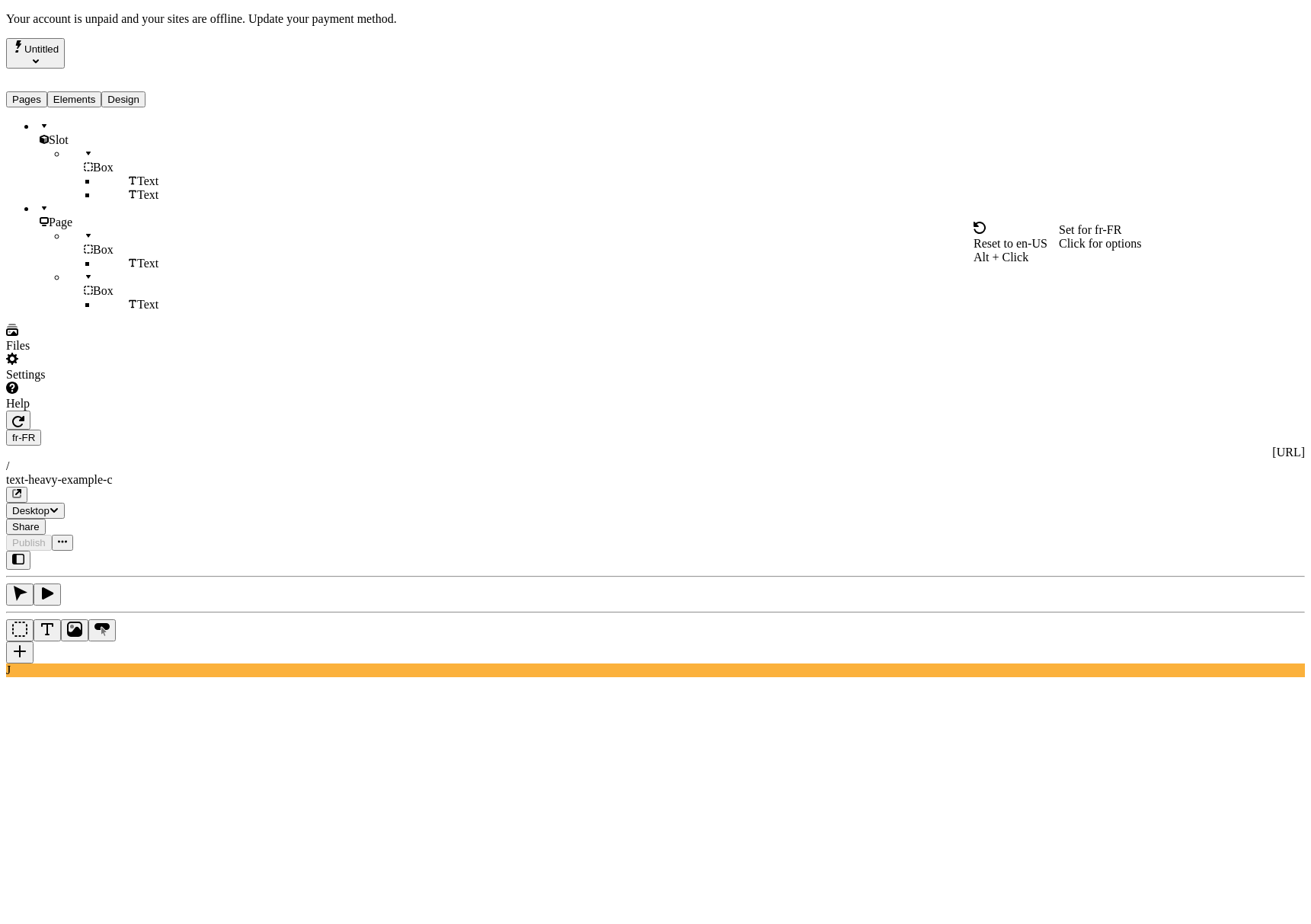
click at [1029, 251] on span "Alt + Click" at bounding box center [1001, 257] width 55 height 13
type textarea "This is the description for a text-heavy example page."
click at [1047, 184] on div "Reset to en-US Alt + Click" at bounding box center [1010, 181] width 74 height 42
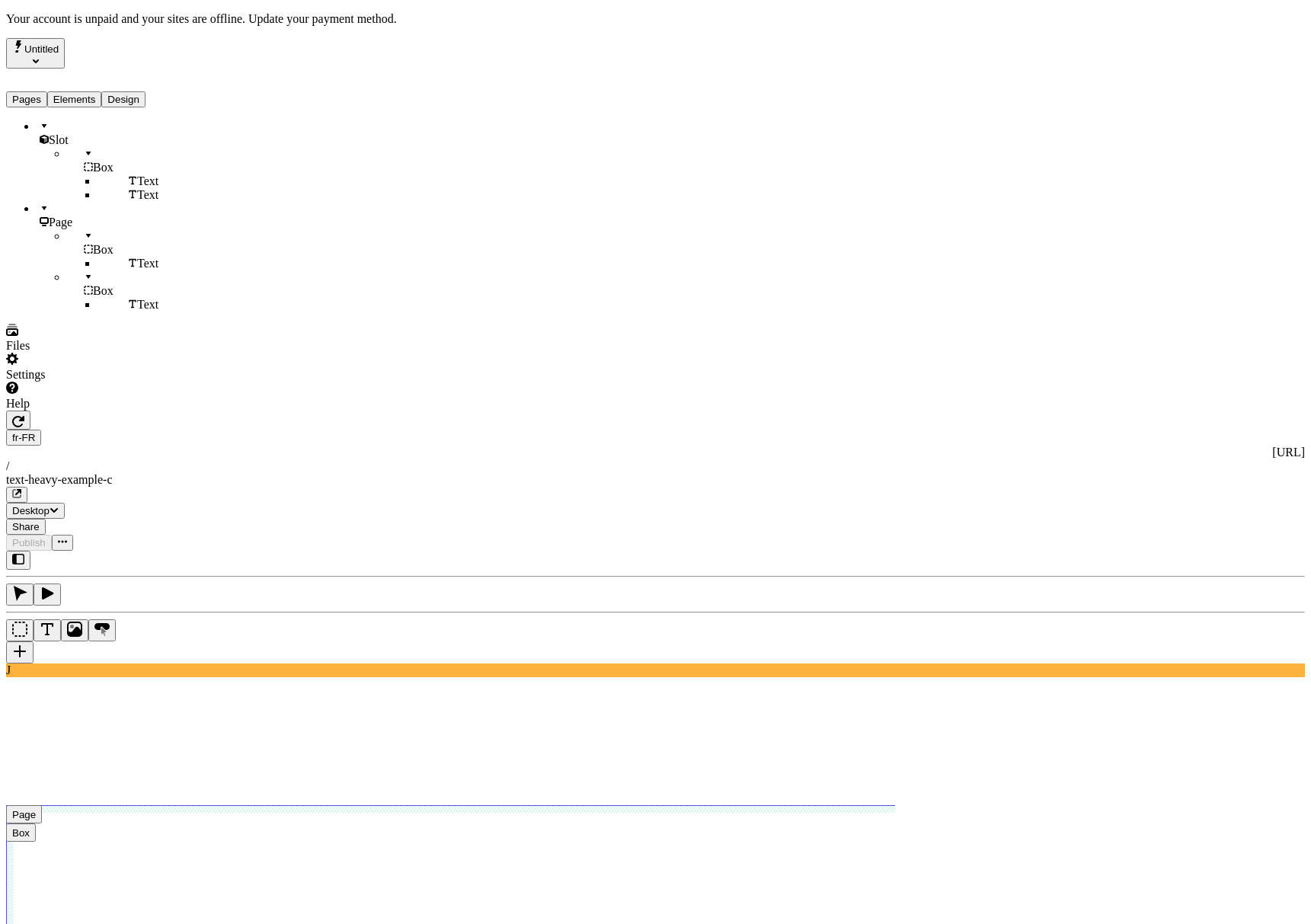
click at [1047, 131] on div "Reset to en-US Alt + Click" at bounding box center [1010, 120] width 74 height 42
click at [1029, 128] on span "Alt + Click" at bounding box center [1001, 134] width 55 height 13
click div "Box"
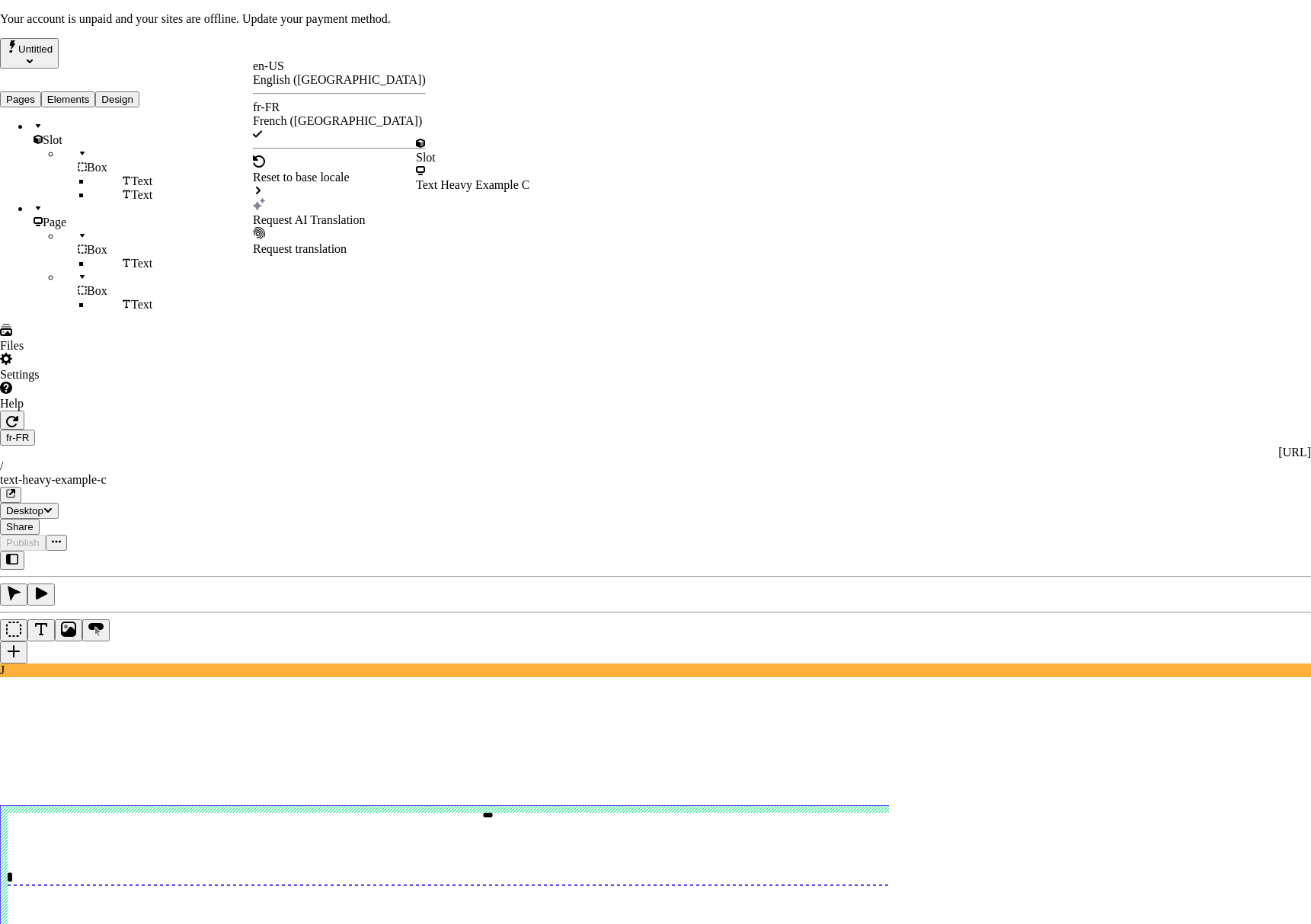
click at [495, 178] on div "Text Heavy Example C" at bounding box center [473, 185] width 114 height 14
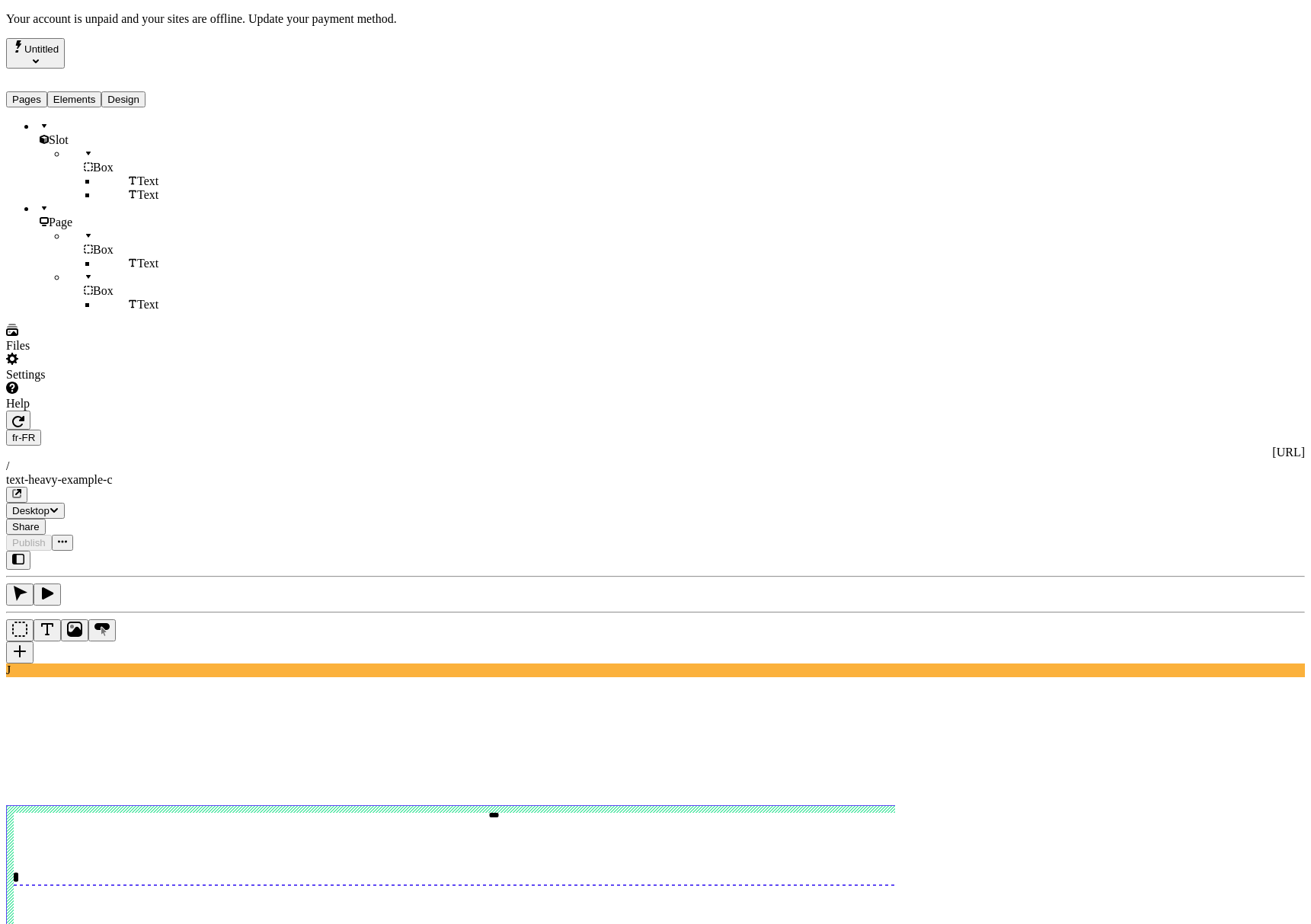
click at [213, 551] on div "J" at bounding box center [656, 614] width 1299 height 126
click at [177, 312] on div "Slot Box Text Text Page Box Text Box Text" at bounding box center [97, 216] width 183 height 192
click at [200, 551] on div "J" at bounding box center [656, 614] width 1299 height 126
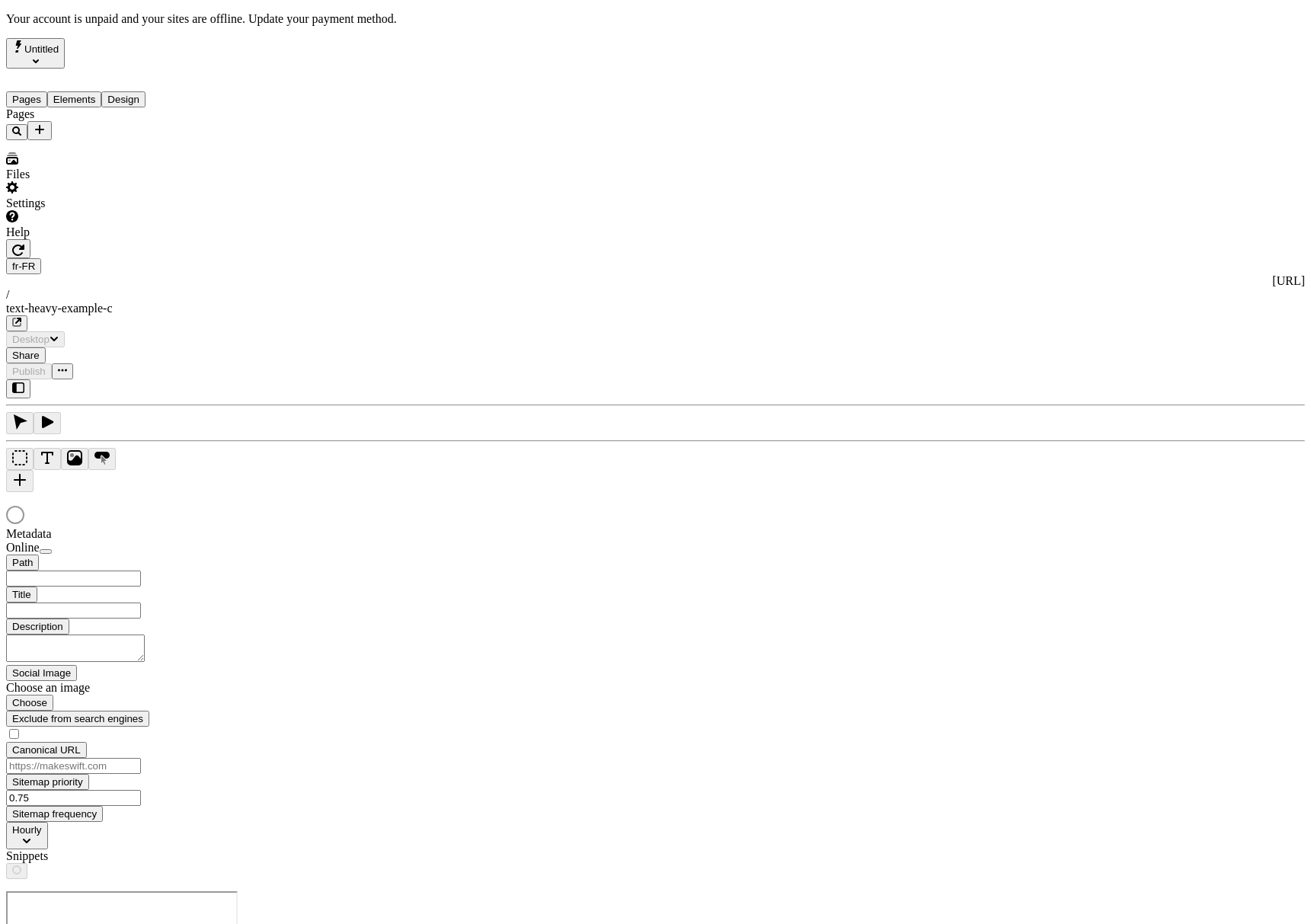
type input "/text-heavy-example-c"
type input "Text Heavy Example C"
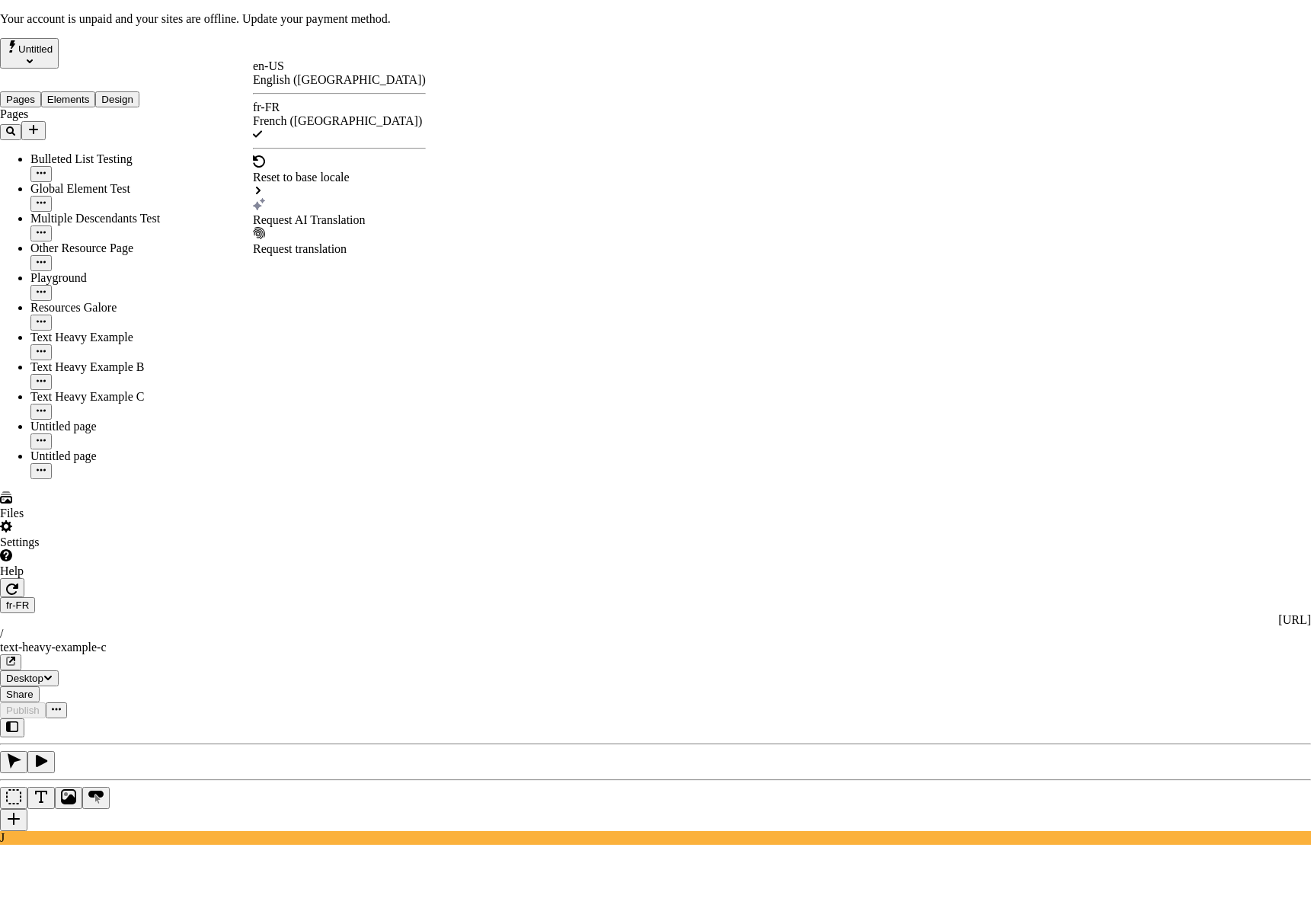
click at [345, 198] on div "Request AI Translation" at bounding box center [340, 212] width 173 height 29
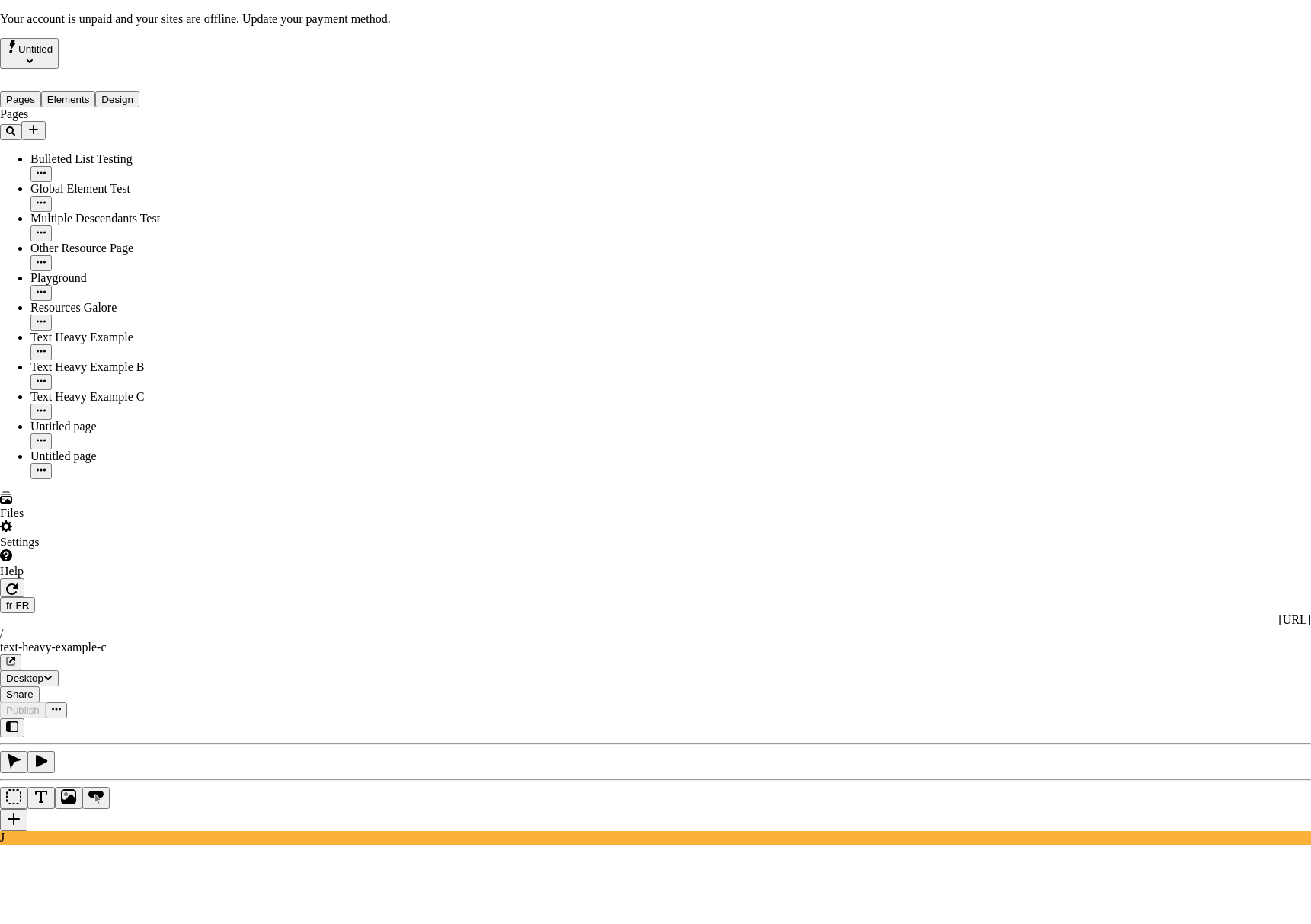
checkbox input "true"
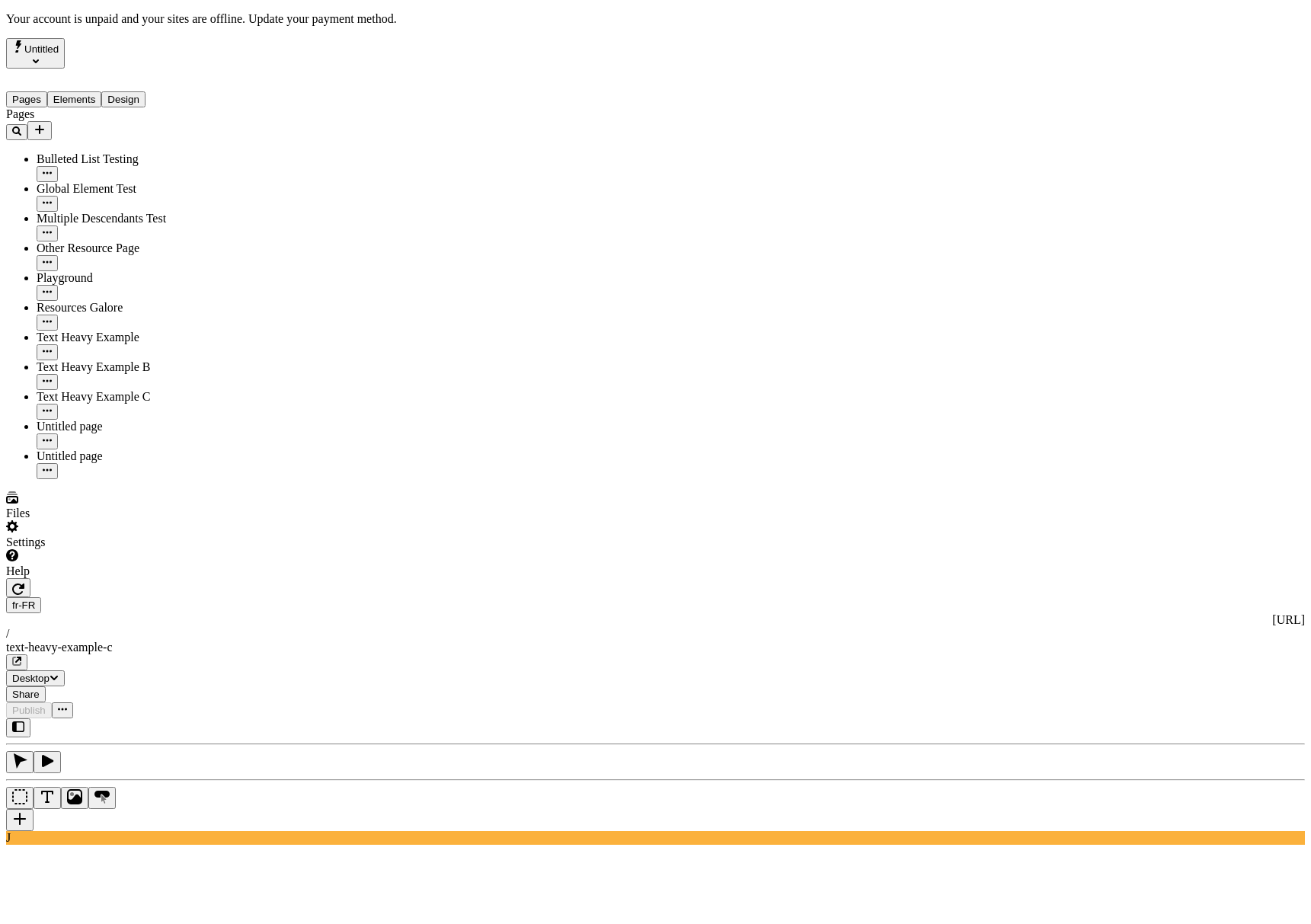
click at [191, 718] on div "J" at bounding box center [656, 781] width 1299 height 126
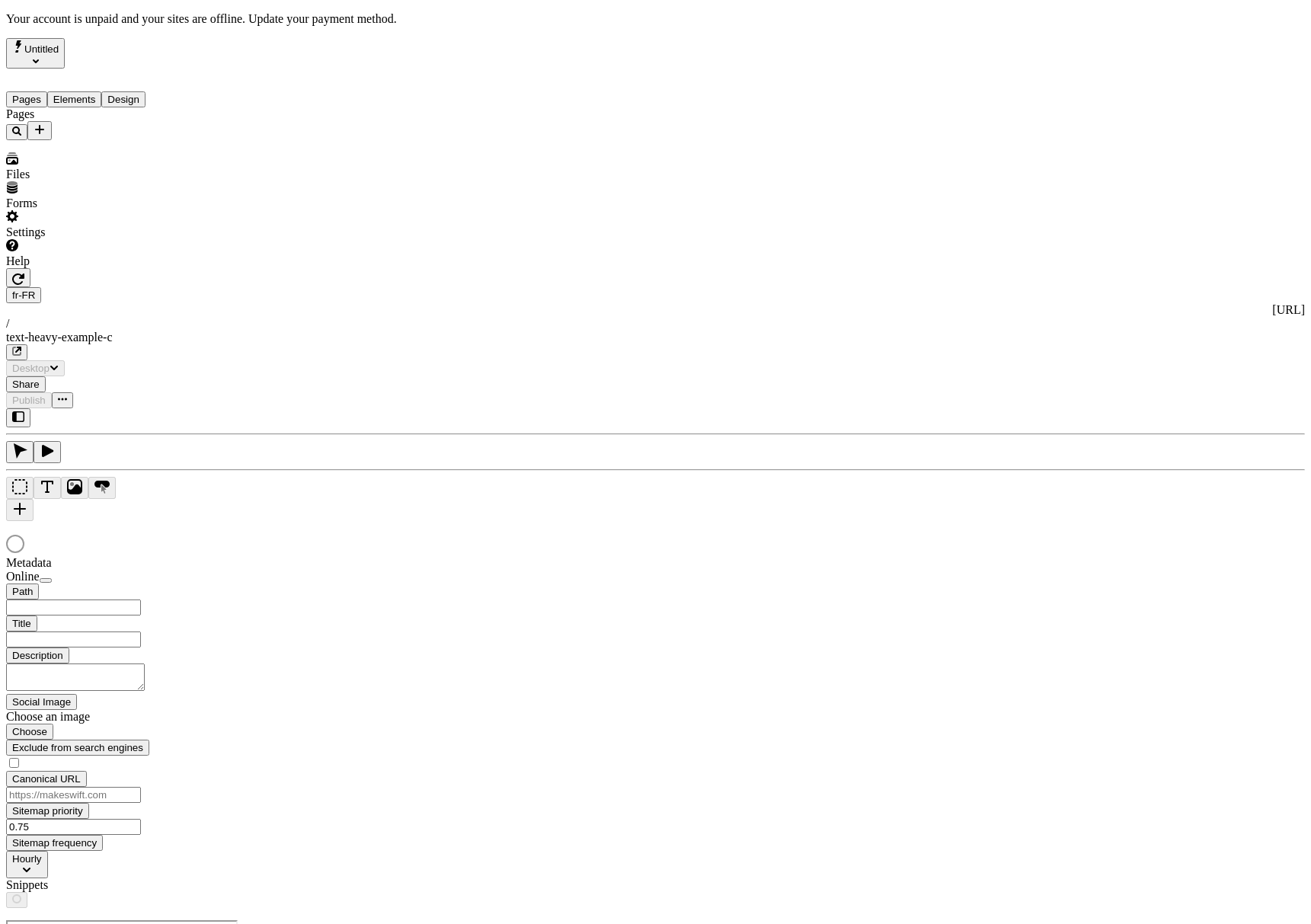
type input "/text-heavy-example-c"
type input "Text Heavy Example C"
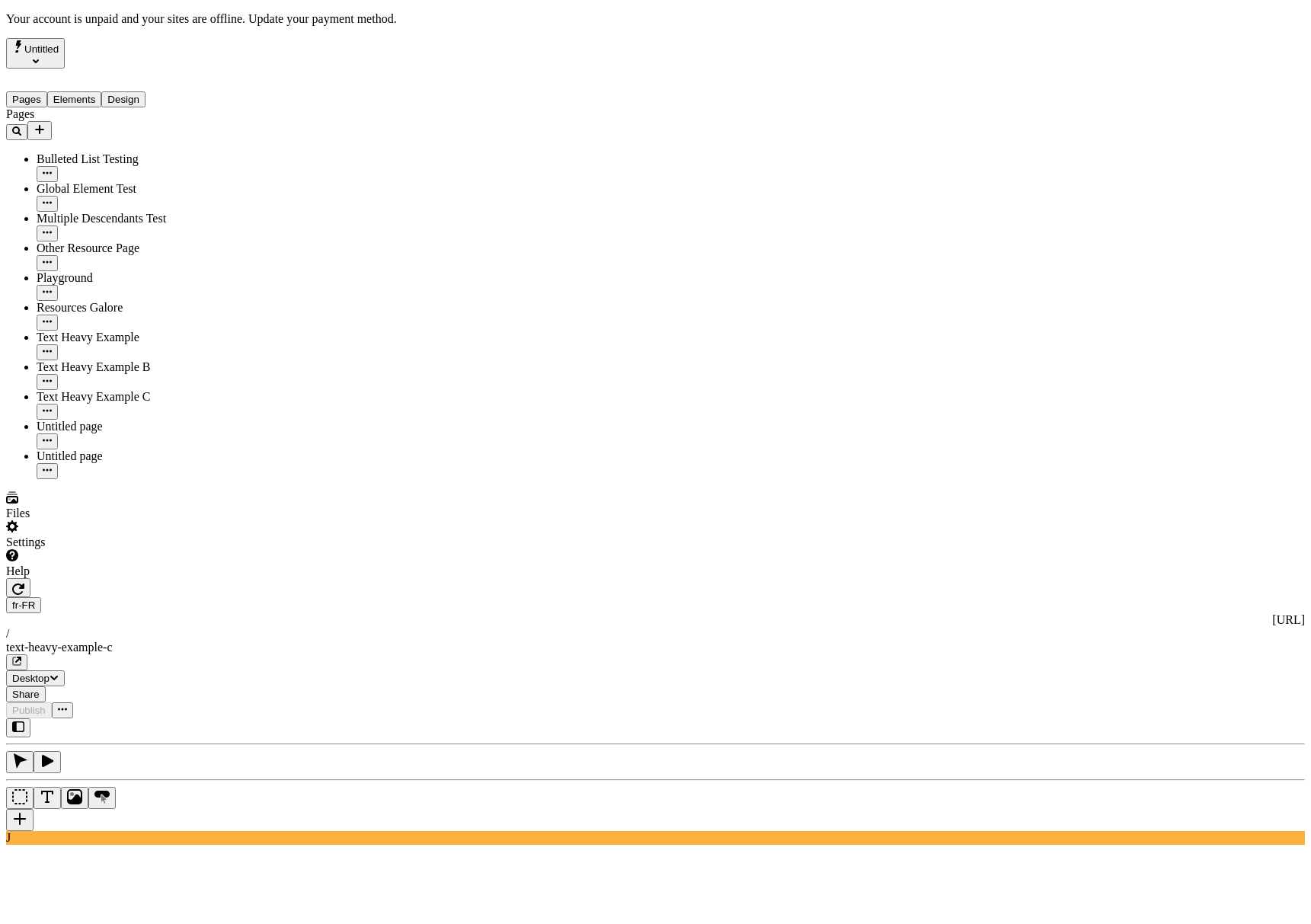
click at [201, 718] on div "J" at bounding box center [656, 781] width 1299 height 126
click at [131, 479] on div "Pages Bulleted List Testing Global Element Test Multiple Descendants Test Other…" at bounding box center [97, 293] width 183 height 372
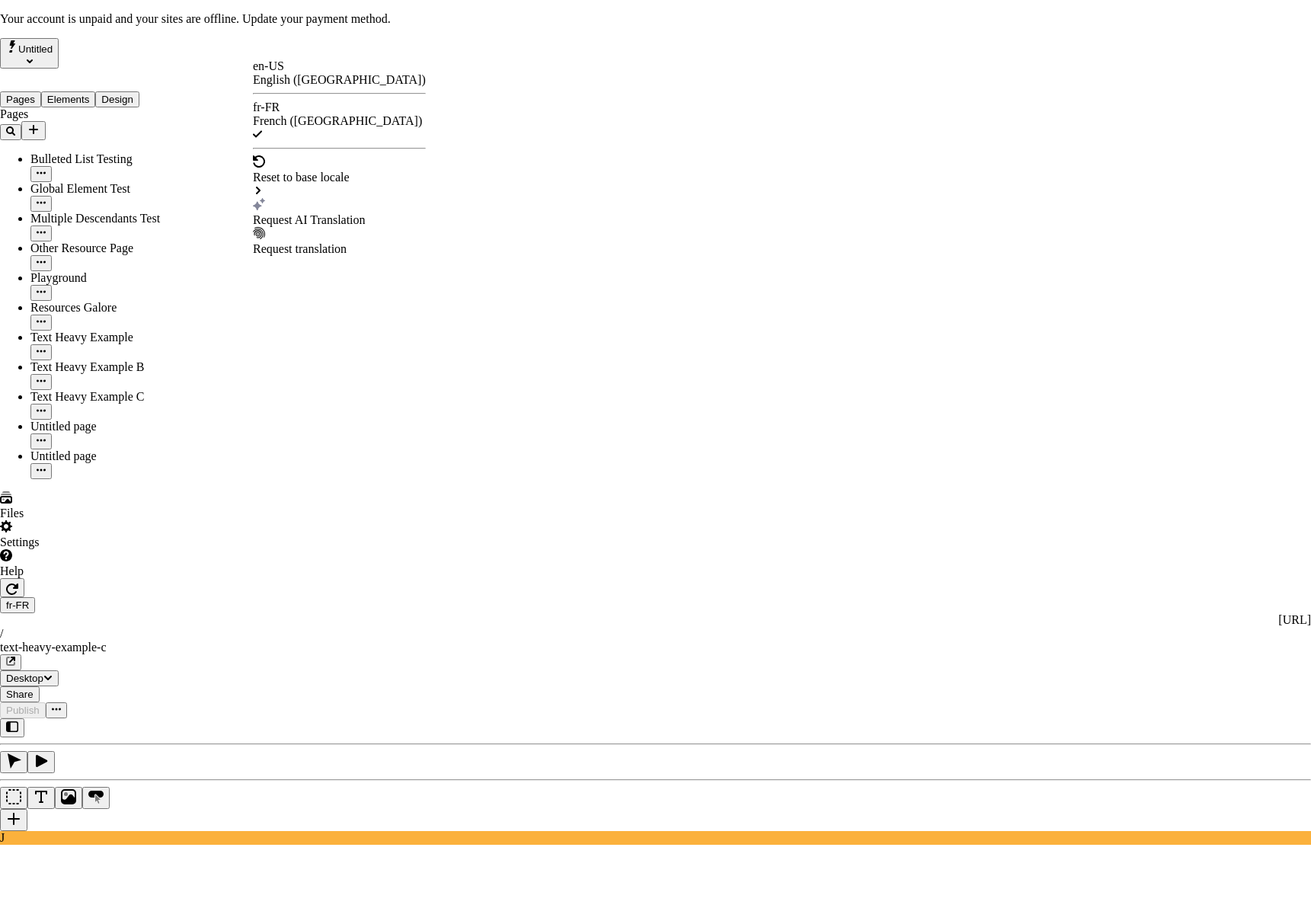
click at [316, 214] on div "Request AI Translation" at bounding box center [340, 220] width 173 height 14
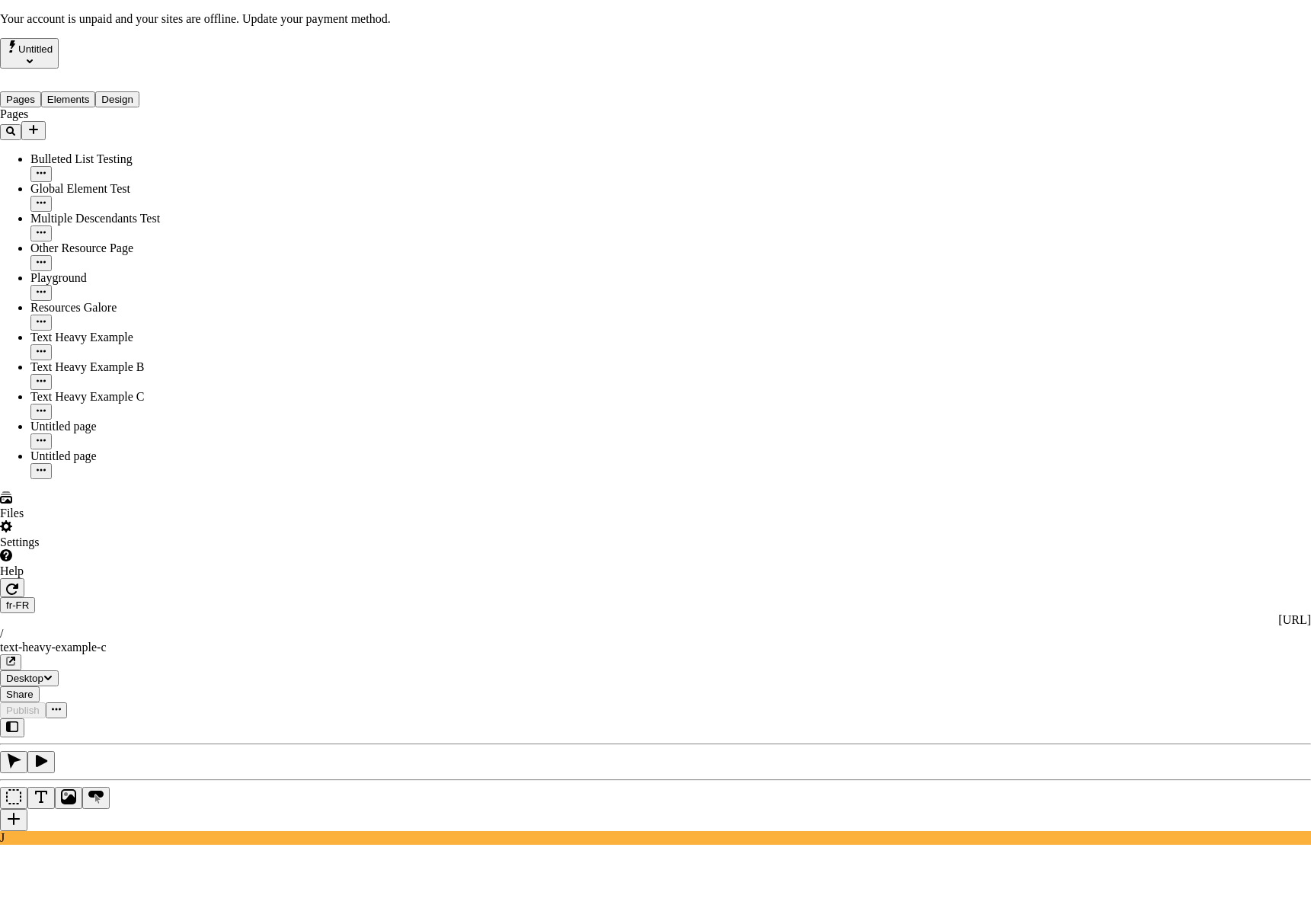
checkbox input "true"
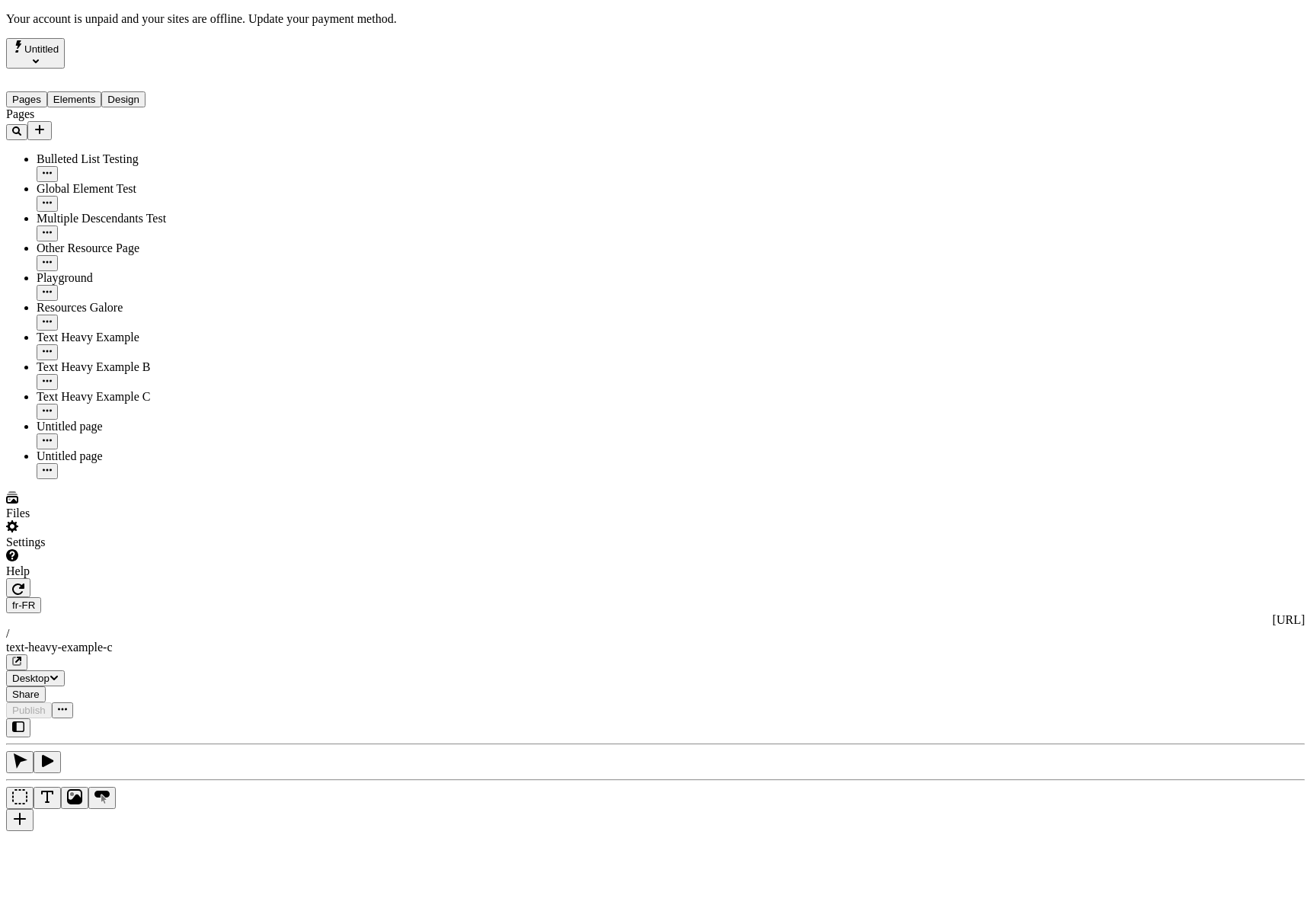
click at [212, 718] on div "J" at bounding box center [656, 781] width 1299 height 126
click at [203, 718] on div "J" at bounding box center [656, 781] width 1299 height 126
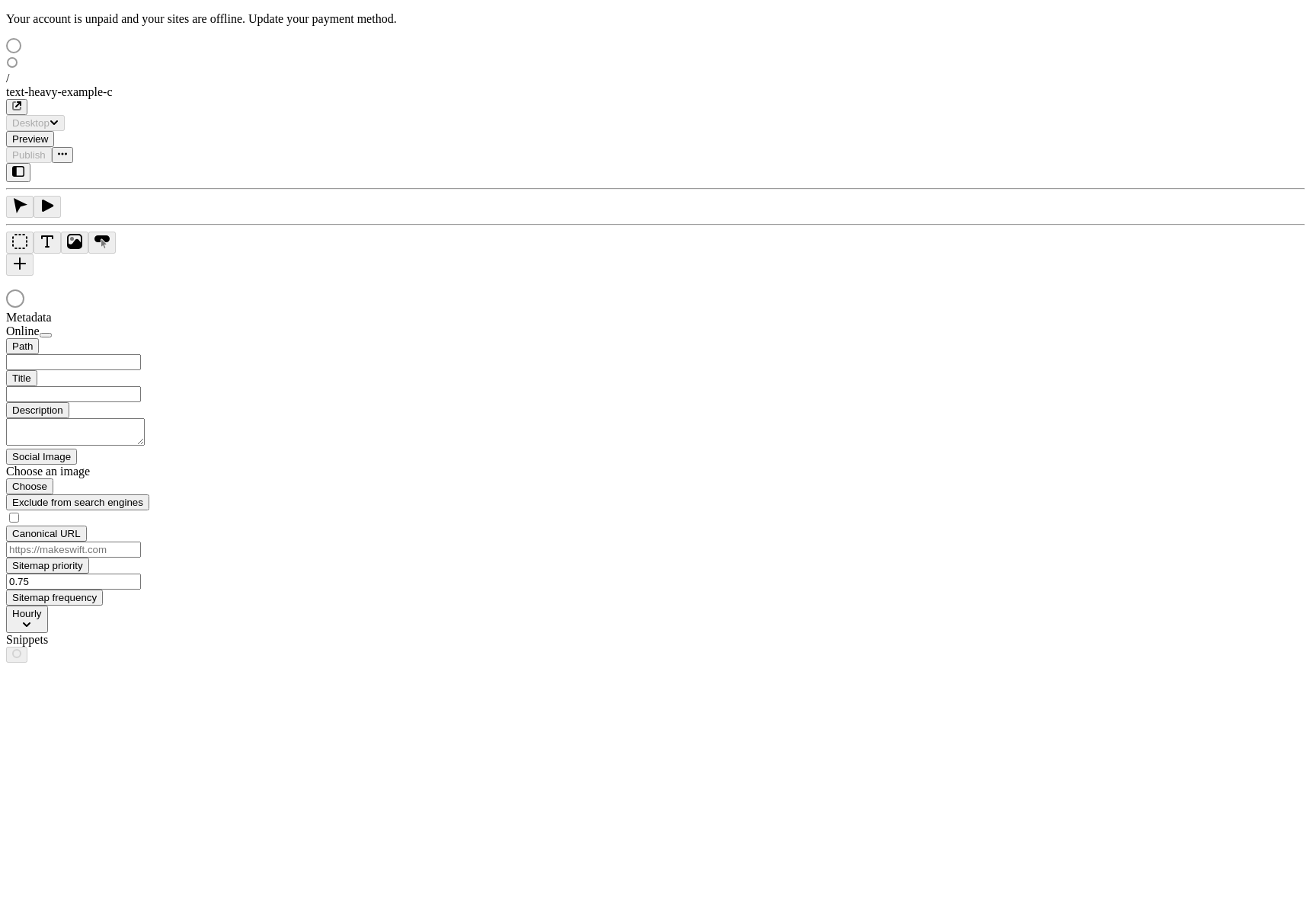
type input "/text-heavy-example-c"
type input "Text Heavy Example C"
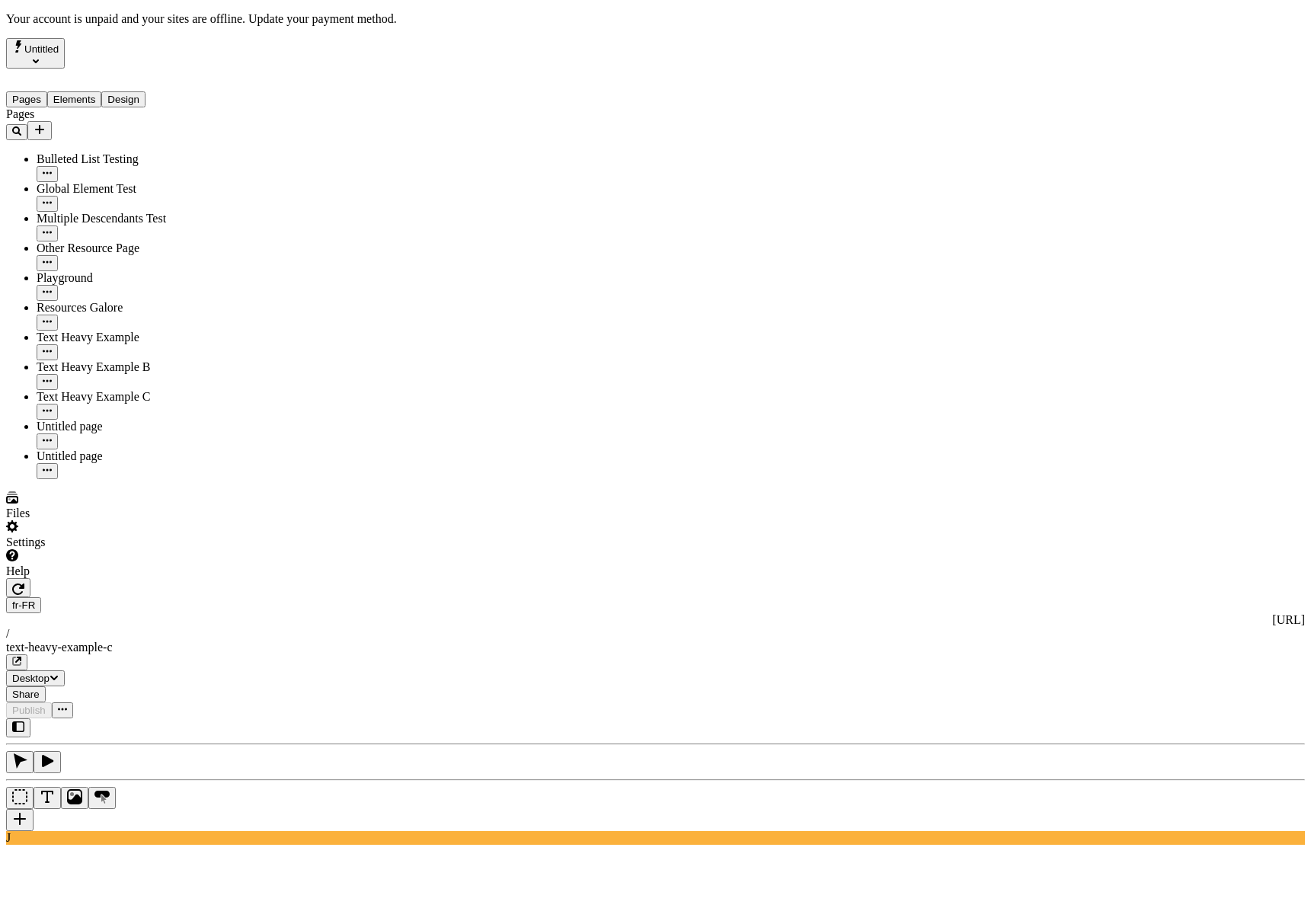
click at [203, 718] on div "J" at bounding box center [656, 781] width 1299 height 126
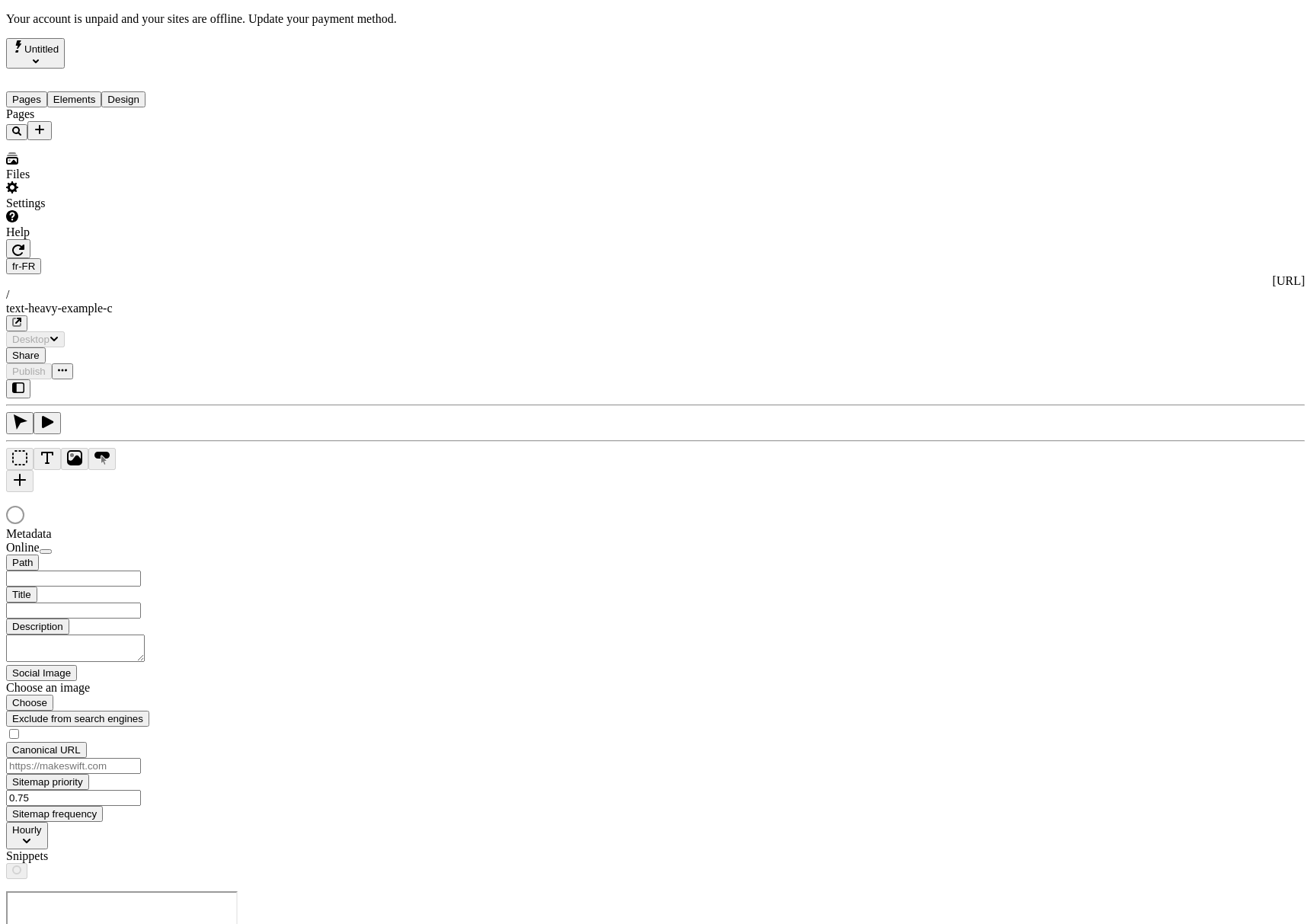
type input "/text-heavy-example-c"
type input "Text Heavy Example C"
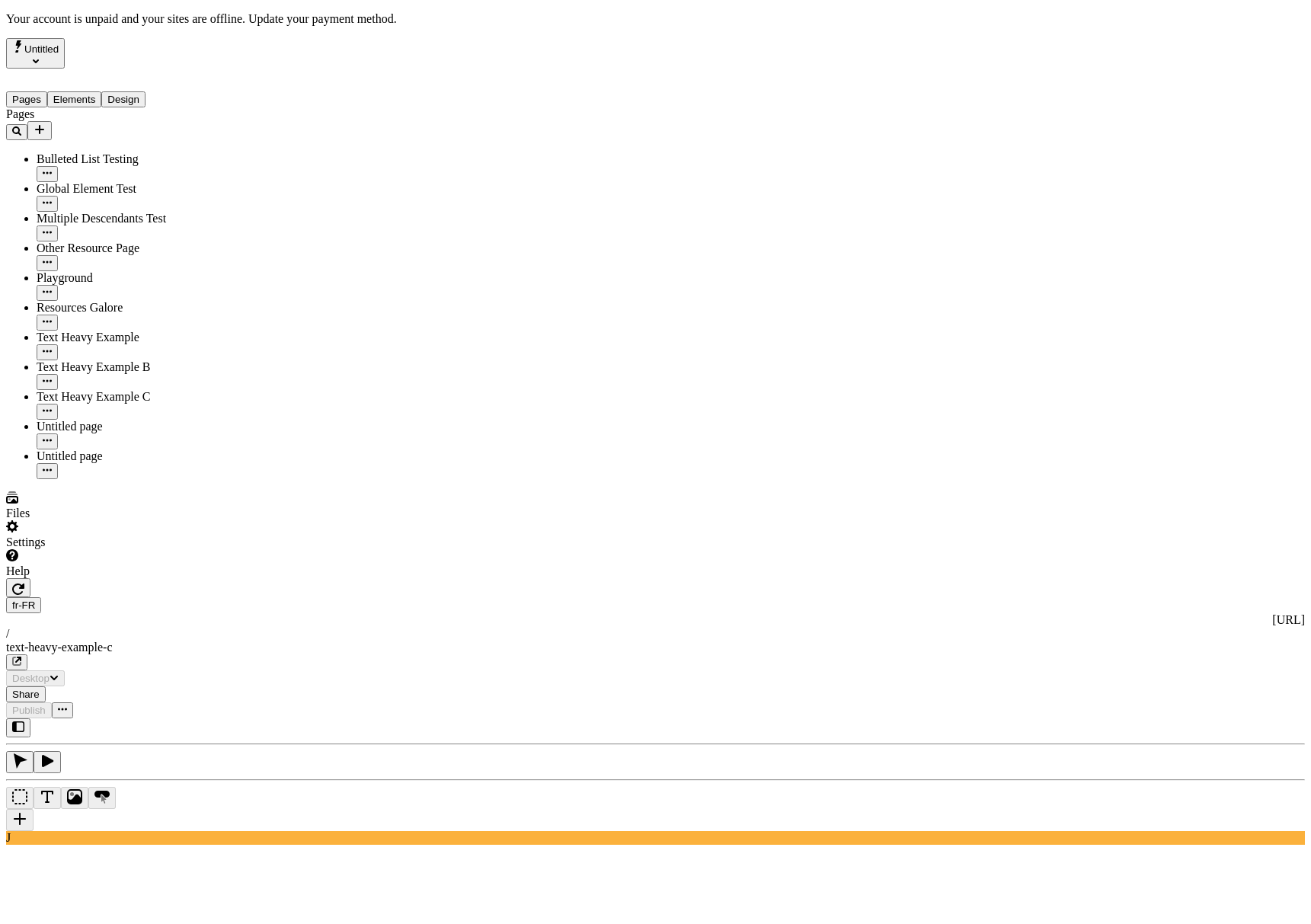
click at [200, 718] on div "J" at bounding box center [656, 781] width 1299 height 126
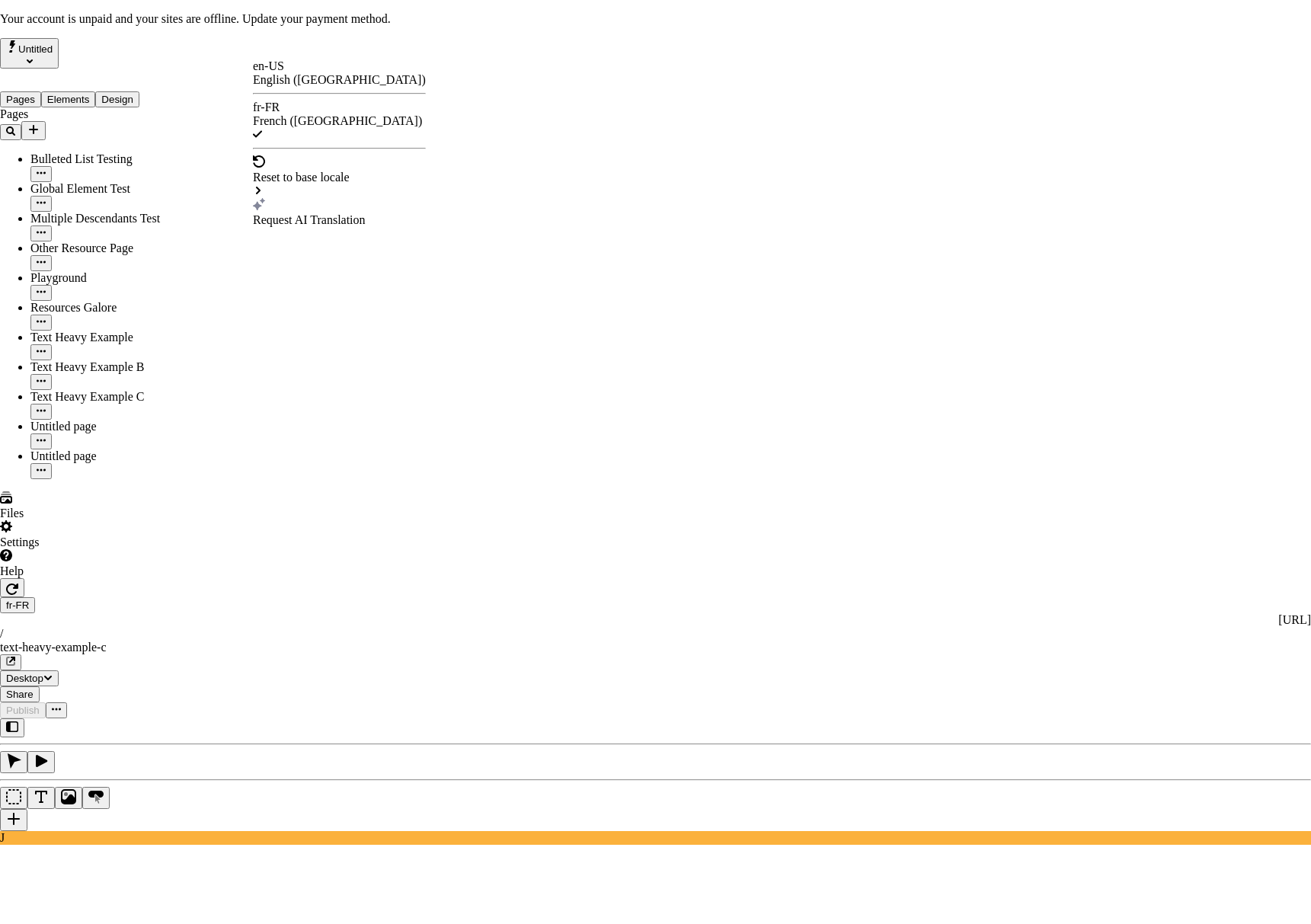
click at [321, 214] on div "Request AI Translation" at bounding box center [340, 220] width 173 height 14
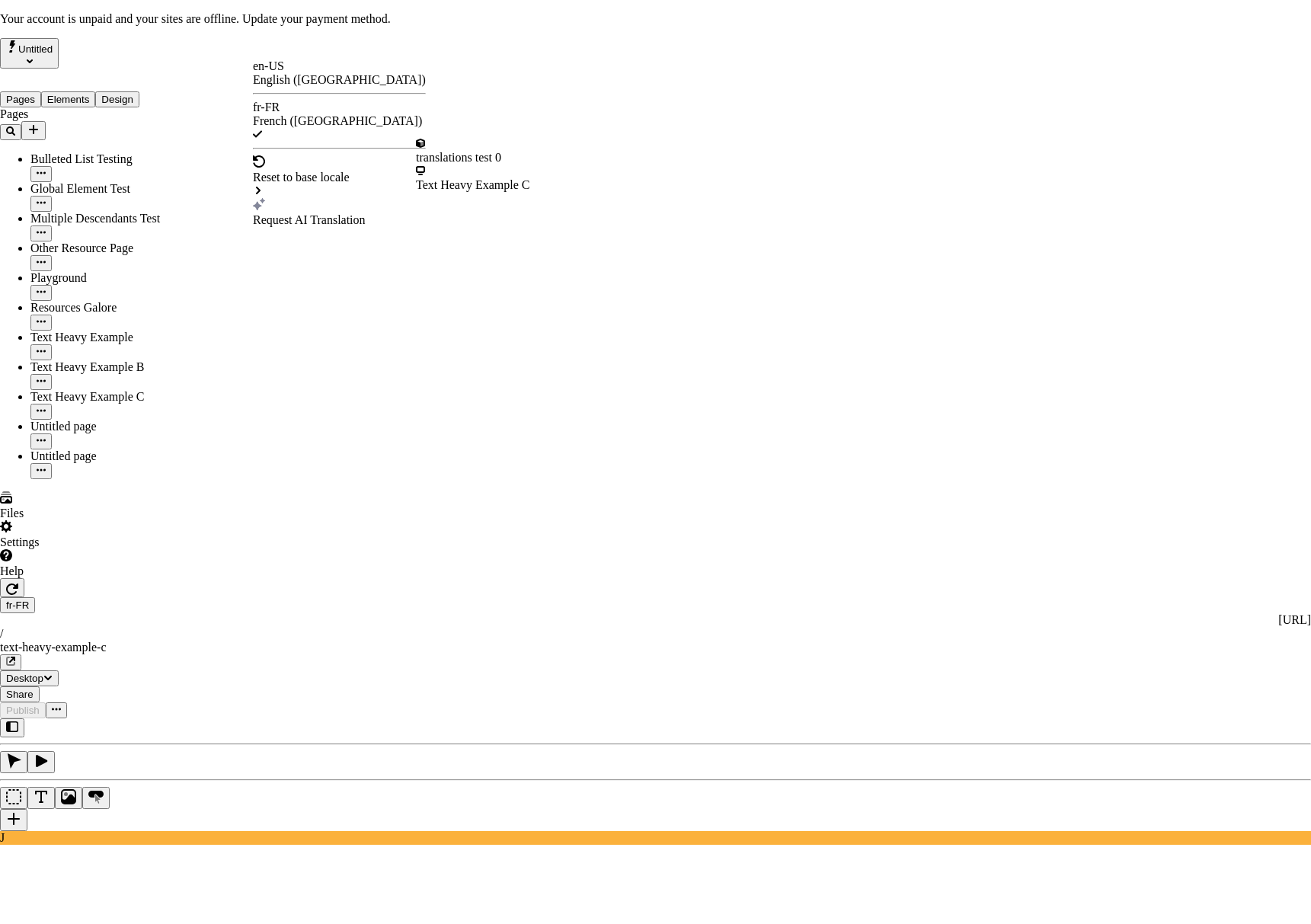
click at [483, 154] on div "translations test 0" at bounding box center [473, 157] width 114 height 14
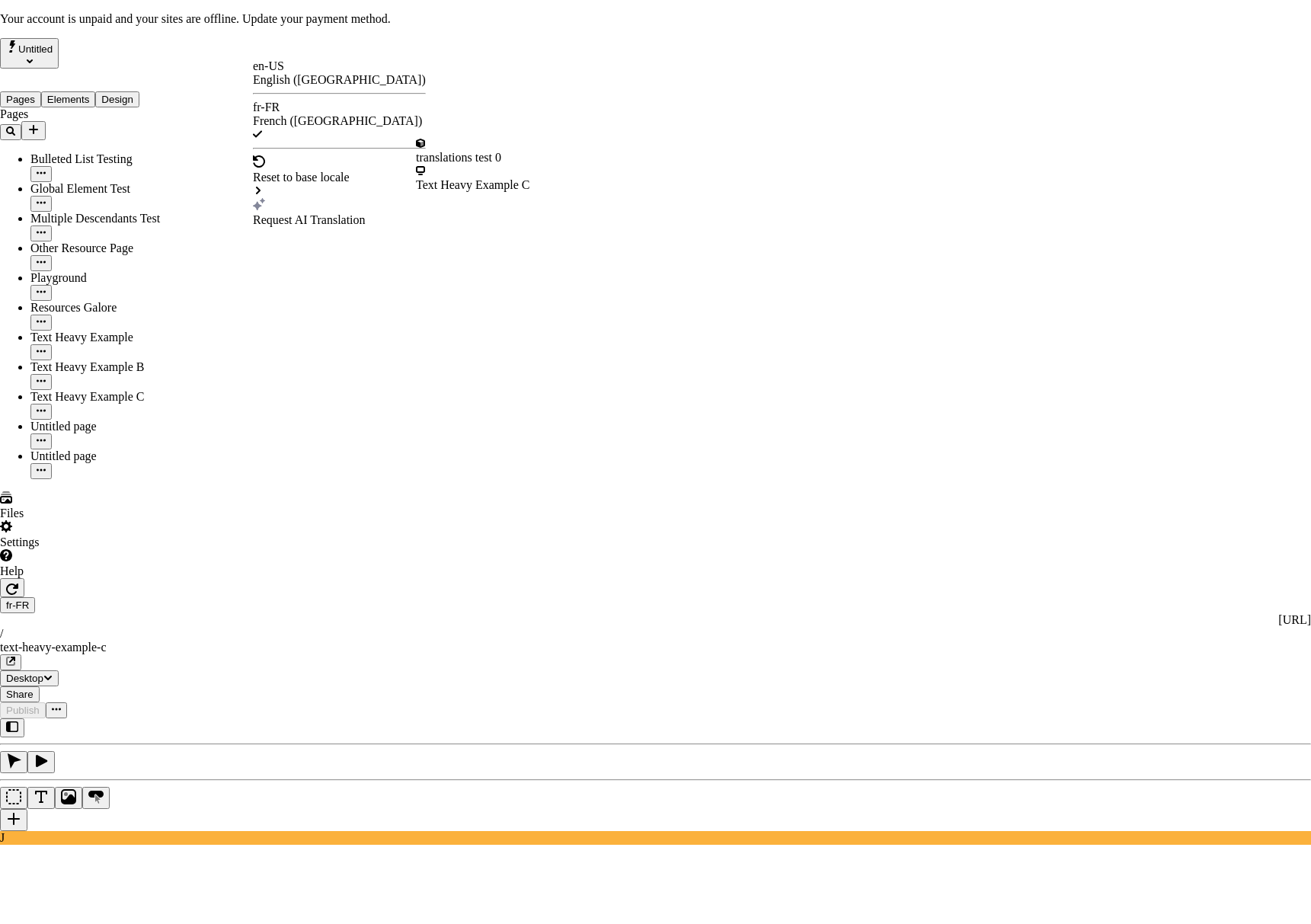
click at [483, 178] on div "Text Heavy Example C" at bounding box center [473, 185] width 114 height 14
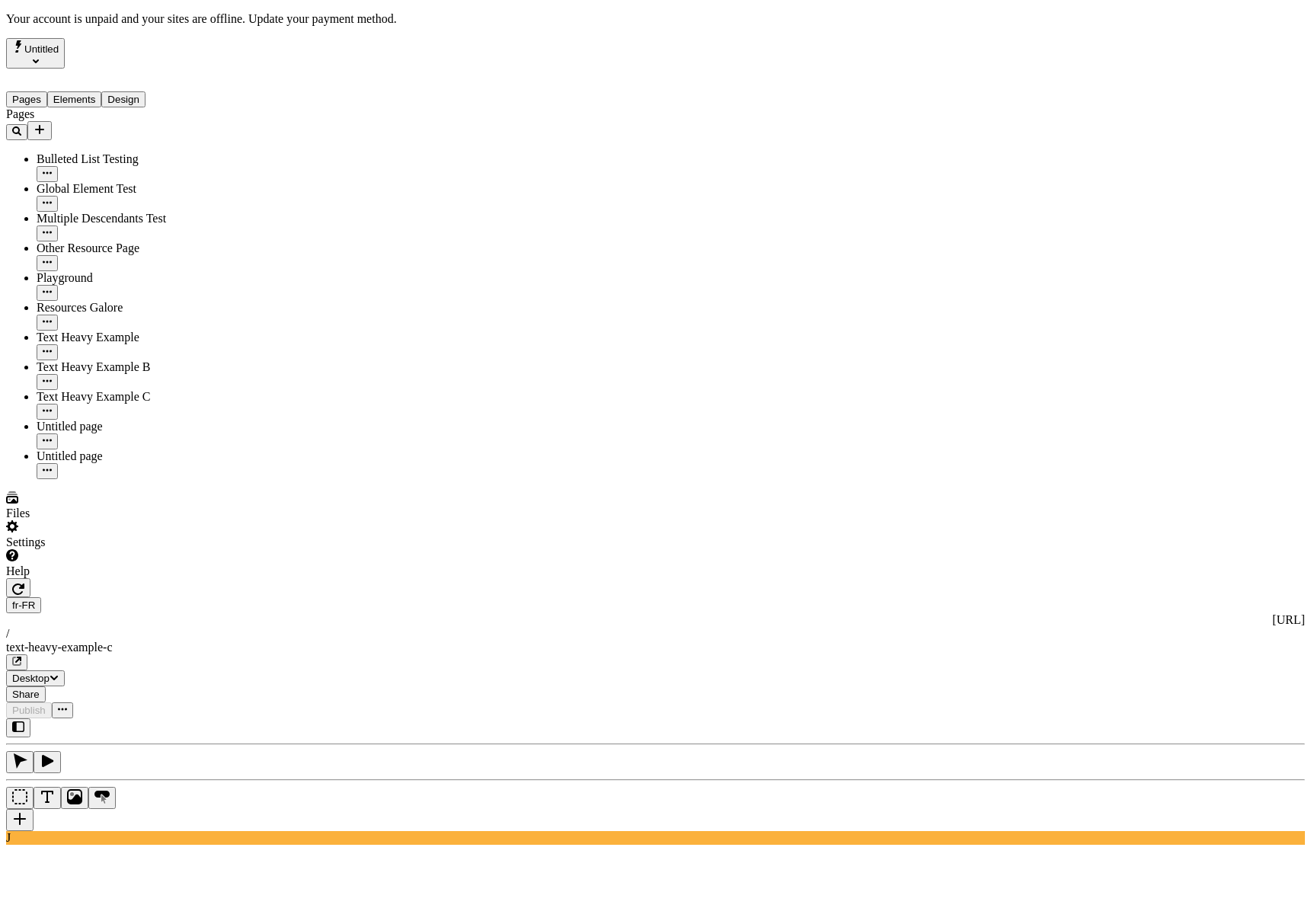
click at [1029, 251] on span "Alt + Click" at bounding box center [1001, 257] width 55 height 13
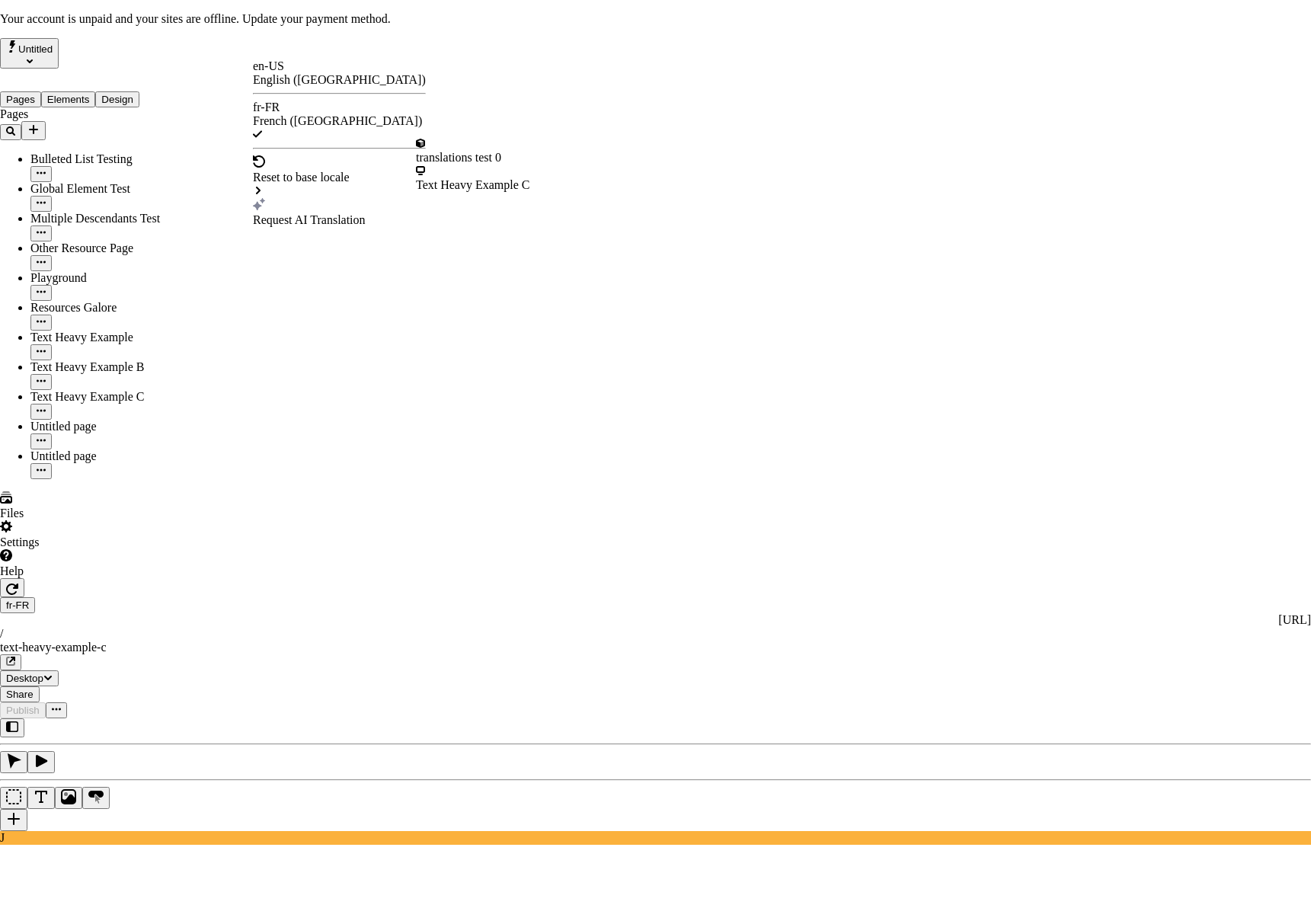
click at [356, 214] on div "Request AI Translation" at bounding box center [340, 220] width 173 height 14
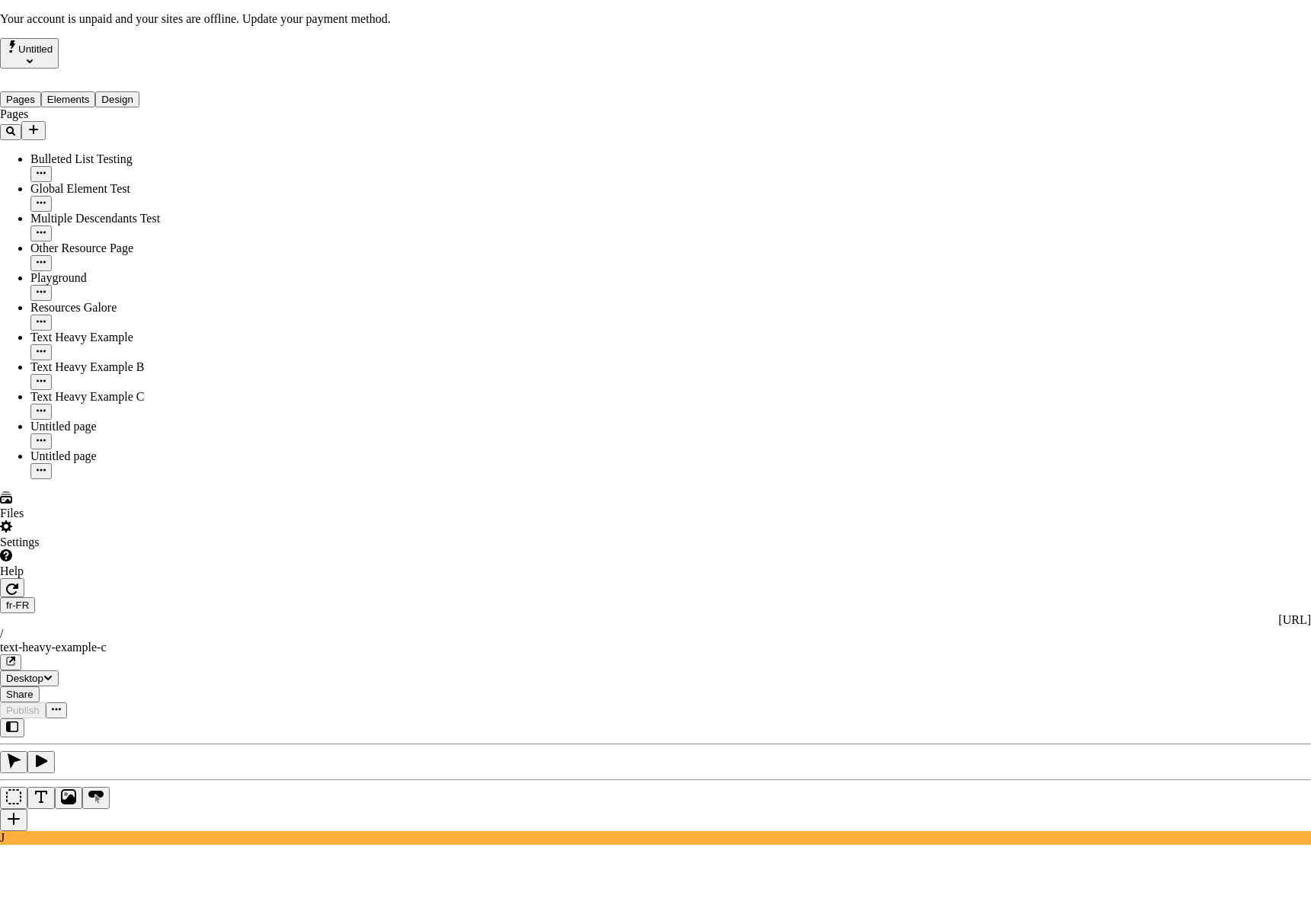
checkbox input "true"
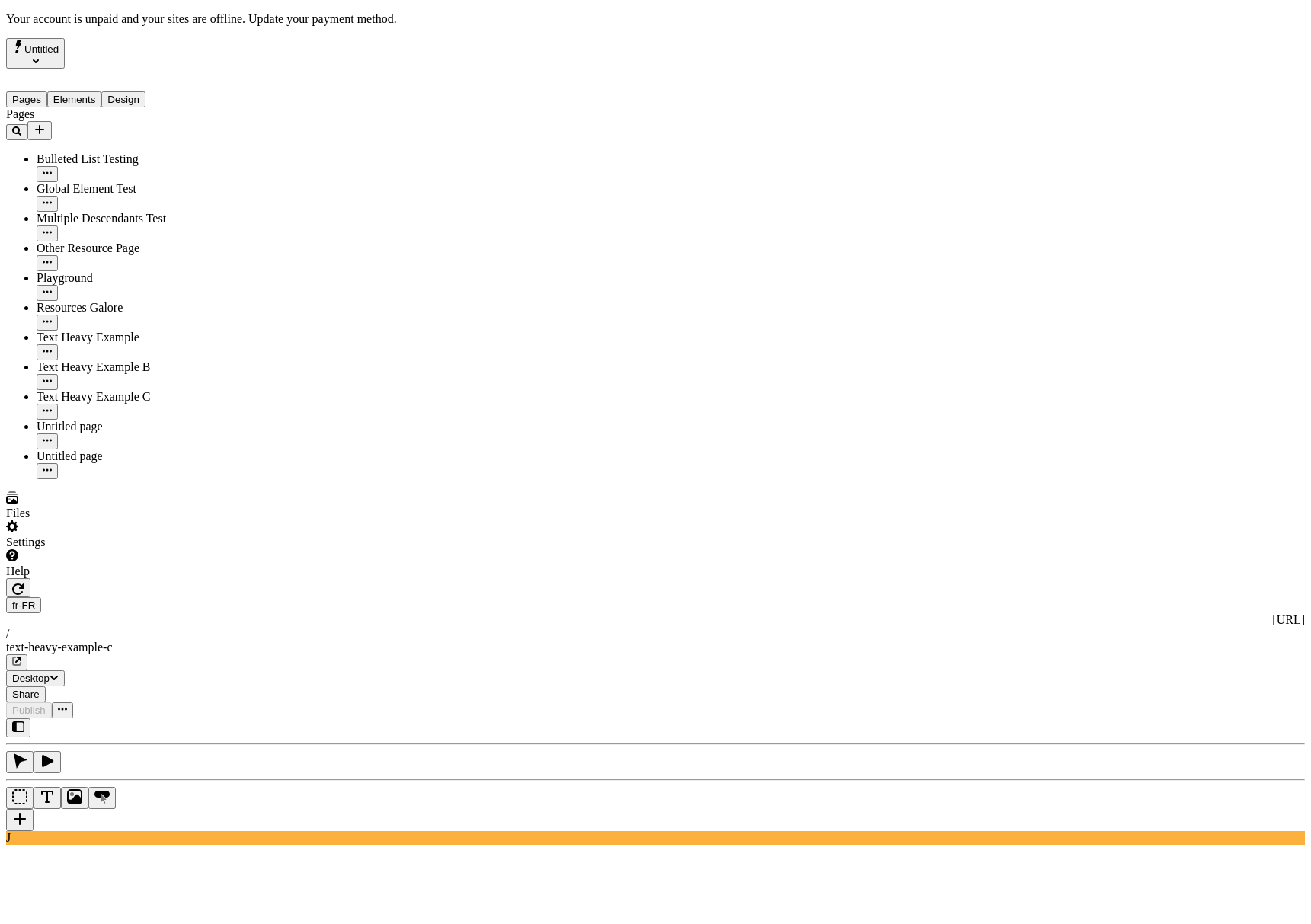
click at [216, 718] on div "J" at bounding box center [656, 781] width 1299 height 126
click at [207, 718] on div "J" at bounding box center [656, 781] width 1299 height 126
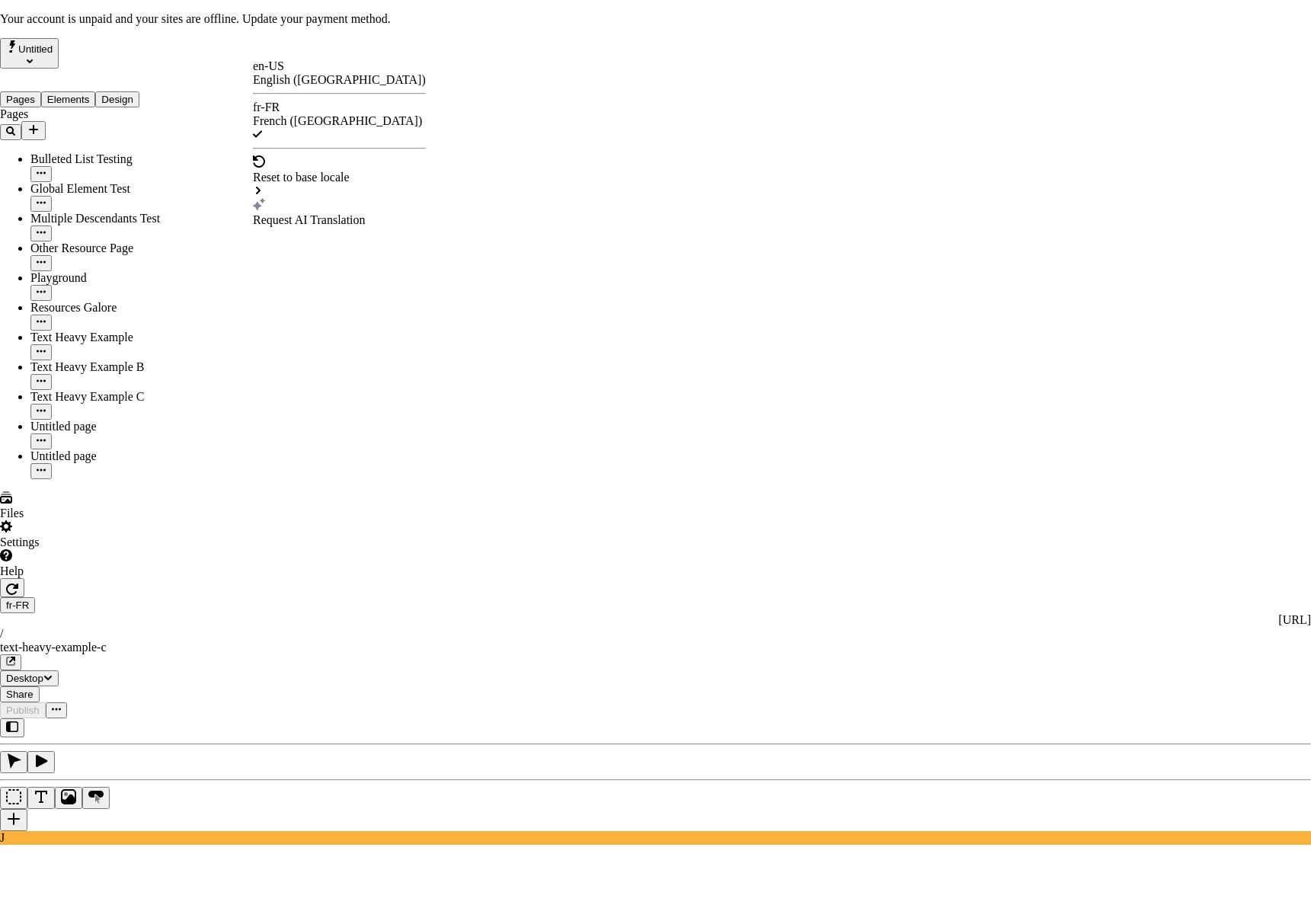
click at [322, 198] on div "Request AI Translation" at bounding box center [340, 212] width 173 height 29
checkbox input "true"
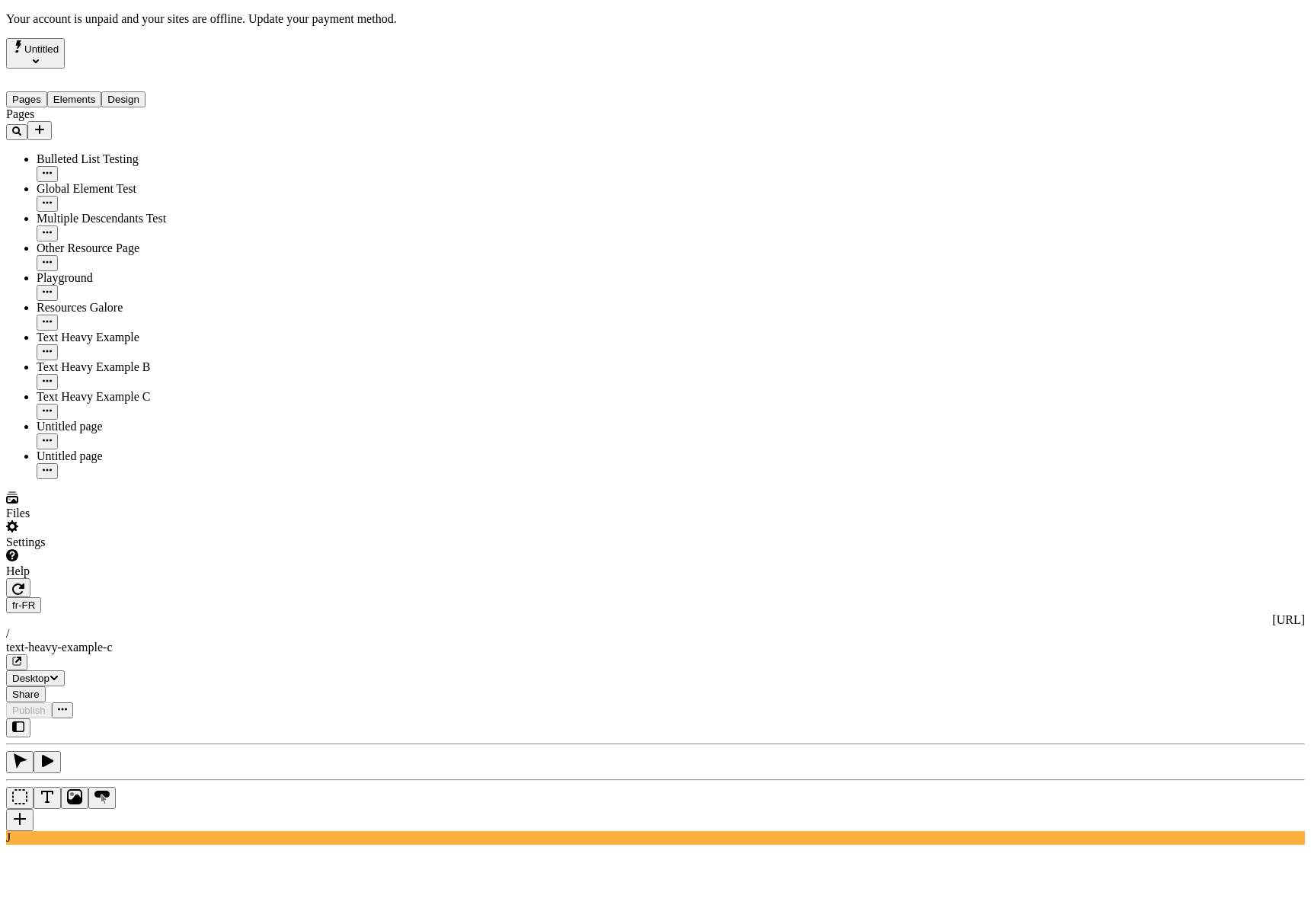
click at [204, 718] on div "J" at bounding box center [656, 781] width 1299 height 126
type input "Text Heavy Example C"
type textarea "Ceci est la description d'une page d'exemple riche en texte."
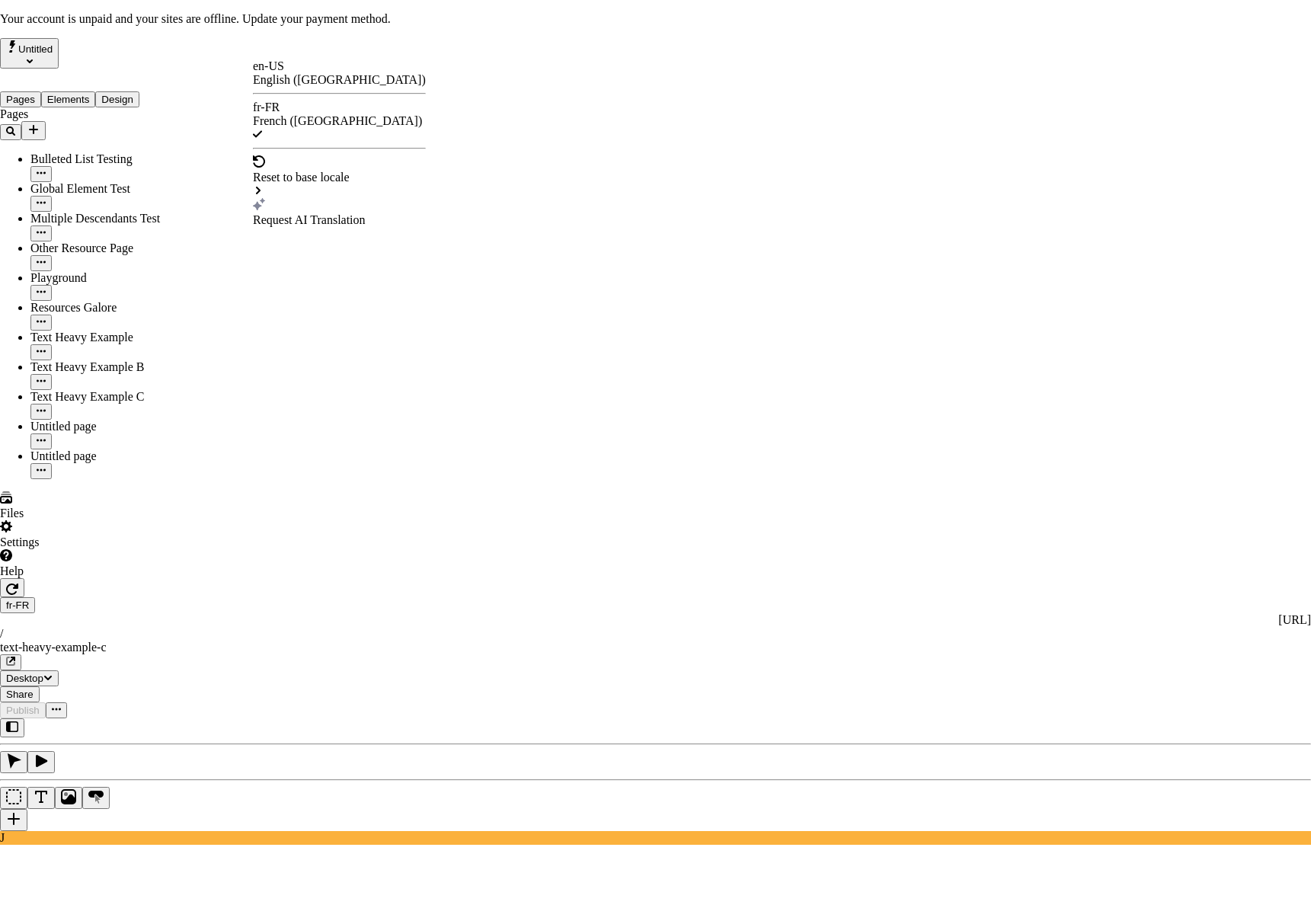
click at [319, 198] on div "Request AI Translation" at bounding box center [340, 212] width 173 height 29
checkbox input "true"
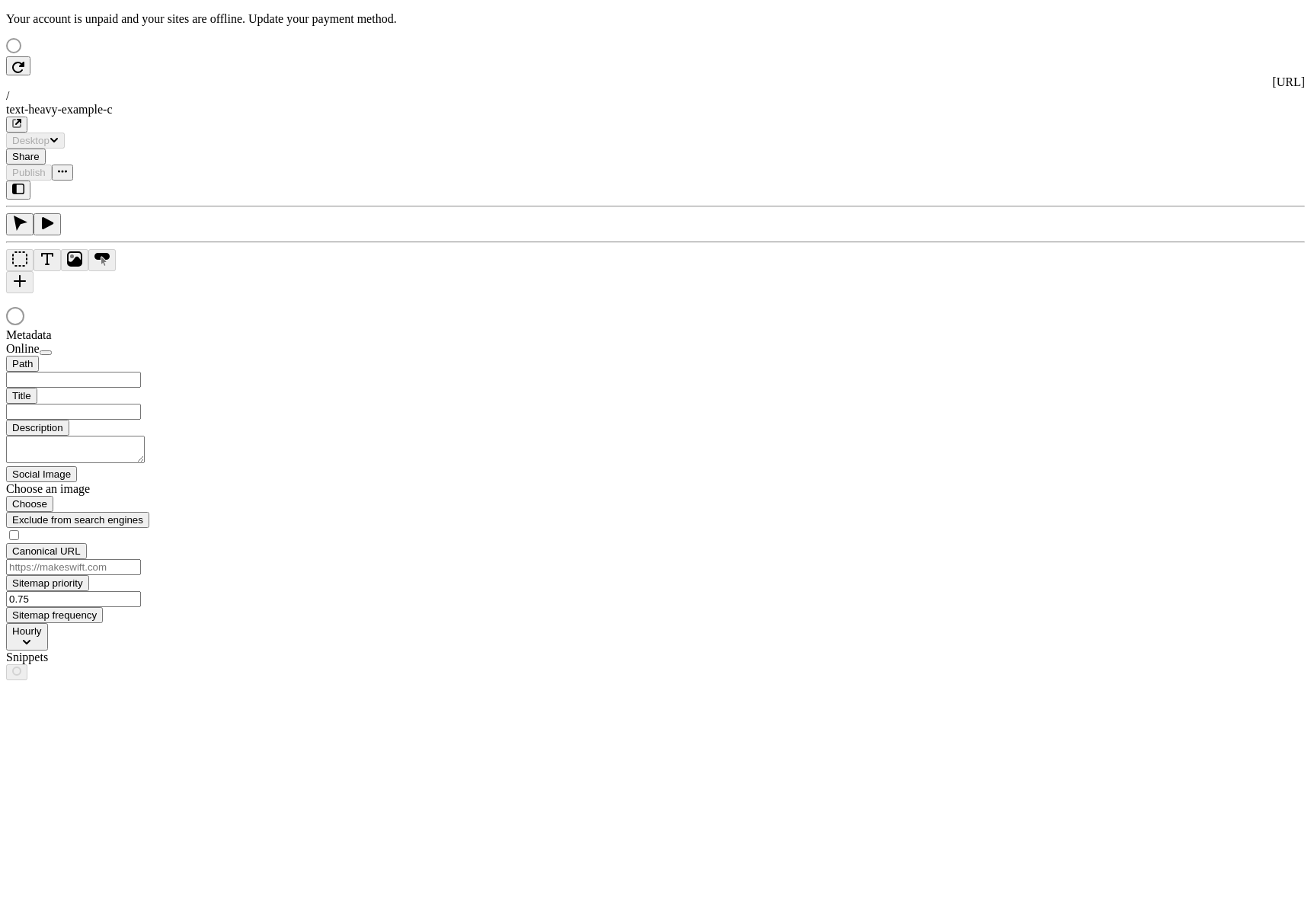
type input "/text-heavy-example-c"
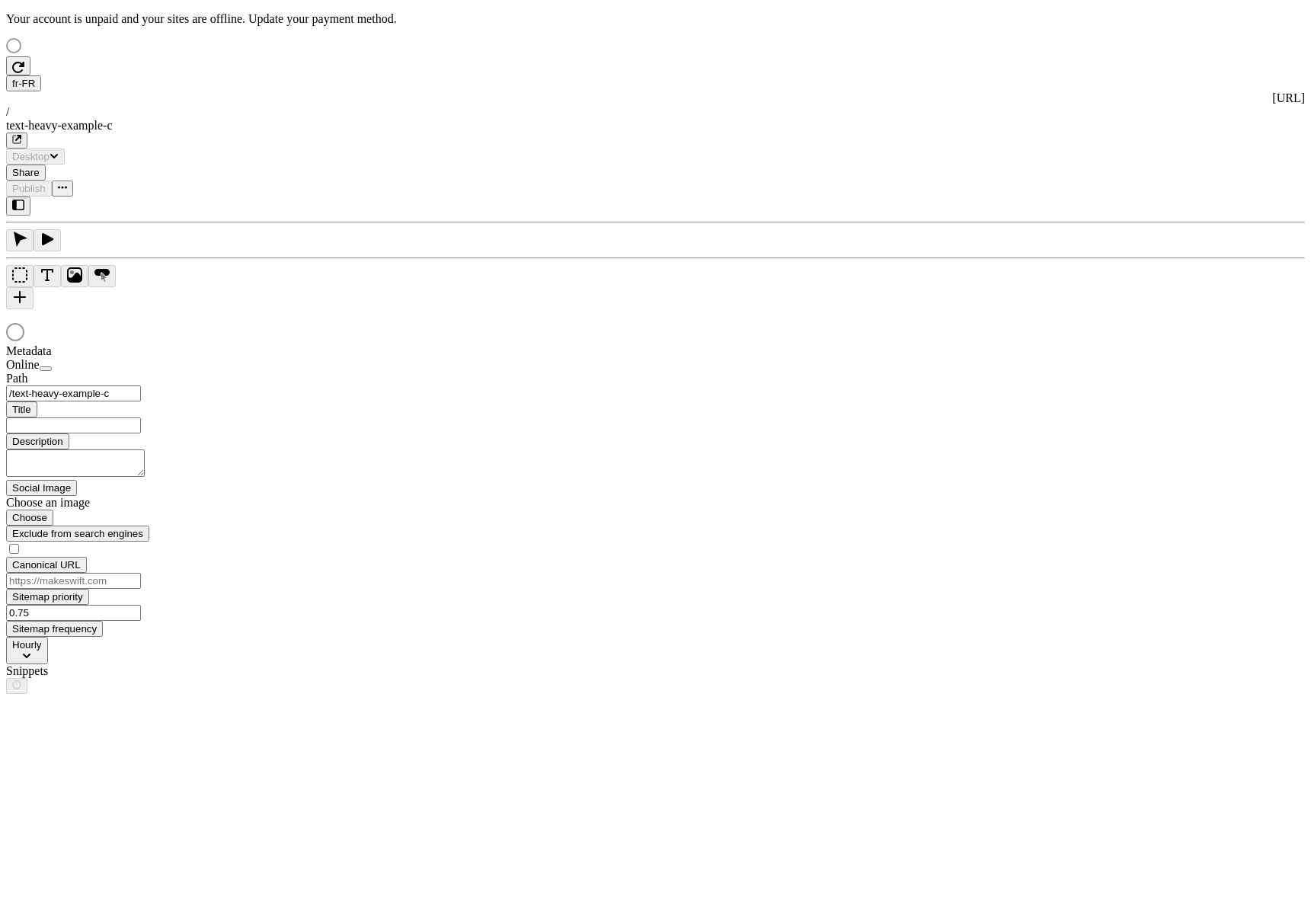
type input "Text Heavy Example C"
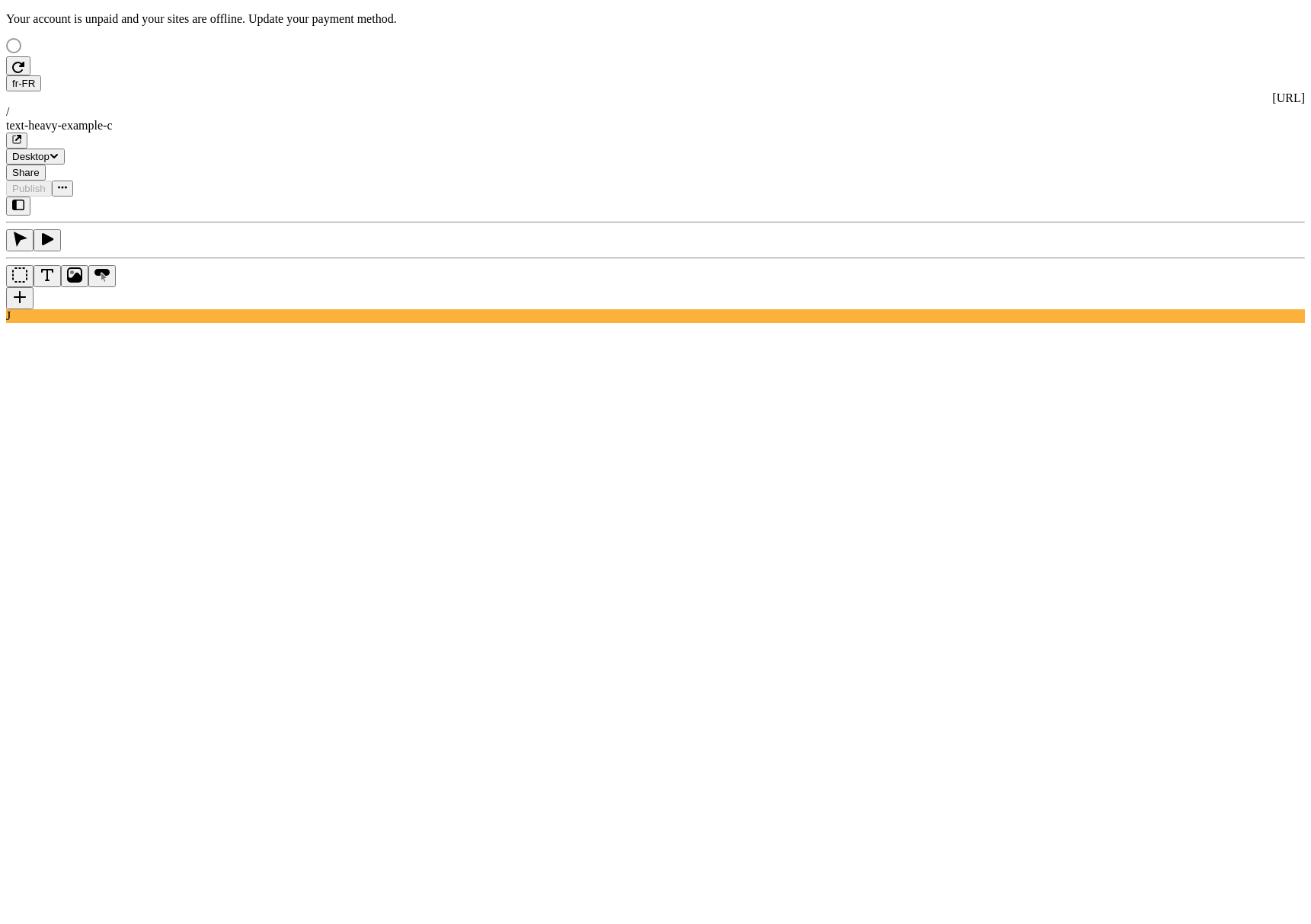
click at [268, 52] on html "Your account is unpaid and your sites are offline. Update your payment method. …" at bounding box center [656, 878] width 1311 height 1756
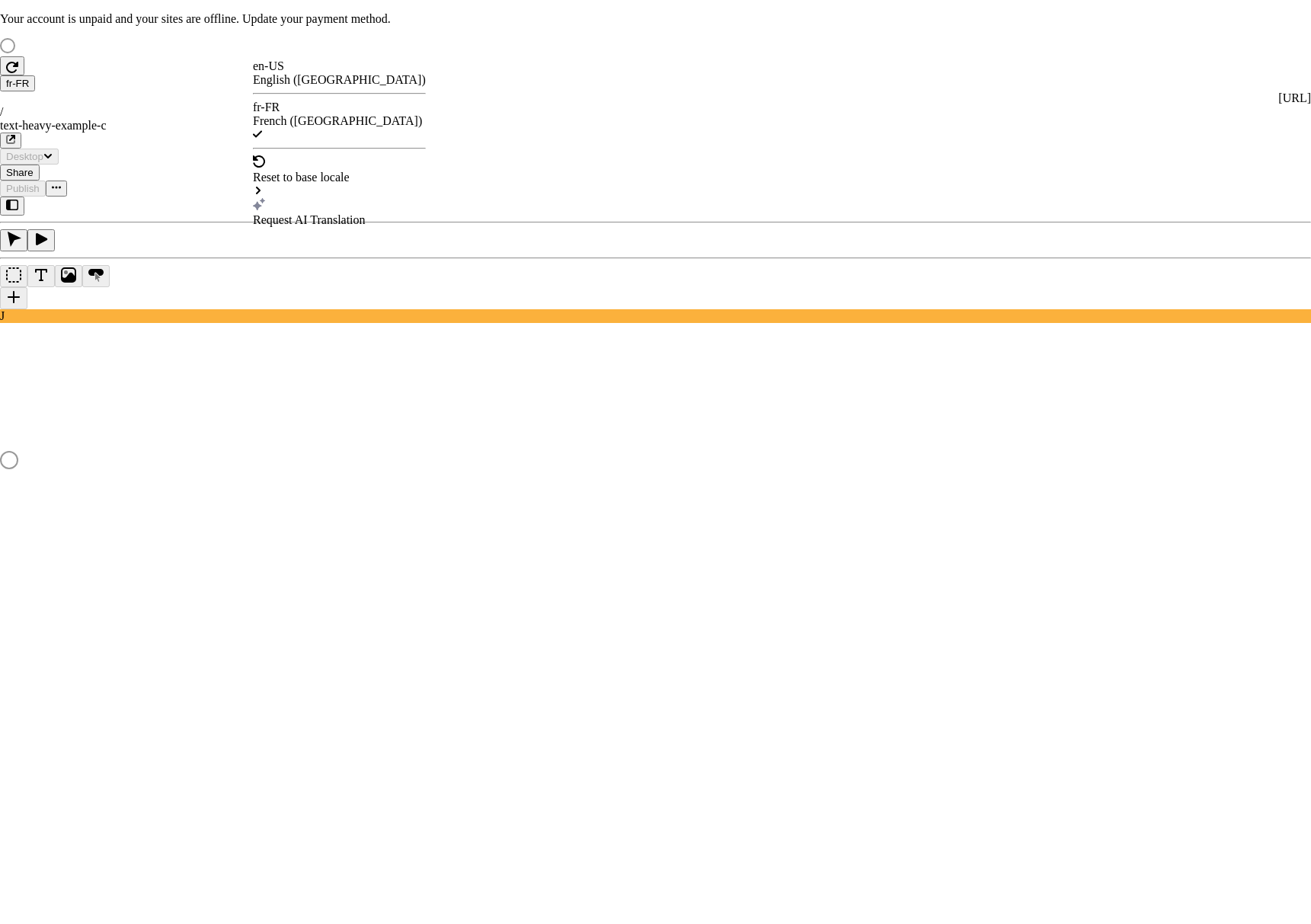
click at [212, 270] on html "Your account is unpaid and your sites are offline. Update your payment method. …" at bounding box center [656, 889] width 1311 height 1777
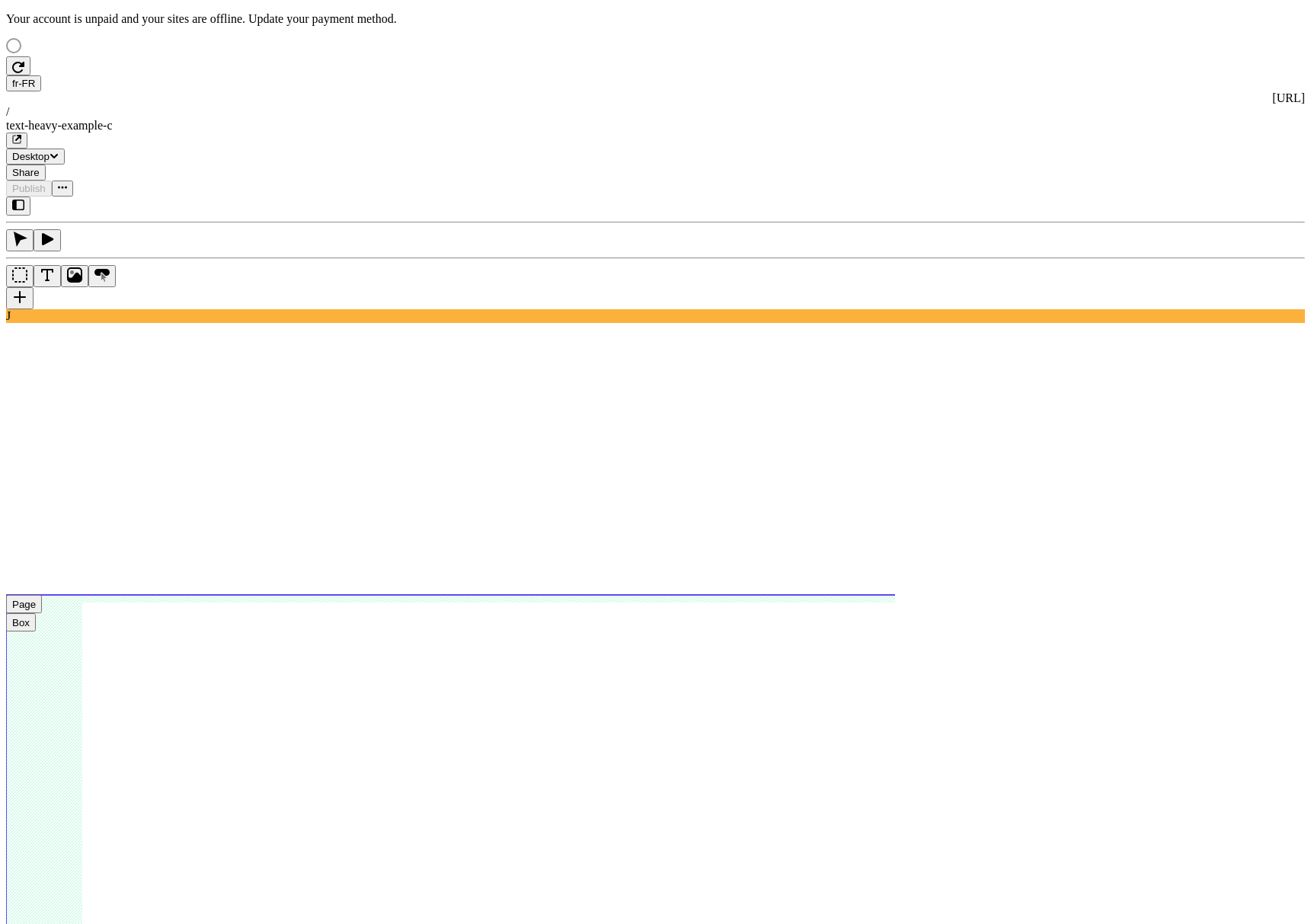
drag, startPoint x: 212, startPoint y: 271, endPoint x: 230, endPoint y: 387, distance: 117.4
click at [230, 595] on use at bounding box center [494, 808] width 976 height 426
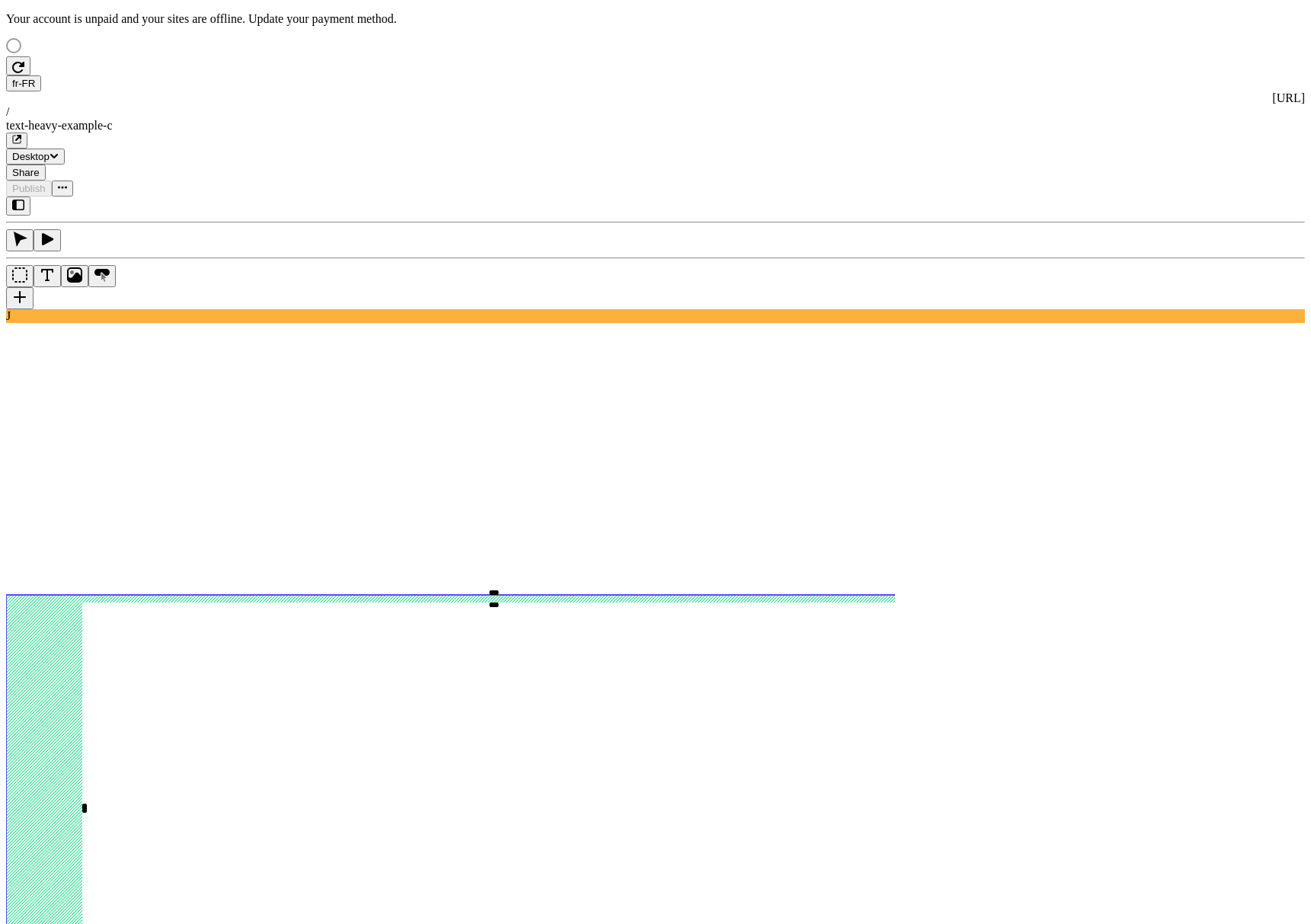
click at [210, 323] on div "J" at bounding box center [656, 260] width 1299 height 126
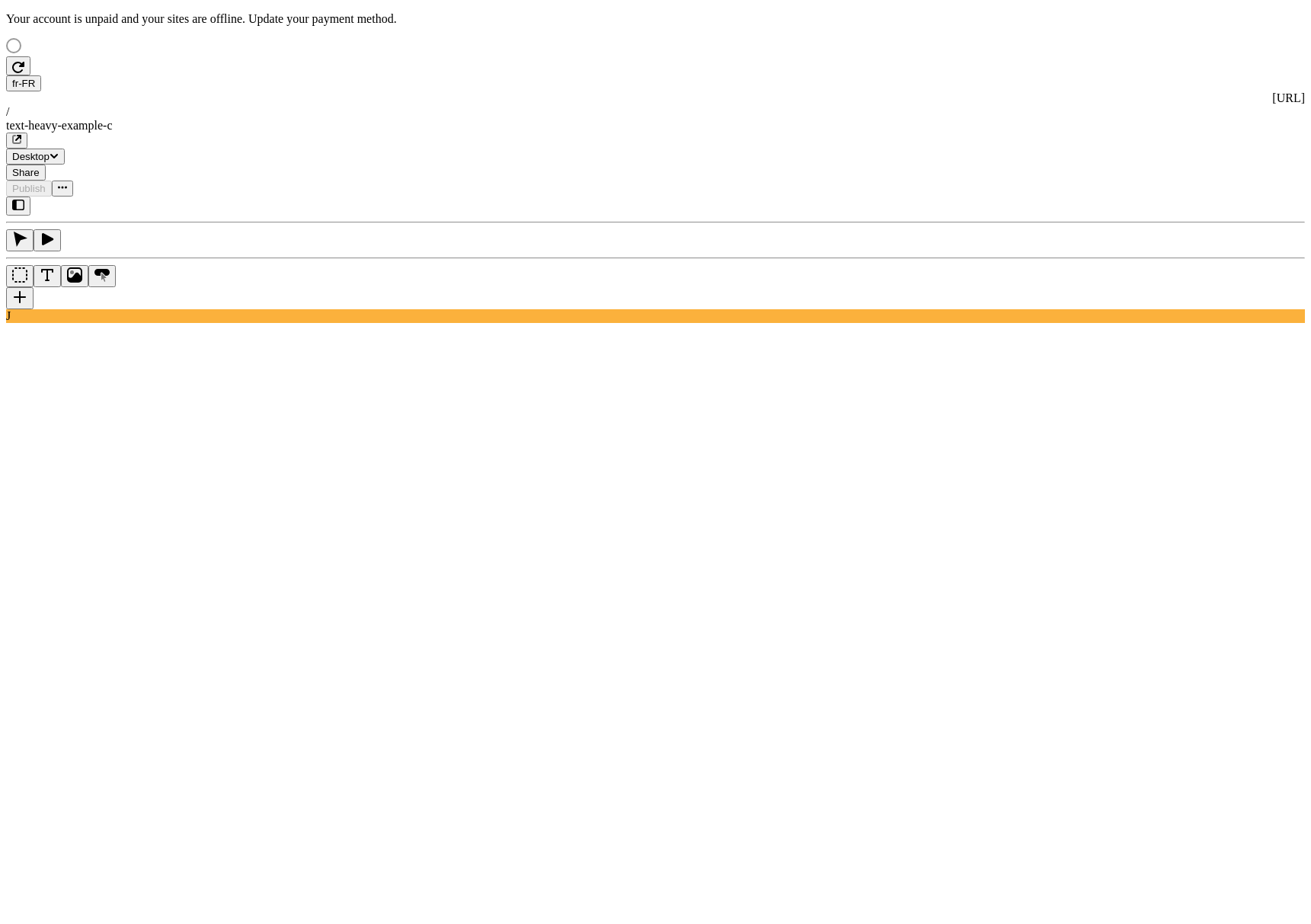
click at [212, 323] on div "J" at bounding box center [656, 260] width 1299 height 126
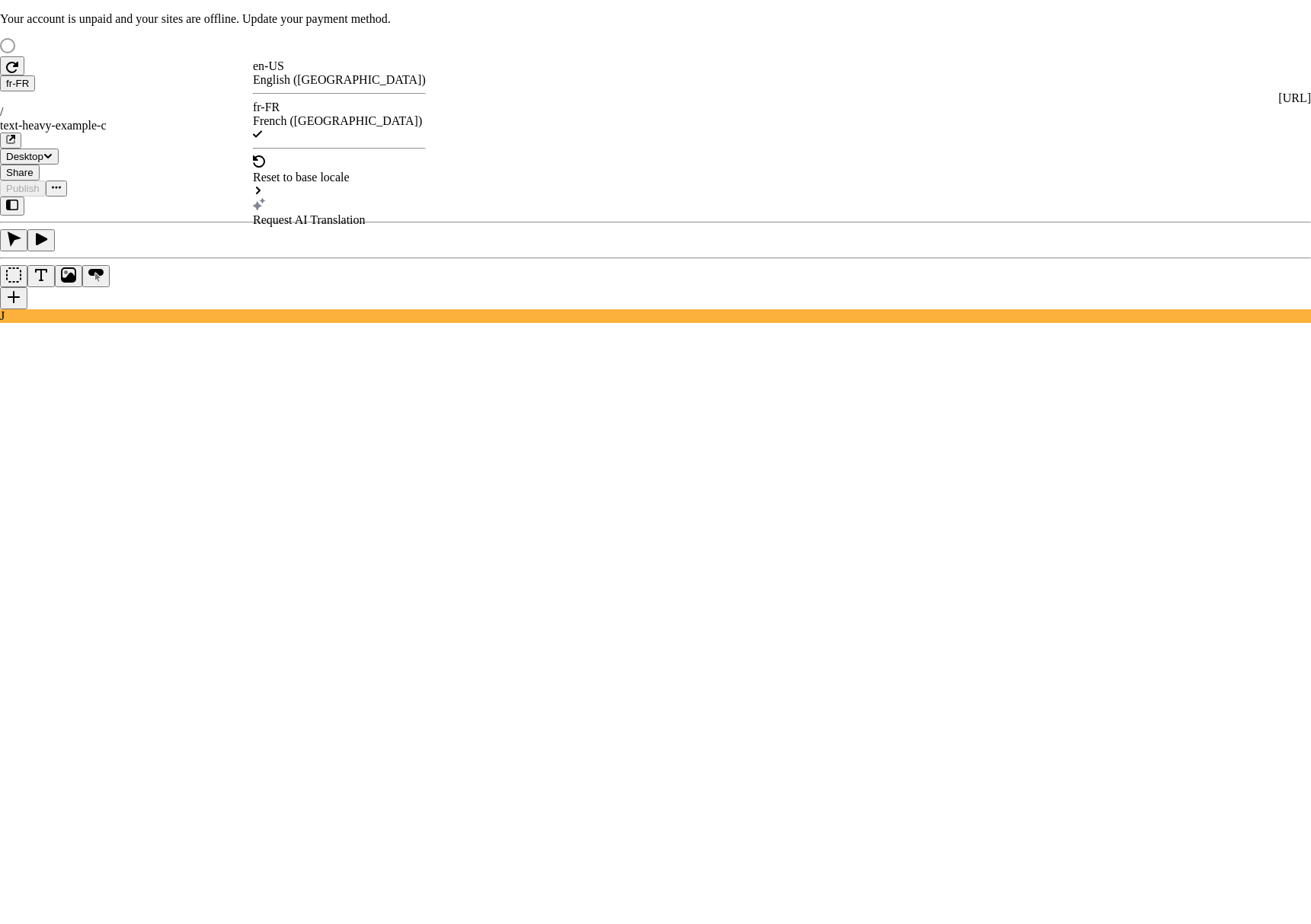
click at [265, 52] on html "Your account is unpaid and your sites are offline. Update your payment method. …" at bounding box center [656, 878] width 1311 height 1756
click at [308, 214] on div "Request AI Translation" at bounding box center [340, 220] width 173 height 14
checkbox input "true"
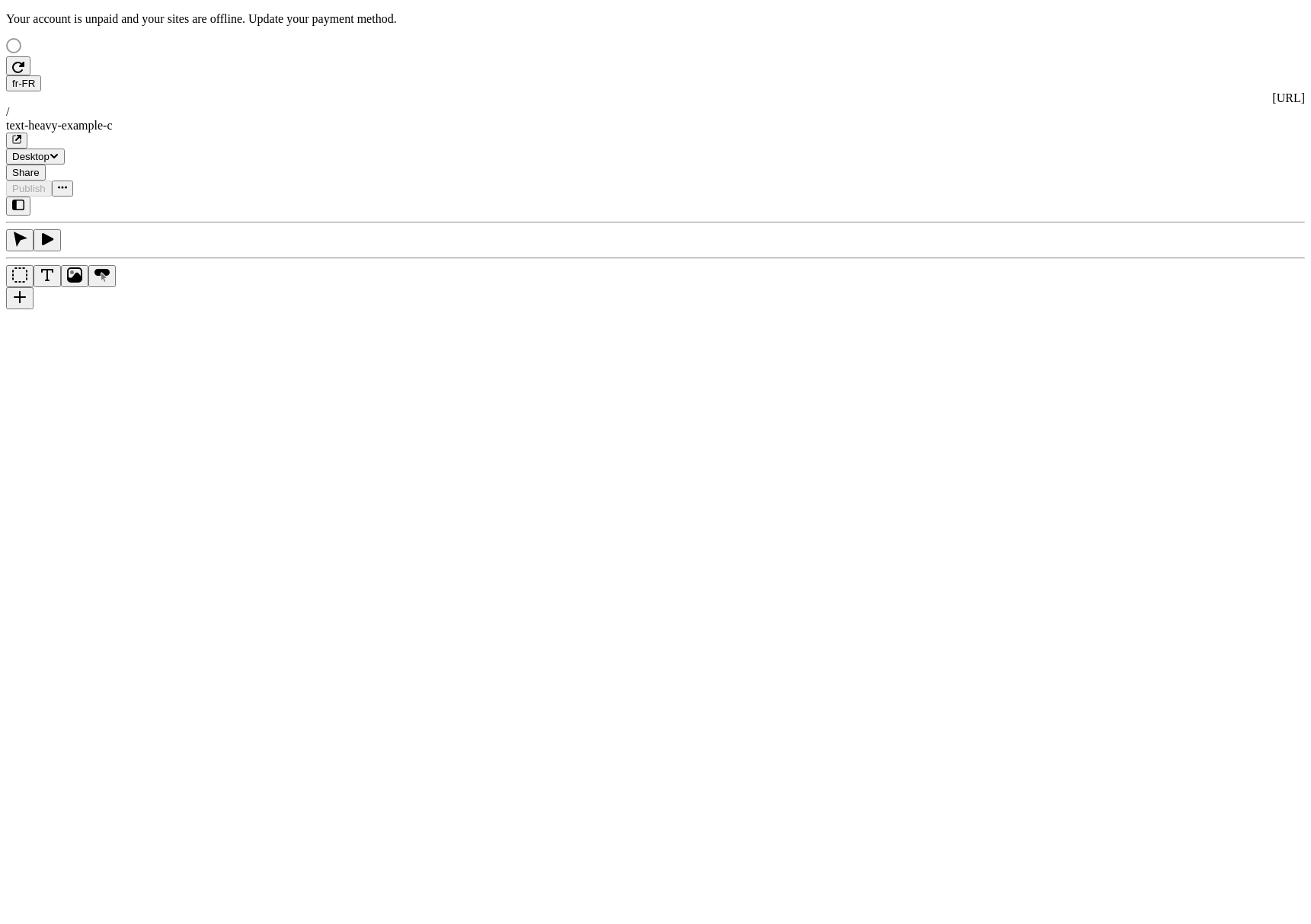
click at [198, 323] on div "J" at bounding box center [656, 260] width 1299 height 126
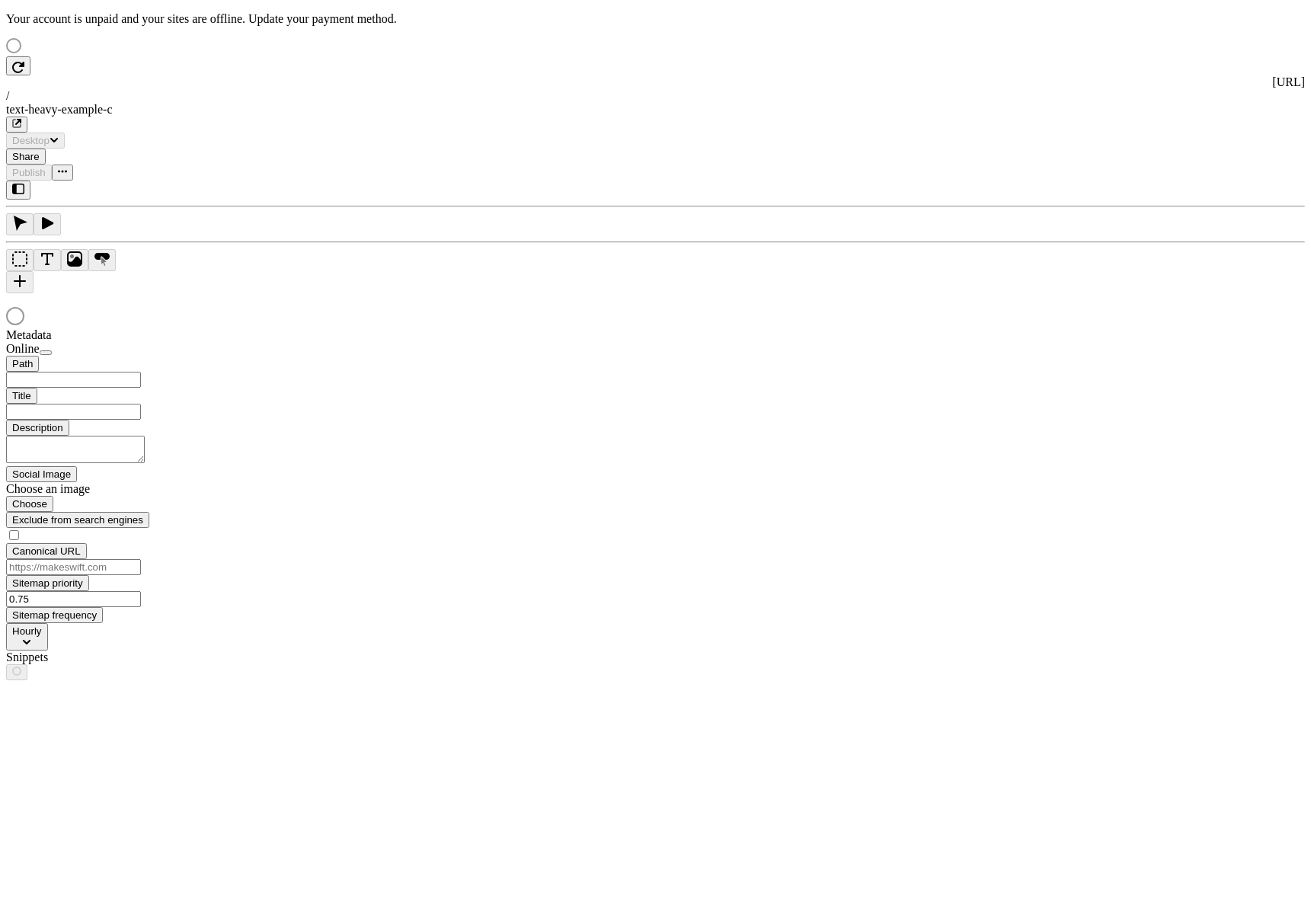
type input "/text-heavy-example-c"
type input "Text Heavy Example C"
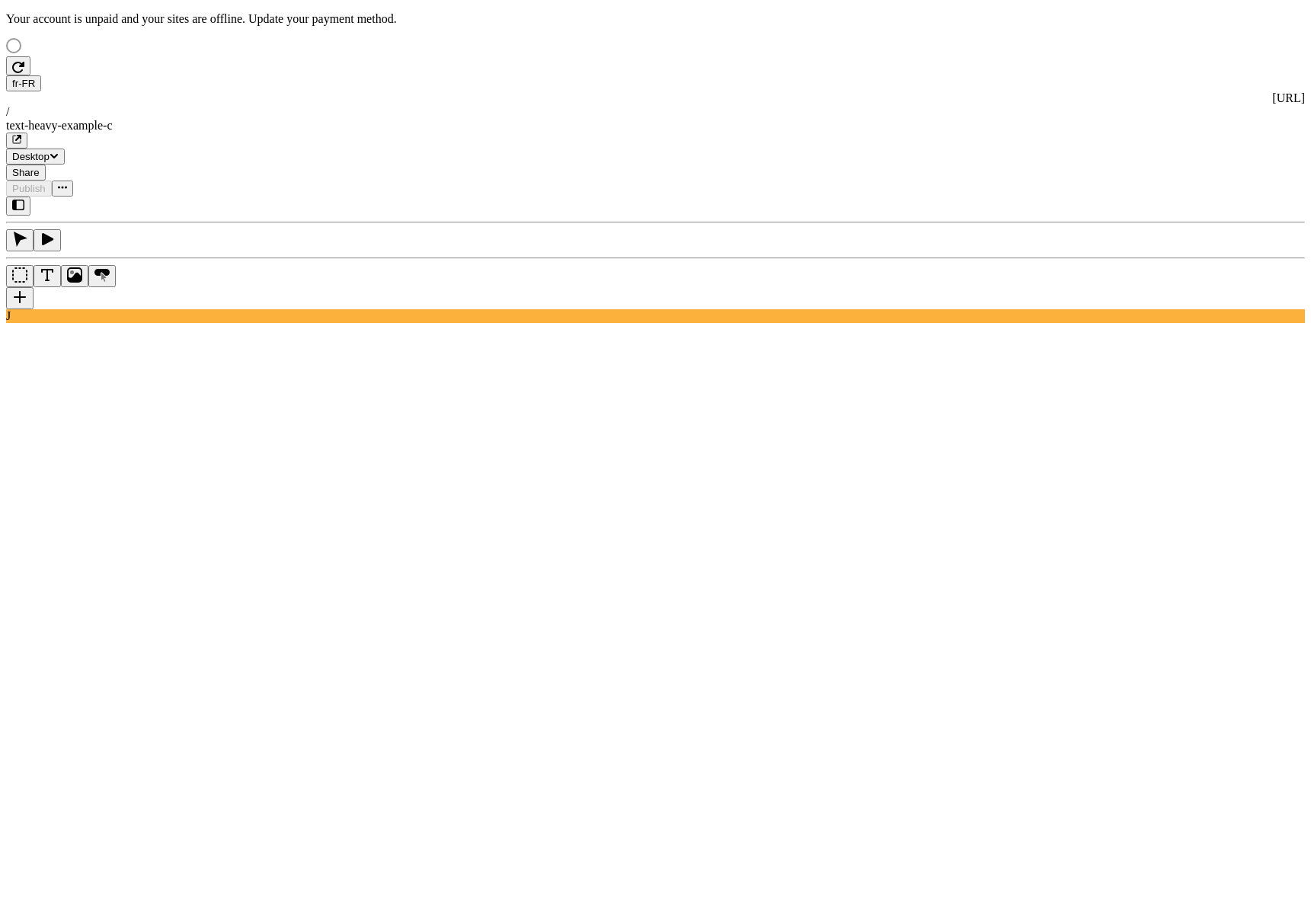
click at [203, 314] on div "J" at bounding box center [656, 260] width 1299 height 126
click at [279, 56] on html "Your account is unpaid and your sites are offline. Update your payment method. …" at bounding box center [656, 878] width 1311 height 1756
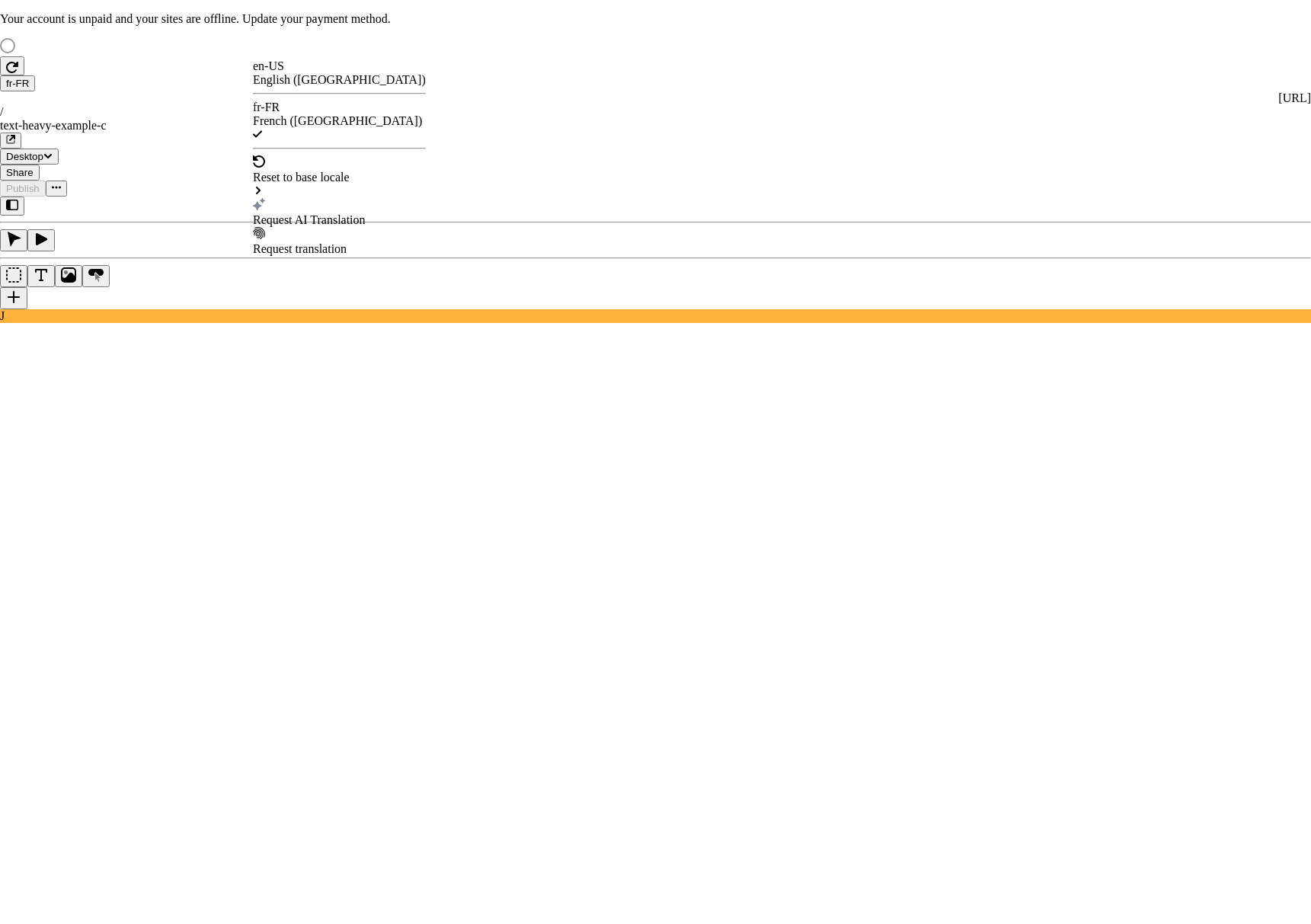
click at [339, 214] on div "Request AI Translation" at bounding box center [340, 220] width 173 height 14
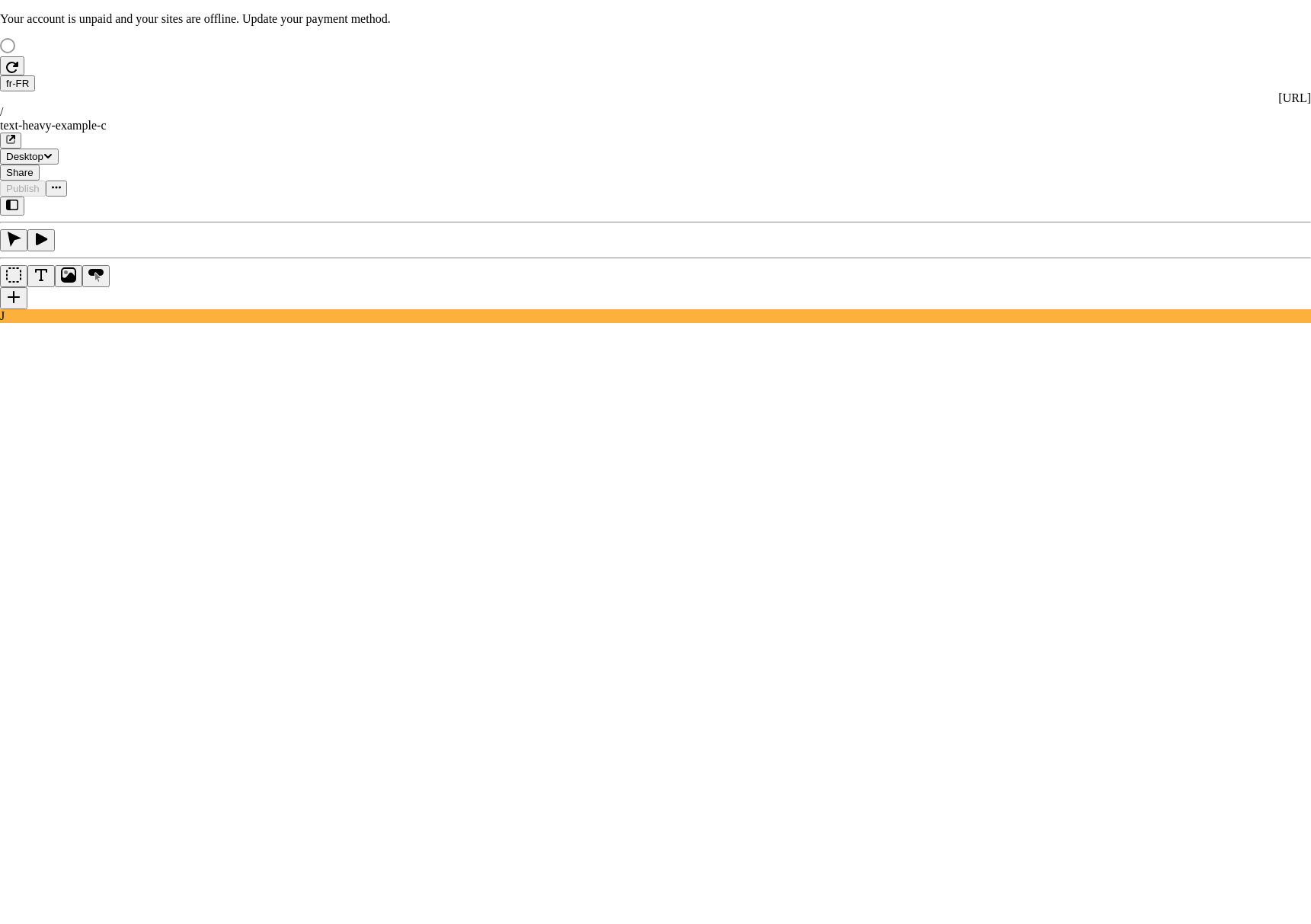
drag, startPoint x: 525, startPoint y: 217, endPoint x: 470, endPoint y: 216, distance: 55.0
drag, startPoint x: 491, startPoint y: 217, endPoint x: 622, endPoint y: 223, distance: 131.1
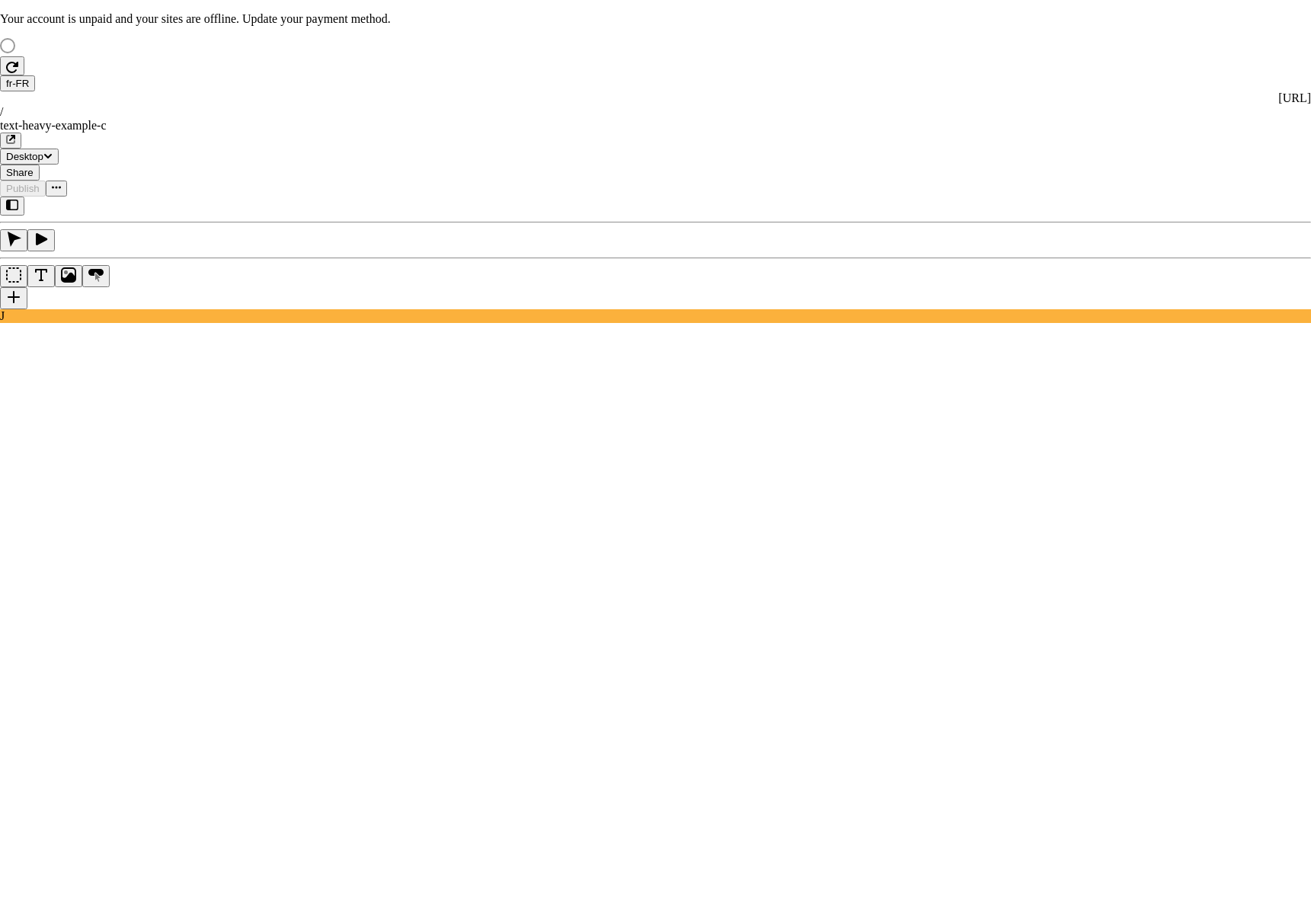
drag, startPoint x: 587, startPoint y: 357, endPoint x: 556, endPoint y: 359, distance: 31.1
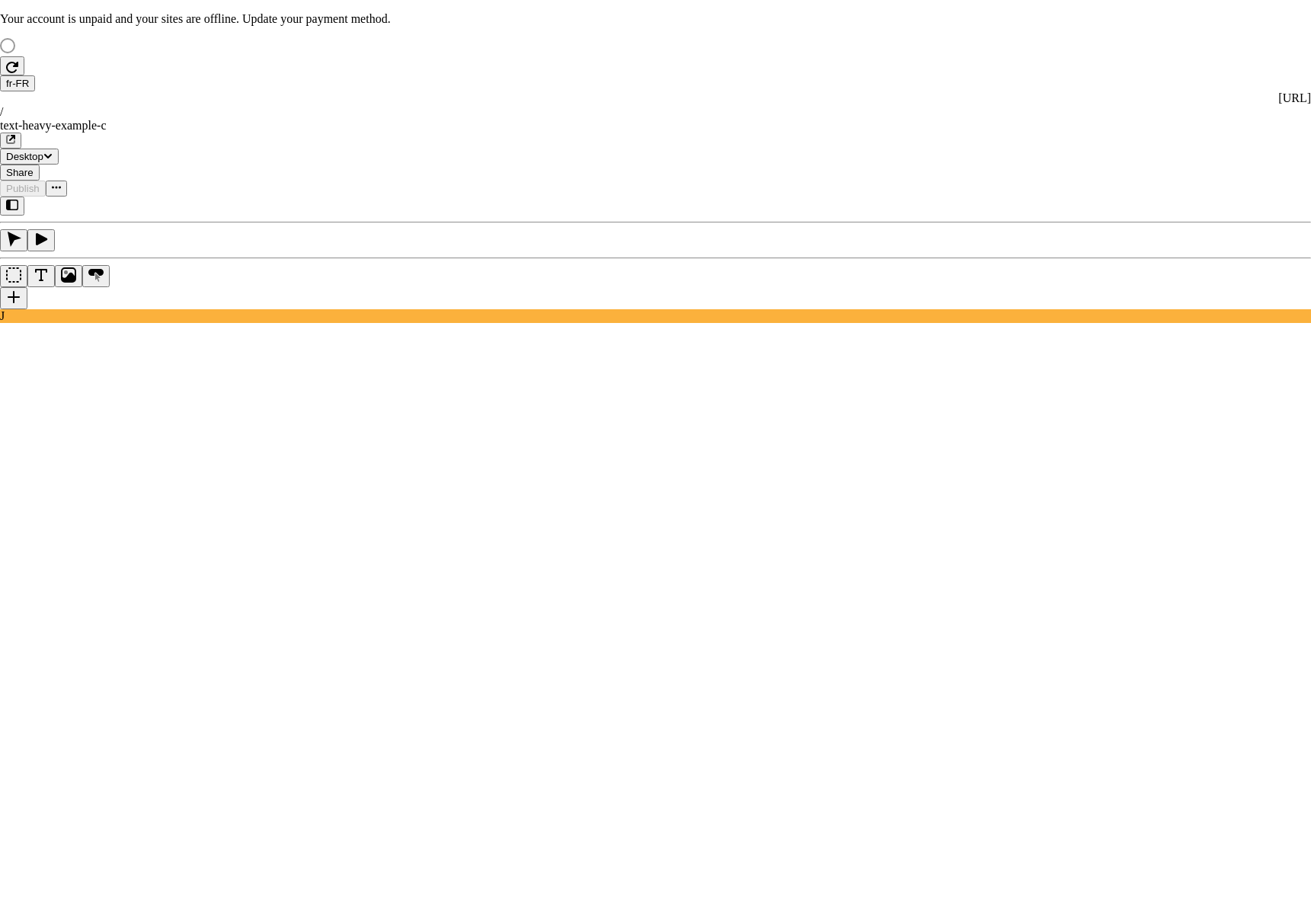
drag, startPoint x: 497, startPoint y: 514, endPoint x: 515, endPoint y: 522, distance: 19.7
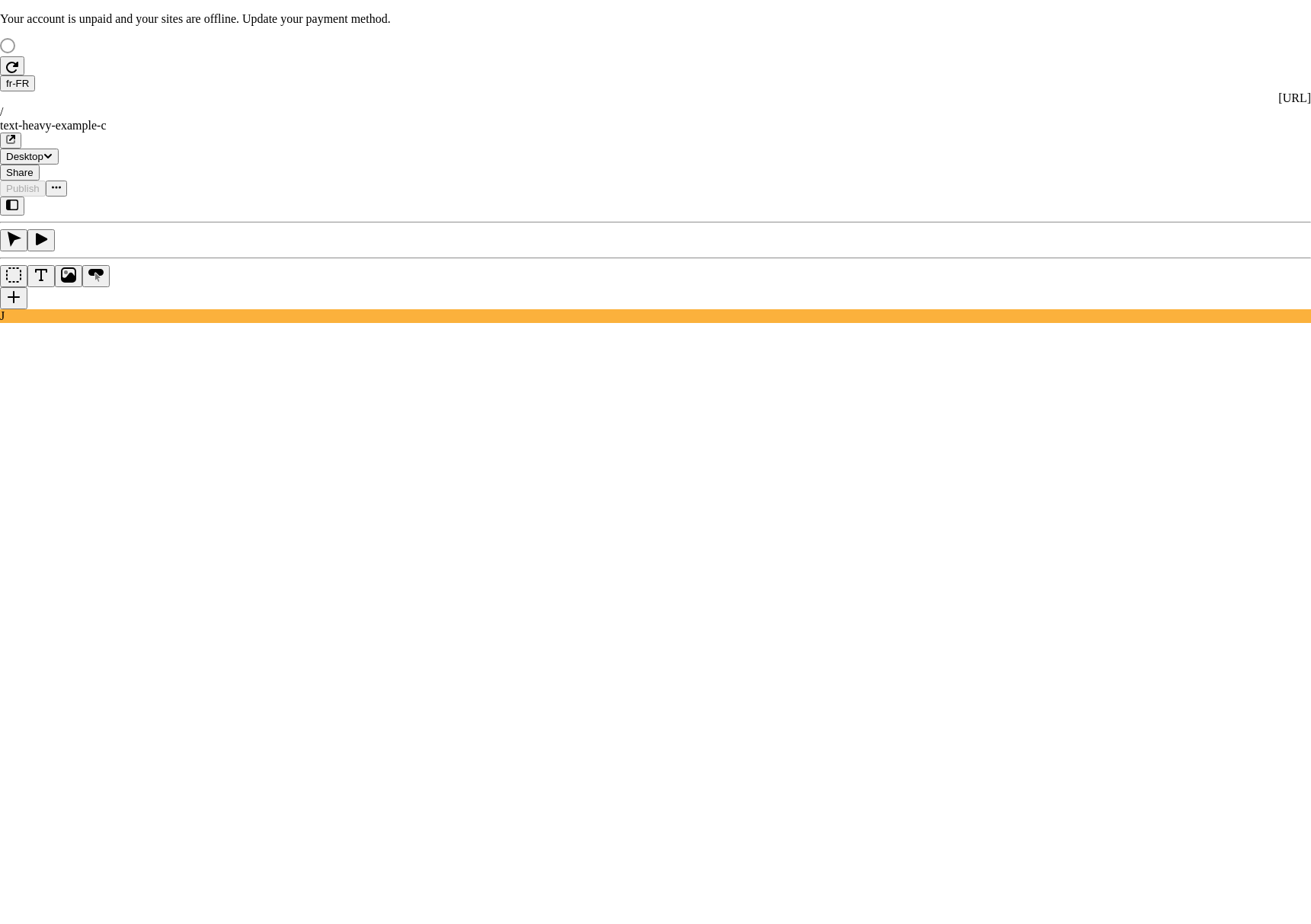
checkbox input "true"
click at [31, 197] on button "button" at bounding box center [18, 206] width 25 height 19
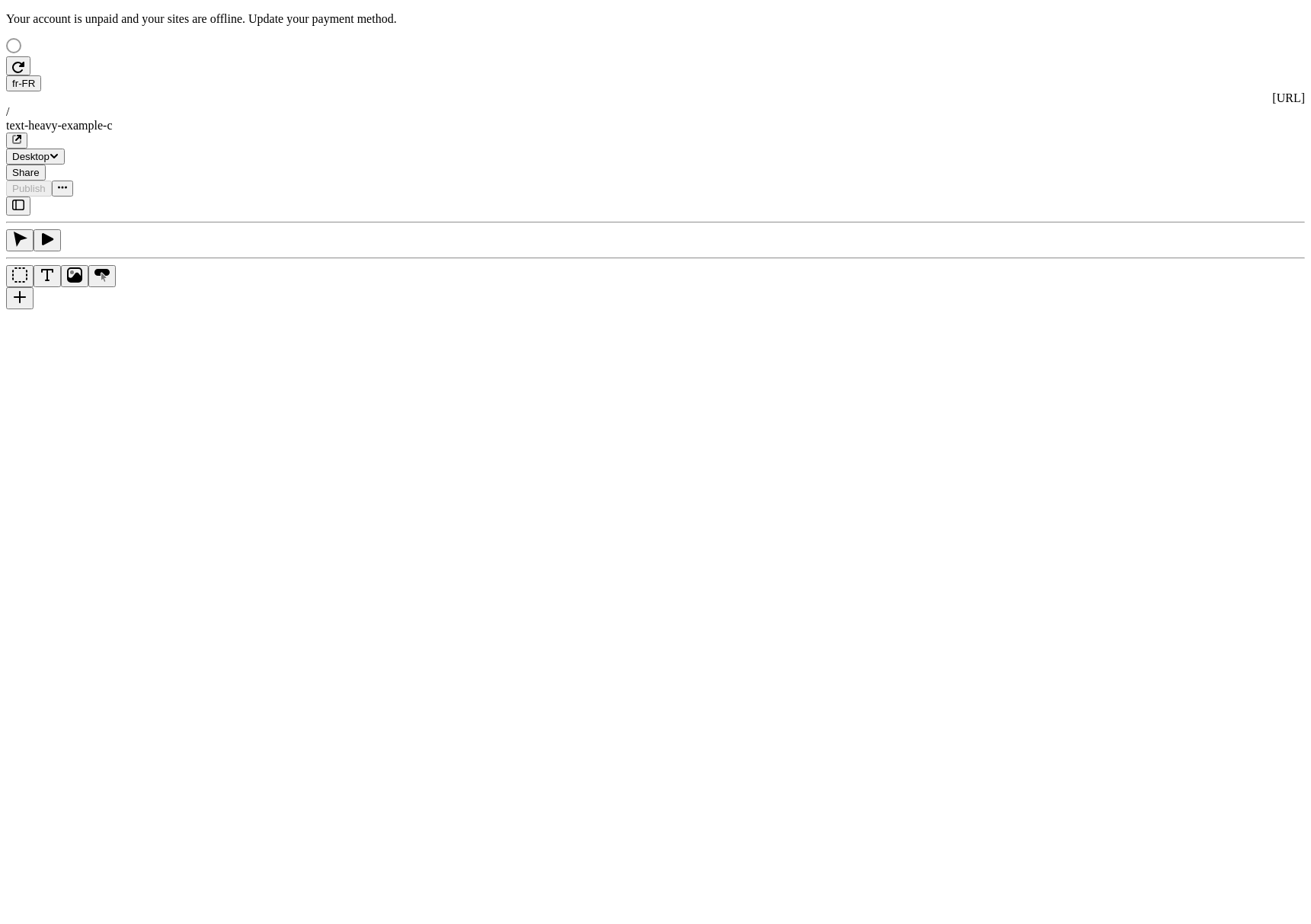
click at [27, 323] on div "J" at bounding box center [656, 260] width 1299 height 126
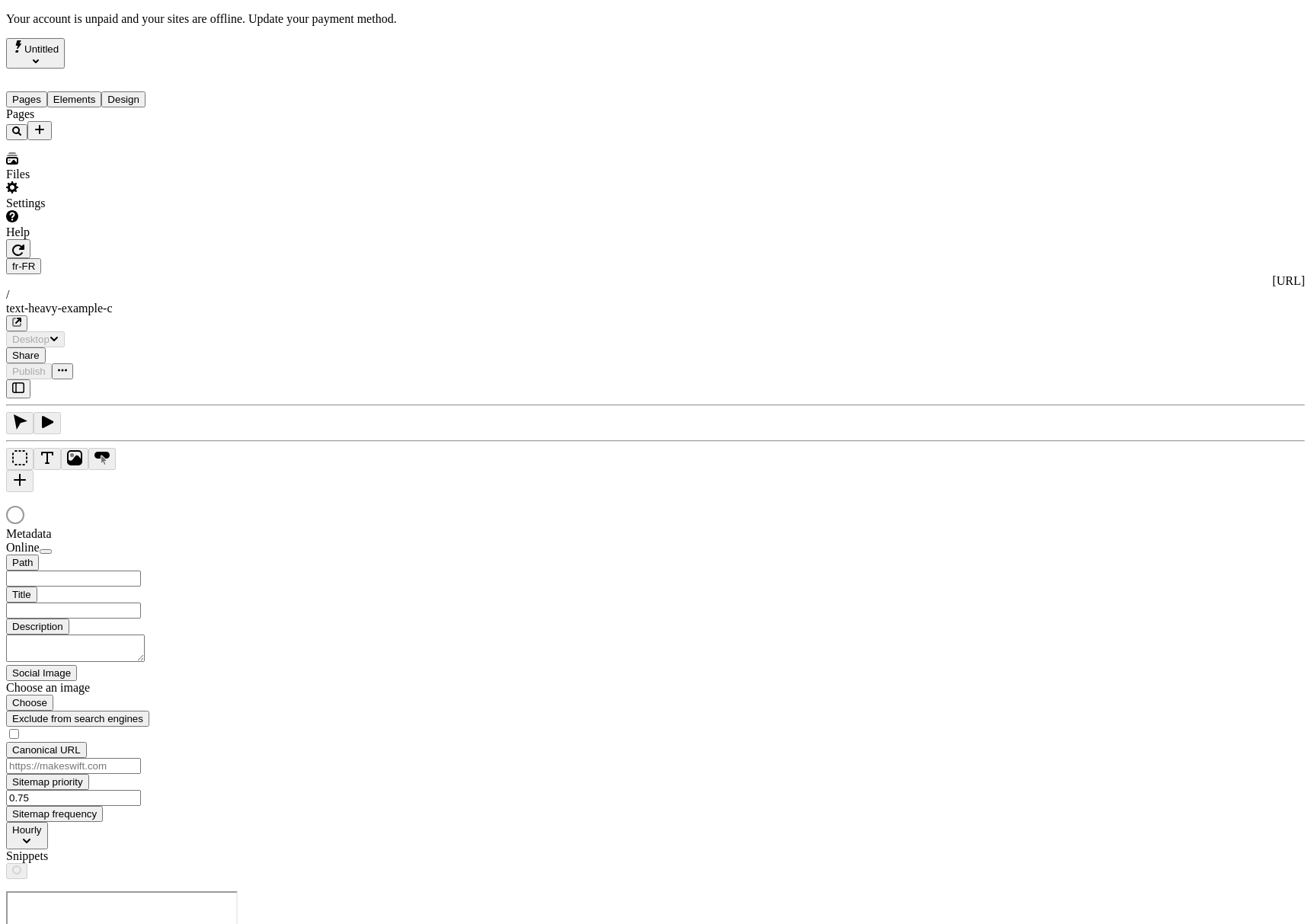
type input "/text-heavy-example-c"
type input "Text Heavy Example C"
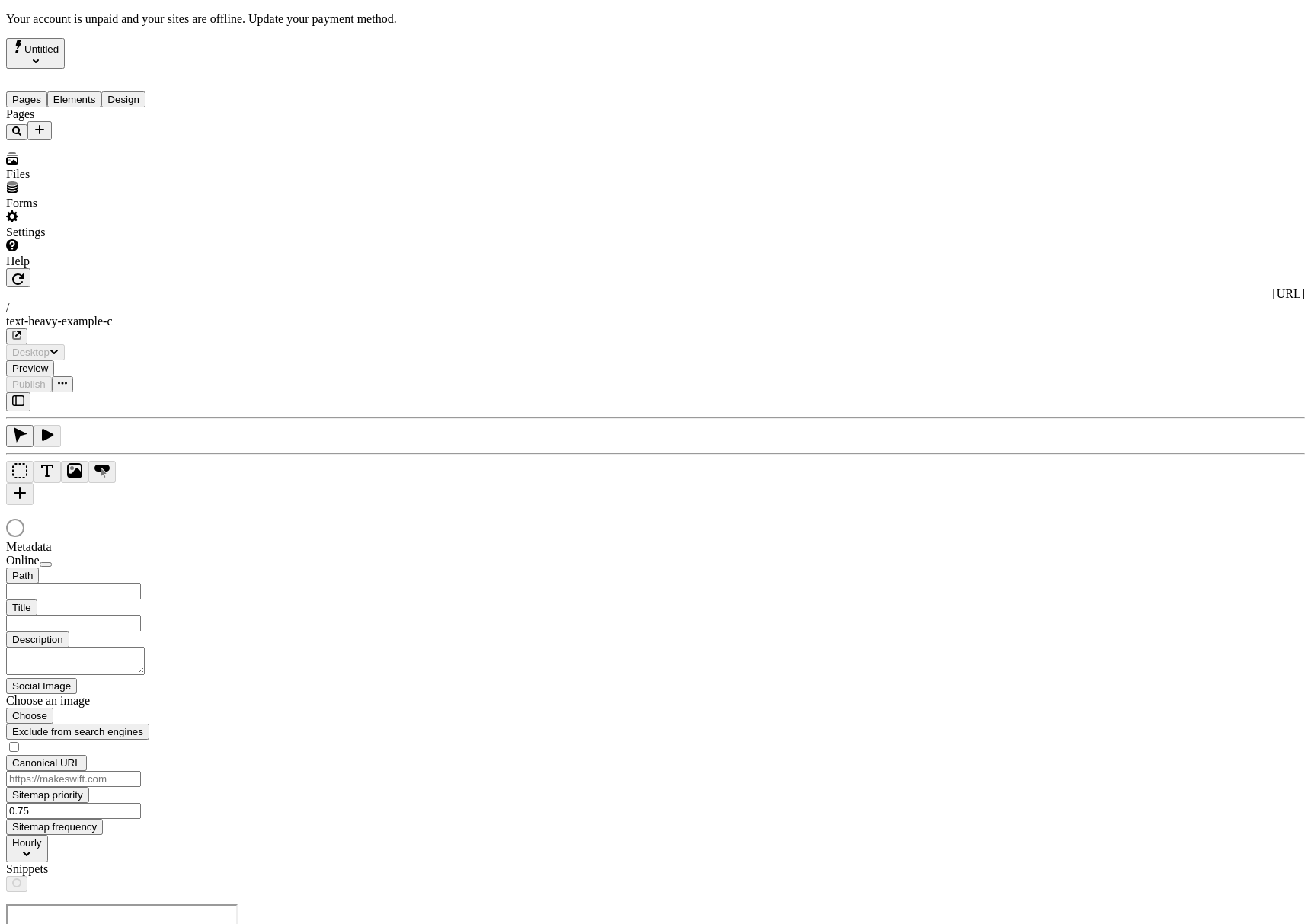
type input "/text-heavy-example-c"
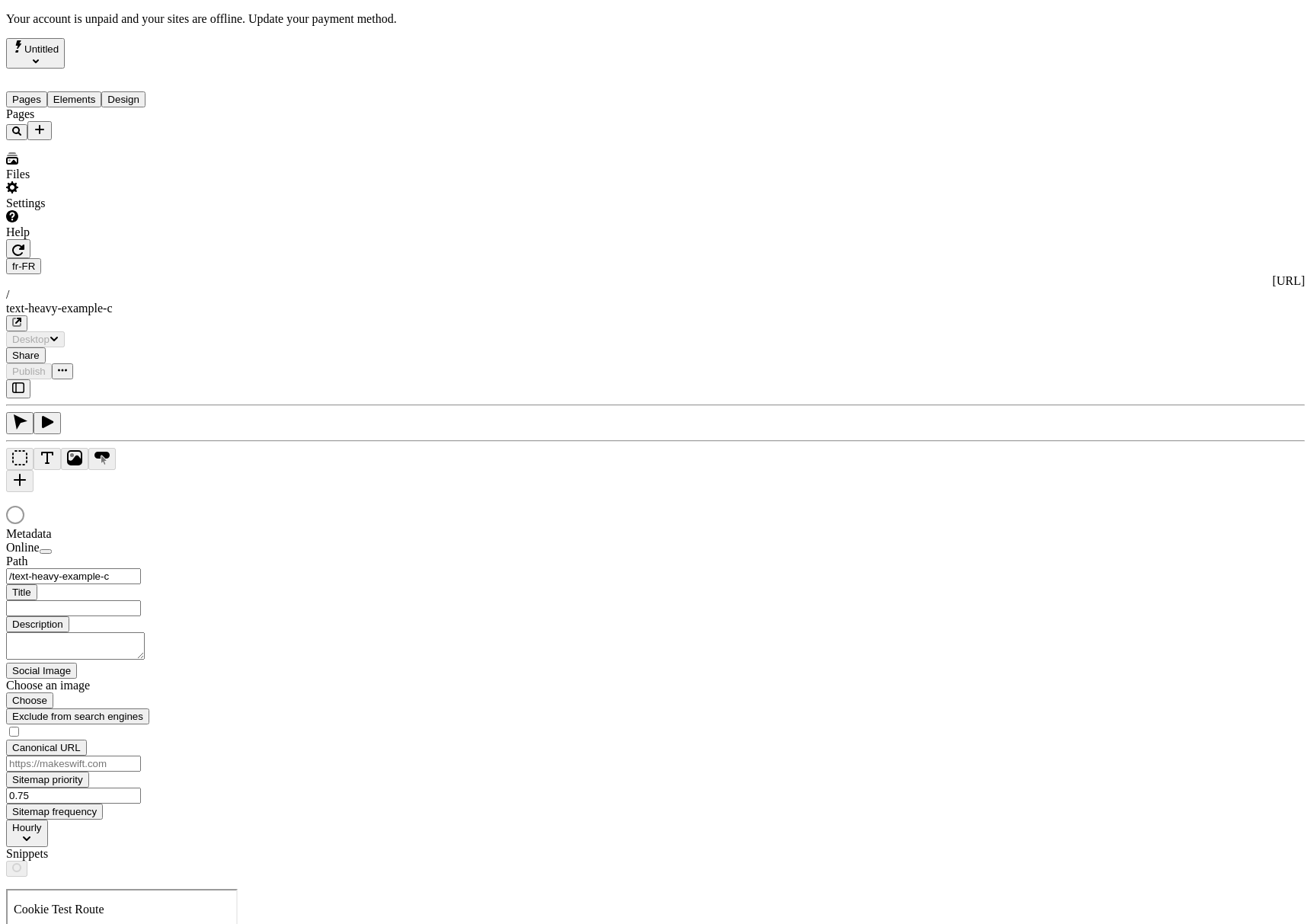
type input "Text Heavy Example C"
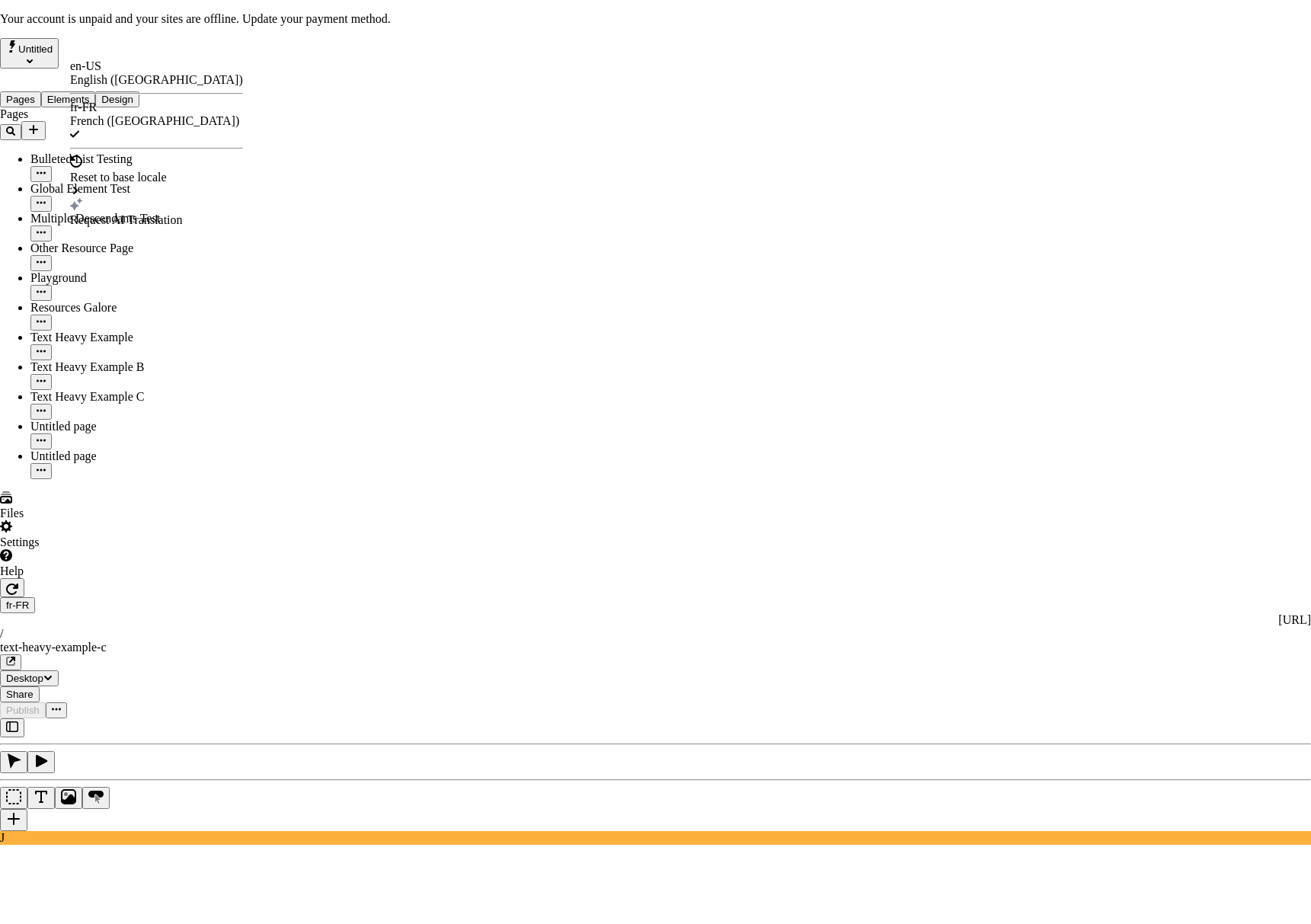
click at [128, 214] on div "Request AI Translation" at bounding box center [156, 220] width 173 height 14
checkbox input "true"
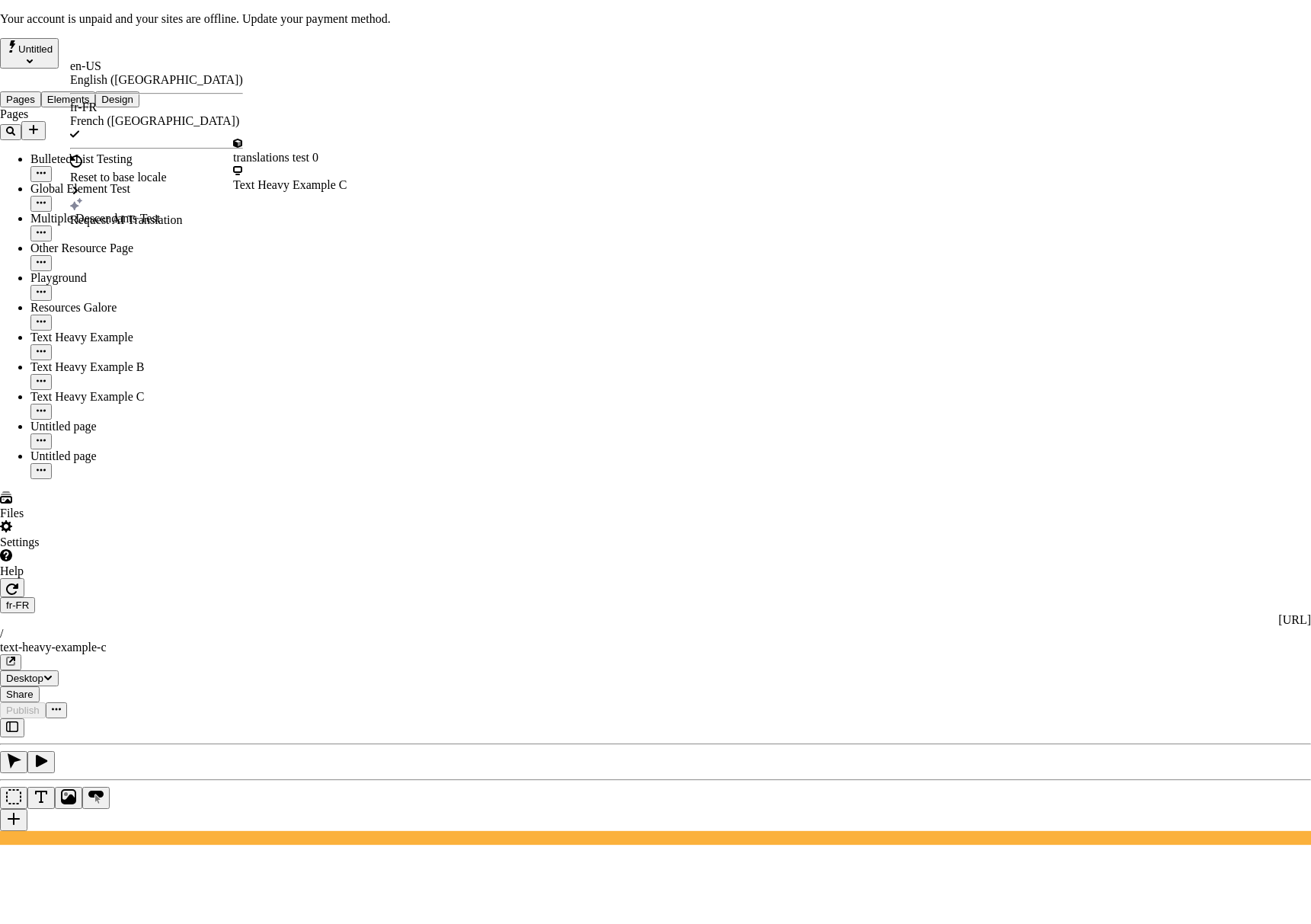
click at [140, 214] on div "Request AI Translation" at bounding box center [156, 220] width 173 height 14
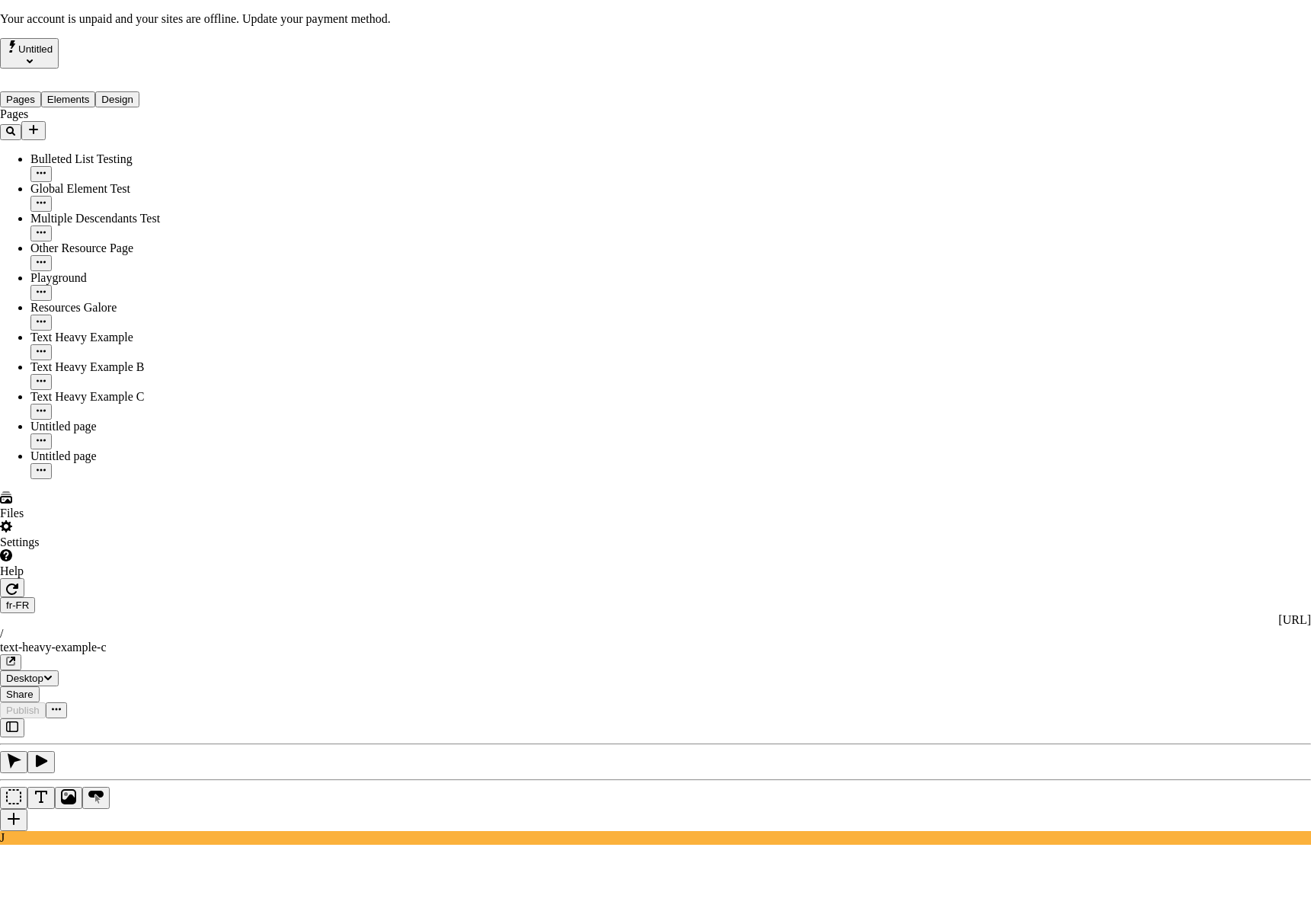
checkbox input "true"
